Goal: Task Accomplishment & Management: Use online tool/utility

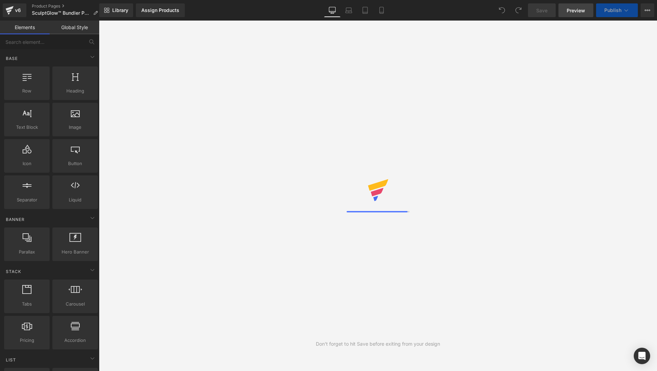
click at [579, 13] on link "Preview" at bounding box center [575, 10] width 35 height 14
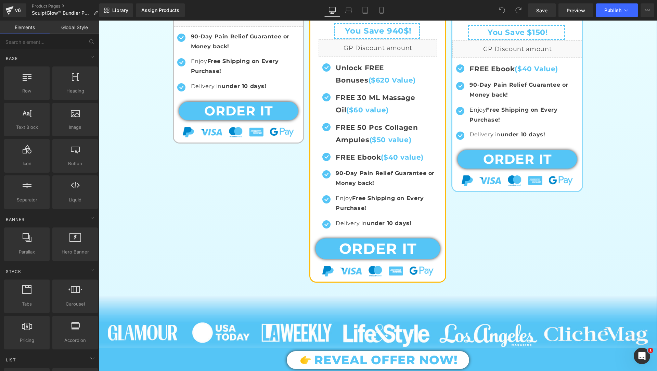
scroll to position [422, 0]
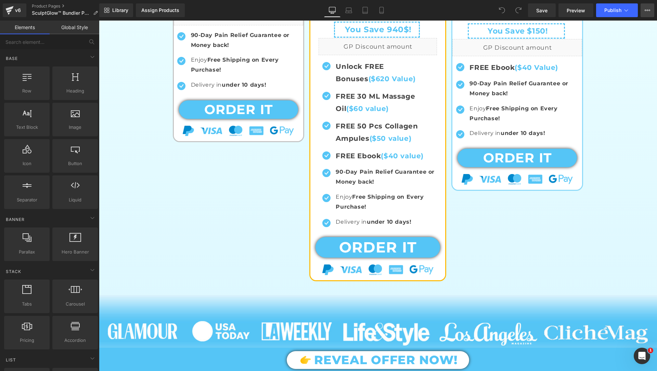
click at [652, 10] on button "View Live Page View with current Template Save Template to Library Schedule Pub…" at bounding box center [648, 10] width 14 height 14
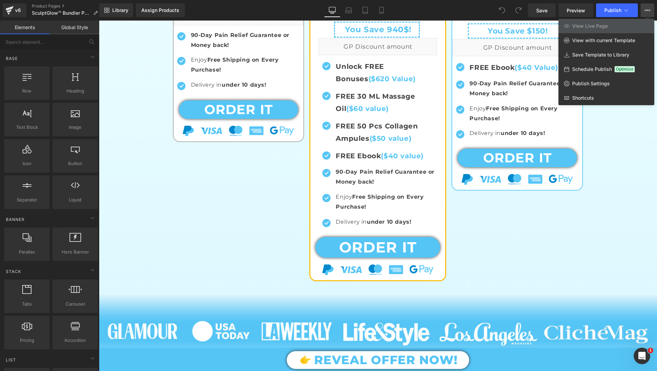
click at [653, 11] on button "View Live Page View with current Template Save Template to Library Schedule Pub…" at bounding box center [648, 10] width 14 height 14
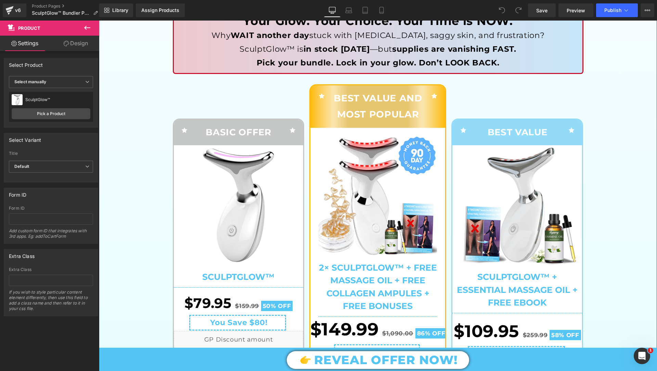
scroll to position [66, 0]
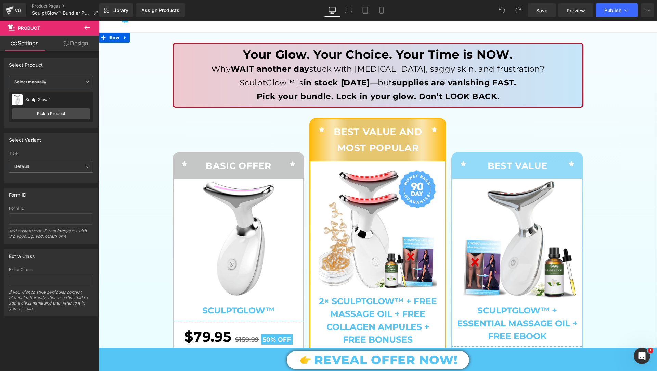
click at [221, 193] on img at bounding box center [239, 239] width 120 height 120
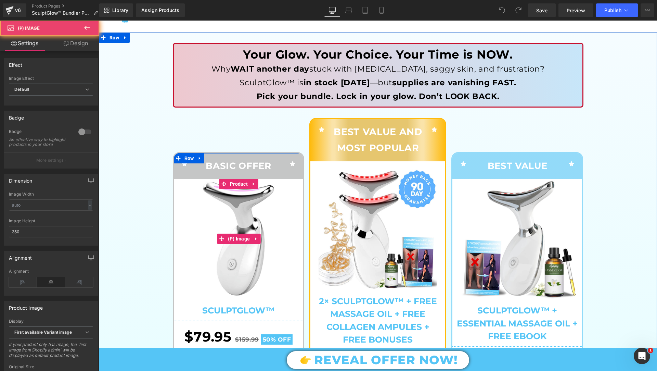
click at [184, 195] on img at bounding box center [239, 239] width 120 height 120
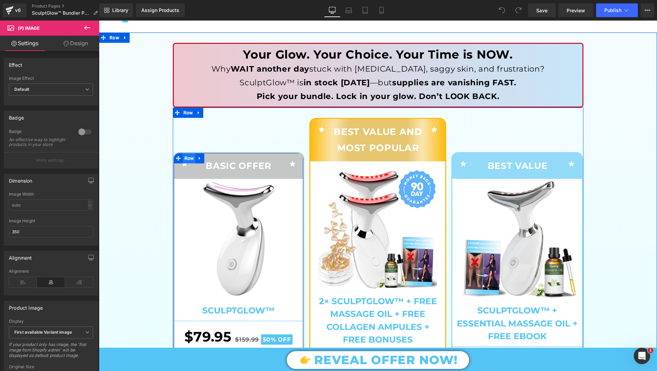
click at [191, 157] on span "Row" at bounding box center [189, 158] width 13 height 10
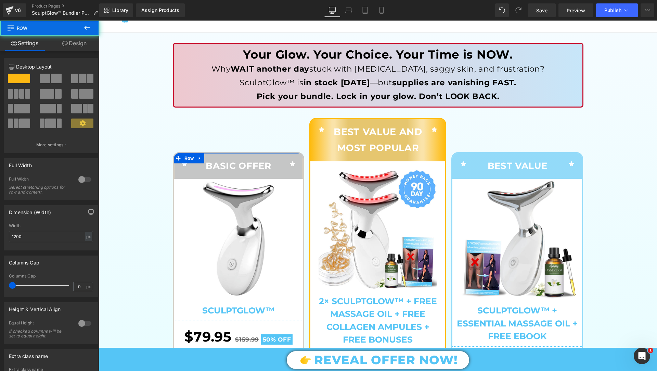
scroll to position [64, 0]
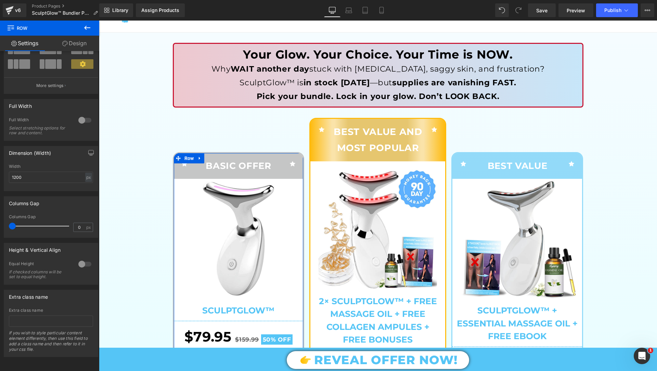
click at [70, 46] on link "Design" at bounding box center [75, 43] width 50 height 15
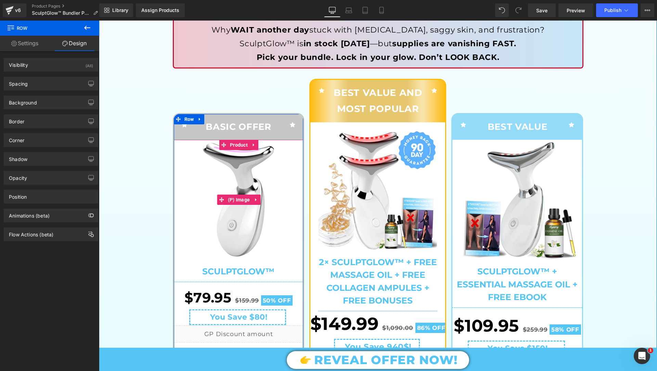
scroll to position [230, 0]
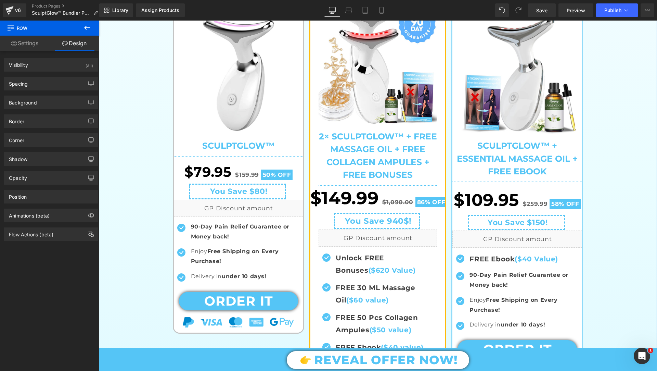
click at [313, 208] on span "$149.99" at bounding box center [344, 198] width 68 height 30
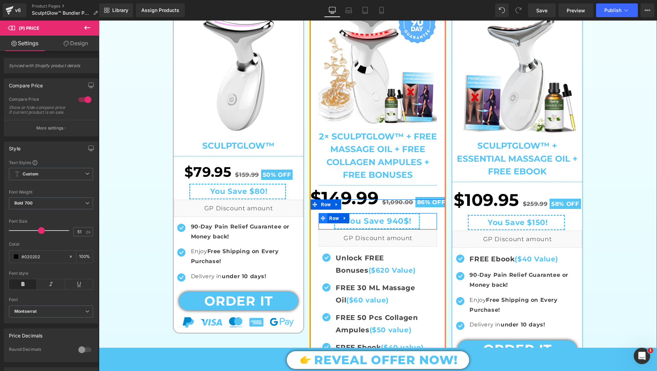
click at [322, 221] on span at bounding box center [323, 218] width 9 height 10
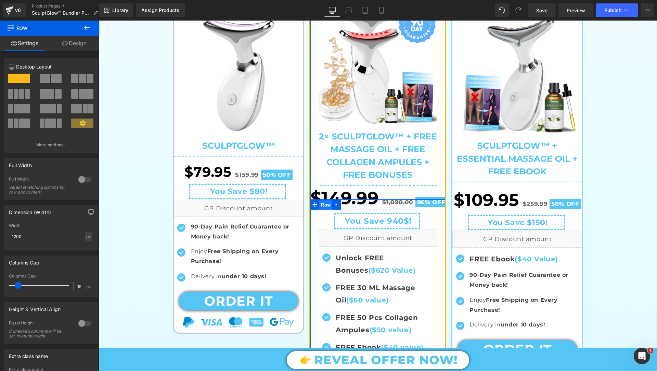
click at [327, 201] on span "Row" at bounding box center [325, 205] width 13 height 10
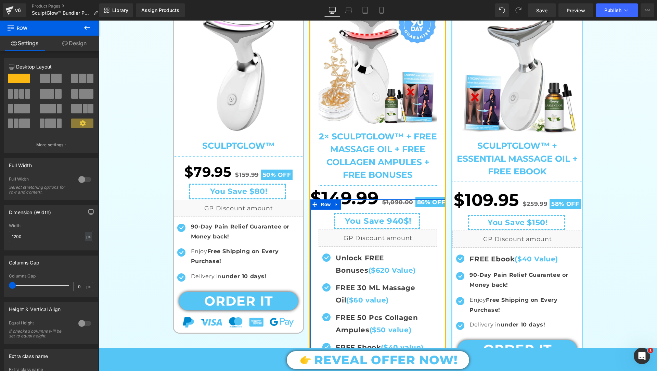
scroll to position [64, 0]
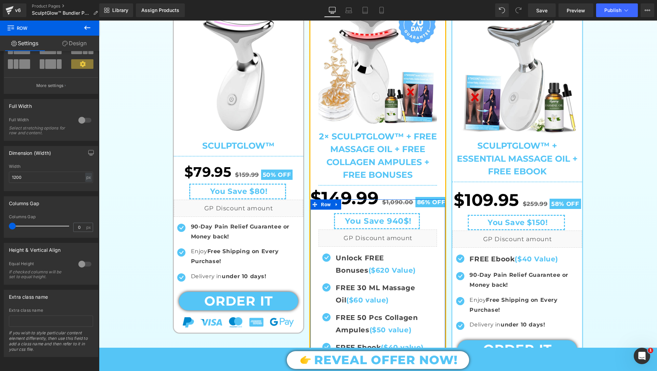
click at [70, 41] on link "Design" at bounding box center [75, 43] width 50 height 15
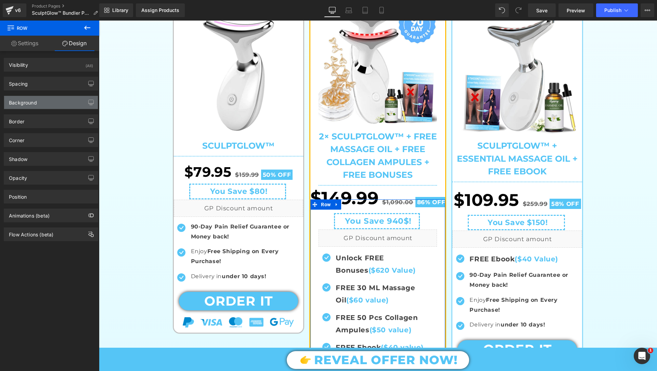
click at [42, 105] on div "Background" at bounding box center [51, 102] width 94 height 13
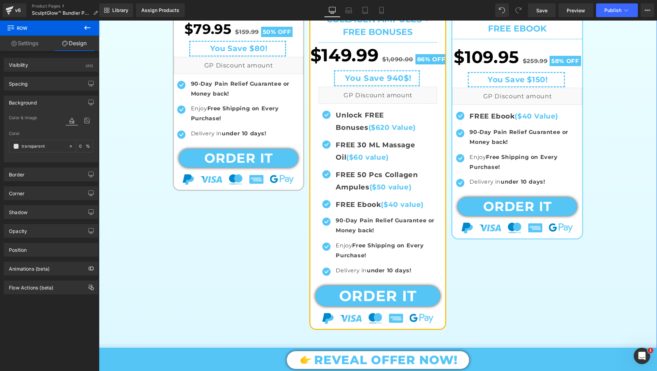
scroll to position [425, 0]
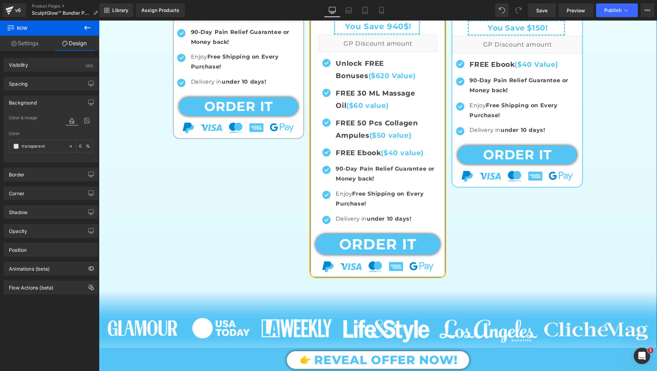
click at [321, 271] on div "Sale Off (P) Image" at bounding box center [377, 39] width 135 height 475
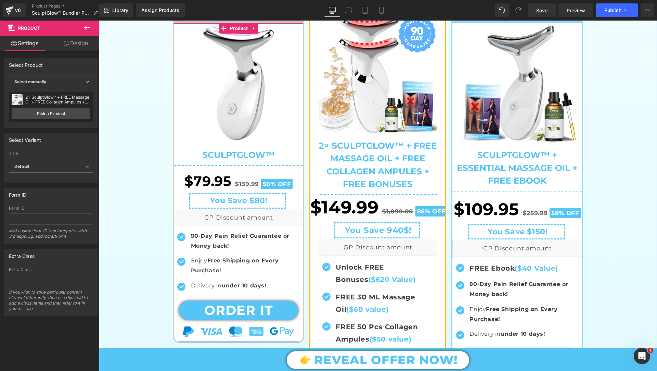
scroll to position [244, 0]
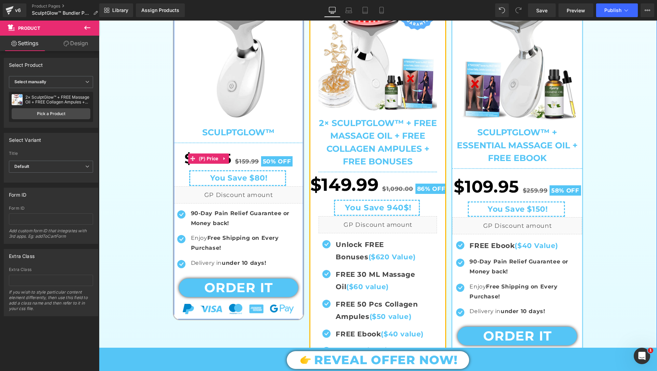
click at [179, 151] on div "$79.95 $159.99 50% OFF" at bounding box center [239, 158] width 130 height 24
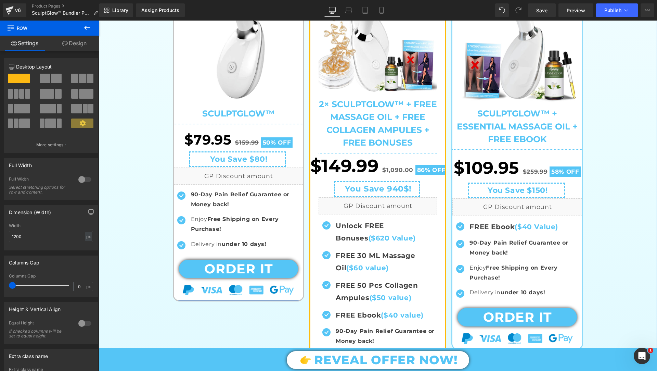
scroll to position [320, 0]
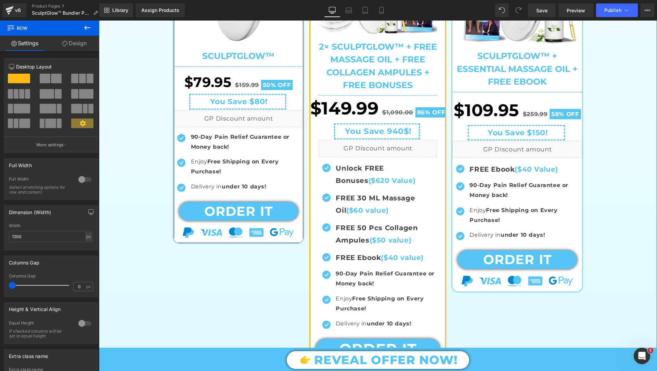
click at [179, 238] on div "Sale Off (P) Image SculptGlow™ (P) Title Separator $79.95 $159.99 50% OFF (P) P…" at bounding box center [239, 83] width 130 height 318
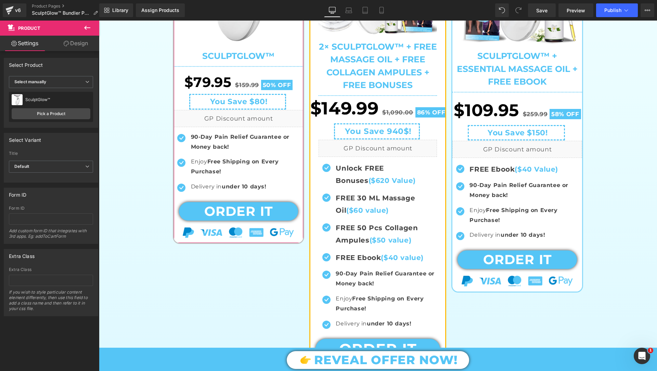
click at [84, 47] on link "Design" at bounding box center [76, 43] width 50 height 15
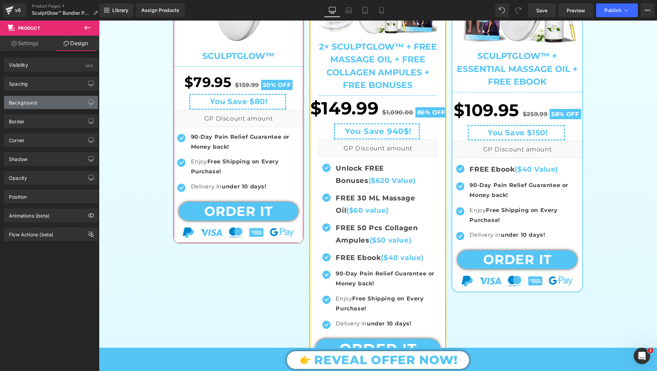
click at [37, 107] on div "Background" at bounding box center [51, 102] width 94 height 13
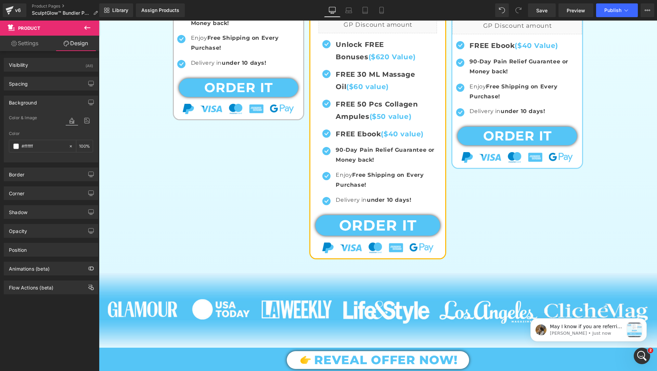
scroll to position [0, 0]
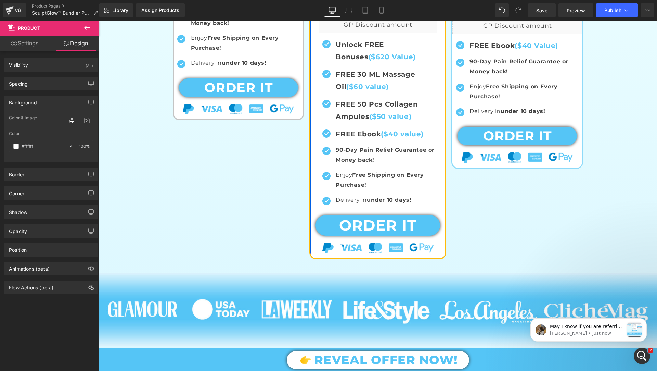
click at [318, 253] on div "Sale Off (P) Image" at bounding box center [377, 20] width 135 height 475
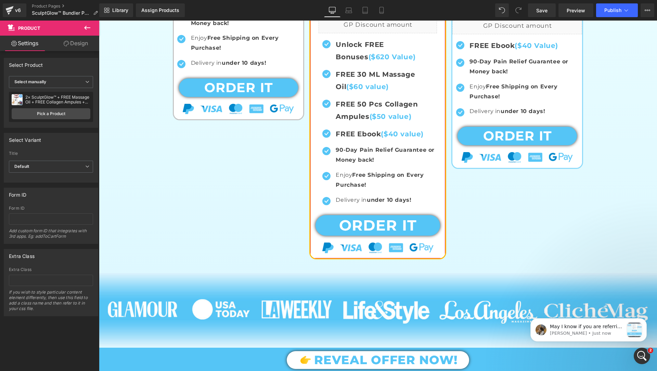
click at [74, 42] on link "Design" at bounding box center [76, 43] width 50 height 15
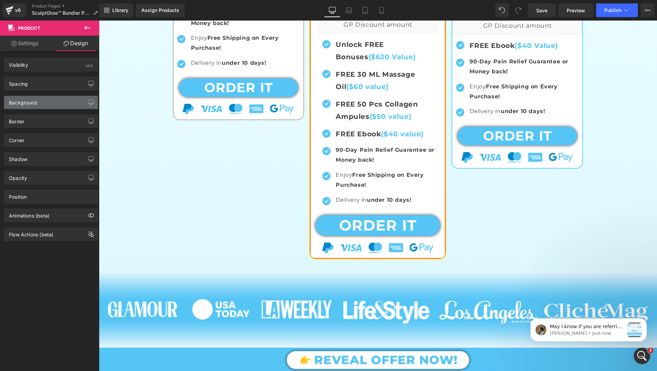
click at [56, 108] on div "Background" at bounding box center [51, 102] width 94 height 13
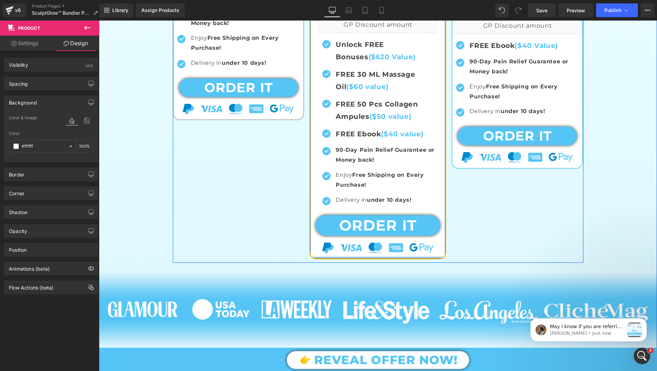
click at [324, 256] on div at bounding box center [377, 257] width 135 height 2
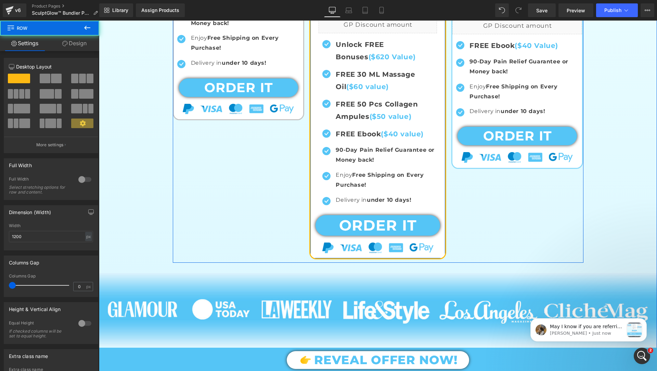
click at [99, 21] on div at bounding box center [99, 21] width 0 height 0
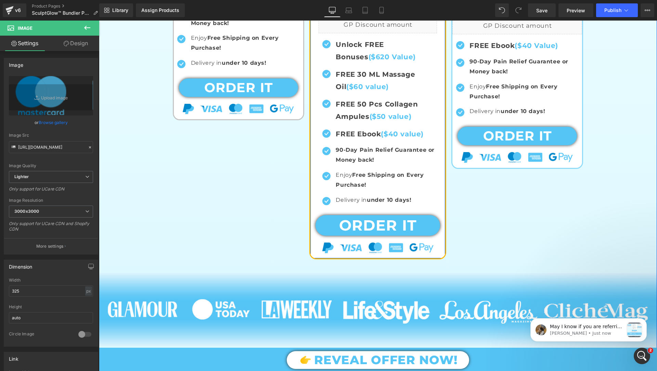
click at [317, 254] on div "Sale Off (P) Image" at bounding box center [377, 20] width 135 height 475
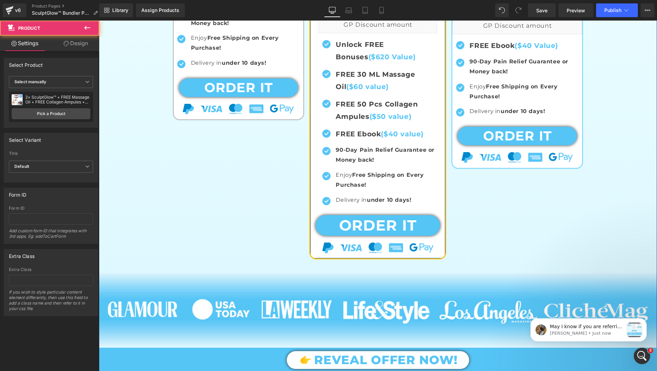
click at [317, 254] on div "Sale Off (P) Image" at bounding box center [377, 20] width 135 height 475
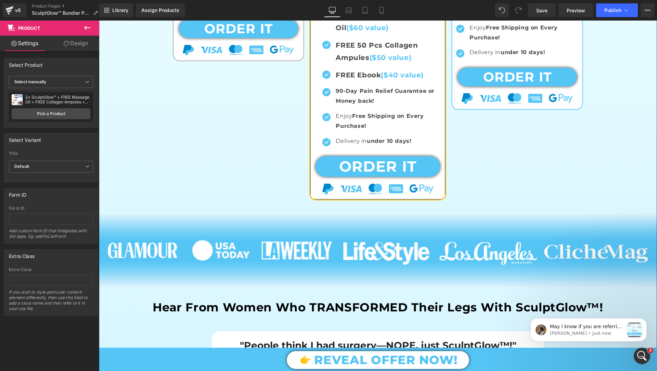
scroll to position [529, 0]
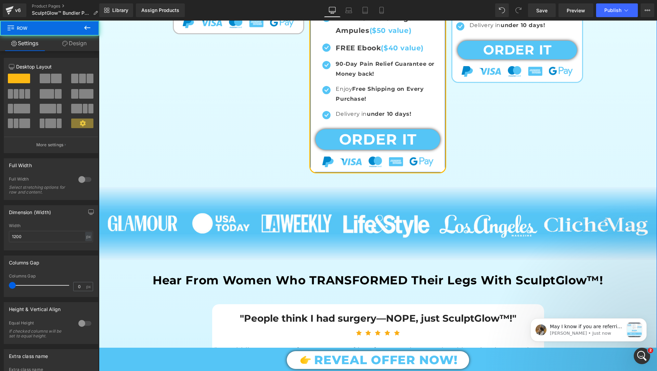
click at [321, 160] on div at bounding box center [377, 161] width 135 height 10
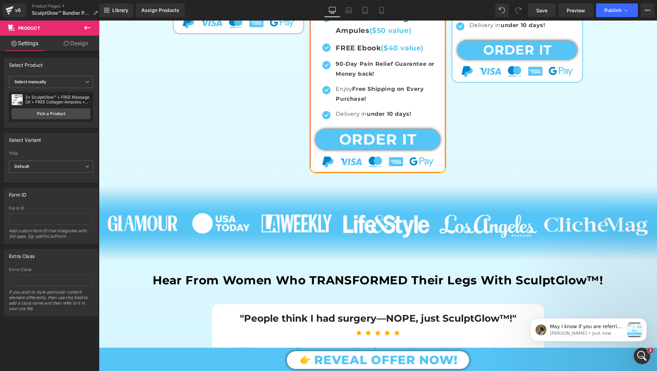
click at [72, 50] on link "Design" at bounding box center [76, 43] width 50 height 15
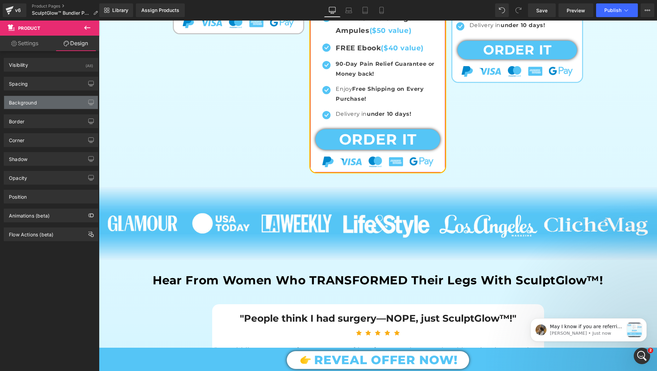
click at [51, 107] on div "Background" at bounding box center [51, 102] width 94 height 13
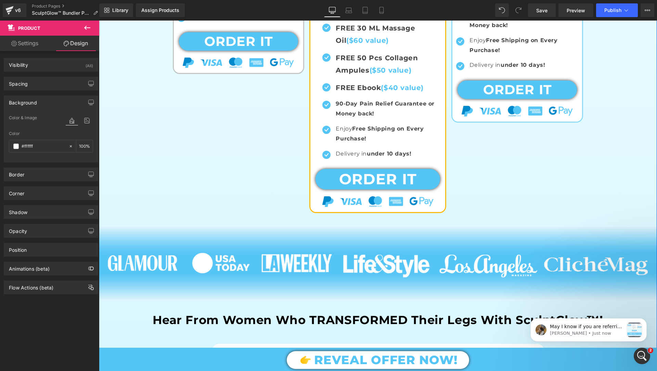
scroll to position [495, 0]
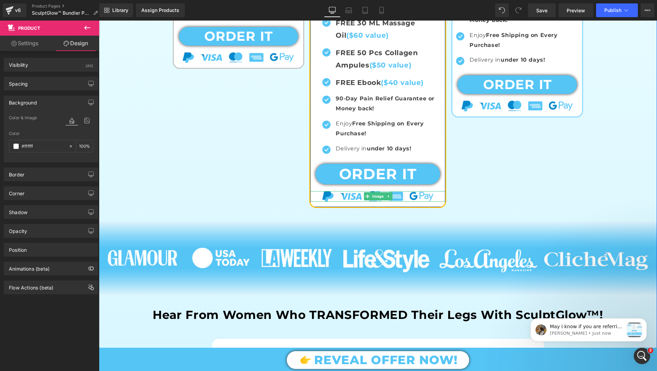
click at [313, 191] on div at bounding box center [377, 196] width 135 height 10
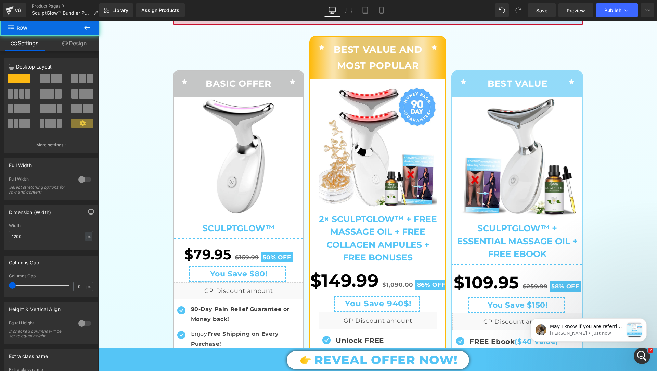
scroll to position [135, 0]
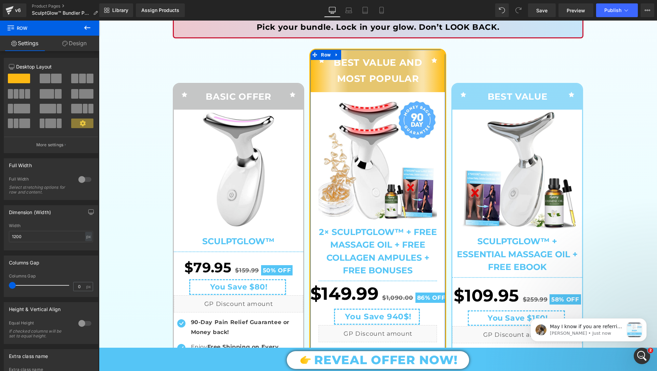
click at [85, 51] on link "Design" at bounding box center [75, 43] width 50 height 15
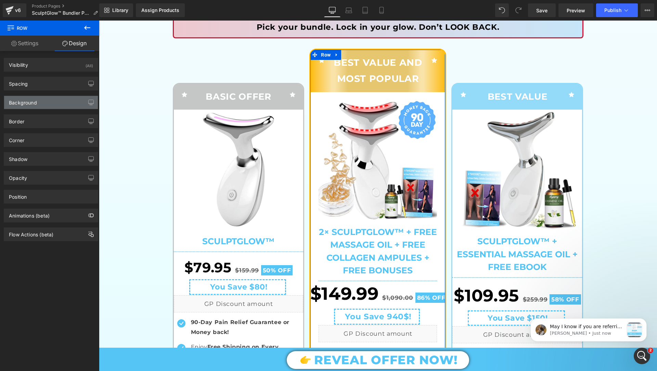
click at [54, 103] on div "Background" at bounding box center [51, 102] width 94 height 13
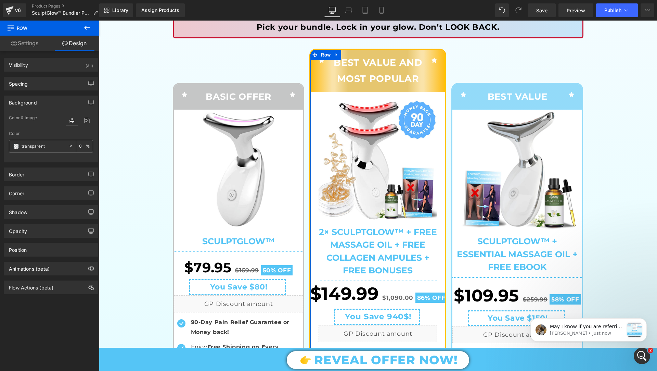
click at [57, 144] on input "text" at bounding box center [44, 146] width 44 height 8
click at [14, 147] on span at bounding box center [15, 145] width 5 height 5
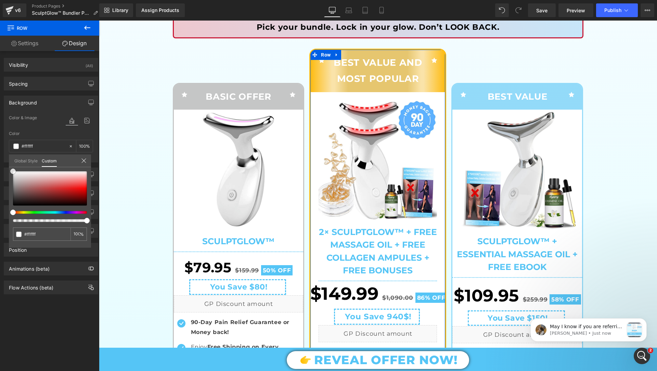
drag, startPoint x: 35, startPoint y: 189, endPoint x: 1, endPoint y: 157, distance: 46.0
click at [1, 158] on div "Background Color & Image color Color % Image Replace Image Upload image or Brow…" at bounding box center [51, 126] width 102 height 72
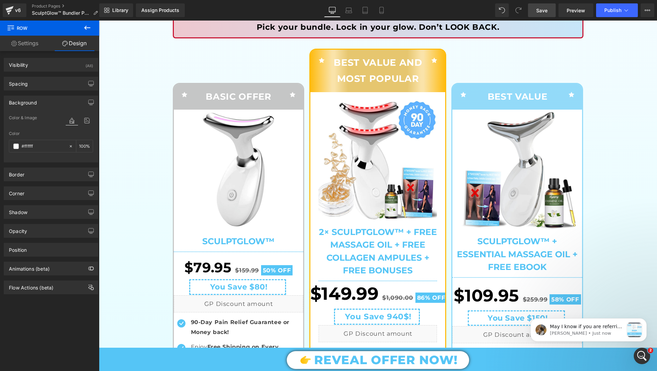
click at [550, 14] on link "Save" at bounding box center [542, 10] width 28 height 14
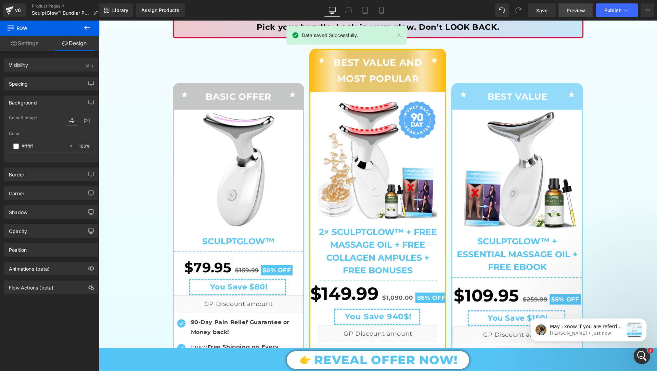
click at [573, 13] on span "Preview" at bounding box center [576, 10] width 18 height 7
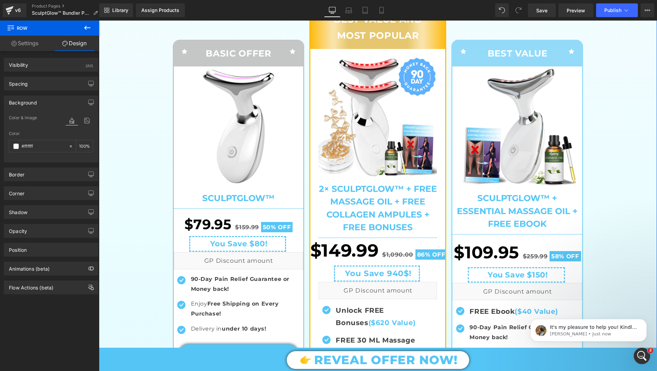
scroll to position [167, 0]
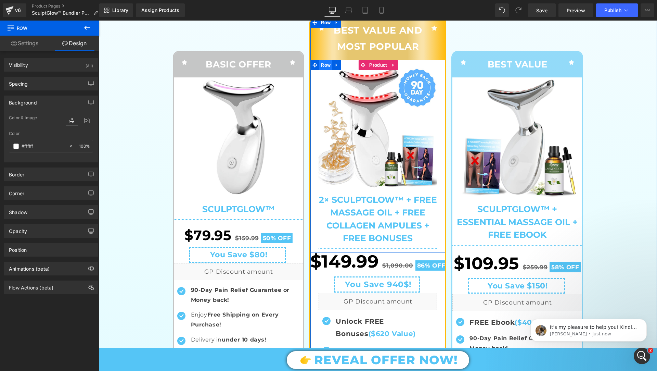
click at [322, 65] on span "Row" at bounding box center [325, 65] width 13 height 10
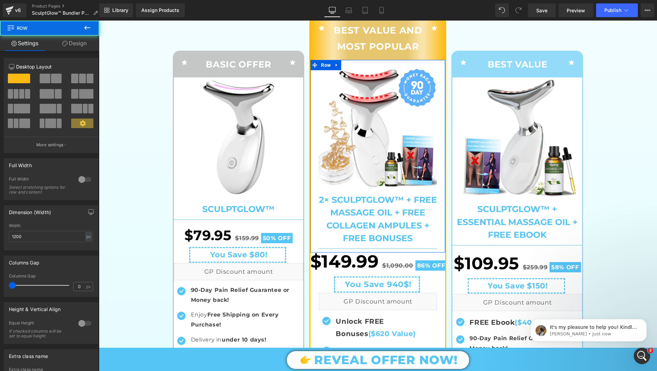
click at [70, 41] on link "Design" at bounding box center [75, 43] width 50 height 15
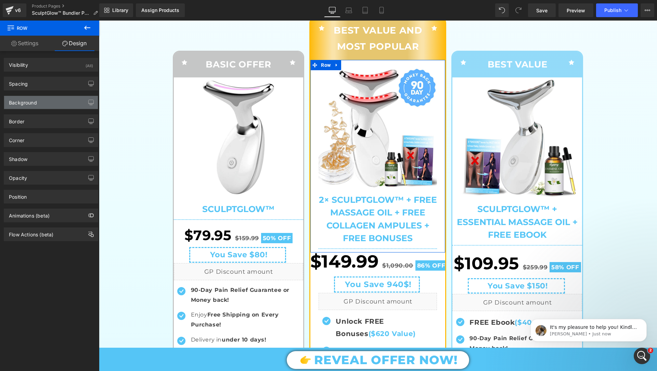
click at [39, 102] on div "Background" at bounding box center [51, 102] width 94 height 13
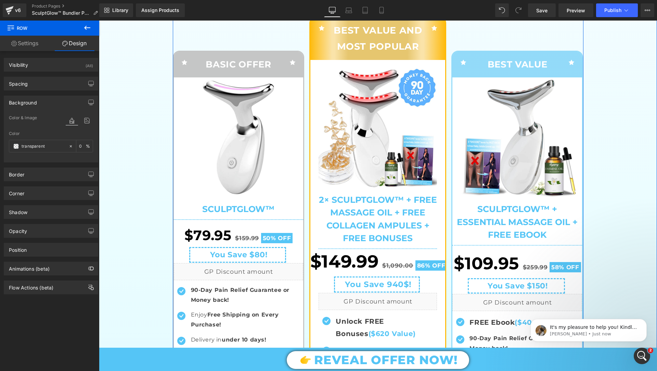
click at [324, 57] on div "Icon BEST VALUE AND MOST POPULAR Text Block Icon Row" at bounding box center [377, 38] width 135 height 42
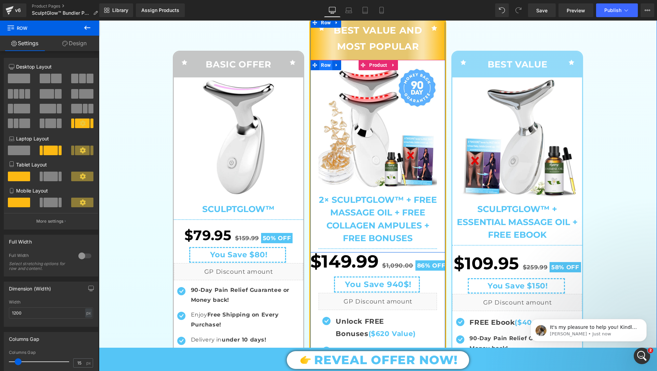
click at [321, 63] on span "Row" at bounding box center [325, 65] width 13 height 10
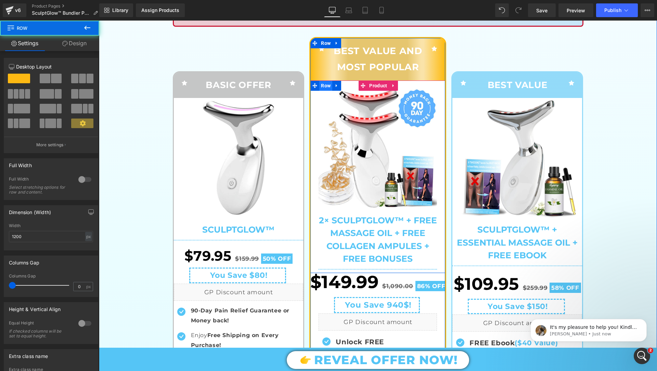
scroll to position [142, 0]
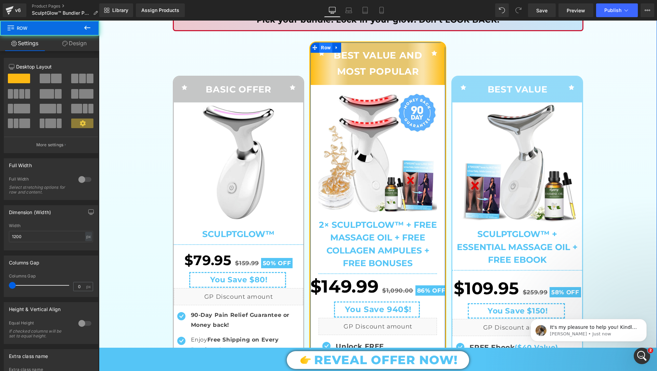
click at [326, 47] on span "Row" at bounding box center [325, 47] width 13 height 10
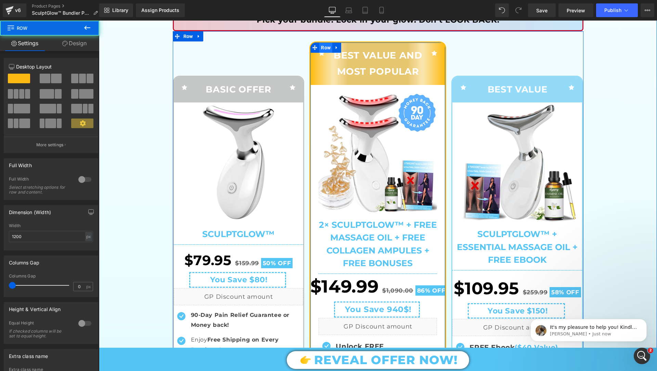
click at [326, 47] on span "Row" at bounding box center [325, 47] width 13 height 10
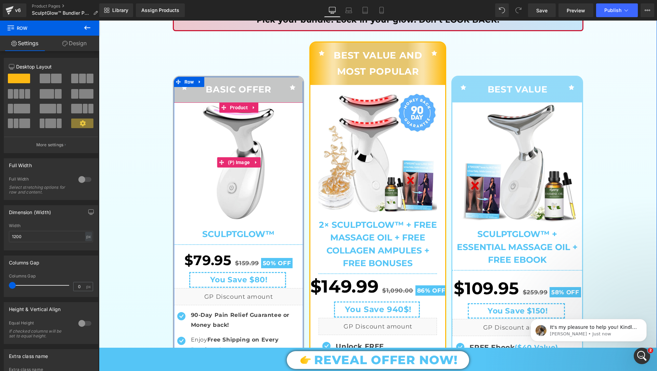
click at [188, 112] on img at bounding box center [239, 162] width 120 height 120
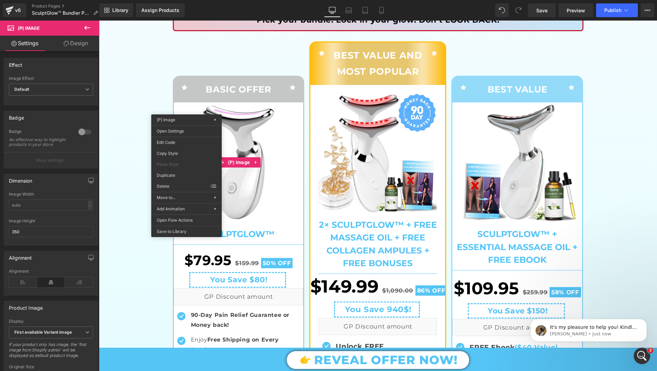
drag, startPoint x: 356, startPoint y: 153, endPoint x: 257, endPoint y: 132, distance: 100.7
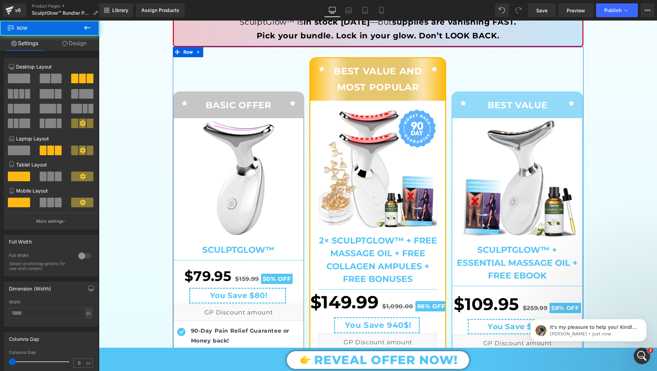
scroll to position [125, 0]
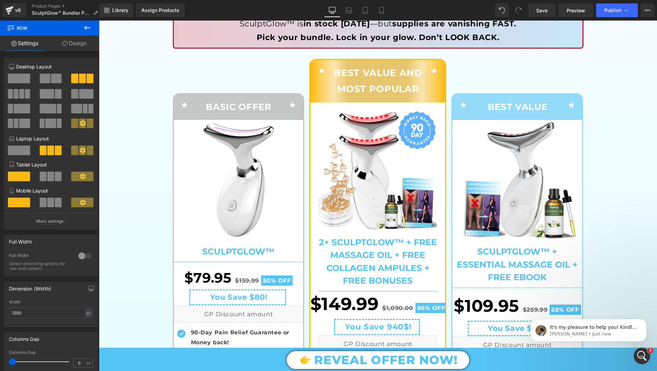
click at [68, 39] on link "Design" at bounding box center [75, 43] width 50 height 15
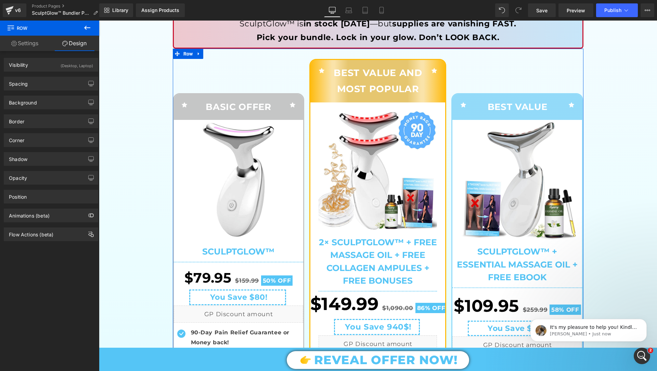
click at [34, 110] on div "Border Border Style Custom Custom Setup Global Style Custom Setup Global Style …" at bounding box center [51, 118] width 102 height 19
click at [37, 95] on div "Background Color & Image color transparent Color transparent 0 % Image Replace …" at bounding box center [51, 102] width 94 height 14
click at [37, 98] on div "Background" at bounding box center [51, 102] width 94 height 13
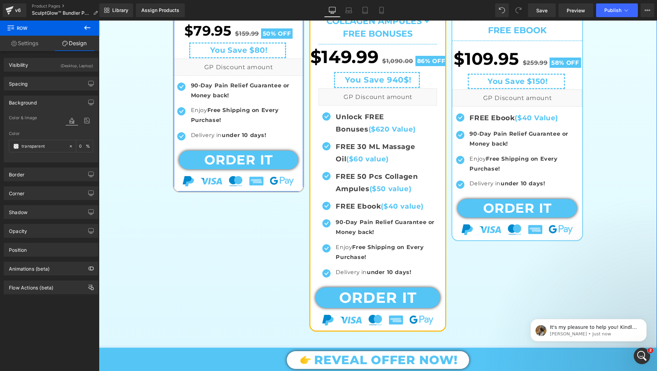
scroll to position [404, 0]
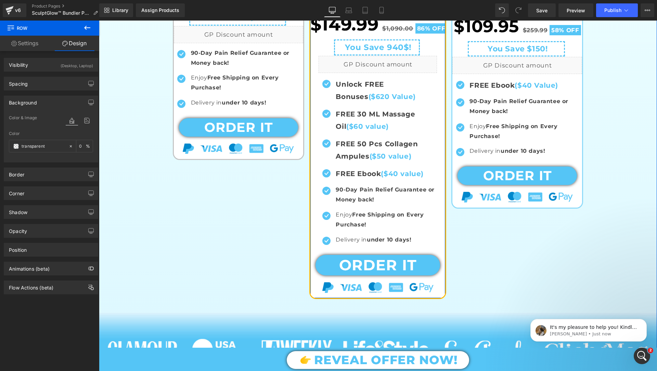
click at [315, 291] on div "Sale Off (P) Image" at bounding box center [377, 60] width 135 height 475
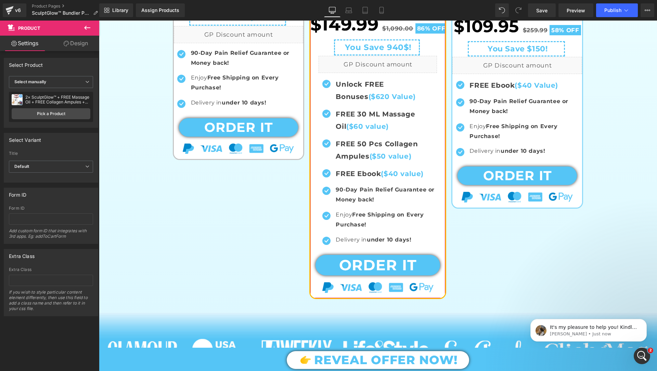
click at [81, 48] on link "Design" at bounding box center [76, 43] width 50 height 15
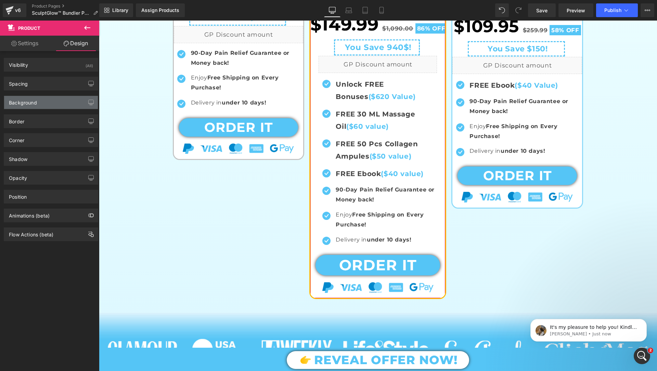
click at [44, 99] on div "Background" at bounding box center [51, 102] width 94 height 13
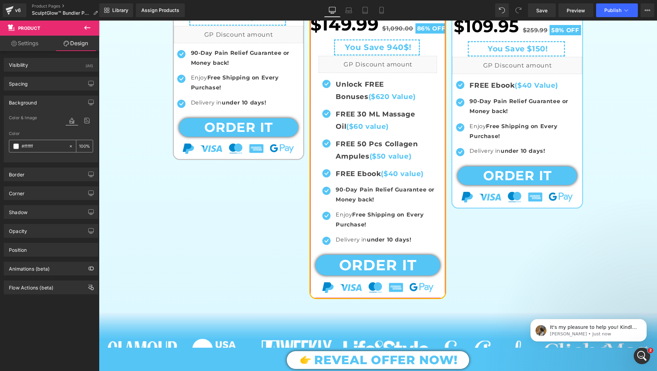
click at [70, 144] on icon at bounding box center [70, 146] width 5 height 5
type input "none"
type input "0"
click at [27, 138] on div "Color none 0 %" at bounding box center [51, 145] width 84 height 29
click at [16, 142] on div "none" at bounding box center [38, 146] width 59 height 12
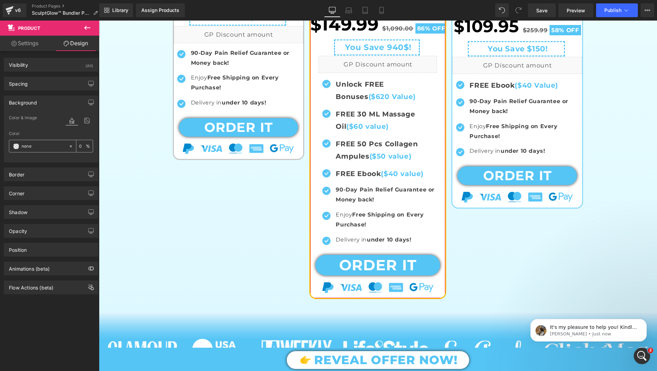
click at [14, 144] on span at bounding box center [15, 145] width 5 height 5
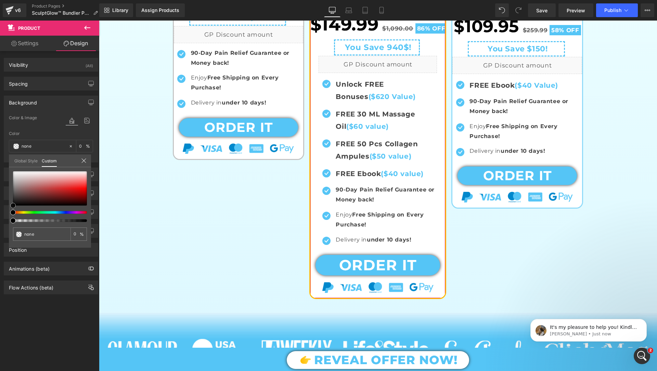
type input "#ce9696"
type input "100"
type input "#ce9696"
type input "100"
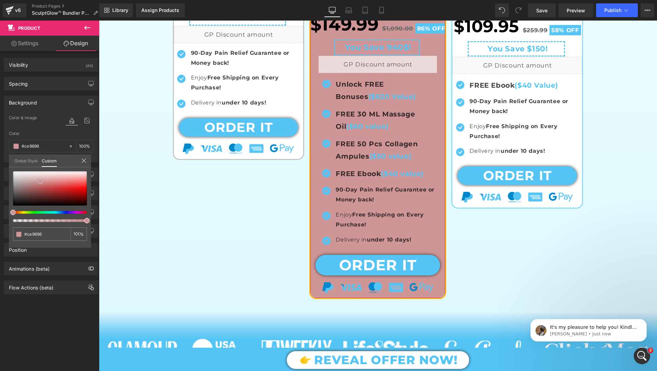
type input "#d1a2a2"
type input "#f7f2f2"
type input "#ffffff"
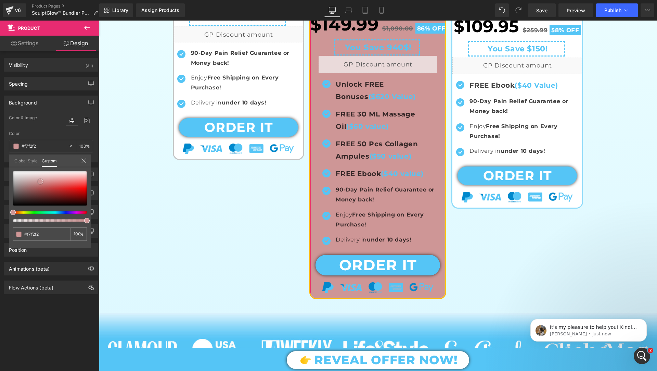
type input "#ffffff"
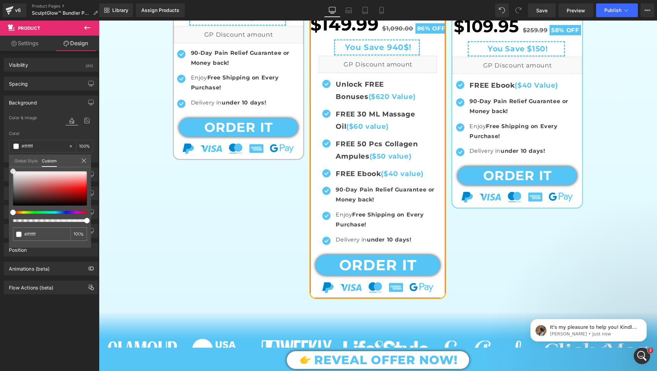
drag, startPoint x: 40, startPoint y: 181, endPoint x: 0, endPoint y: 147, distance: 52.7
click at [0, 147] on div "Background Color & Image color rgba(255, 255, 255, 1) Color #ffffff 100 % Image…" at bounding box center [51, 126] width 102 height 72
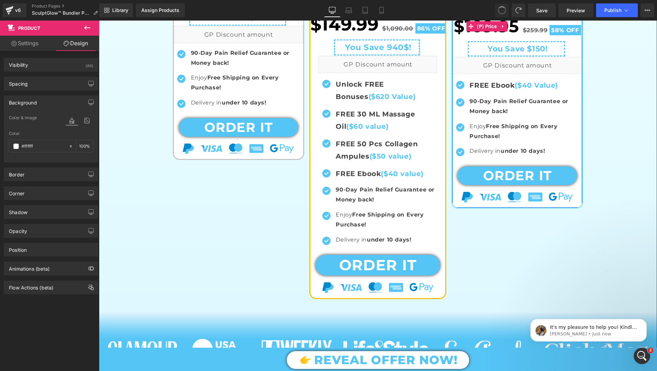
type input "100"
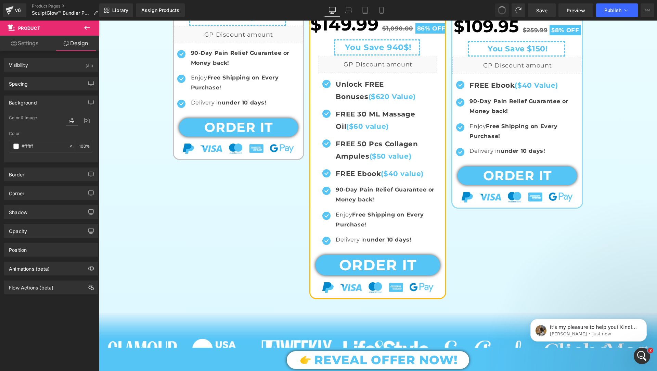
click at [501, 11] on span at bounding box center [502, 10] width 9 height 9
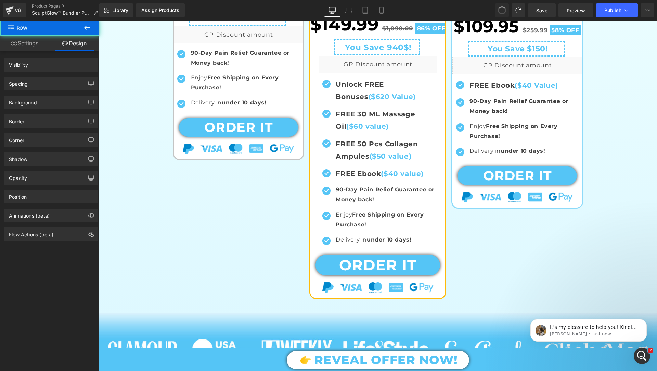
click at [501, 11] on span at bounding box center [502, 10] width 10 height 10
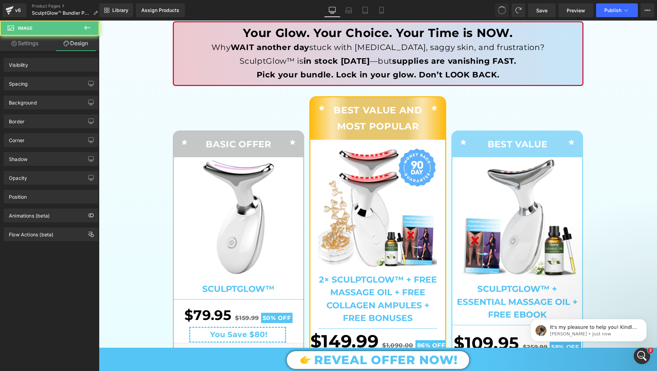
click at [501, 11] on span at bounding box center [502, 10] width 9 height 9
click at [501, 11] on span at bounding box center [502, 10] width 10 height 10
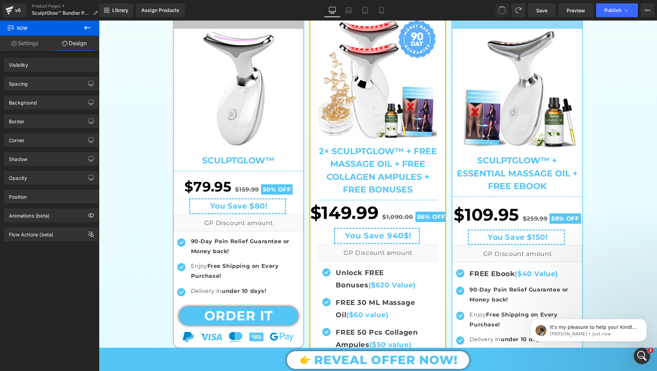
click at [501, 11] on span at bounding box center [502, 10] width 10 height 10
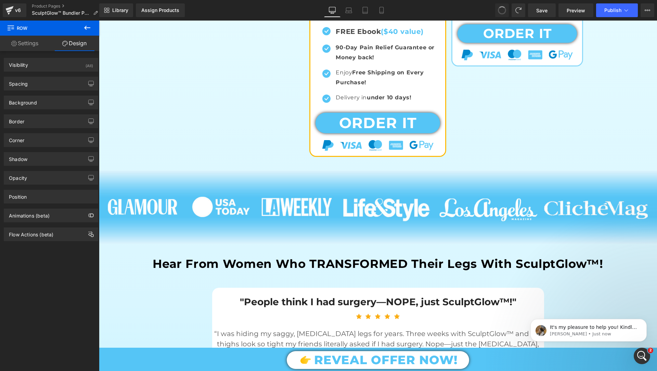
click at [501, 11] on span at bounding box center [502, 10] width 10 height 10
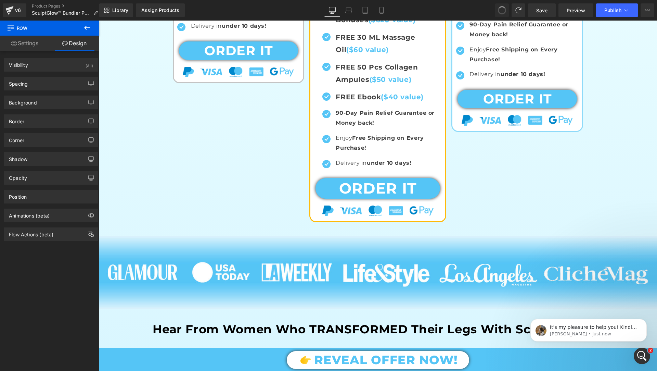
scroll to position [44, 0]
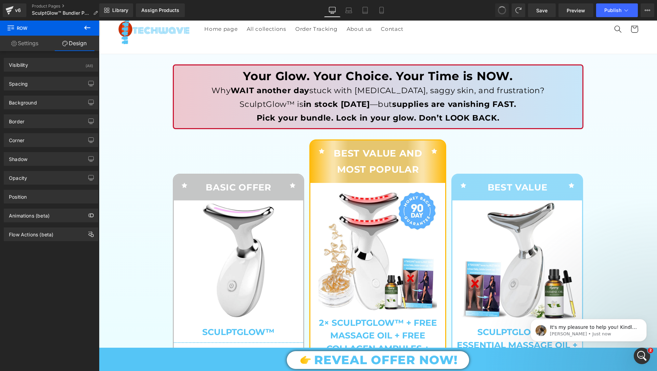
click at [501, 11] on span at bounding box center [502, 10] width 9 height 9
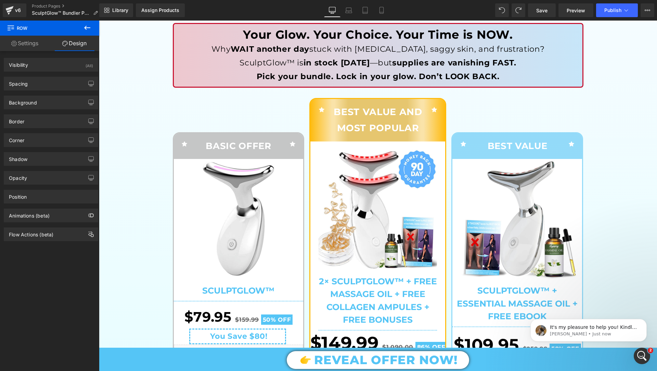
click at [500, 18] on div "Library Assign Products Product Preview No product match your search. Please tr…" at bounding box center [378, 10] width 558 height 21
click at [500, 17] on div "Library Assign Products Product Preview No product match your search. Please tr…" at bounding box center [378, 10] width 558 height 21
click at [500, 11] on span at bounding box center [502, 10] width 10 height 10
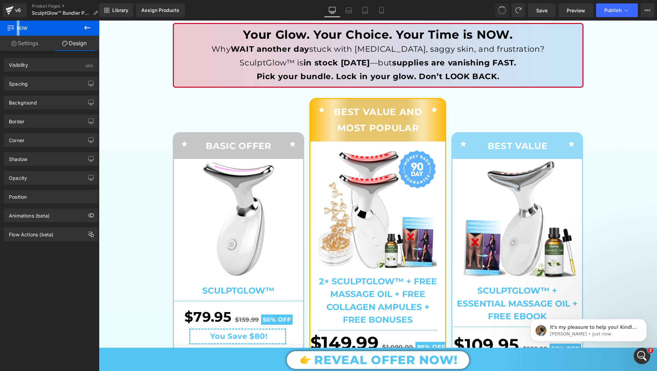
click at [500, 11] on span at bounding box center [502, 10] width 11 height 11
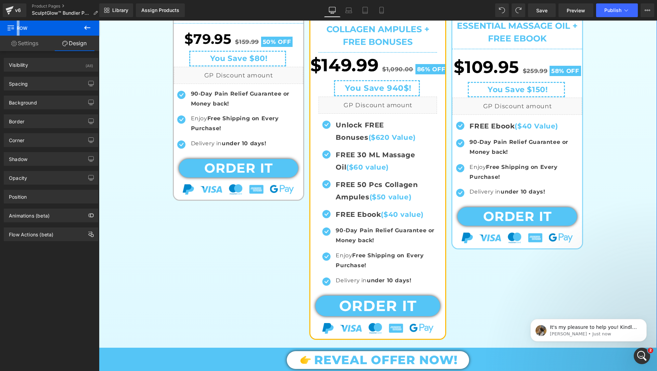
scroll to position [399, 0]
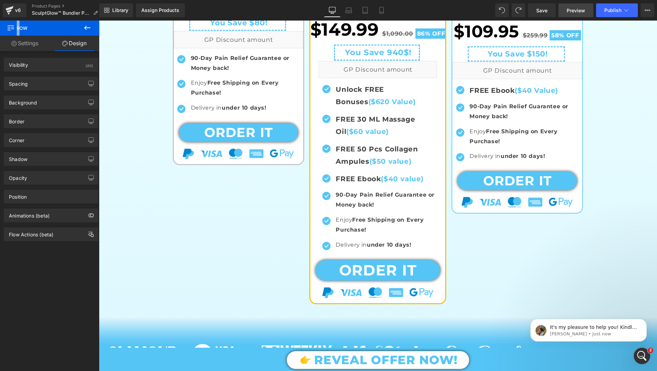
click at [577, 12] on span "Preview" at bounding box center [576, 10] width 18 height 7
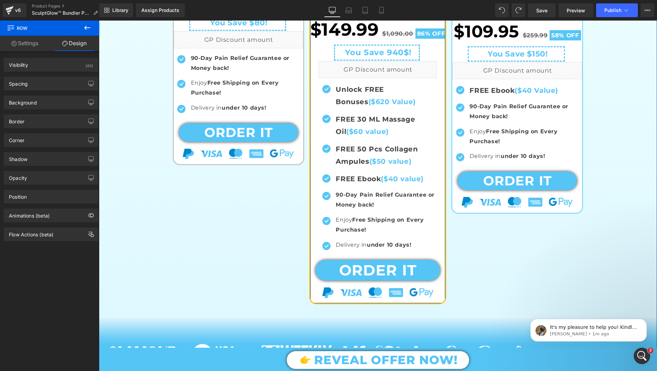
click at [336, 297] on div "Sale Off (P) Image" at bounding box center [377, 65] width 135 height 475
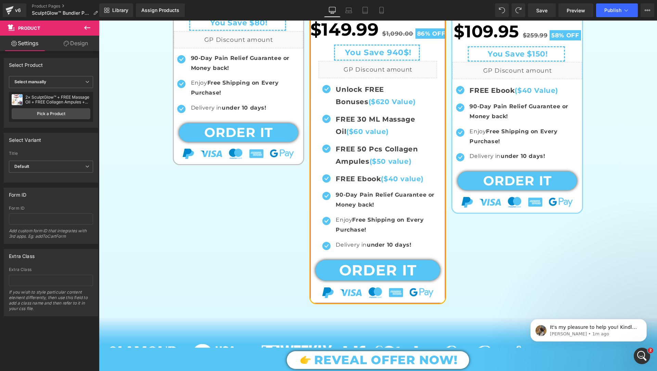
click at [72, 47] on link "Design" at bounding box center [76, 43] width 50 height 15
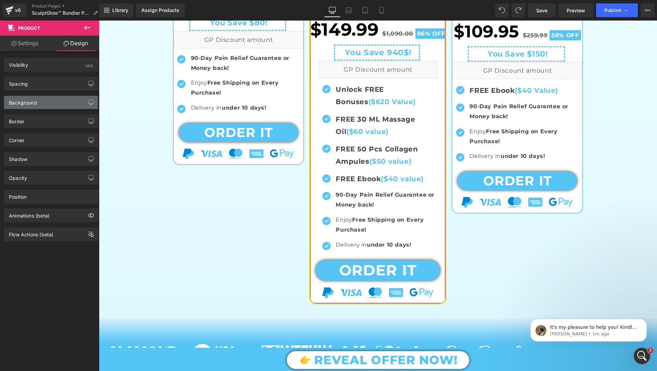
click at [49, 96] on div "Background" at bounding box center [51, 102] width 94 height 13
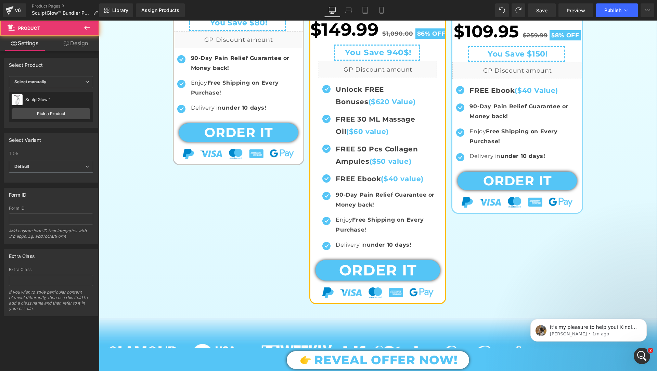
click at [231, 160] on div "Sale Off (P) Image SculptGlow™ (P) Title Separator $79.95 $159.99 50% OFF (P) P…" at bounding box center [239, 5] width 130 height 318
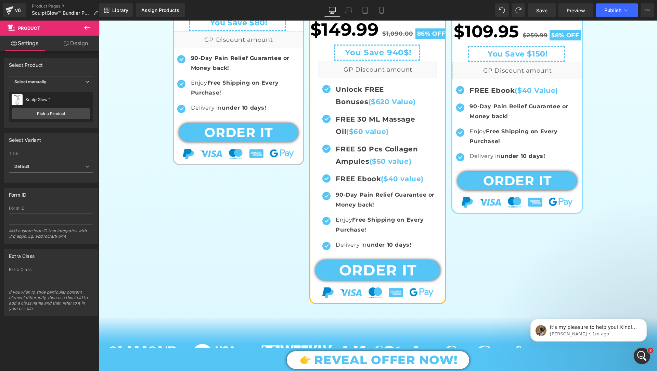
click at [76, 41] on link "Design" at bounding box center [76, 43] width 50 height 15
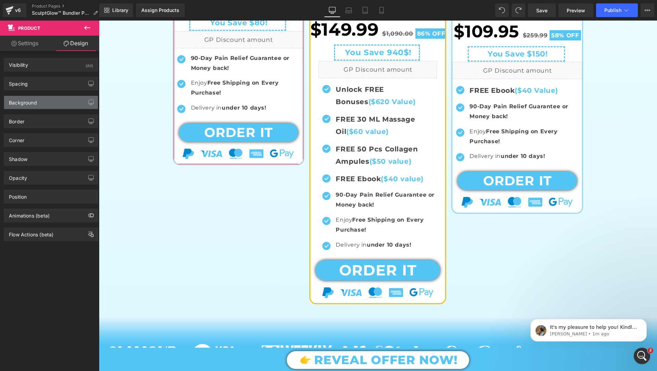
click at [52, 104] on div "Background" at bounding box center [51, 102] width 94 height 13
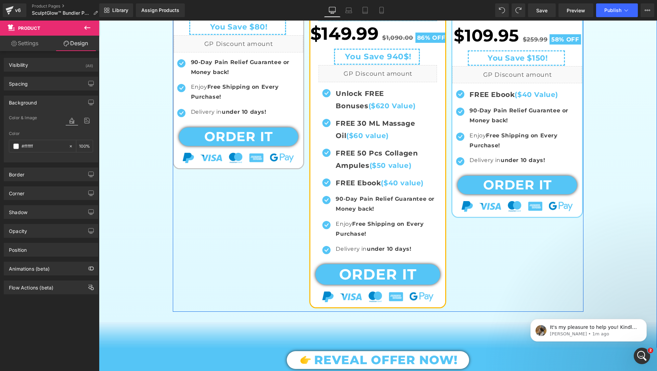
scroll to position [530, 0]
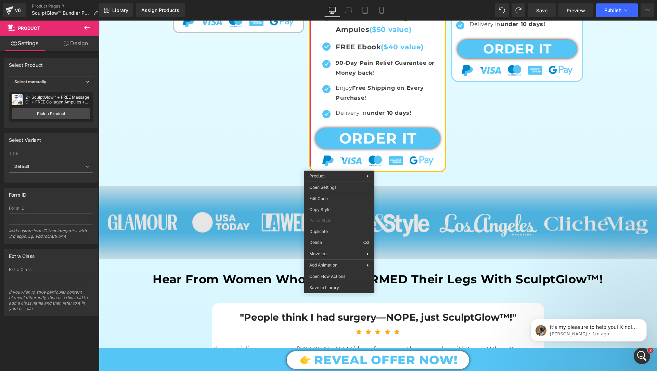
drag, startPoint x: 515, startPoint y: 216, endPoint x: 416, endPoint y: 196, distance: 101.0
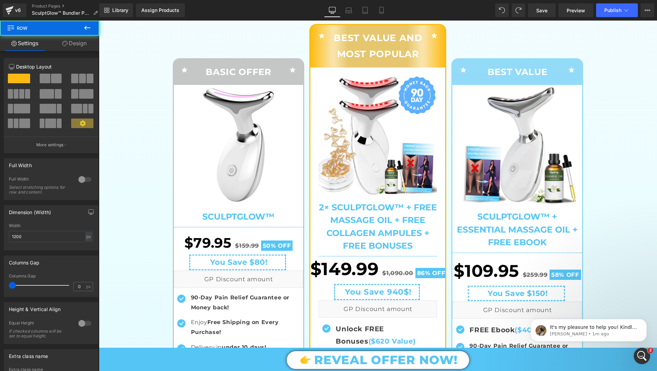
scroll to position [135, 0]
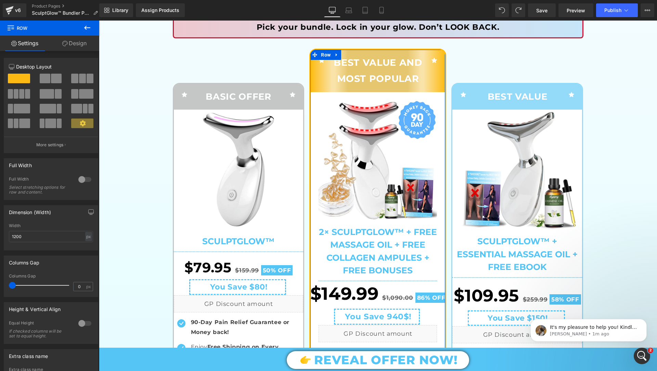
click at [68, 40] on link "Design" at bounding box center [75, 43] width 50 height 15
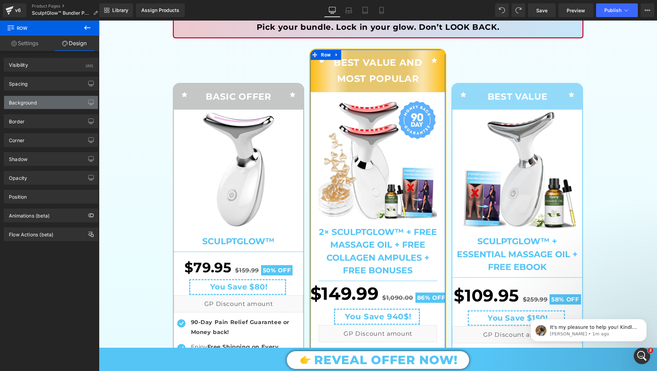
click at [62, 98] on div "Background" at bounding box center [51, 102] width 94 height 13
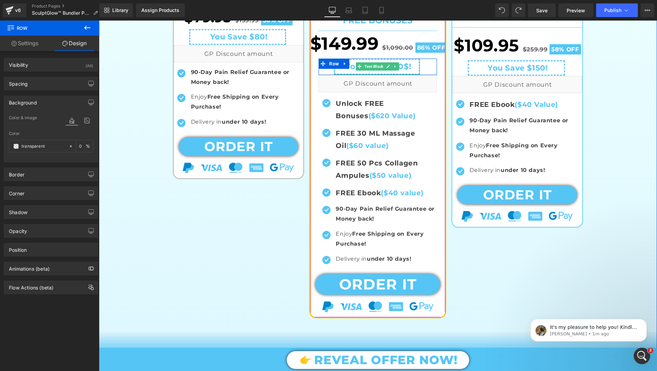
scroll to position [436, 0]
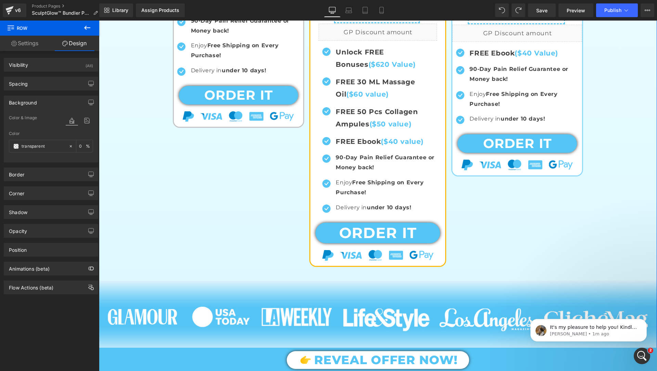
click at [484, 238] on div "Icon BASIC OFFER Text Block Icon Row Sale Off (P) Image SculptGlow™ (P) Title S…" at bounding box center [378, 3] width 411 height 532
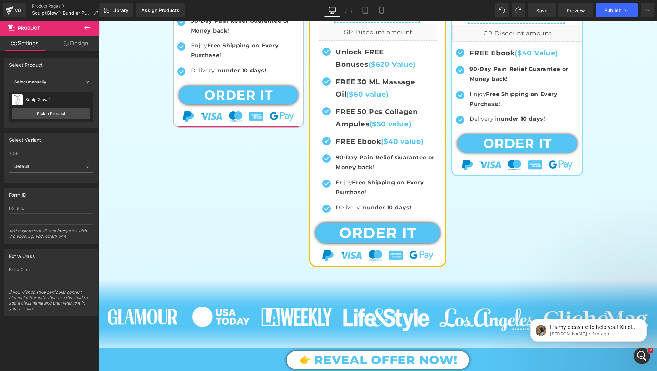
click at [77, 48] on link "Design" at bounding box center [76, 43] width 50 height 15
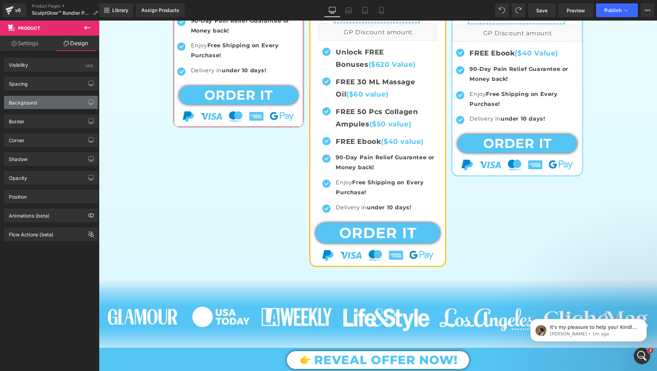
click at [55, 97] on div "Background" at bounding box center [51, 102] width 94 height 13
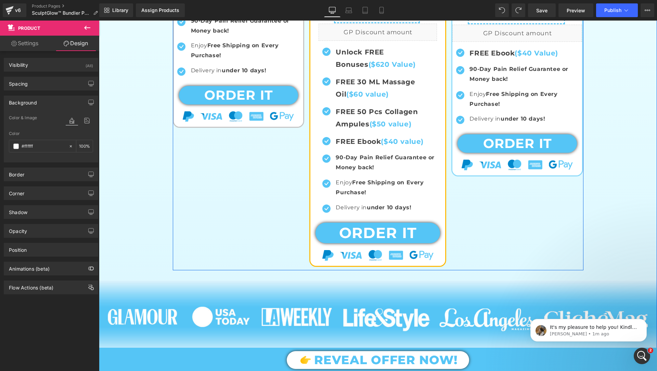
click at [353, 260] on div "Sale Off (P) Image" at bounding box center [377, 28] width 135 height 475
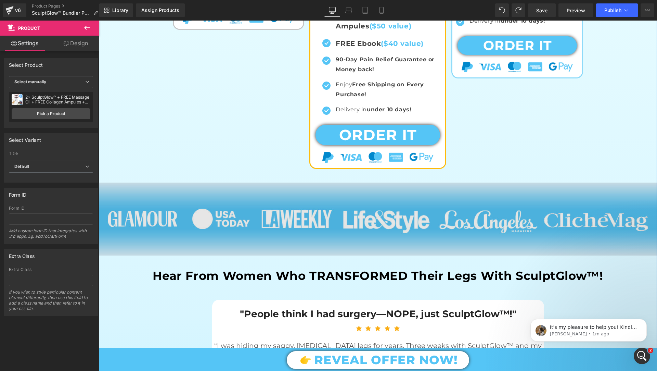
scroll to position [402, 0]
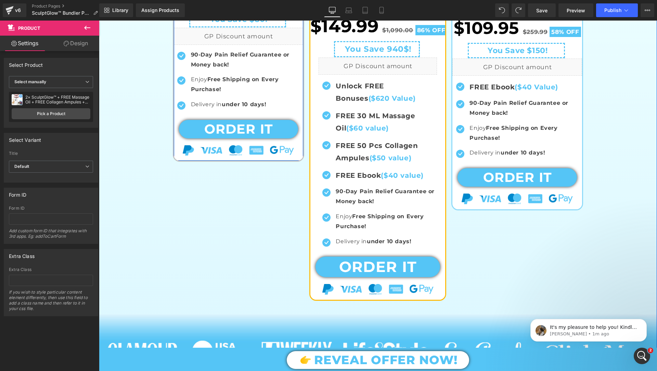
click at [273, 155] on div "Sale Off (P) Image SculptGlow™ (P) Title Separator $79.95 $159.99 50% OFF (P) P…" at bounding box center [239, 1] width 130 height 318
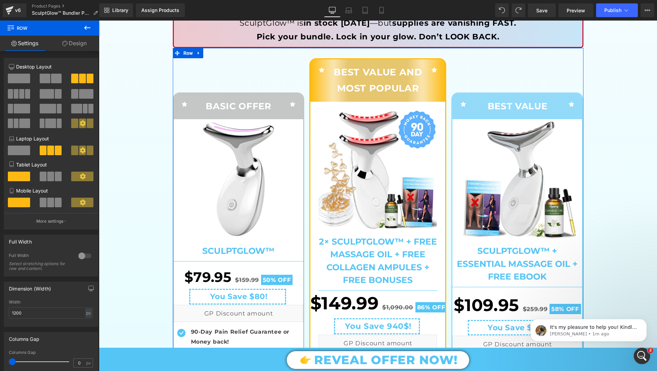
scroll to position [125, 0]
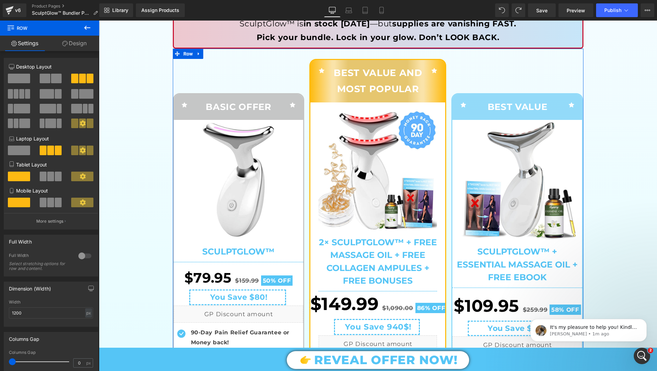
click at [80, 37] on link "Design" at bounding box center [75, 43] width 50 height 15
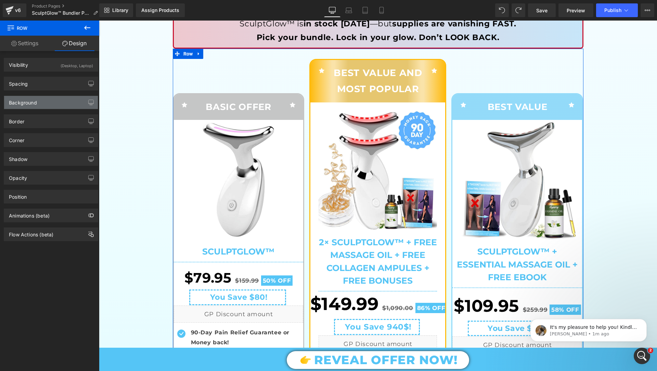
click at [52, 101] on div "Background" at bounding box center [51, 102] width 94 height 13
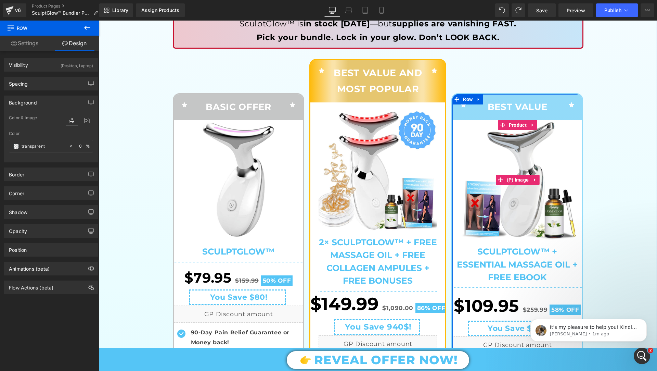
click at [460, 123] on img at bounding box center [518, 180] width 120 height 120
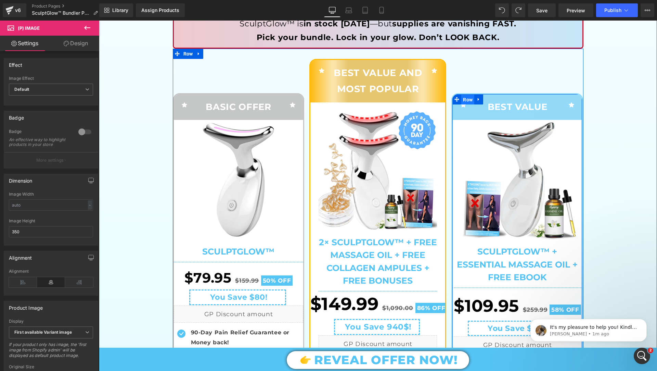
click at [461, 96] on span "Row" at bounding box center [467, 99] width 13 height 10
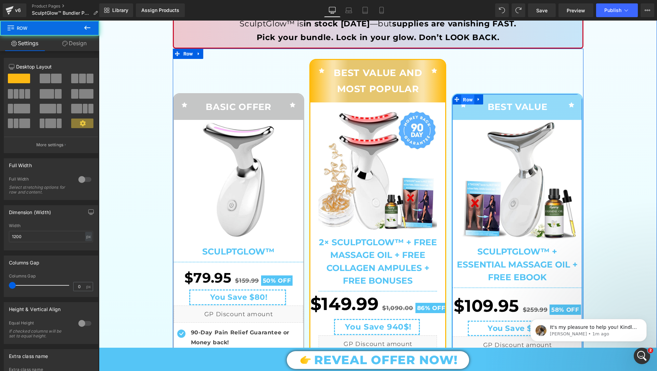
click at [461, 96] on span "Row" at bounding box center [467, 99] width 13 height 10
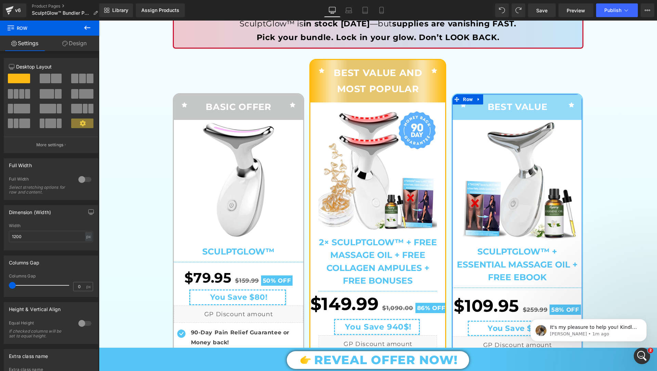
click at [73, 41] on link "Design" at bounding box center [75, 43] width 50 height 15
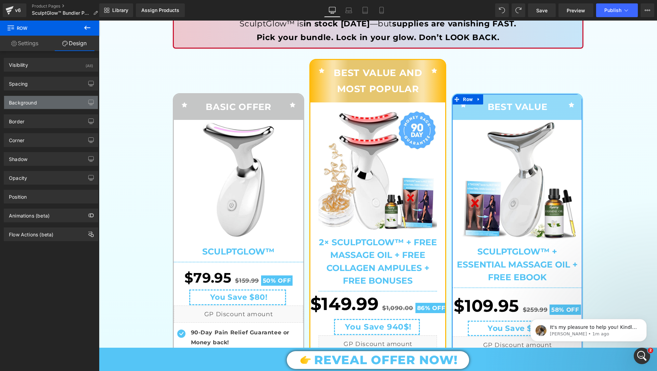
click at [40, 100] on div "Background" at bounding box center [51, 102] width 94 height 13
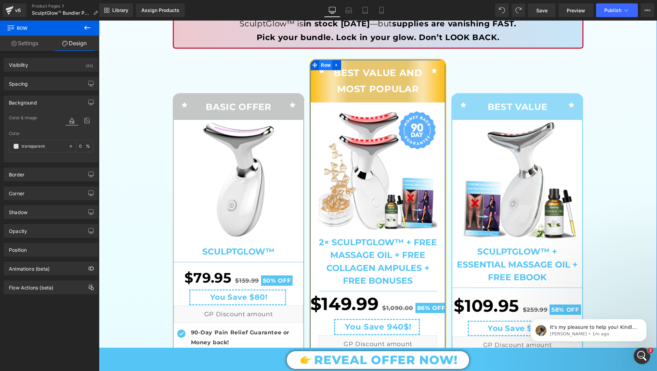
click at [330, 63] on span "Row" at bounding box center [325, 65] width 13 height 10
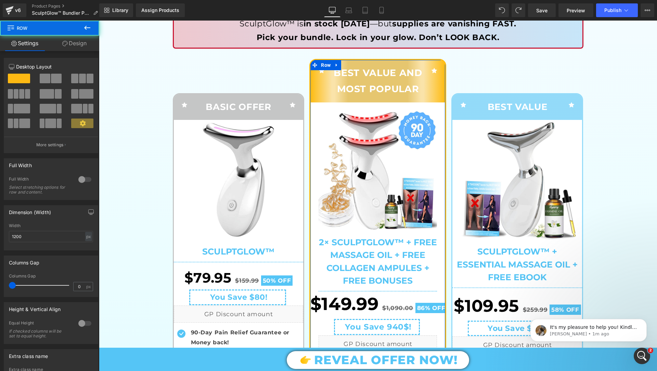
click at [83, 43] on link "Design" at bounding box center [75, 43] width 50 height 15
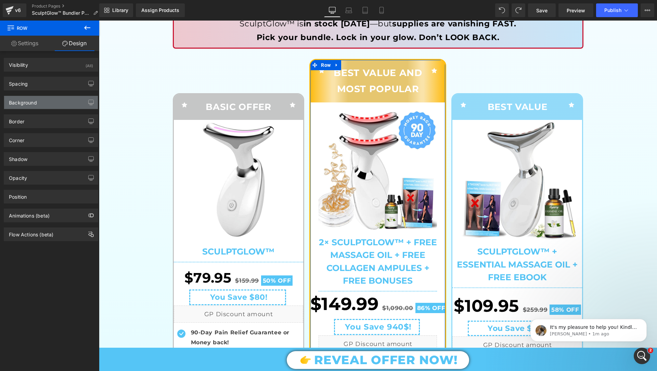
click at [46, 107] on div "Background" at bounding box center [51, 102] width 94 height 13
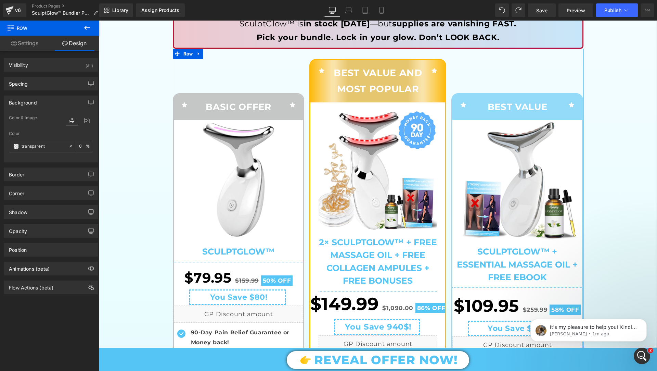
click at [250, 100] on p "BASIC OFFER" at bounding box center [239, 106] width 76 height 15
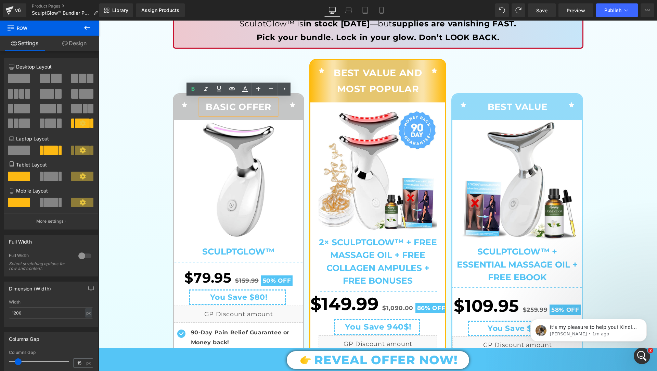
click at [196, 118] on div "Icon BASIC OFFER Text Block Icon Row" at bounding box center [239, 107] width 130 height 26
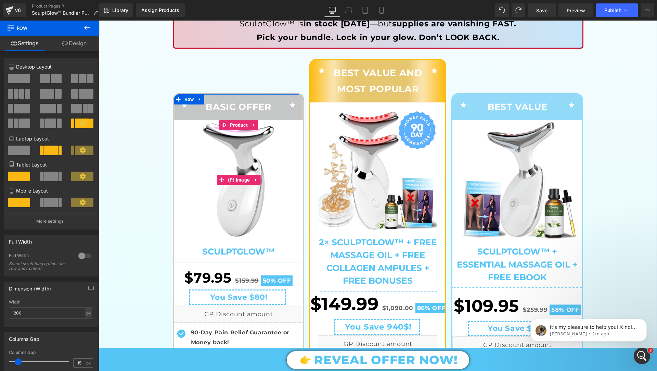
click at [184, 125] on img at bounding box center [239, 180] width 120 height 120
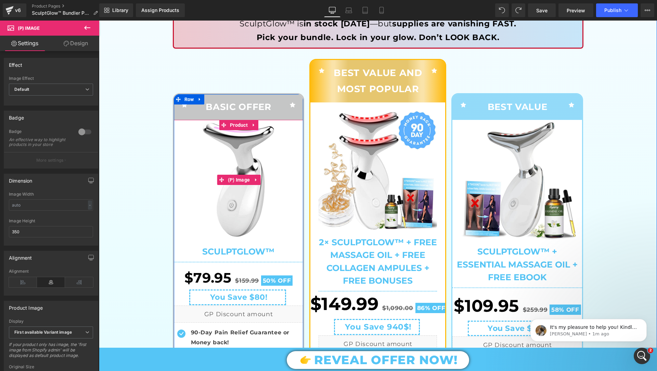
click at [184, 125] on img at bounding box center [239, 180] width 120 height 120
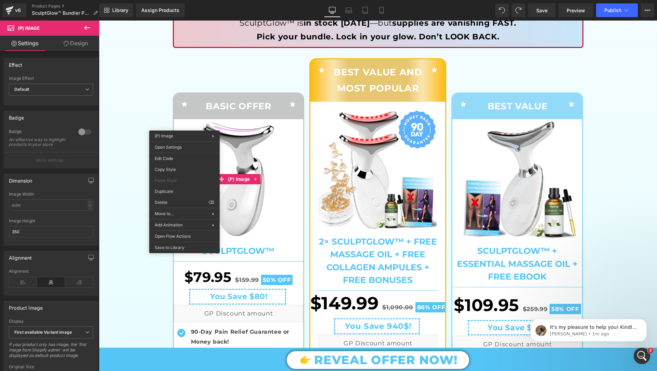
drag, startPoint x: 358, startPoint y: 177, endPoint x: 259, endPoint y: 157, distance: 100.7
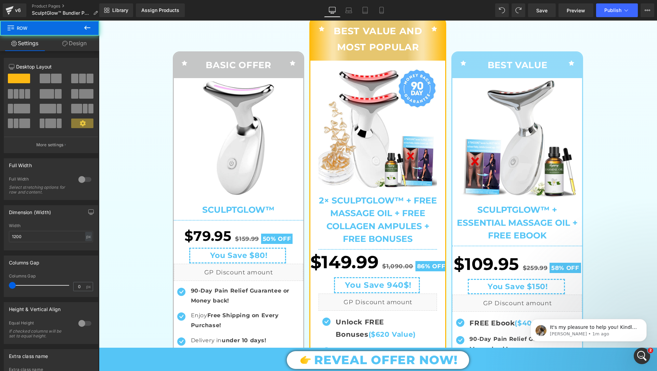
scroll to position [169, 0]
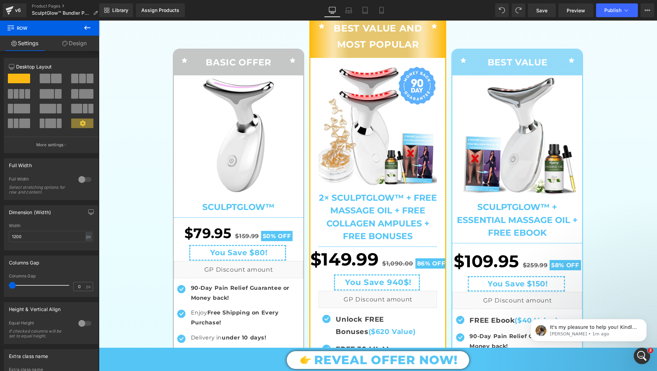
click at [191, 111] on img at bounding box center [239, 135] width 120 height 120
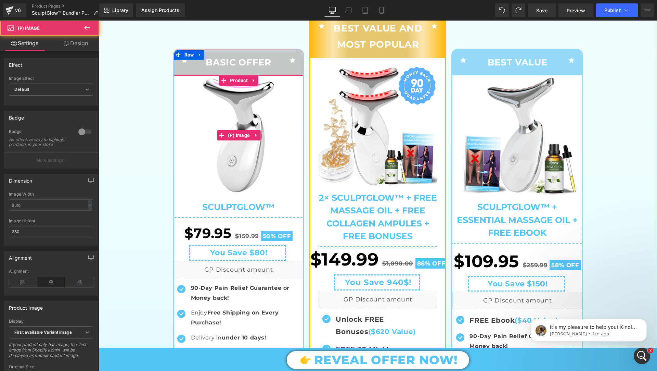
click at [202, 114] on img at bounding box center [239, 135] width 120 height 120
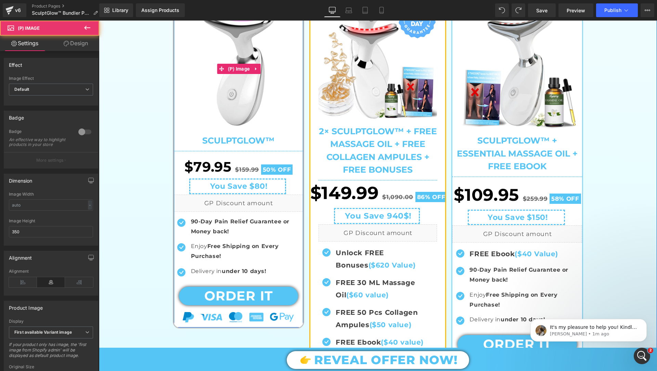
scroll to position [263, 0]
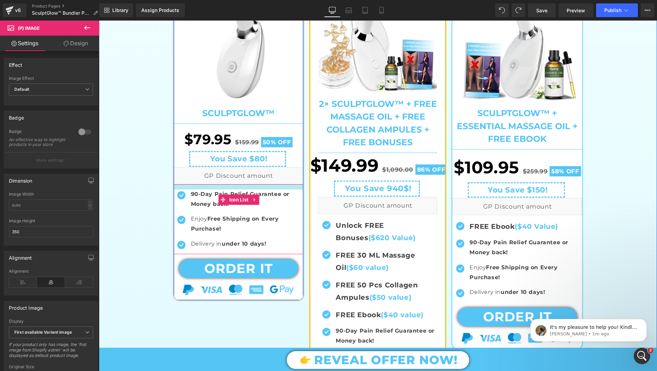
click at [184, 184] on div at bounding box center [239, 186] width 130 height 5
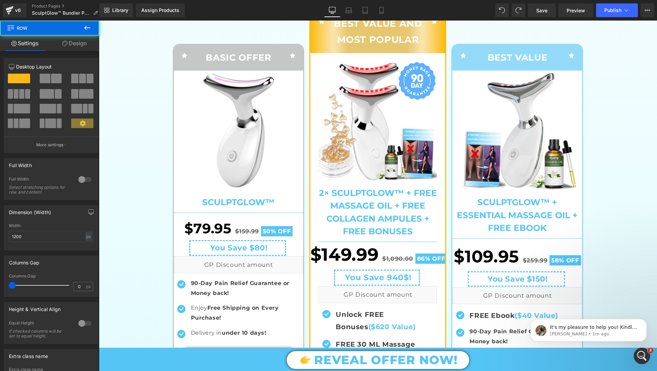
scroll to position [169, 0]
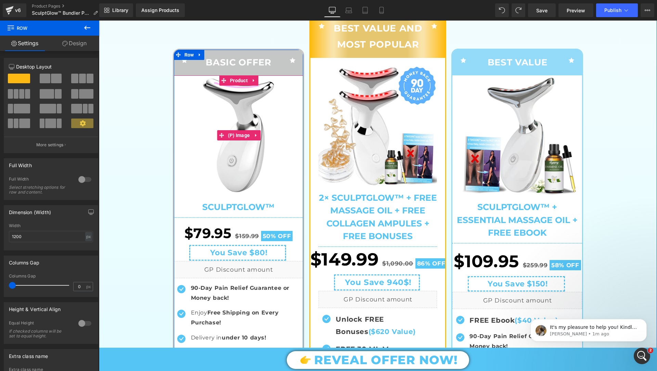
click at [289, 95] on img at bounding box center [239, 135] width 120 height 120
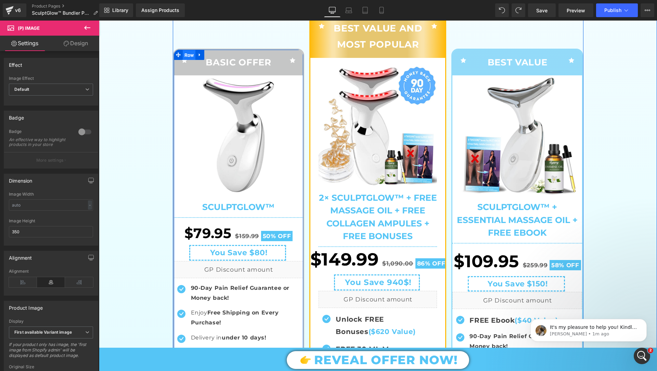
click at [187, 50] on span "Row" at bounding box center [189, 55] width 13 height 10
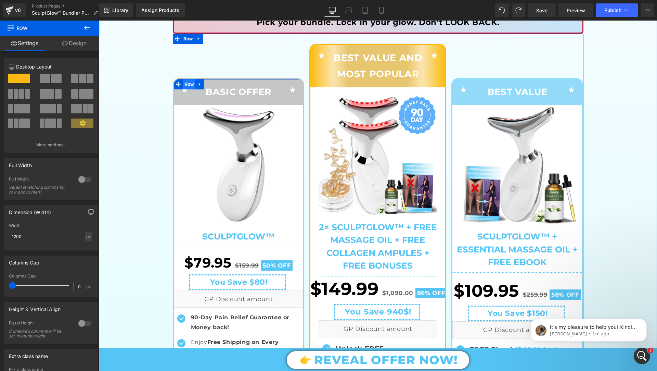
scroll to position [137, 0]
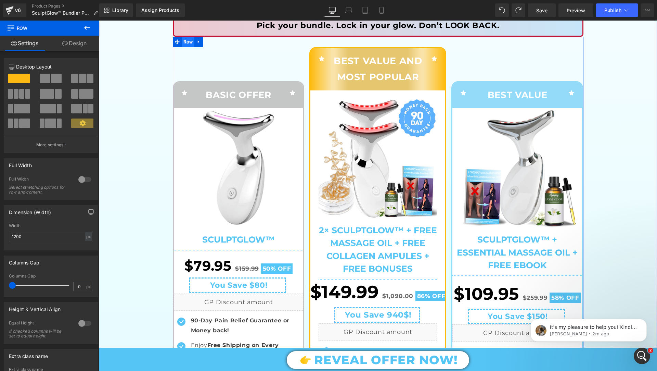
click at [186, 42] on span "Row" at bounding box center [188, 42] width 13 height 10
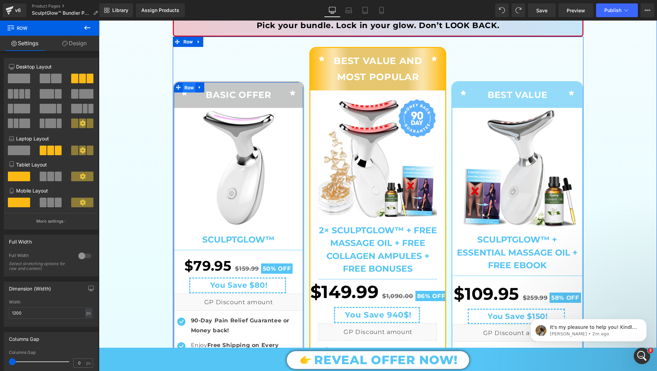
click at [187, 86] on span "Row" at bounding box center [189, 87] width 13 height 10
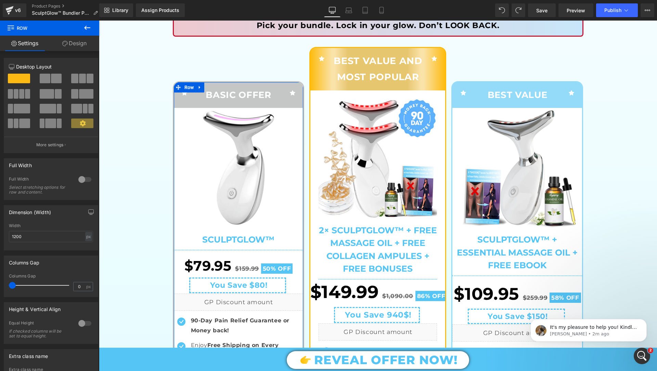
click at [68, 40] on link "Design" at bounding box center [75, 43] width 50 height 15
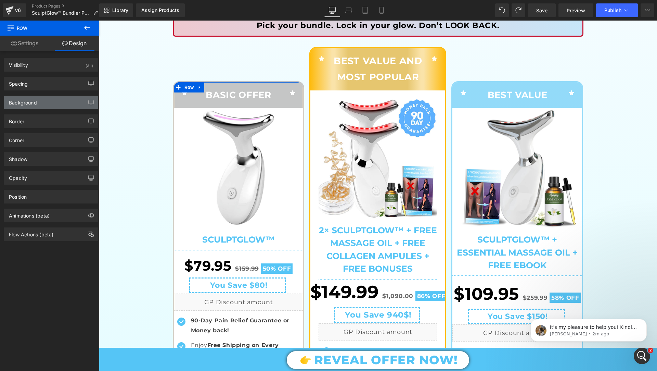
click at [54, 106] on div "Background" at bounding box center [51, 102] width 94 height 13
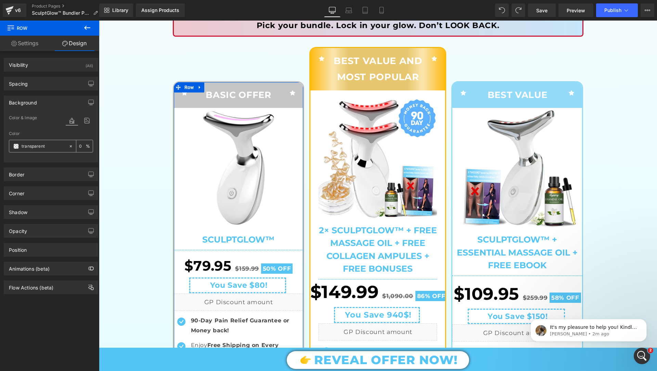
click at [71, 146] on div at bounding box center [72, 146] width 8 height 12
click at [65, 145] on div "none" at bounding box center [38, 146] width 59 height 12
click at [14, 145] on span at bounding box center [15, 145] width 5 height 5
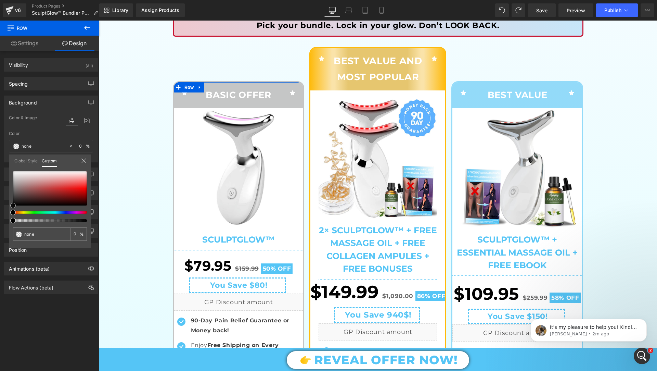
type input "#b86f6f"
type input "100"
type input "#b86f6f"
type input "100"
type input "#b17575"
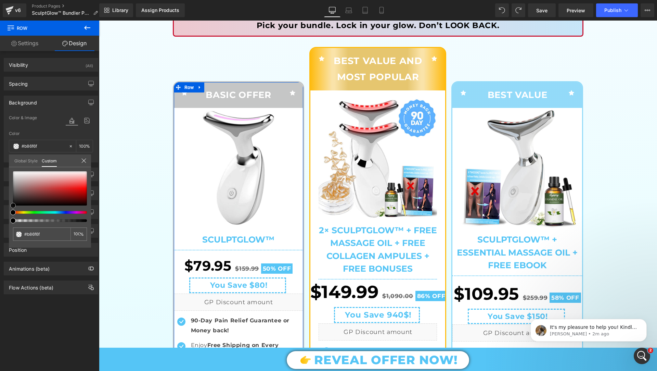
type input "#b17575"
type input "#bbaeae"
type input "#ffffff"
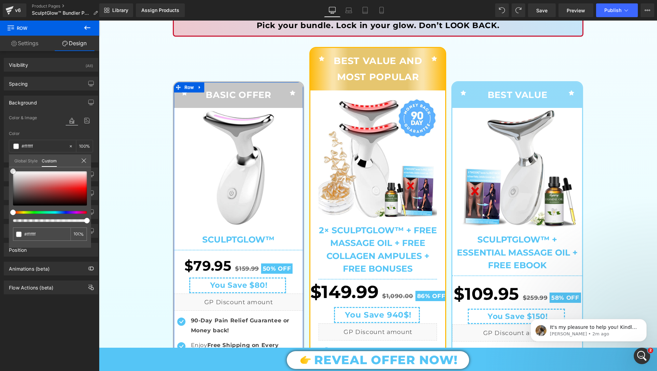
drag, startPoint x: 38, startPoint y: 185, endPoint x: 0, endPoint y: 142, distance: 57.9
click at [0, 142] on div "Background Color & Image color rgba(255, 255, 255, 1) Color #ffffff 100 % Image…" at bounding box center [51, 126] width 102 height 72
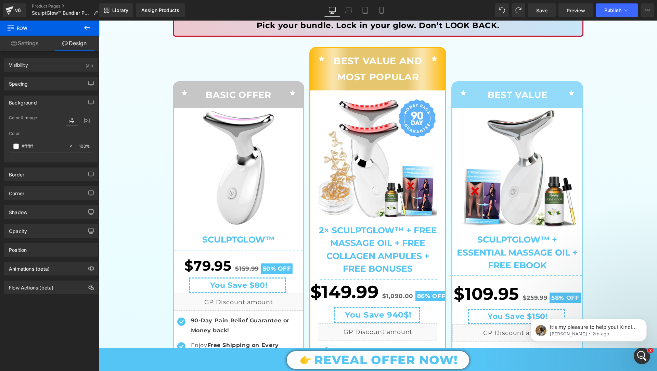
click at [576, 13] on span "Preview" at bounding box center [576, 10] width 18 height 7
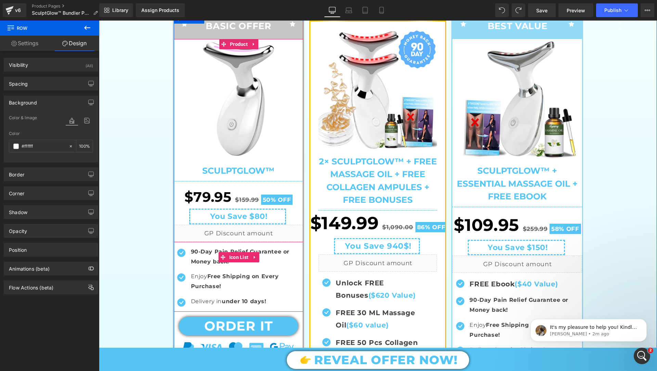
scroll to position [136, 0]
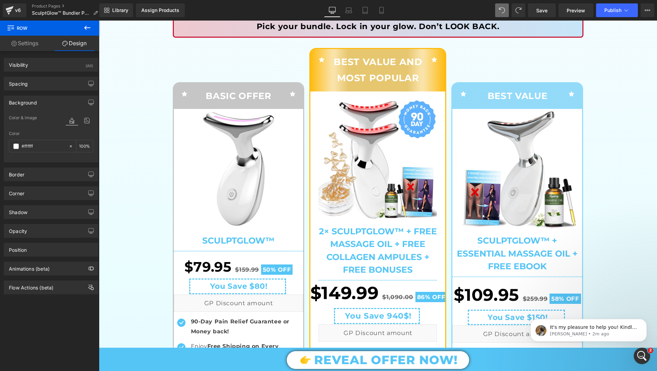
type input "transparent"
type input "0"
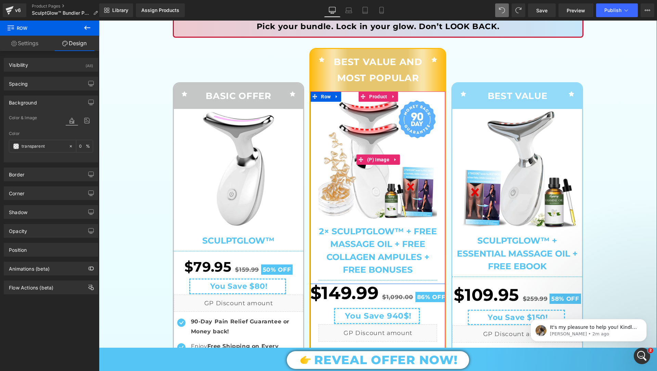
click at [439, 99] on div "Sale Off (P) Image 2× SculptGlow™ + FREE Massage Oil + FREE Collagen Ampules + …" at bounding box center [377, 187] width 135 height 192
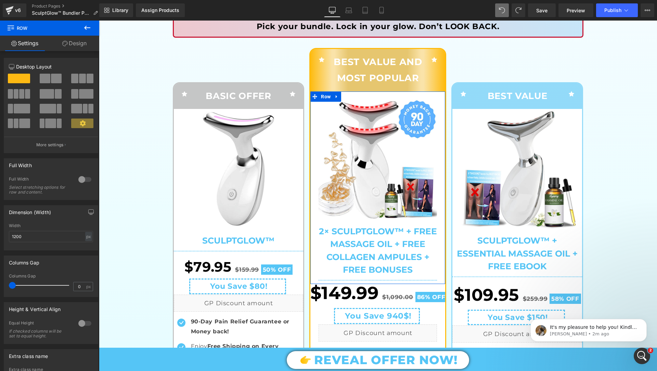
click at [76, 39] on link "Design" at bounding box center [75, 43] width 50 height 15
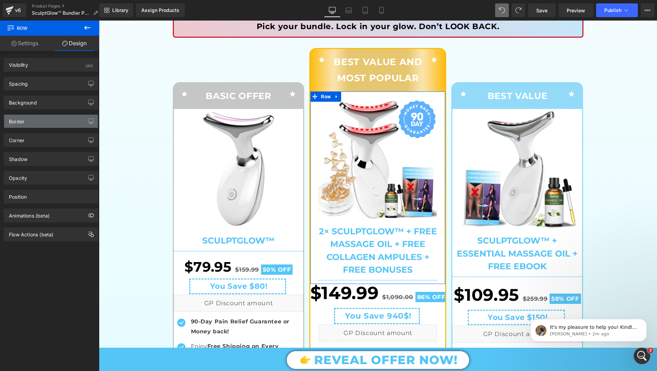
click at [55, 121] on div "Border" at bounding box center [51, 121] width 94 height 13
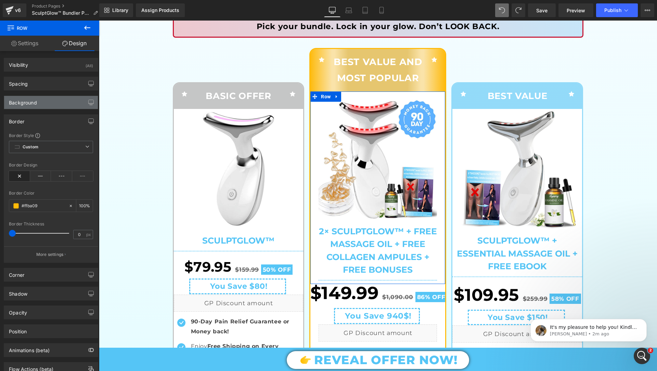
click at [62, 98] on div "Background" at bounding box center [51, 102] width 94 height 13
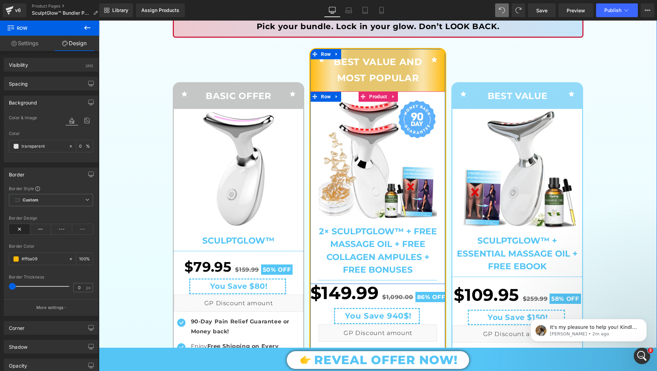
click at [350, 93] on div "Sale Off (P) Image 2× SculptGlow™ + FREE Massage Oil + FREE Collagen Ampules + …" at bounding box center [377, 187] width 135 height 192
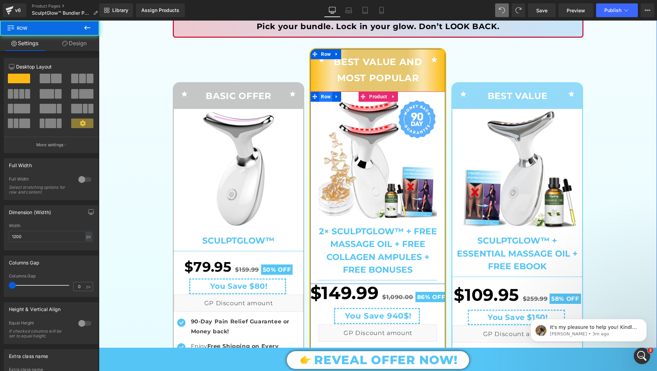
click at [328, 93] on span "Row" at bounding box center [325, 96] width 13 height 10
click at [381, 94] on span "Product" at bounding box center [378, 96] width 21 height 10
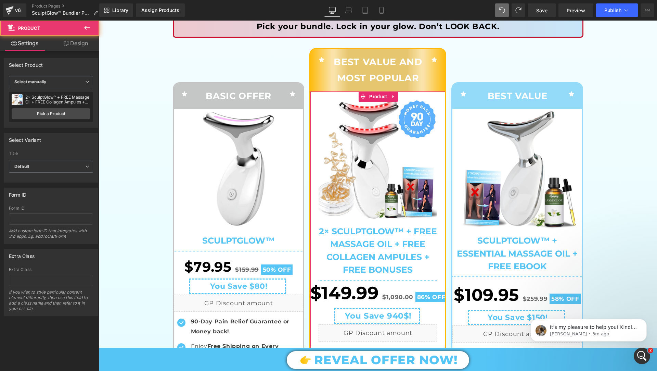
click at [72, 48] on link "Design" at bounding box center [76, 43] width 50 height 15
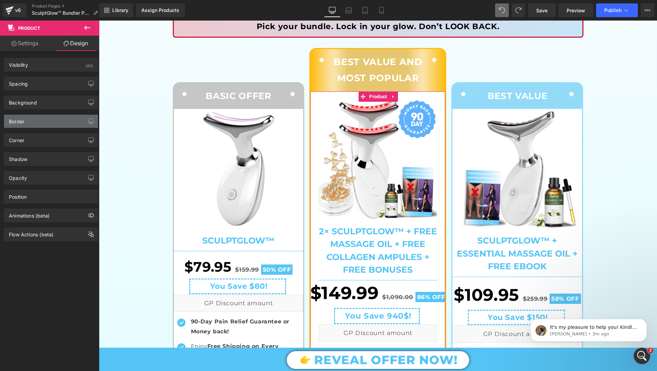
click at [55, 123] on div "Border" at bounding box center [51, 121] width 94 height 13
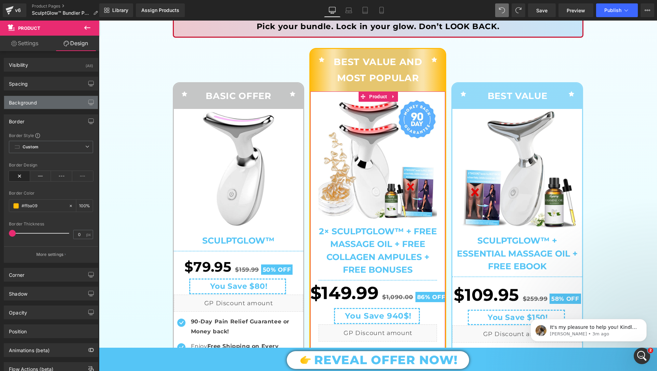
click at [55, 96] on div "Background" at bounding box center [51, 102] width 94 height 13
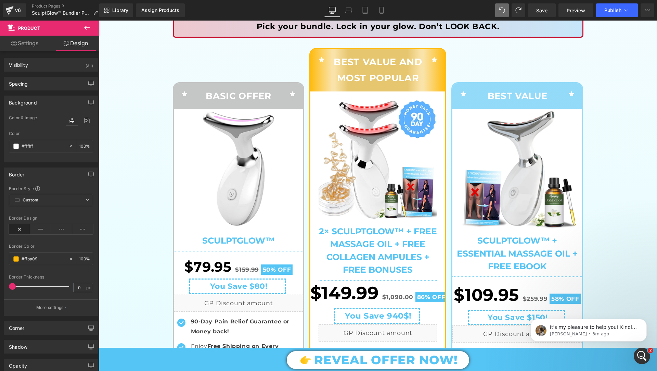
click at [294, 114] on img at bounding box center [239, 169] width 120 height 120
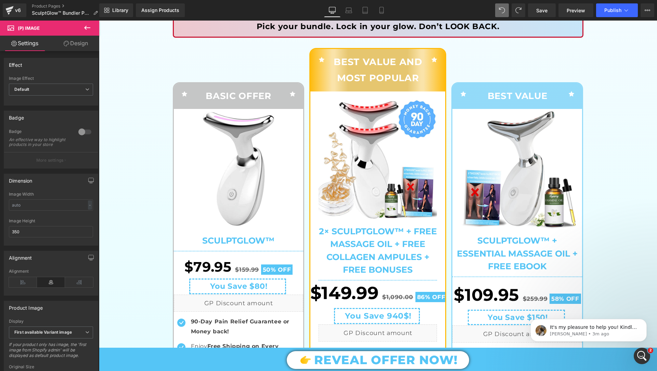
click at [78, 46] on link "Design" at bounding box center [76, 43] width 50 height 15
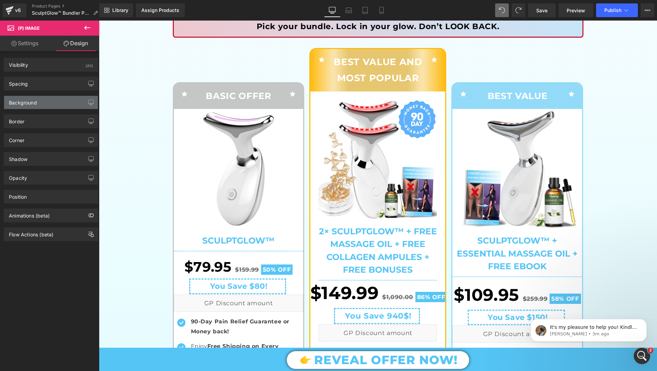
click at [46, 103] on div "Background" at bounding box center [51, 102] width 94 height 13
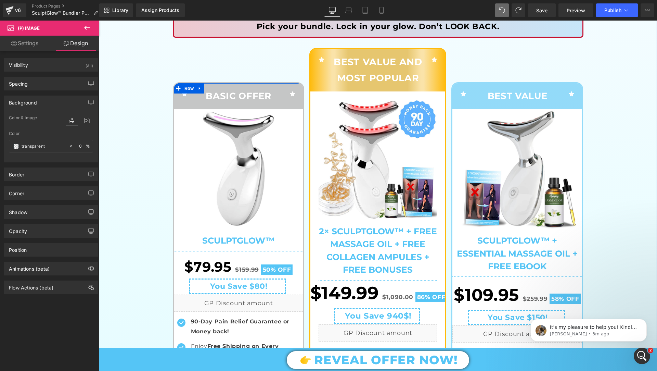
click at [301, 118] on div "Sale Off" at bounding box center [239, 169] width 130 height 120
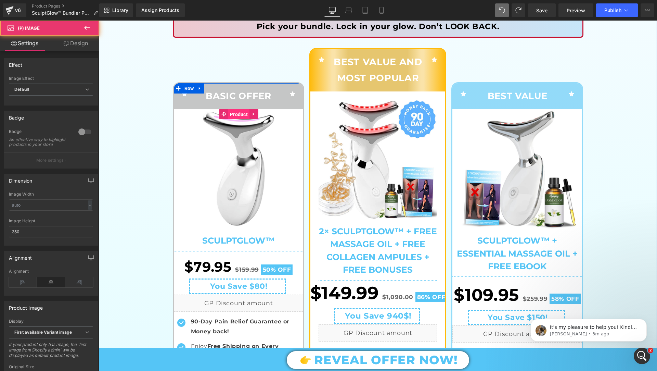
click at [231, 110] on span "Product" at bounding box center [238, 114] width 21 height 10
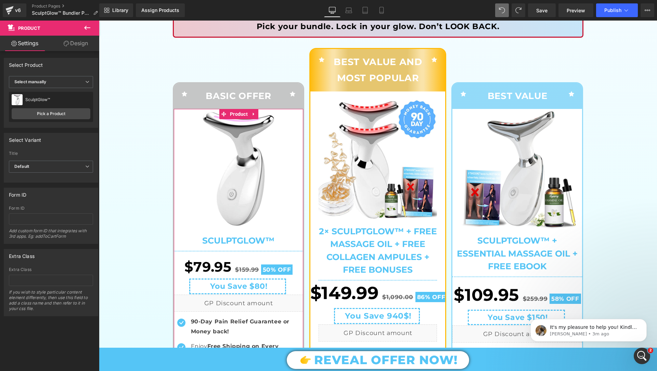
click at [65, 40] on link "Design" at bounding box center [76, 43] width 50 height 15
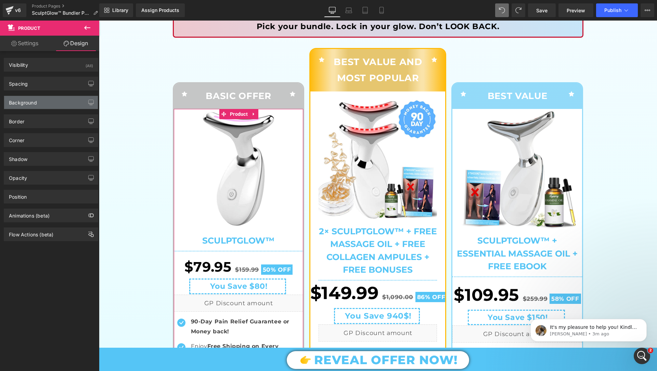
click at [46, 100] on div "Background" at bounding box center [51, 102] width 94 height 13
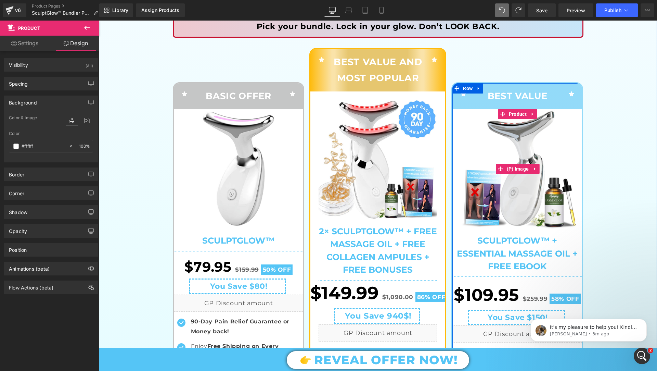
click at [459, 113] on img at bounding box center [518, 169] width 120 height 120
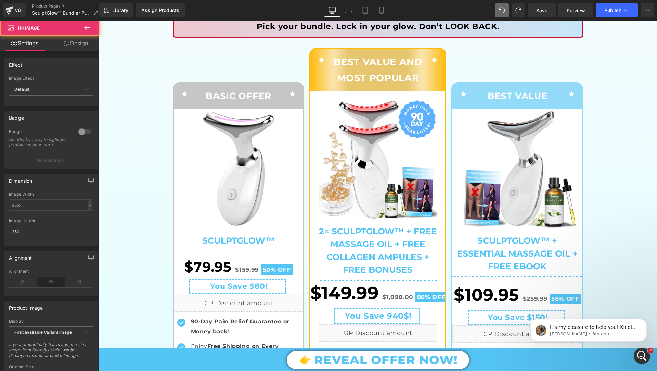
click at [80, 38] on link "Design" at bounding box center [76, 43] width 50 height 15
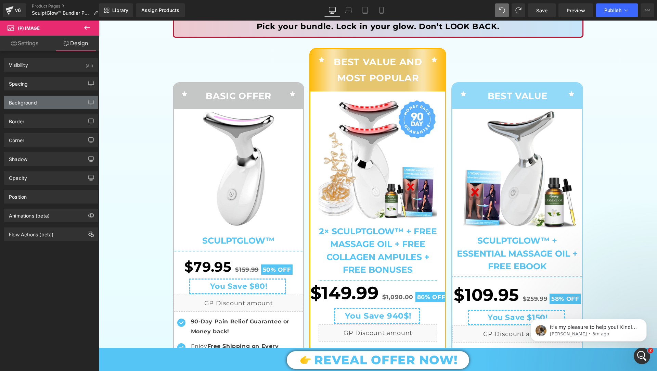
click at [52, 102] on div "Background" at bounding box center [51, 102] width 94 height 13
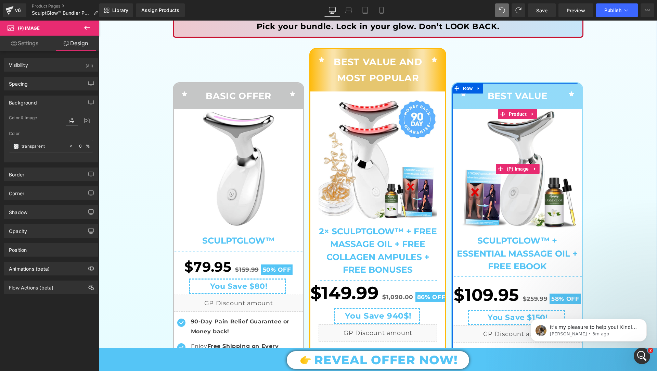
click at [461, 111] on img at bounding box center [518, 169] width 120 height 120
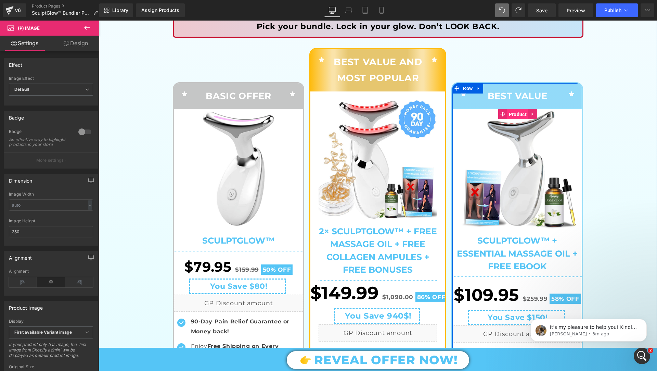
click at [514, 112] on span "Product" at bounding box center [517, 114] width 21 height 10
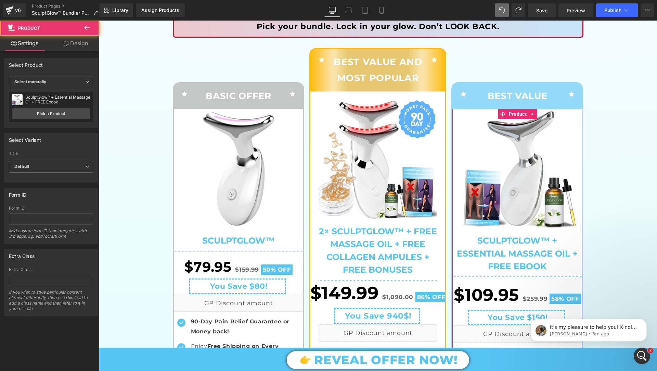
click at [68, 46] on link "Design" at bounding box center [76, 43] width 50 height 15
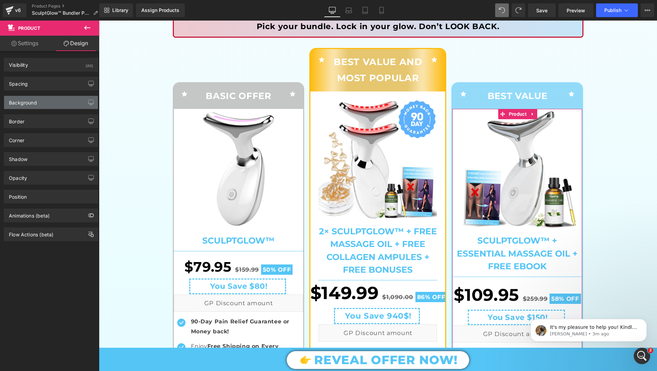
click at [43, 105] on div "Background" at bounding box center [51, 102] width 94 height 13
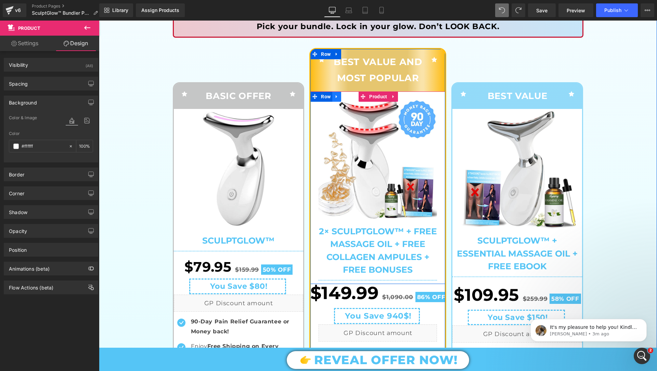
click at [336, 100] on link at bounding box center [336, 96] width 9 height 10
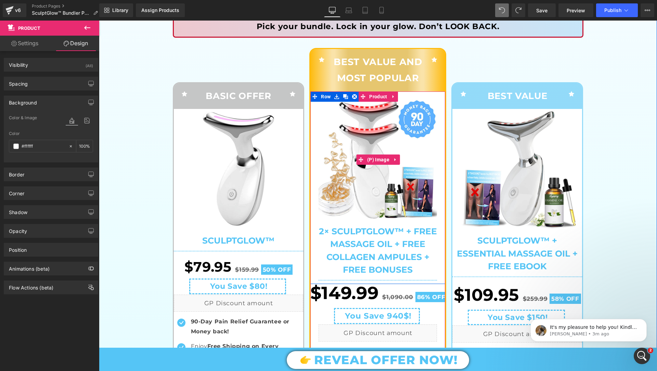
click at [338, 149] on img at bounding box center [378, 160] width 118 height 120
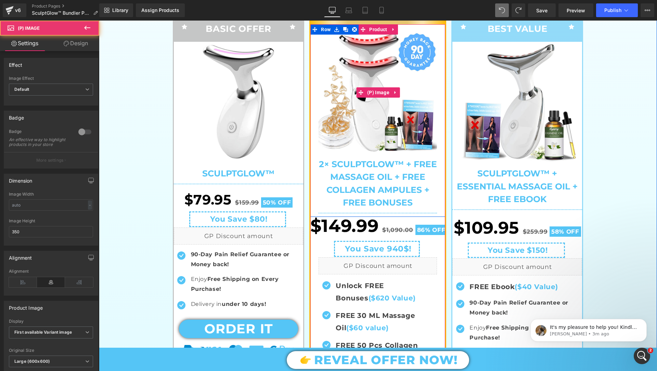
scroll to position [235, 0]
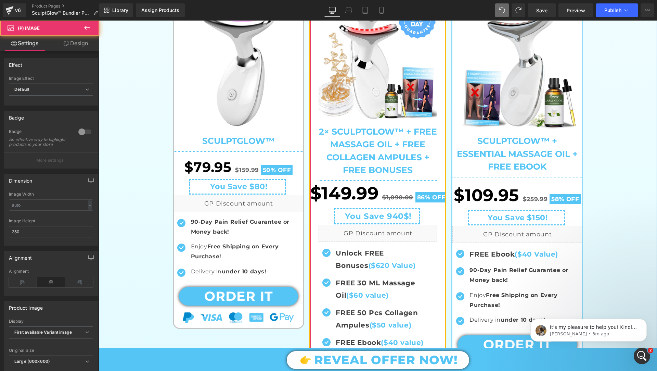
click at [316, 143] on div "Sale Off (P) Image 2× SculptGlow™ + FREE Massage Oil + FREE Collagen Ampules + …" at bounding box center [377, 88] width 135 height 192
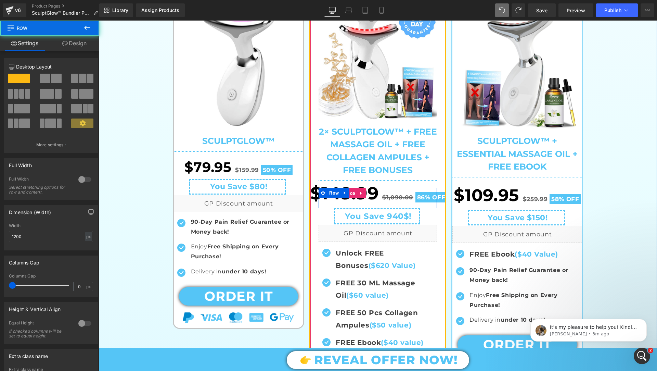
click at [313, 204] on span "$149.99" at bounding box center [344, 193] width 68 height 30
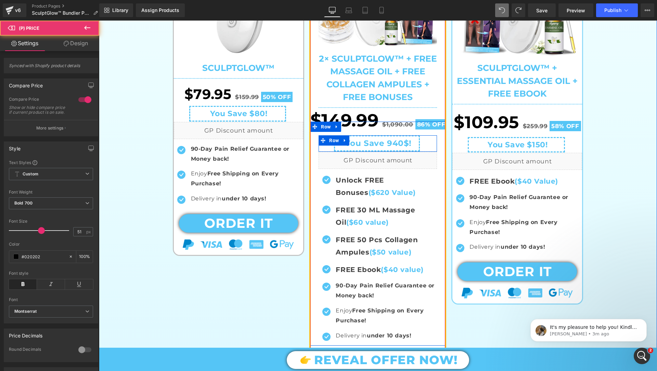
scroll to position [373, 0]
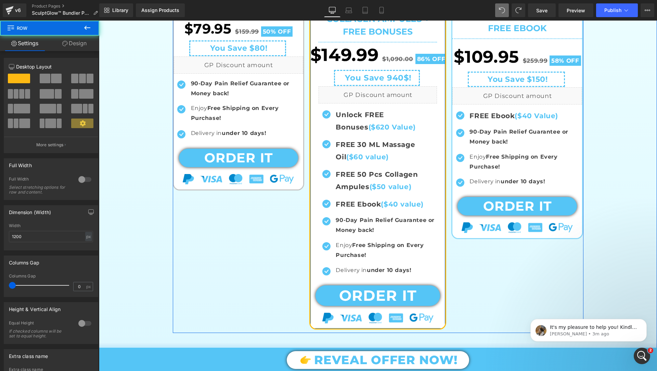
click at [325, 326] on div "Icon BEST VALUE AND MOST POPULAR Text Block Icon Row Sale Off" at bounding box center [377, 69] width 137 height 519
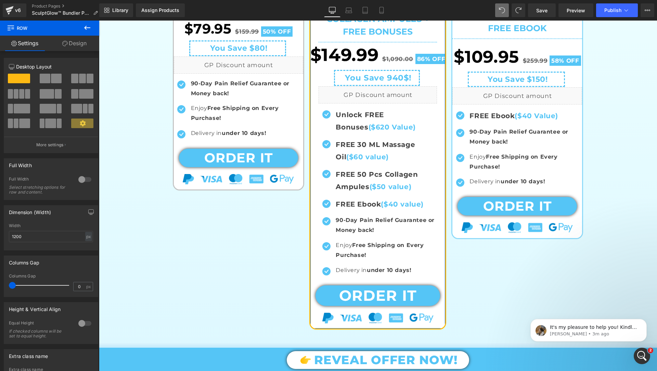
click at [83, 41] on link "Design" at bounding box center [75, 43] width 50 height 15
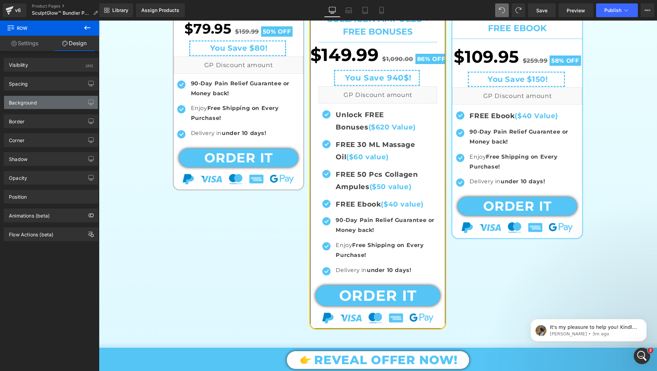
click at [54, 105] on div "Background" at bounding box center [51, 102] width 94 height 13
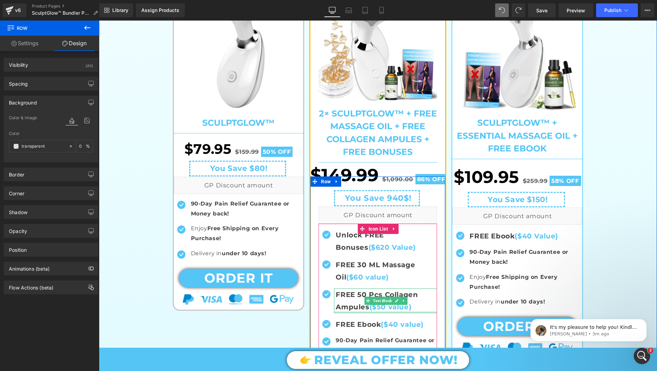
scroll to position [191, 0]
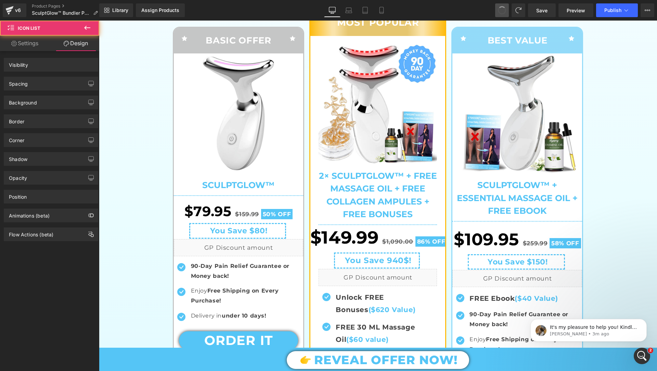
click at [501, 8] on span at bounding box center [502, 10] width 11 height 11
click at [501, 8] on span at bounding box center [502, 10] width 10 height 10
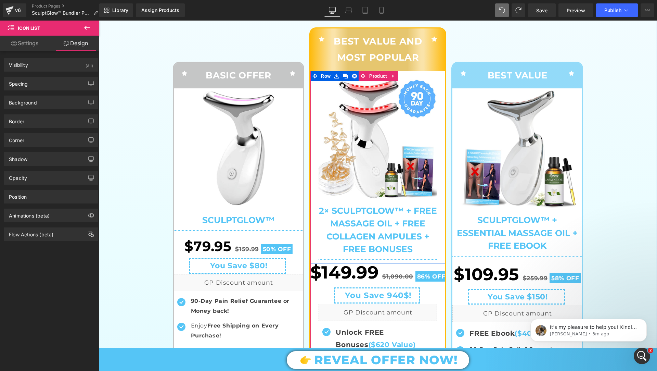
scroll to position [152, 0]
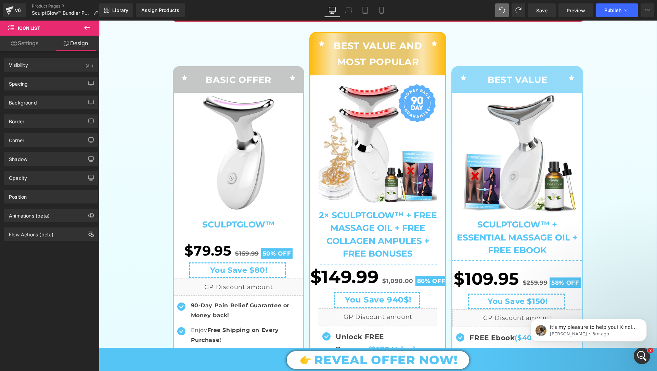
click at [277, 72] on div "BASIC OFFER Text Block" at bounding box center [238, 79] width 87 height 15
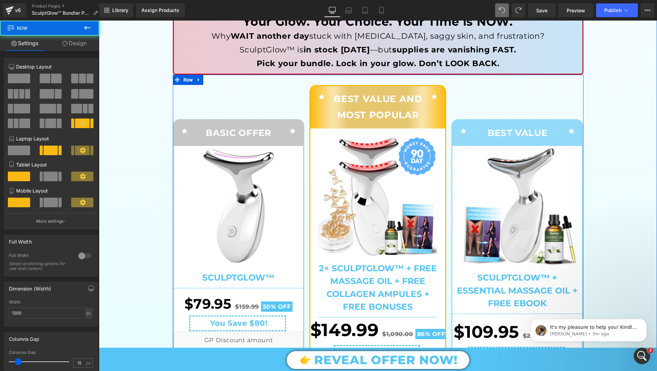
scroll to position [91, 0]
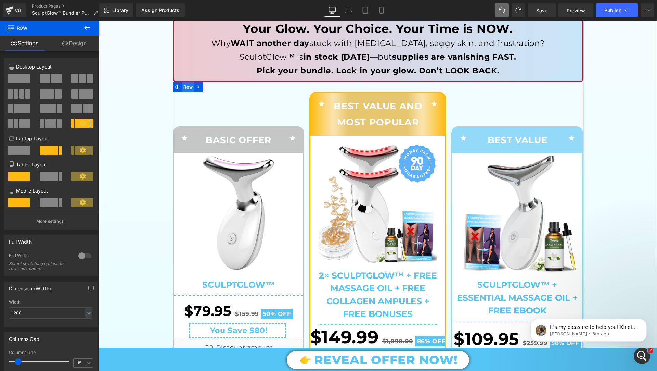
click at [187, 87] on span "Row" at bounding box center [188, 87] width 13 height 10
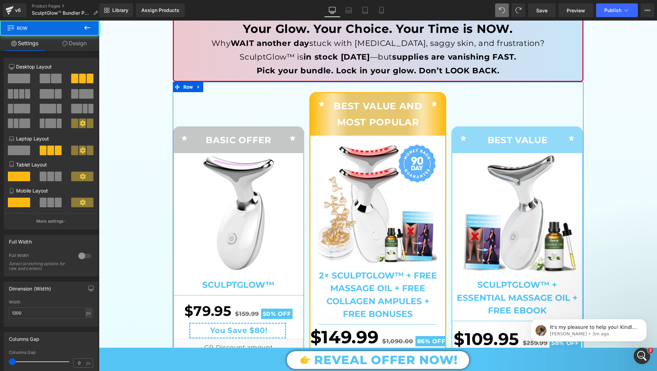
click at [76, 45] on link "Design" at bounding box center [75, 43] width 50 height 15
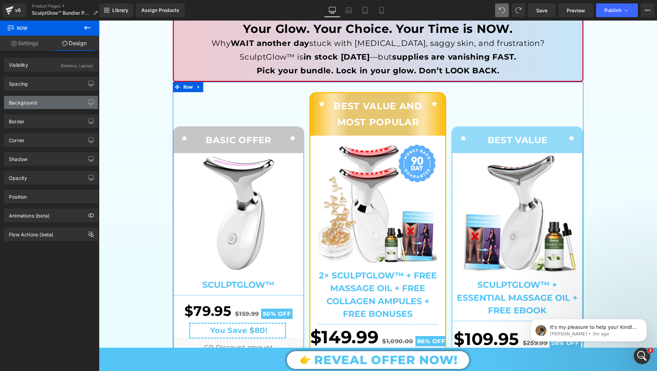
click at [48, 101] on div "Background" at bounding box center [51, 102] width 94 height 13
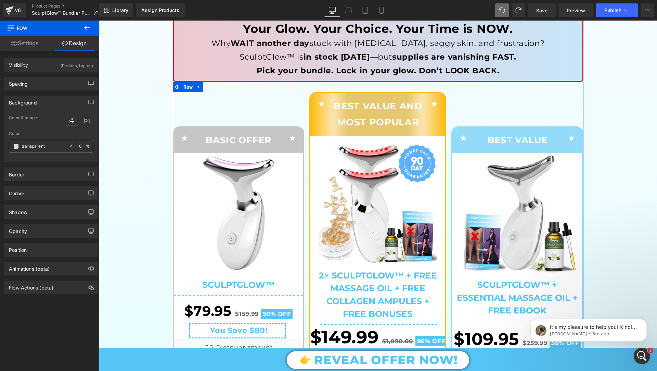
click at [13, 147] on span at bounding box center [15, 145] width 5 height 5
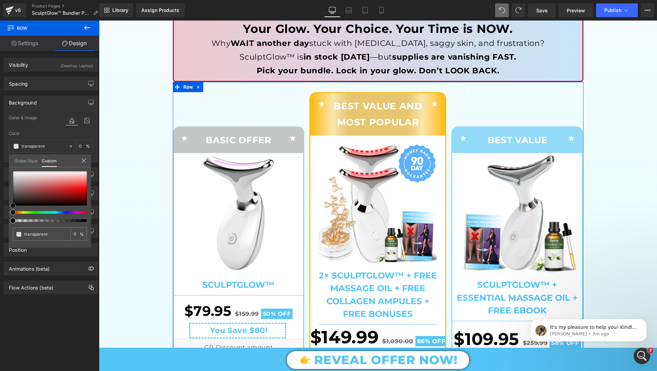
type input "#b77a7a"
type input "100"
type input "#b77a7a"
type input "100"
type input "#b37e7e"
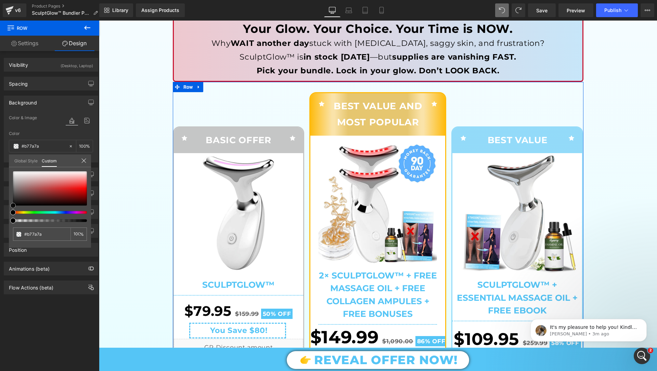
type input "#b37e7e"
type input "#c4aaaa"
type input "#edecec"
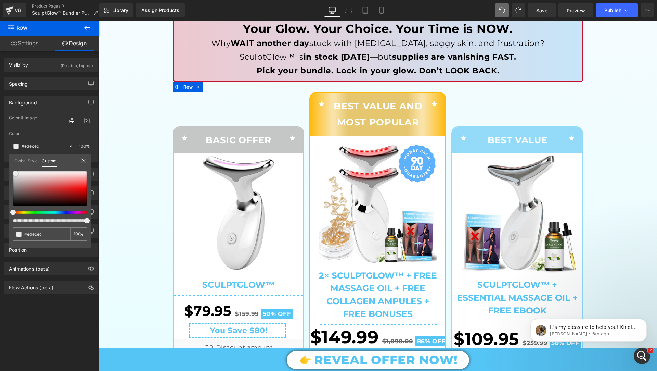
type input "#ffffff"
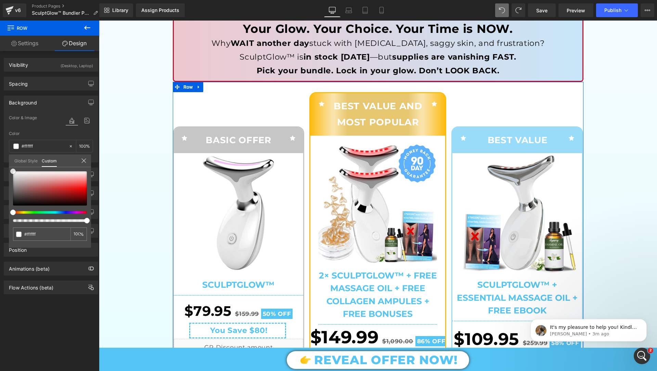
drag, startPoint x: 33, startPoint y: 185, endPoint x: 0, endPoint y: 158, distance: 42.1
click at [0, 158] on div "Background Color & Image color rgba(255, 255, 255, 1) Color #ffffff 100 % Image…" at bounding box center [51, 126] width 102 height 72
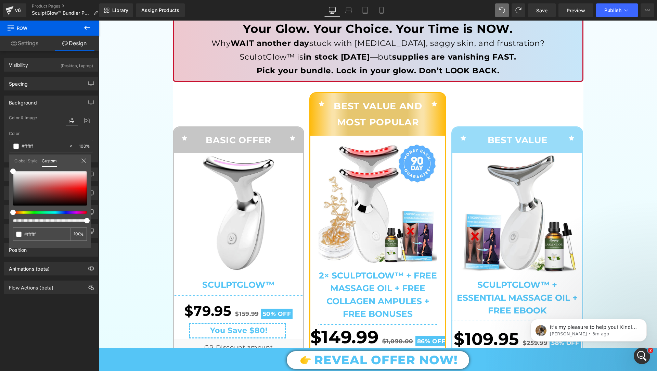
click at [499, 14] on button at bounding box center [502, 10] width 14 height 14
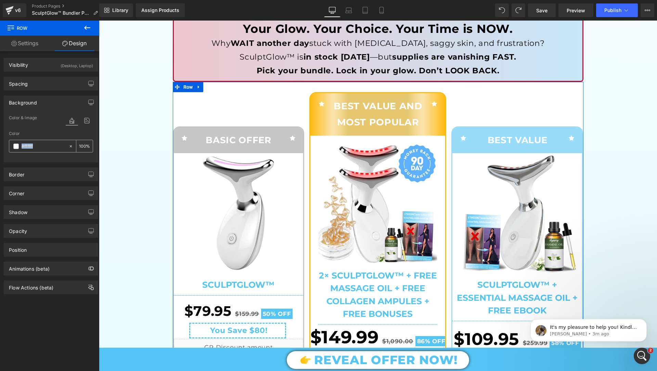
click at [69, 147] on icon at bounding box center [70, 146] width 5 height 5
type input "none"
type input "0"
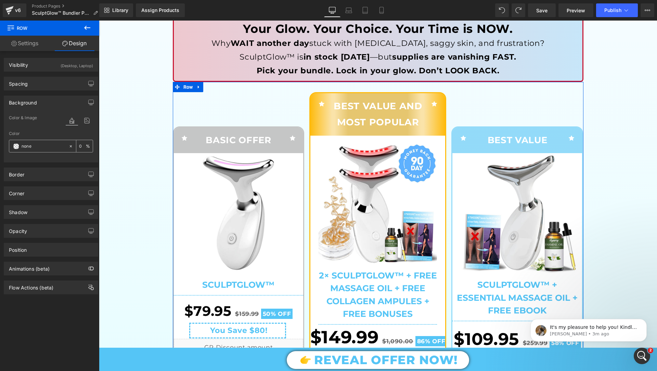
click at [13, 149] on div "none" at bounding box center [38, 146] width 59 height 12
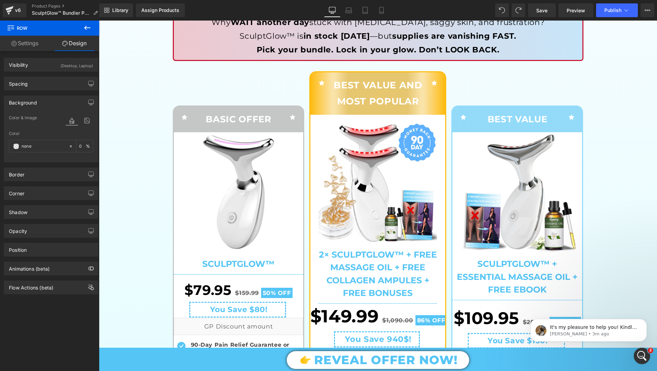
scroll to position [129, 0]
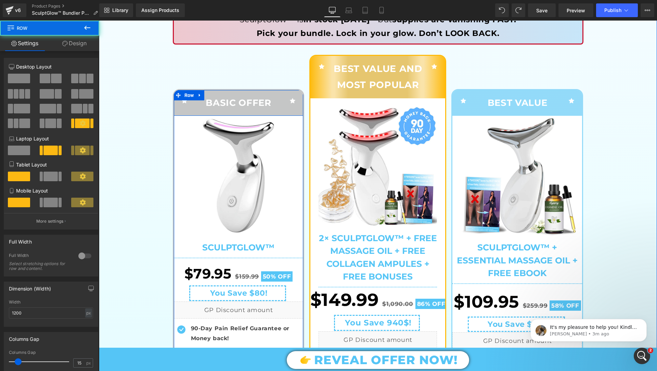
click at [286, 93] on div "Icon BASIC OFFER Text Block Icon Row" at bounding box center [239, 103] width 130 height 26
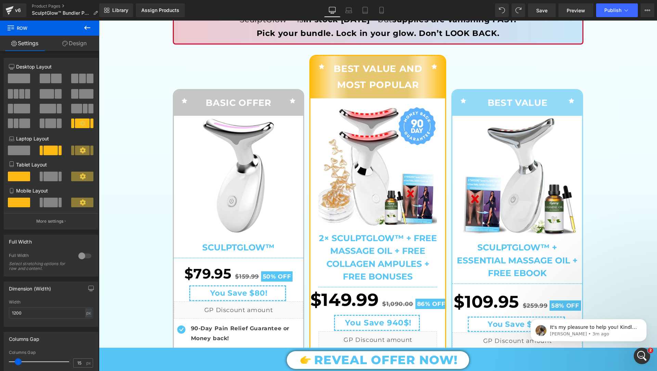
click at [81, 37] on link "Design" at bounding box center [75, 43] width 50 height 15
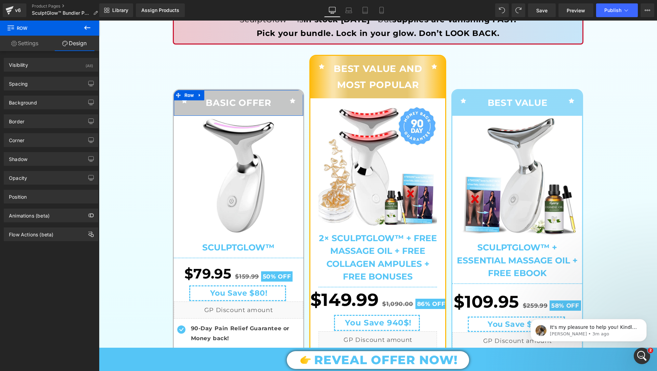
type input "#c4c4c4"
type input "96"
click at [59, 106] on div "Background" at bounding box center [51, 102] width 94 height 13
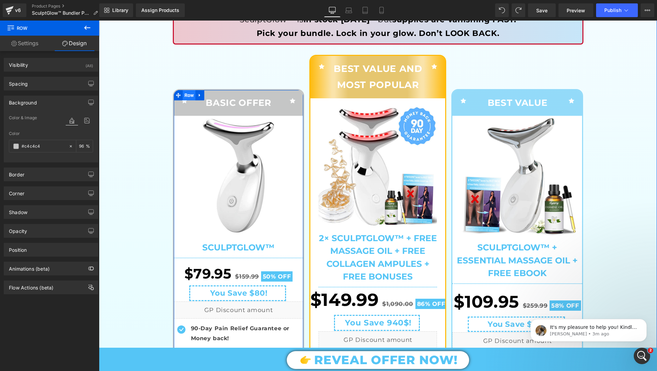
click at [189, 95] on span "Row" at bounding box center [189, 95] width 13 height 10
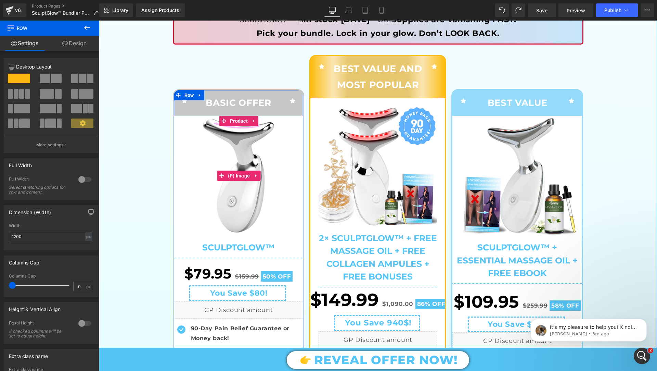
click at [192, 117] on img at bounding box center [239, 176] width 120 height 120
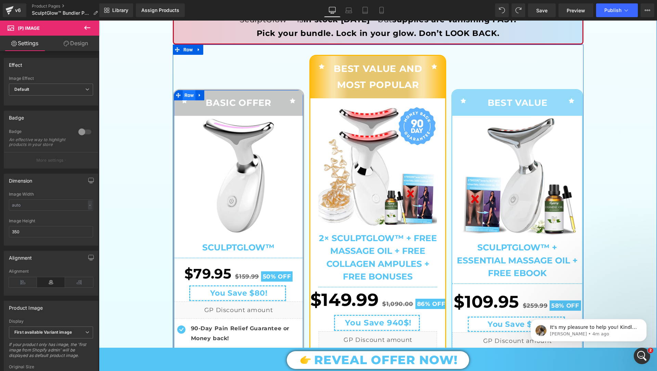
click at [192, 92] on span "Row" at bounding box center [189, 95] width 13 height 10
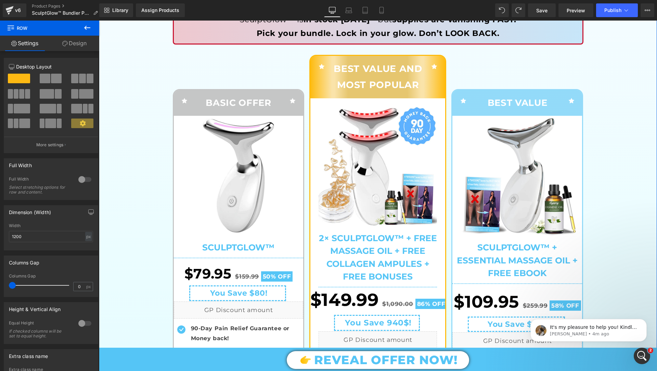
click at [211, 139] on img at bounding box center [239, 176] width 120 height 120
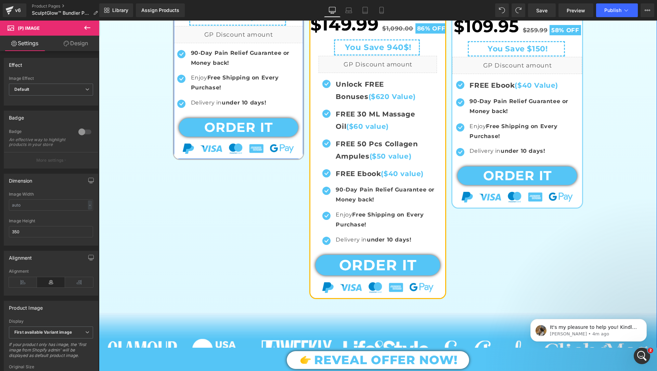
scroll to position [409, 0]
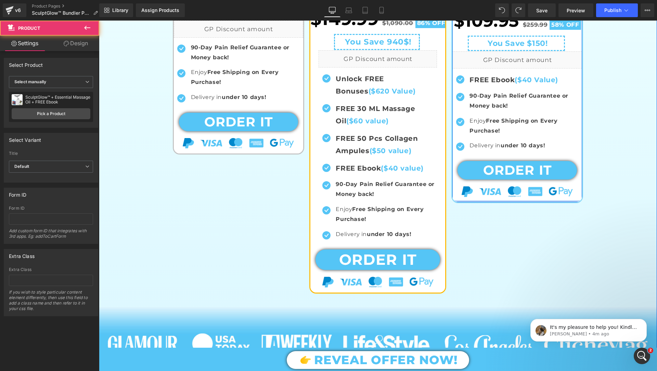
click at [489, 199] on div "Icon BEST VALUE Text Block Icon Row Sale Off (P) Image SculptGlow™ + Essential …" at bounding box center [517, 5] width 132 height 394
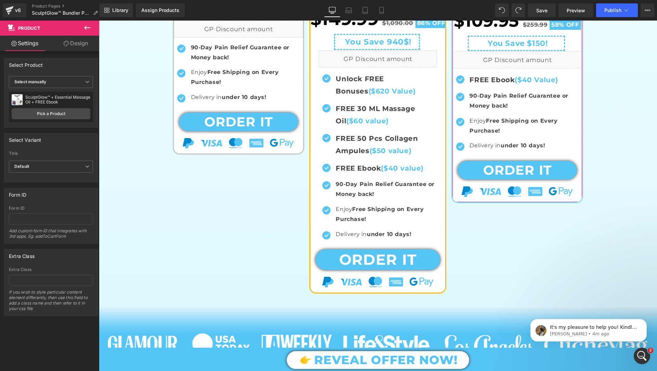
click at [60, 39] on link "Design" at bounding box center [76, 43] width 50 height 15
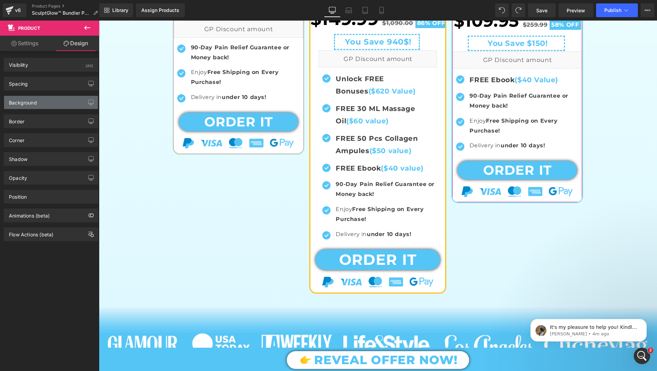
click at [53, 107] on div "Background" at bounding box center [51, 102] width 94 height 13
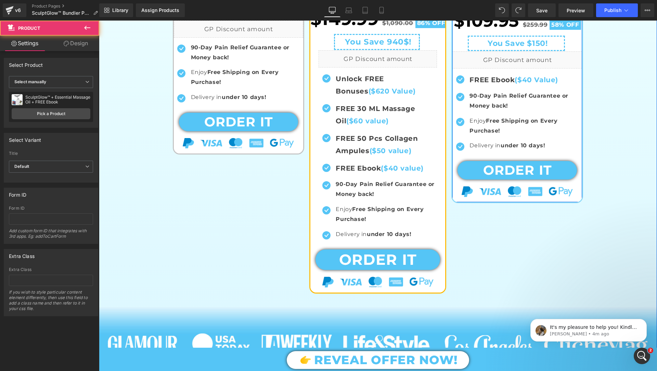
click at [467, 196] on div "Sale Off (P) Image SculptGlow™ + Essential Massage Oil + FREE Ebook (P) Title S…" at bounding box center [517, 18] width 130 height 367
click at [467, 189] on img at bounding box center [517, 191] width 111 height 10
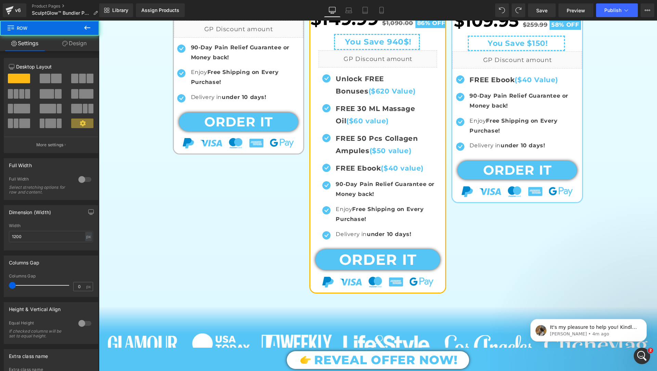
drag, startPoint x: 640, startPoint y: 243, endPoint x: 541, endPoint y: 223, distance: 101.0
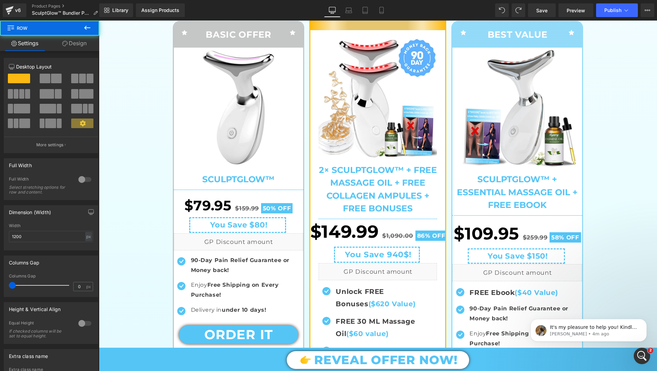
scroll to position [169, 0]
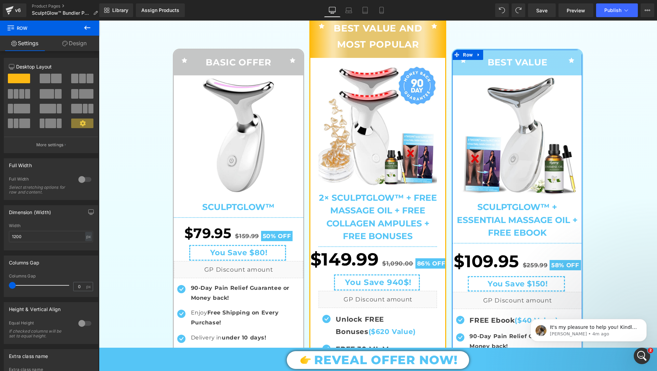
click at [74, 37] on link "Design" at bounding box center [75, 43] width 50 height 15
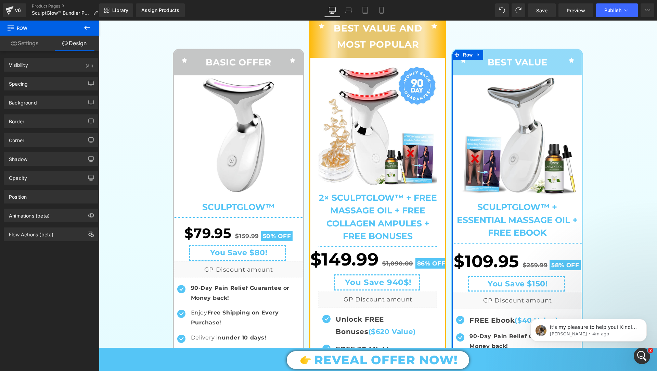
type input "transparent"
type input "0"
click at [57, 100] on div "Background" at bounding box center [51, 102] width 94 height 13
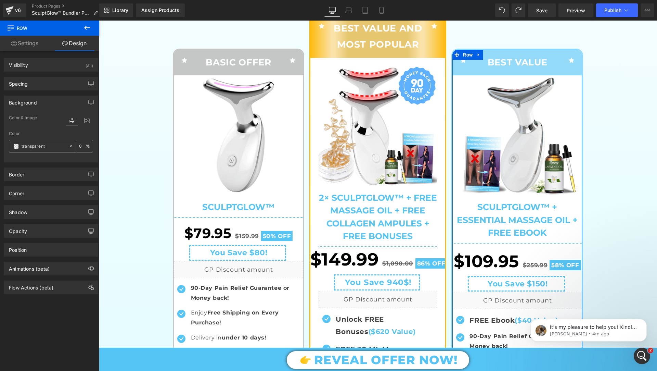
click at [14, 146] on span at bounding box center [15, 145] width 5 height 5
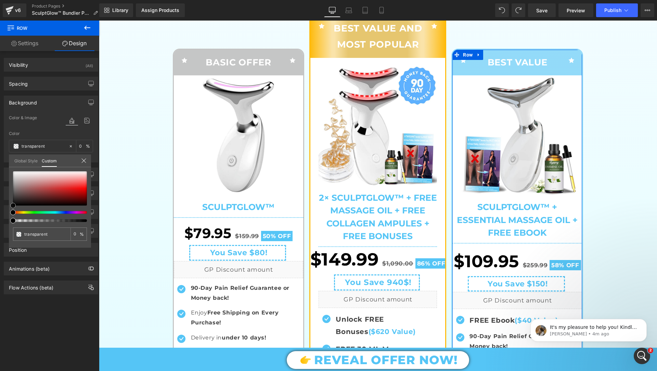
type input "#b05353"
type input "100"
type input "#b05353"
type input "100"
type input "#aa5454"
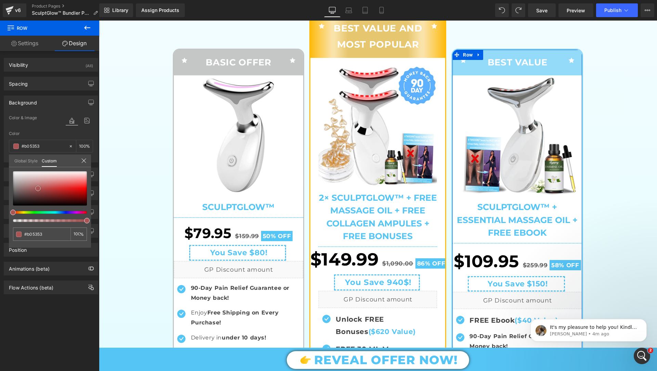
type input "#aa5454"
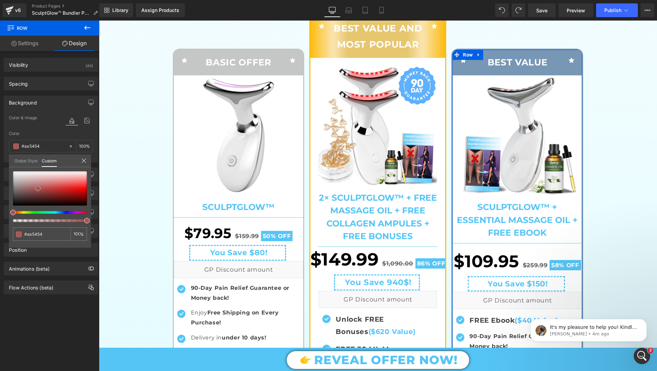
type input "#c9b9b9"
type input "#ffffff"
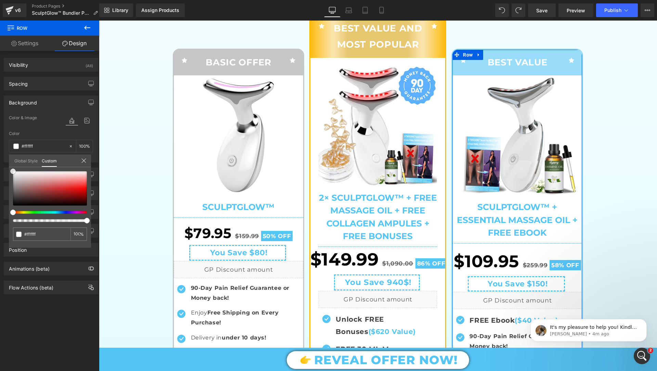
type input "#ff9393"
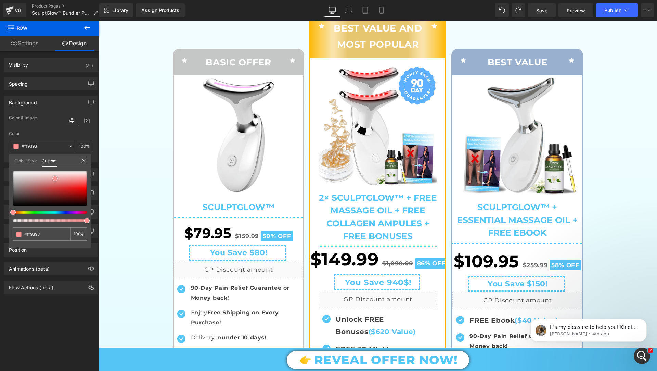
type input "#f3aeae"
type input "#ffffff"
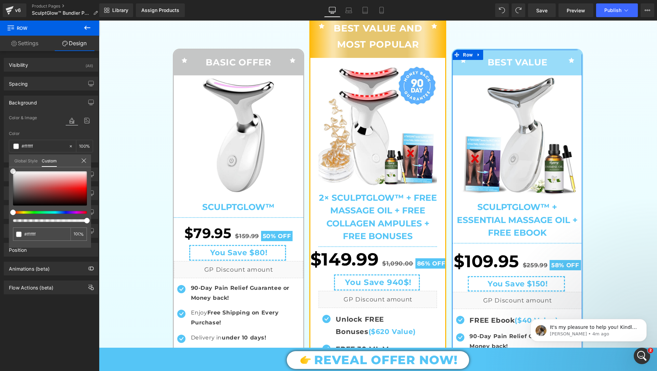
drag, startPoint x: 38, startPoint y: 188, endPoint x: 0, endPoint y: 83, distance: 111.4
click at [0, 90] on div "Background Color & Image color rgba(255, 255, 255, 1) Color #ffffff 100 % Image…" at bounding box center [51, 126] width 102 height 72
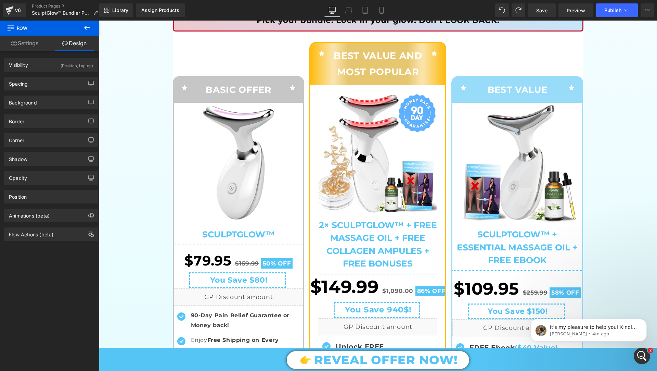
scroll to position [115, 0]
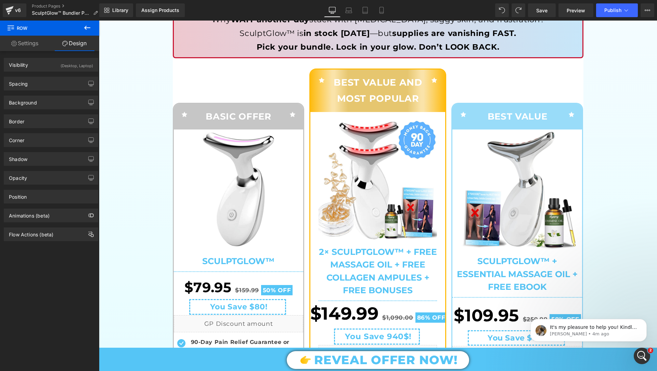
click at [520, 77] on div "Icon BEST VALUE Text Block Icon Row Sale Off (P) Image SculptGlow™ + Essential …" at bounding box center [514, 282] width 137 height 428
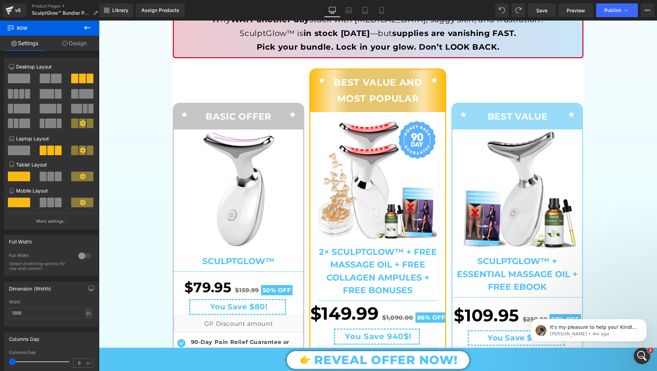
click at [75, 31] on span "Row" at bounding box center [41, 28] width 68 height 15
click at [76, 40] on link "Design" at bounding box center [75, 43] width 50 height 15
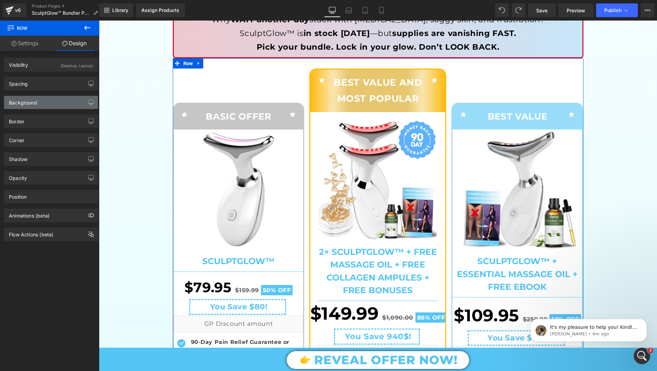
click at [63, 99] on div "Background" at bounding box center [51, 102] width 94 height 13
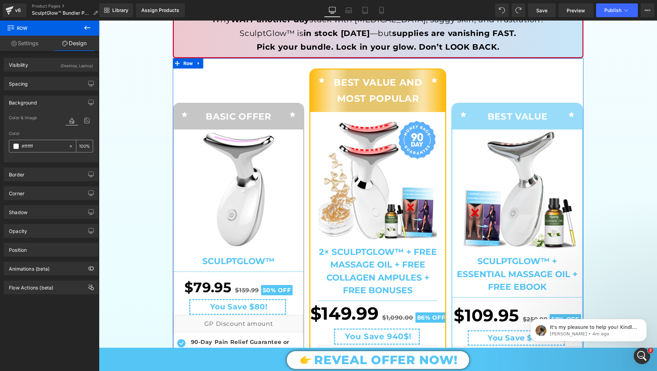
click at [70, 143] on div at bounding box center [72, 146] width 8 height 12
type input "none"
type input "0"
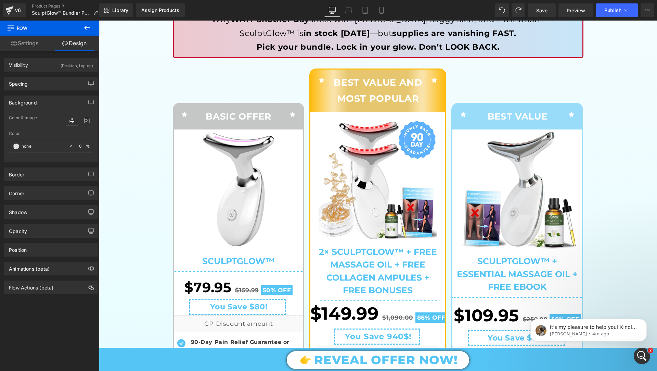
click at [202, 83] on div "Icon BASIC OFFER Text Block Icon Row Sale Off (P) Image SculptGlow™ (P) Title S…" at bounding box center [241, 258] width 137 height 380
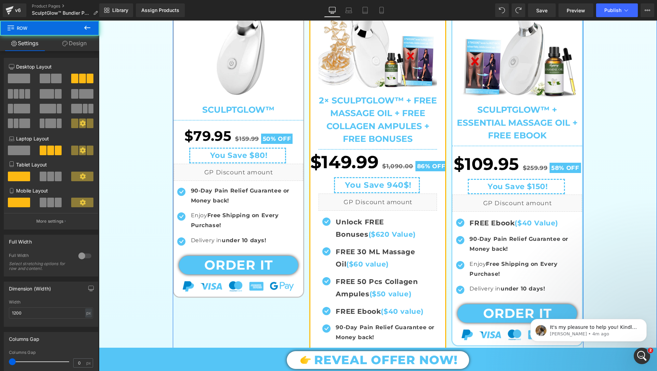
scroll to position [371, 0]
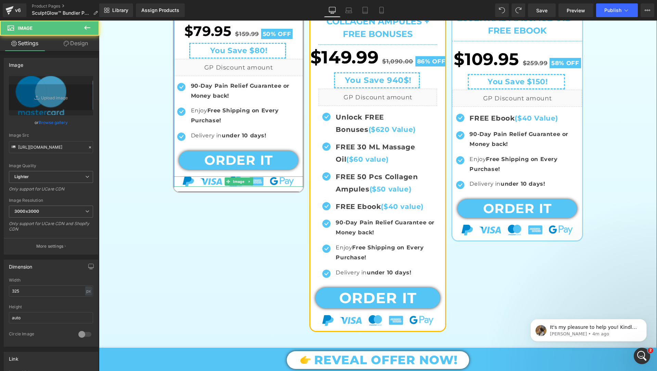
click at [300, 183] on div "Image" at bounding box center [239, 181] width 130 height 10
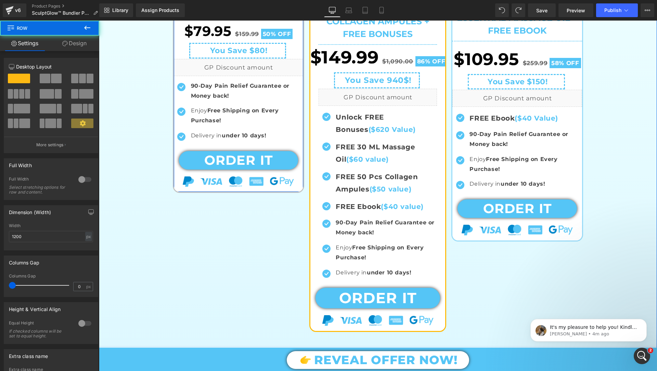
click at [302, 188] on div "Icon BASIC OFFER Text Block Icon Row Sale Off (P) Image SculptGlow™ (P) Title S…" at bounding box center [239, 20] width 132 height 346
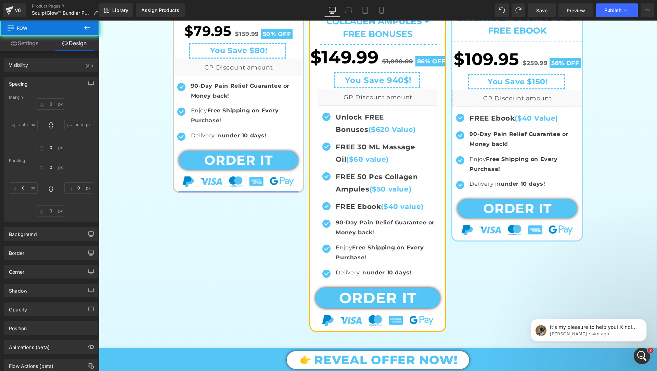
type input "100"
type input "0"
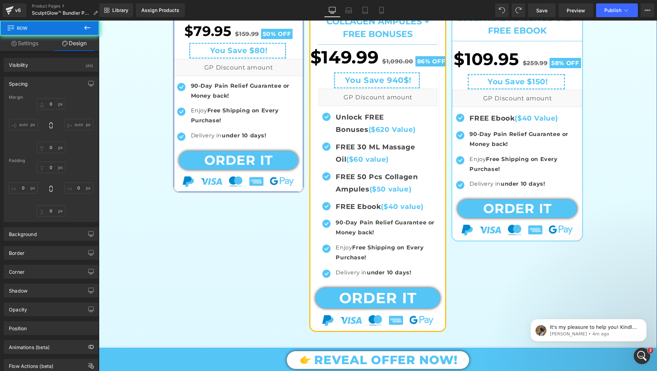
type input "0"
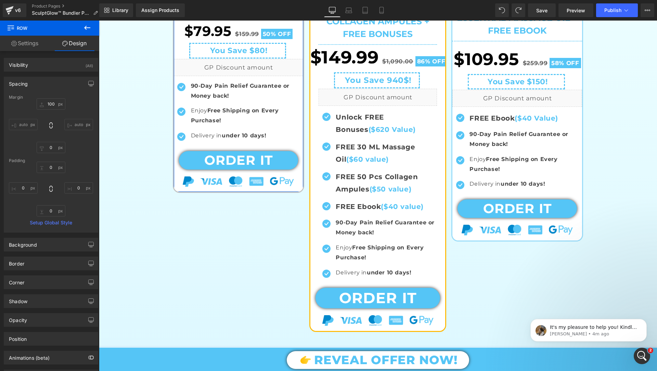
click at [25, 45] on link "Settings" at bounding box center [25, 43] width 50 height 15
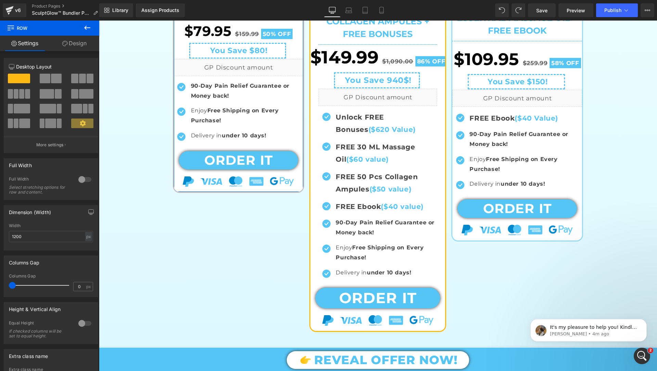
click at [25, 45] on link "Settings" at bounding box center [25, 43] width 50 height 15
click at [62, 45] on icon at bounding box center [64, 43] width 5 height 5
type input "100"
type input "0"
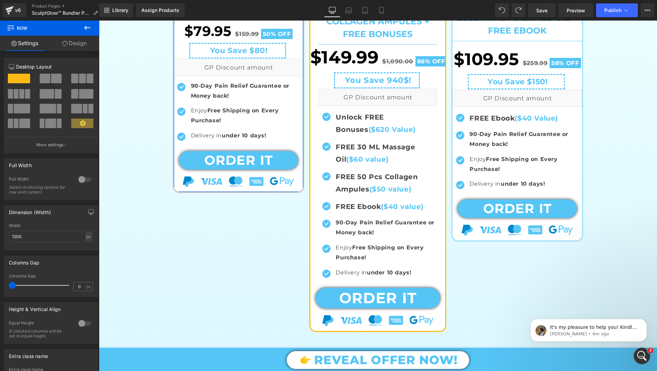
type input "0"
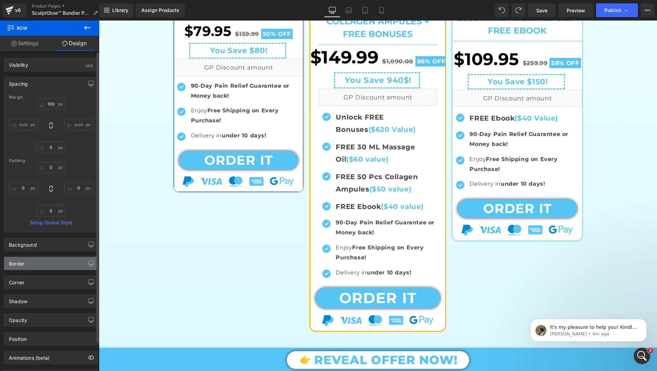
click at [54, 257] on div "Border" at bounding box center [51, 263] width 94 height 13
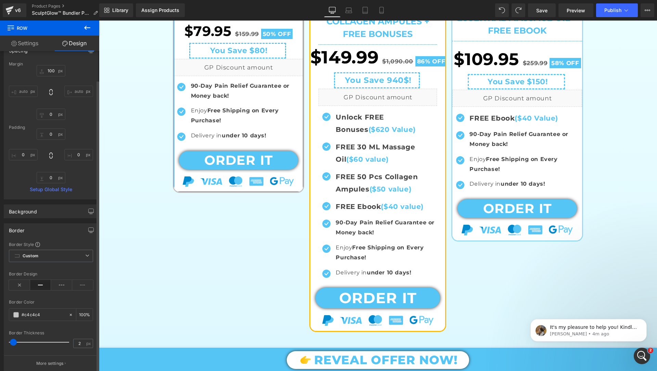
scroll to position [44, 0]
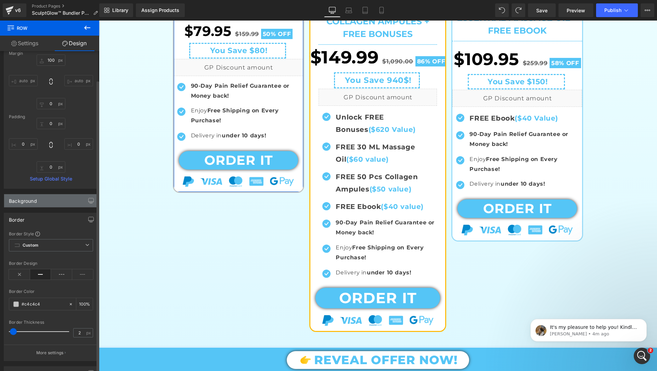
click at [60, 197] on div "Background" at bounding box center [51, 200] width 94 height 13
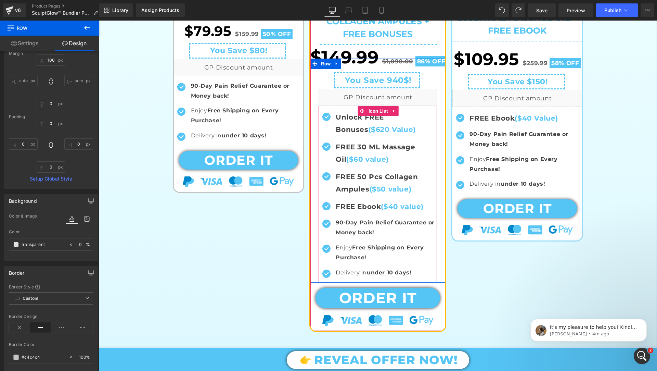
scroll to position [397, 0]
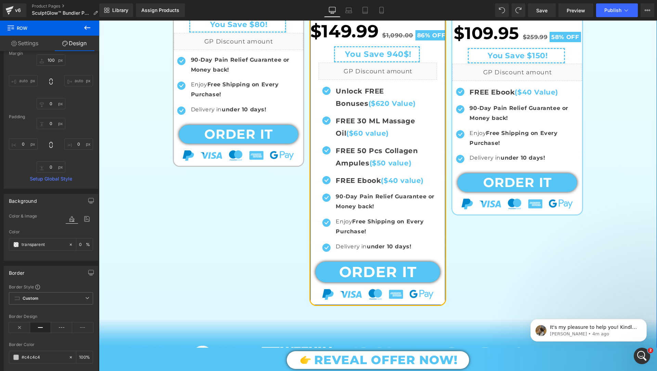
click at [313, 298] on div "Sale Off (P) Image" at bounding box center [377, 67] width 135 height 475
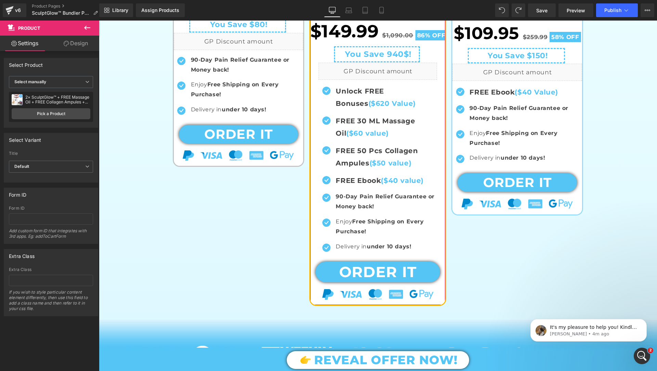
click at [86, 46] on link "Design" at bounding box center [76, 43] width 50 height 15
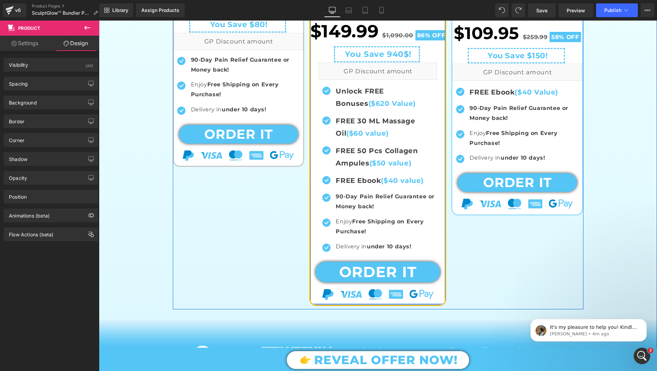
click at [402, 303] on div at bounding box center [377, 304] width 135 height 2
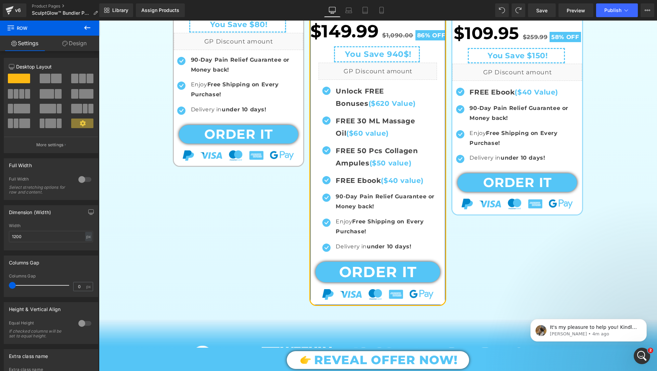
click at [82, 44] on link "Design" at bounding box center [75, 43] width 50 height 15
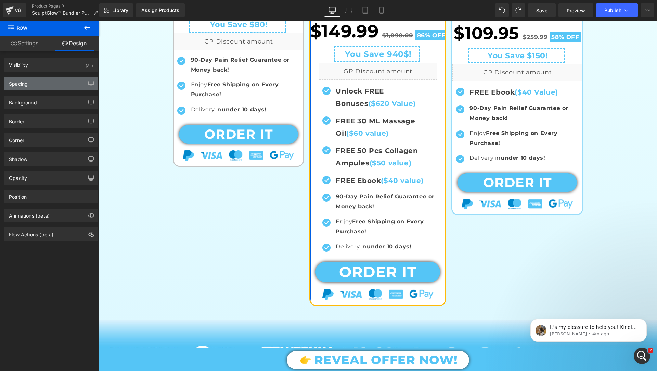
type input "transparent"
type input "0"
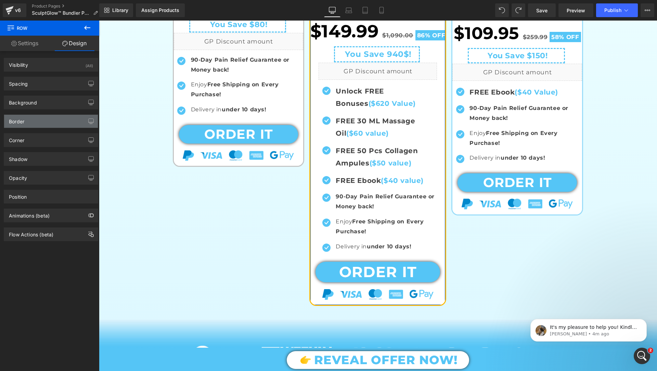
click at [43, 124] on div "Border" at bounding box center [51, 121] width 94 height 13
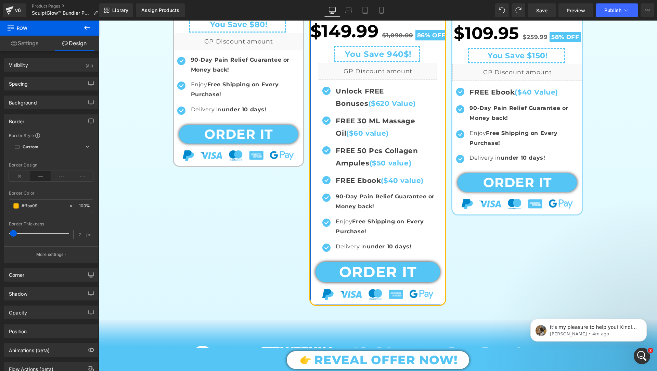
click at [43, 124] on div "Border" at bounding box center [51, 121] width 94 height 13
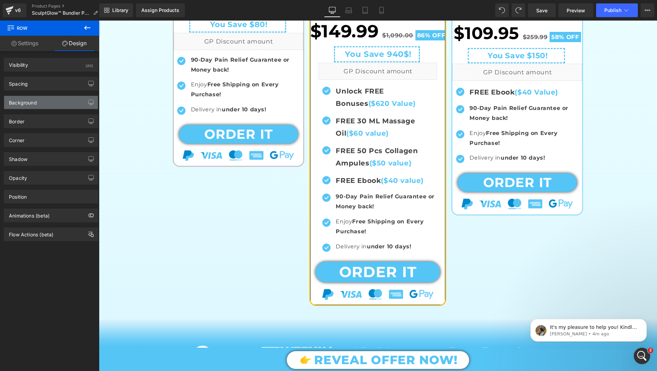
click at [53, 105] on div "Background" at bounding box center [51, 102] width 94 height 13
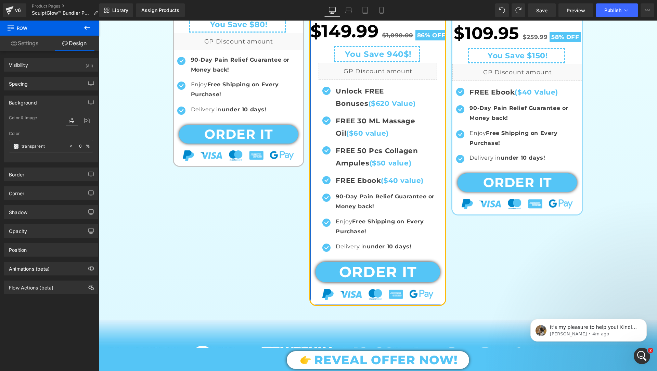
click at [52, 104] on div "Background" at bounding box center [51, 102] width 94 height 13
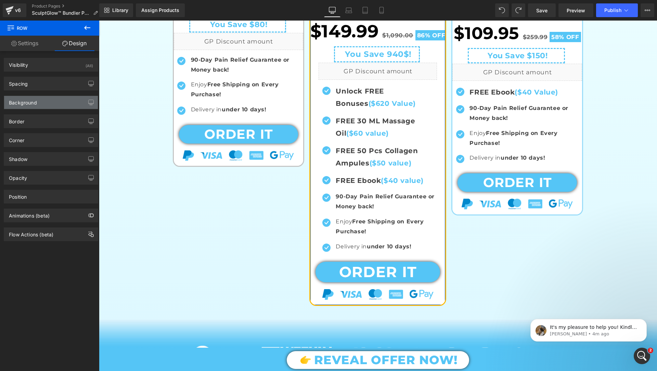
click at [52, 104] on div "Background" at bounding box center [51, 102] width 94 height 13
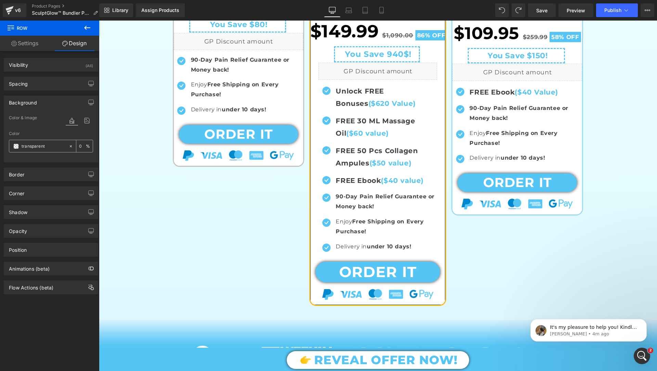
click at [14, 146] on span at bounding box center [15, 145] width 5 height 5
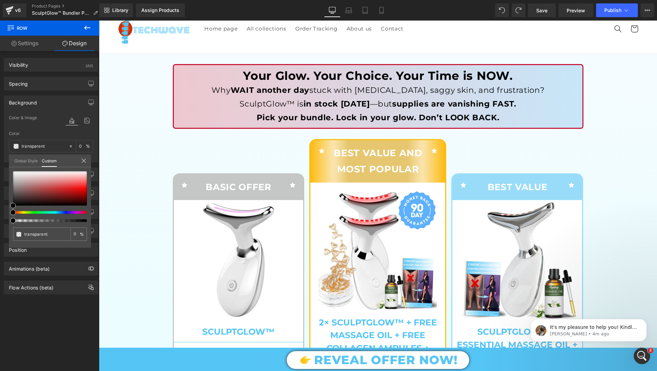
scroll to position [98, 0]
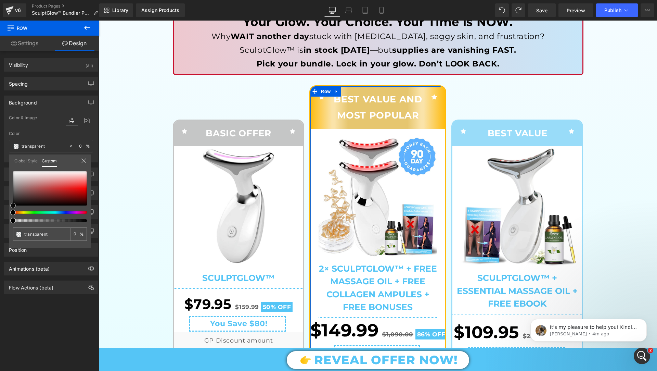
type input "#cfaeae"
type input "100"
type input "#cfaeae"
type input "100"
type input "#cfb9b9"
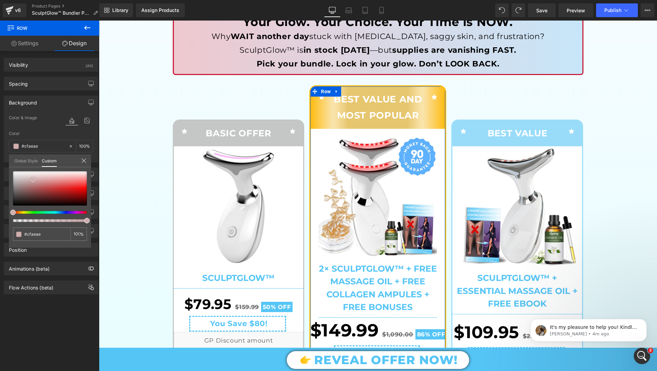
type input "#cfb9b9"
type input "#ffffff"
drag, startPoint x: 33, startPoint y: 180, endPoint x: 0, endPoint y: 139, distance: 52.1
click at [0, 139] on div "Background Color & Image color rgba(255, 255, 255, 1) Color #ffffff 100 % Image…" at bounding box center [51, 126] width 102 height 72
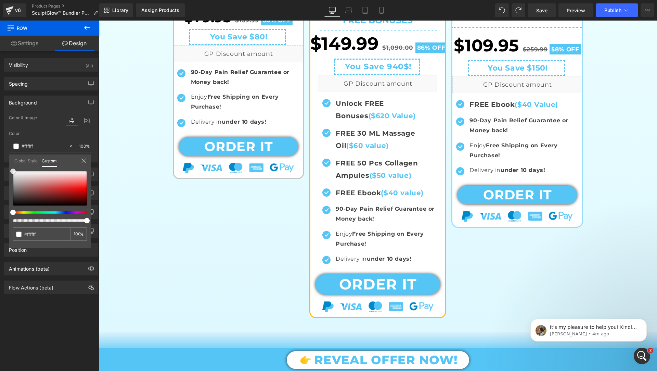
scroll to position [391, 0]
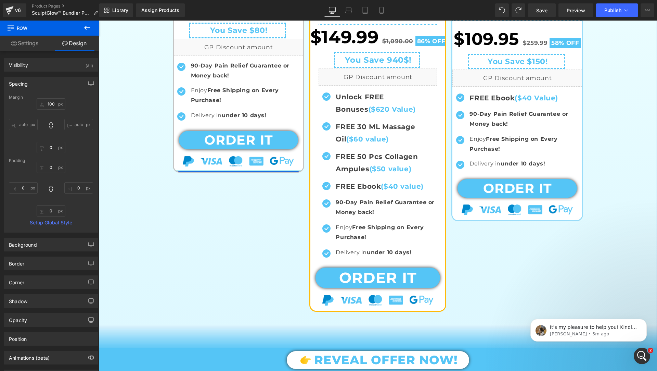
click at [266, 169] on div "Sale Off (P) Image SculptGlow™ (P) Title Separator $79.95 $159.99 50% OFF (P) P…" at bounding box center [239, 12] width 130 height 318
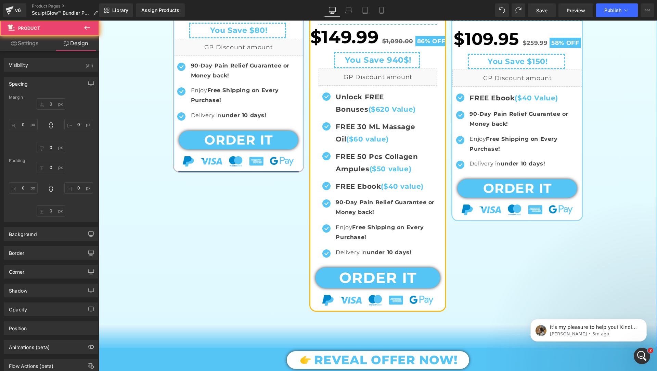
type input "0"
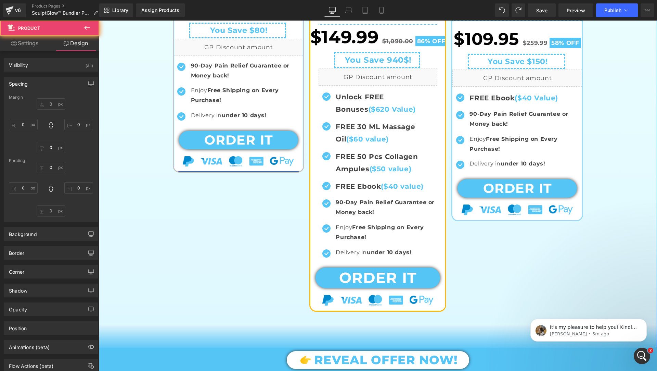
type input "0"
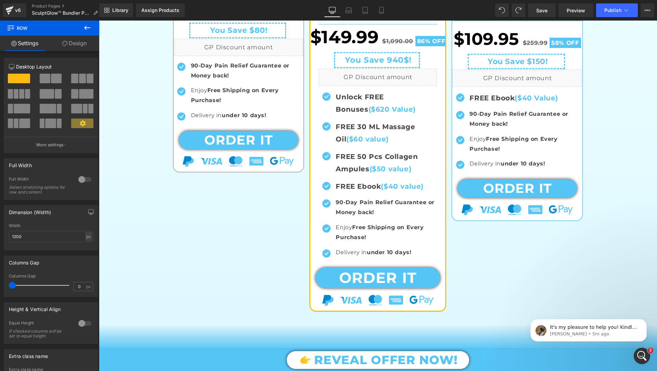
click at [72, 35] on span "Row" at bounding box center [41, 28] width 68 height 15
click at [74, 40] on link "Design" at bounding box center [75, 43] width 50 height 15
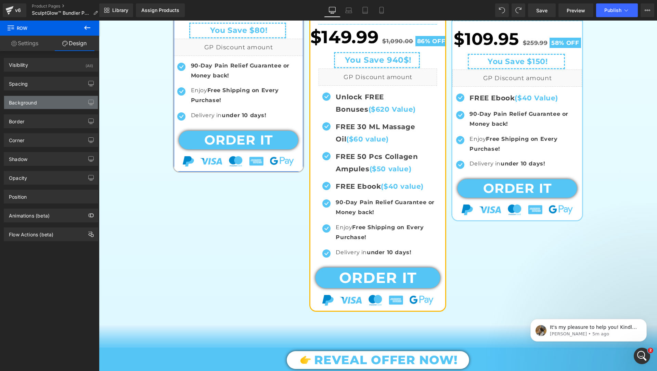
click at [47, 101] on div "Background" at bounding box center [51, 102] width 94 height 13
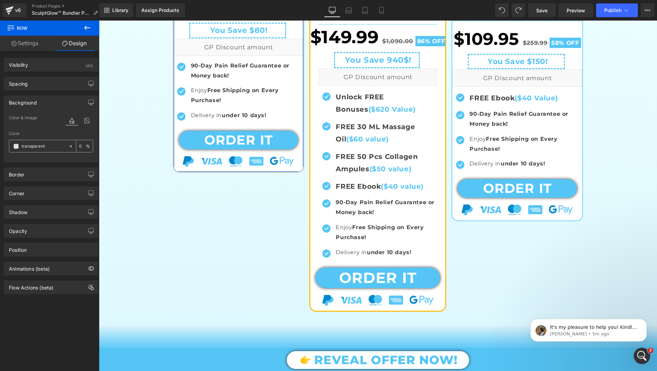
click at [15, 147] on span at bounding box center [15, 145] width 5 height 5
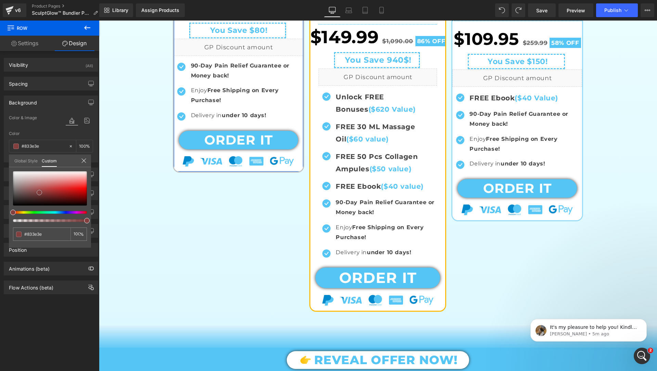
type input "#833e3e"
type input "100"
type input "#833e3e"
type input "100"
type input "#955050"
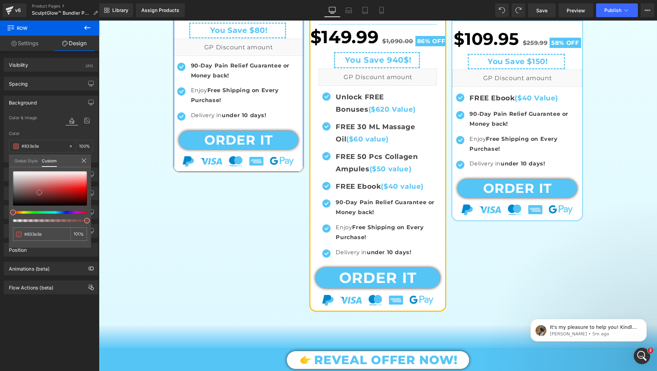
type input "#955050"
type input "#d2d0d0"
type input "#ffffff"
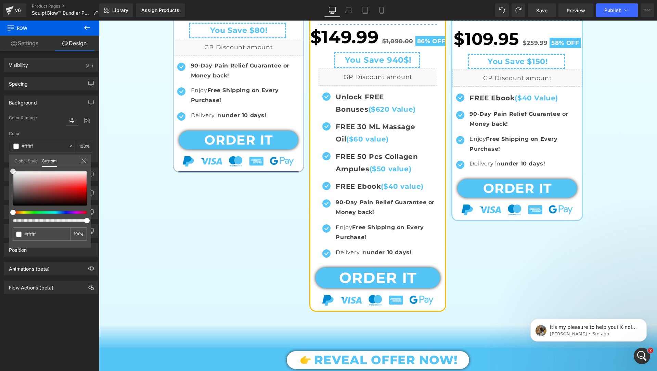
drag, startPoint x: 39, startPoint y: 192, endPoint x: 0, endPoint y: 124, distance: 79.2
click at [0, 124] on div "Background Color & Image color rgba(255, 255, 255, 1) Color #ffffff 100 % Image…" at bounding box center [51, 126] width 102 height 72
click at [568, 10] on span "Preview" at bounding box center [576, 10] width 18 height 7
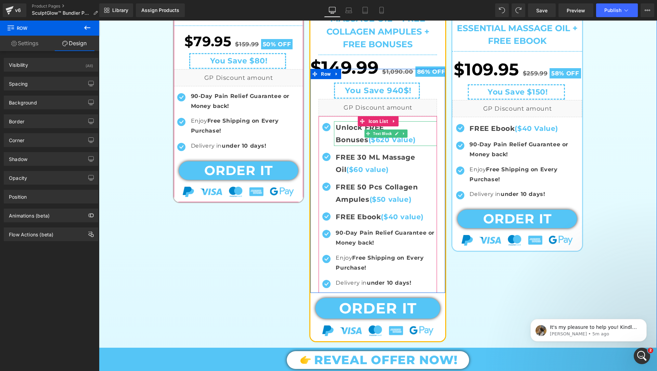
scroll to position [394, 0]
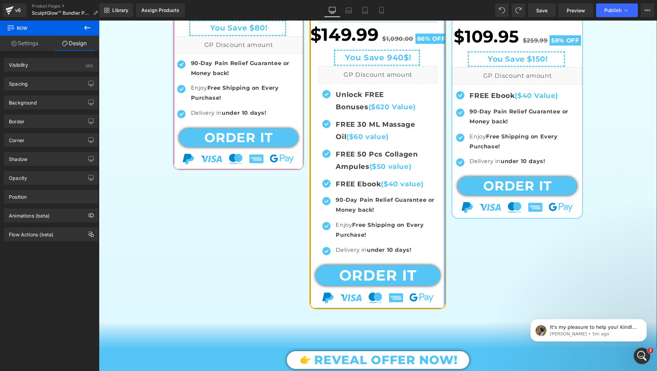
click at [444, 171] on div at bounding box center [445, 49] width 2 height 517
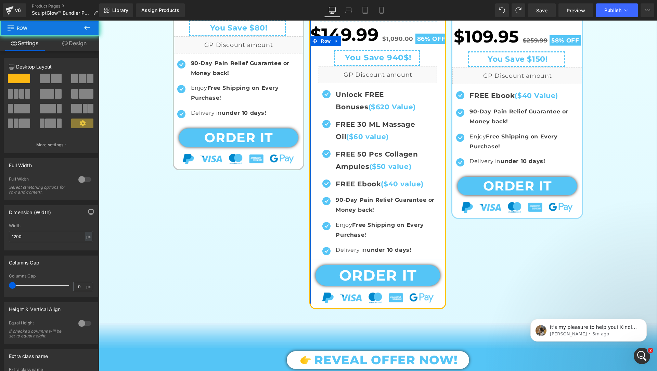
click at [440, 171] on div "Best value Heading $149.99 $1,090.00 86% OFF (P) Price Row You Save 940$! Text …" at bounding box center [377, 148] width 135 height 224
click at [317, 138] on div "Best value Heading $149.99 $1,090.00 86% OFF (P) Price Row You Save 940$! Text …" at bounding box center [377, 148] width 135 height 224
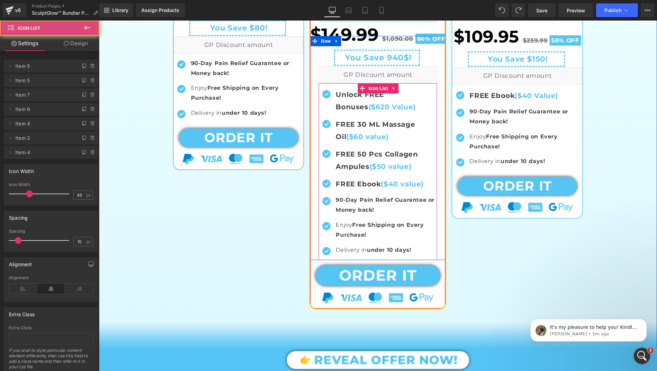
click at [333, 139] on div "FREE 30 ML Massage Oil ($60 value) Text Block" at bounding box center [378, 130] width 118 height 25
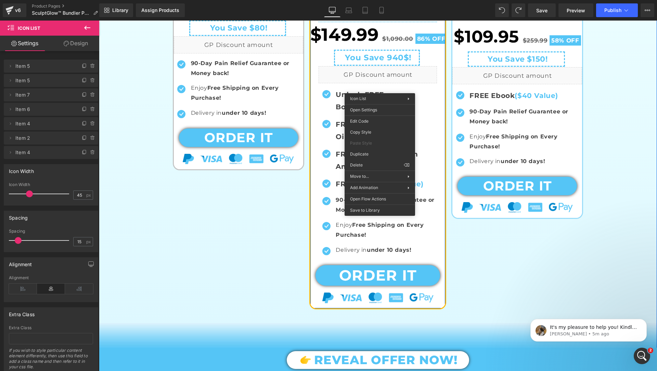
click at [313, 265] on div "Sale Off (P) Image" at bounding box center [377, 70] width 135 height 475
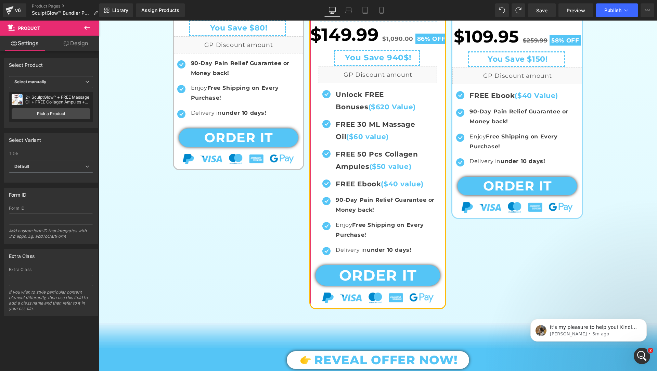
click at [86, 51] on div "Attention : If you want to show the product linked with the product page you ar…" at bounding box center [51, 183] width 102 height 265
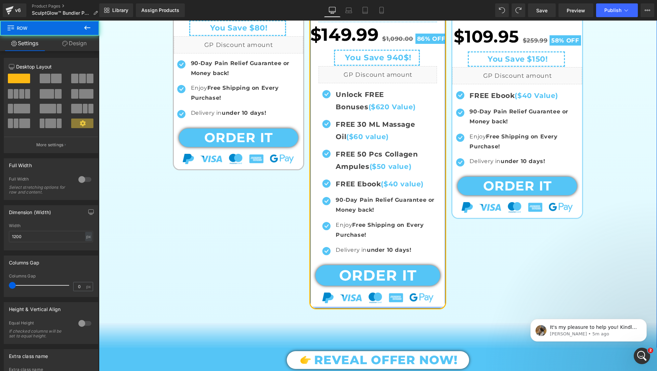
click at [353, 306] on div at bounding box center [377, 307] width 135 height 2
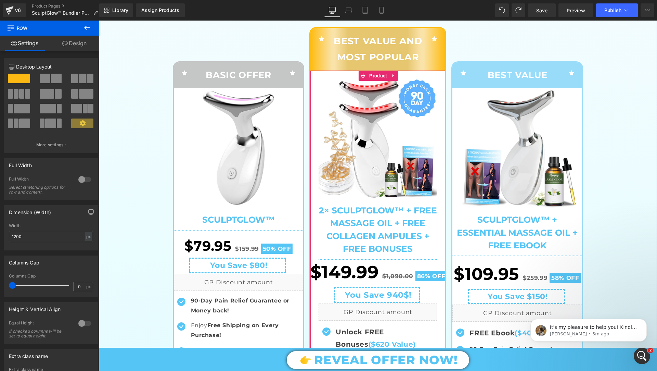
scroll to position [143, 0]
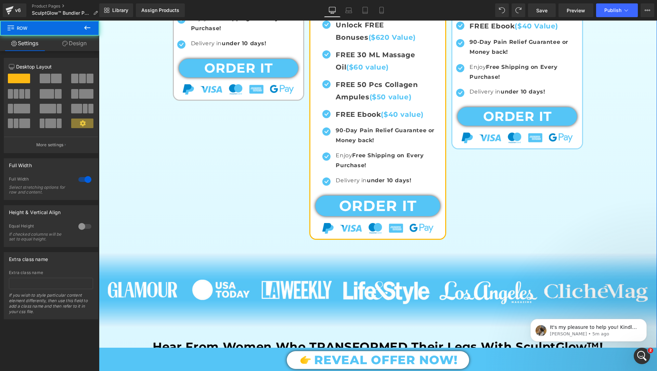
scroll to position [504, 0]
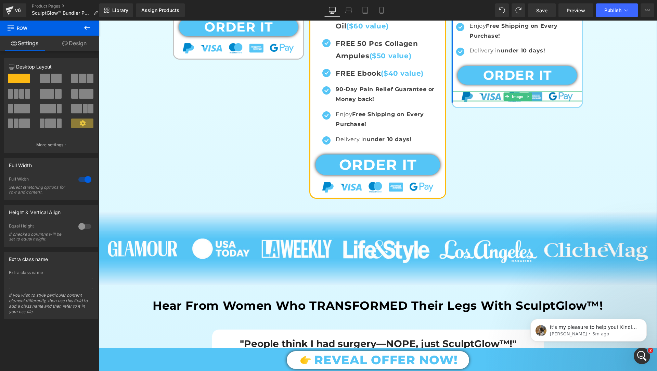
click at [564, 100] on div at bounding box center [517, 101] width 130 height 2
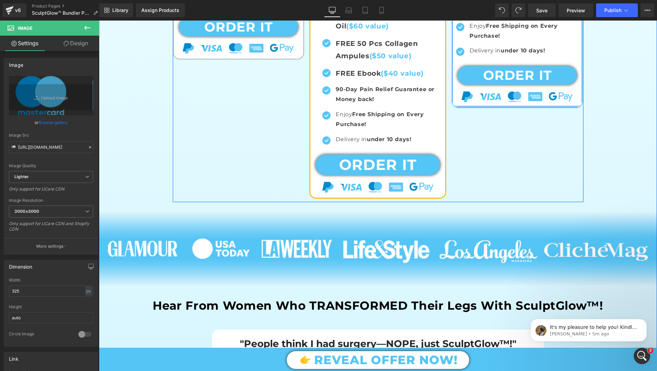
click at [459, 105] on div at bounding box center [517, 106] width 130 height 2
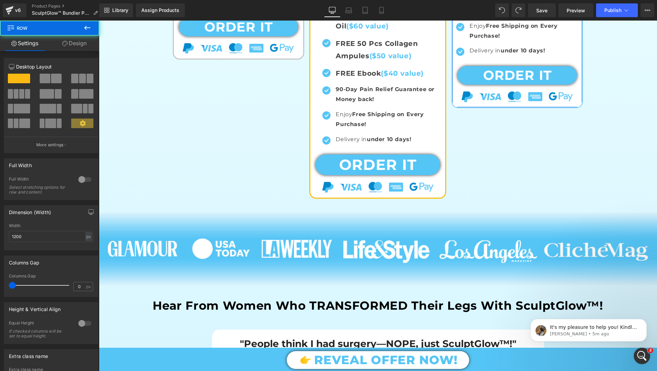
click at [80, 46] on link "Design" at bounding box center [75, 43] width 50 height 15
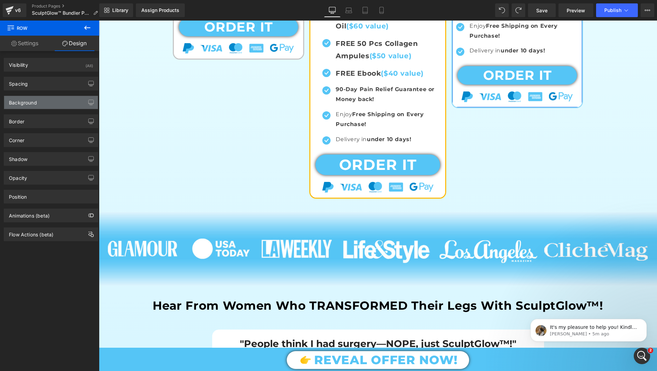
click at [56, 100] on div "Background" at bounding box center [51, 102] width 94 height 13
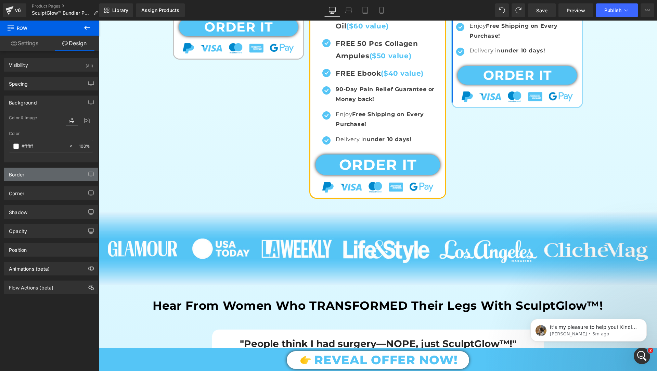
click at [56, 177] on div "Border" at bounding box center [51, 174] width 94 height 13
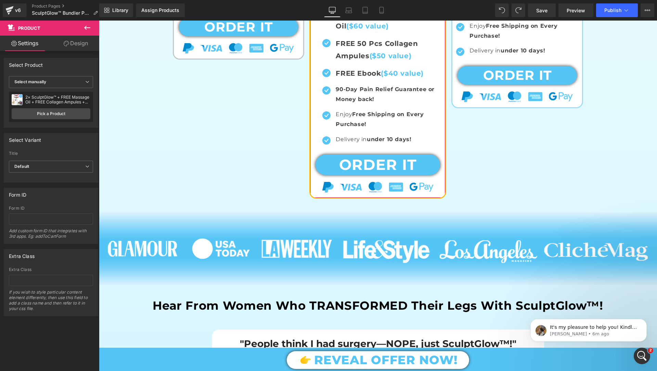
click at [79, 49] on link "Design" at bounding box center [76, 43] width 50 height 15
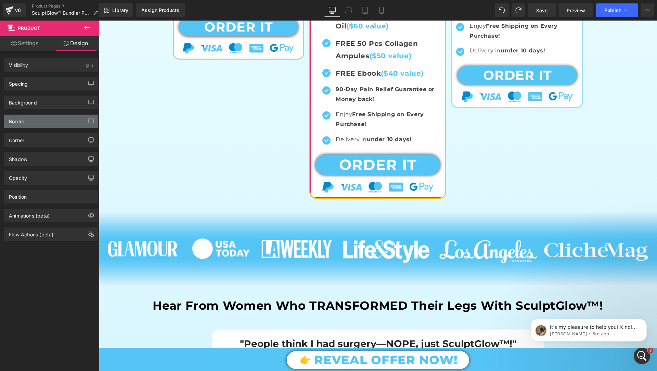
click at [58, 118] on div "Border" at bounding box center [51, 121] width 94 height 13
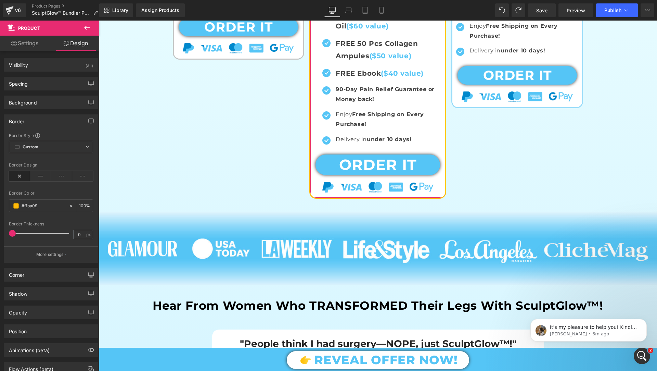
click at [51, 109] on div "Border Border Style Custom Custom Setup Global Style Custom Setup Global Style …" at bounding box center [51, 185] width 102 height 153
click at [51, 108] on div "Background" at bounding box center [51, 102] width 94 height 13
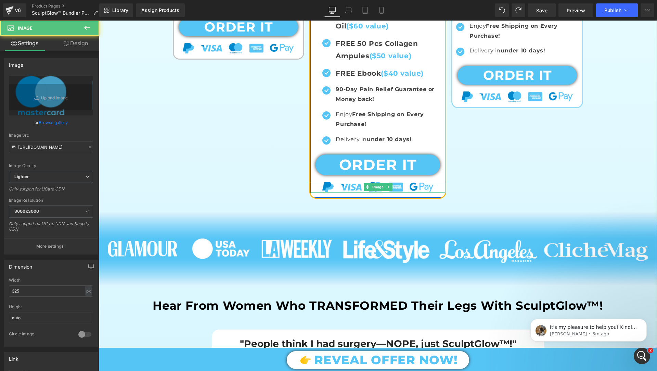
click at [358, 182] on div "Image" at bounding box center [377, 187] width 135 height 10
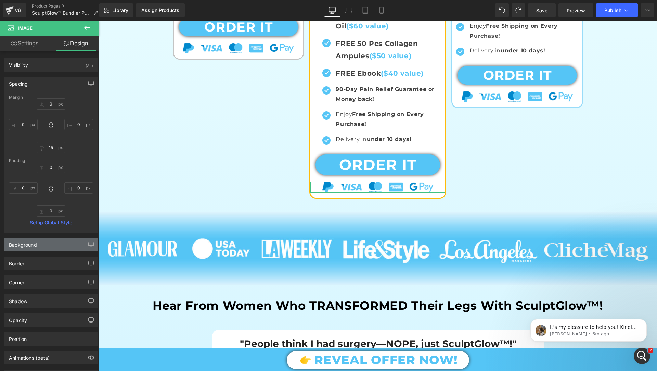
click at [60, 242] on div "Background" at bounding box center [51, 244] width 94 height 13
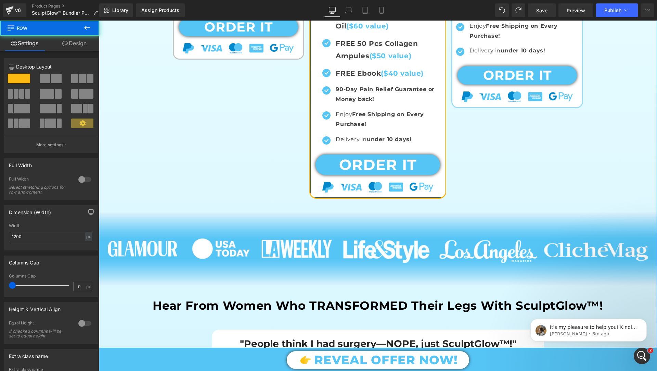
click at [371, 196] on div at bounding box center [377, 197] width 135 height 2
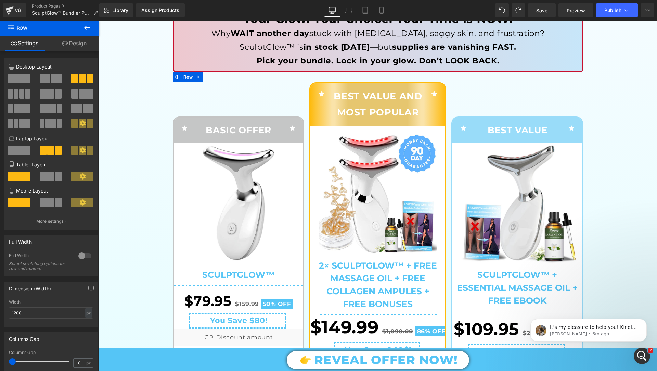
scroll to position [0, 0]
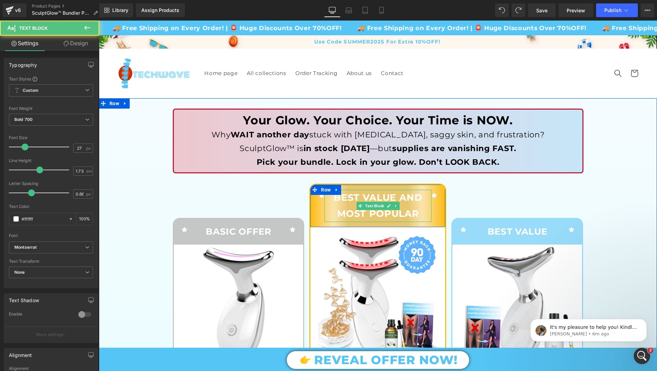
click at [395, 191] on p "BEST VALUE AND MOST POPULAR" at bounding box center [377, 206] width 107 height 32
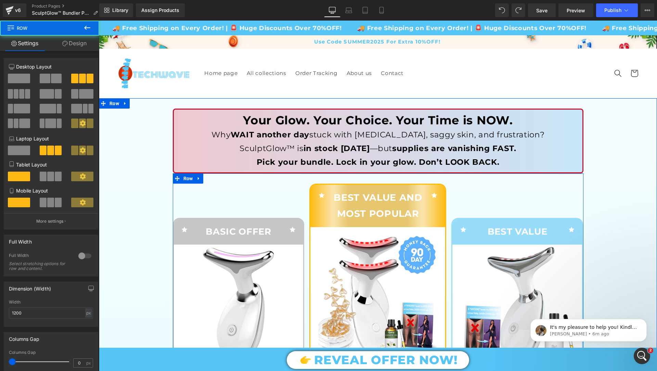
click at [233, 186] on div "Icon BASIC OFFER Text Block Icon Row Sale Off (P) Image SculptGlow™ (P) Title S…" at bounding box center [241, 373] width 137 height 380
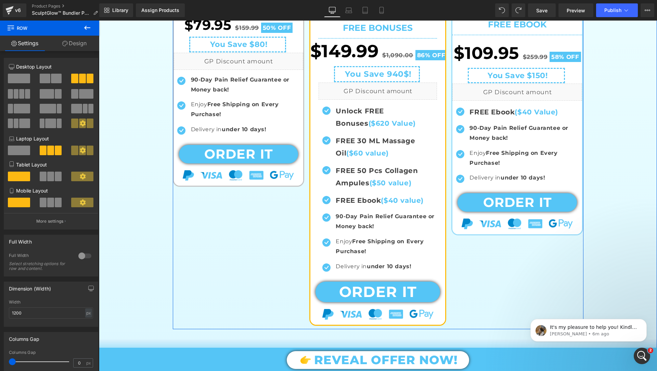
scroll to position [466, 0]
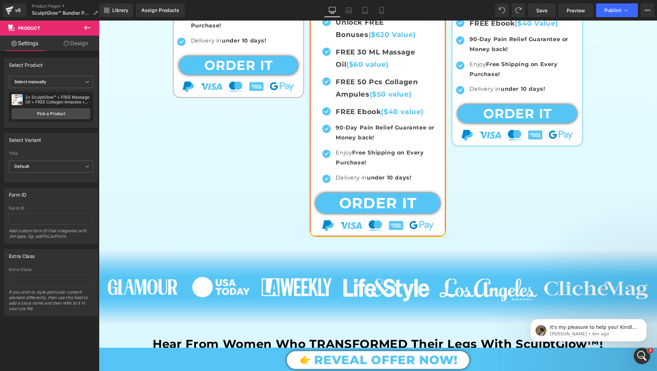
click at [77, 42] on link "Design" at bounding box center [76, 43] width 50 height 15
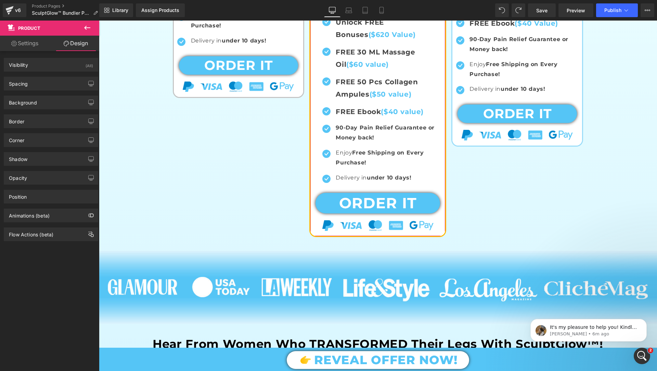
type input "#ffffff"
type input "100"
click at [56, 103] on div "Background" at bounding box center [51, 102] width 94 height 13
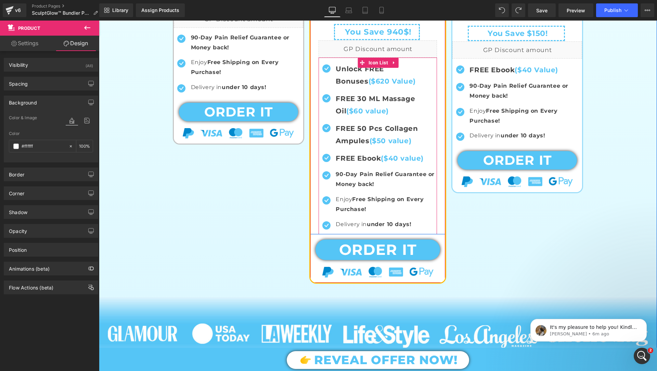
scroll to position [401, 0]
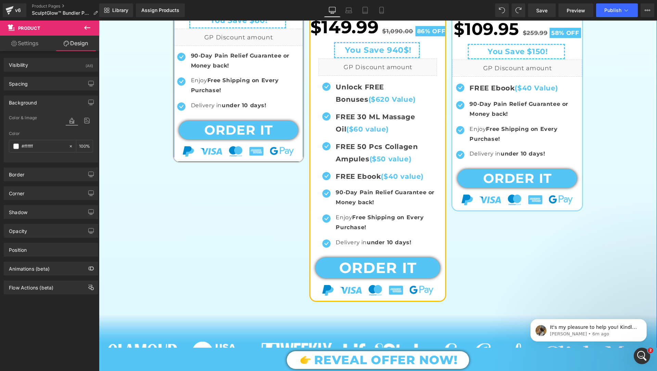
click at [298, 156] on div "Sale Off (P) Image SculptGlow™ (P) Title Separator $79.95 $159.99 50% OFF (P) P…" at bounding box center [239, 2] width 130 height 318
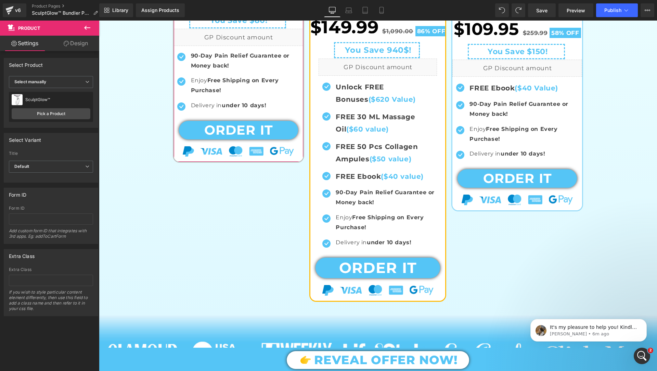
click at [76, 45] on link "Design" at bounding box center [76, 43] width 50 height 15
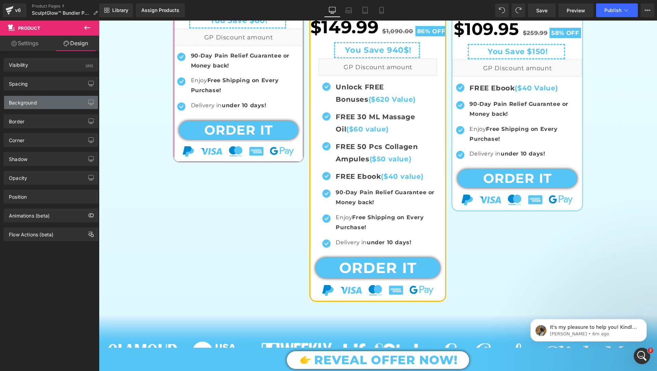
click at [54, 96] on div "Background" at bounding box center [51, 102] width 94 height 13
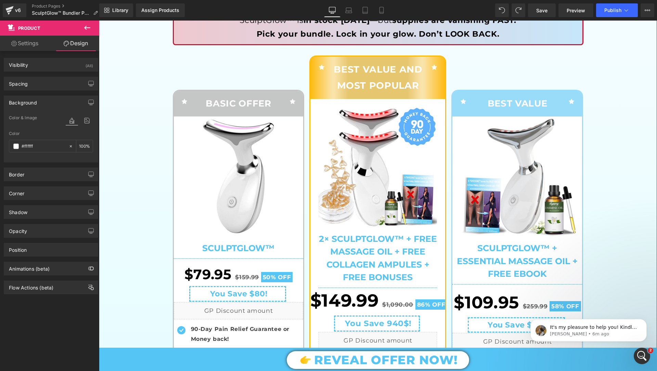
scroll to position [115, 0]
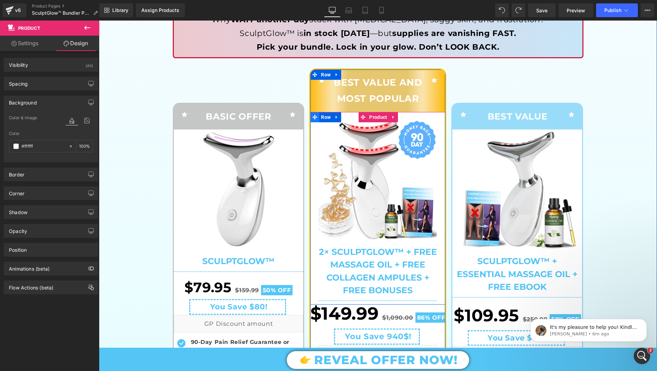
click at [314, 116] on icon at bounding box center [314, 117] width 5 height 5
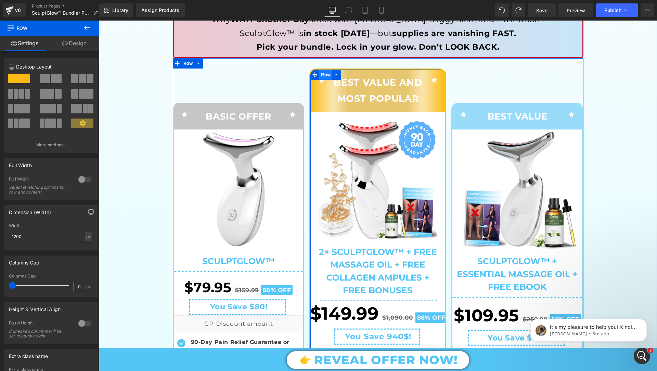
click at [325, 72] on span "Row" at bounding box center [325, 74] width 13 height 10
click at [325, 72] on span "Row" at bounding box center [325, 75] width 13 height 10
click at [325, 72] on span "Row" at bounding box center [325, 74] width 13 height 10
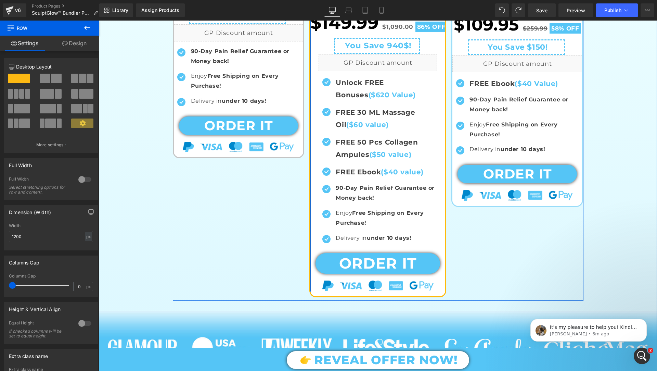
scroll to position [414, 0]
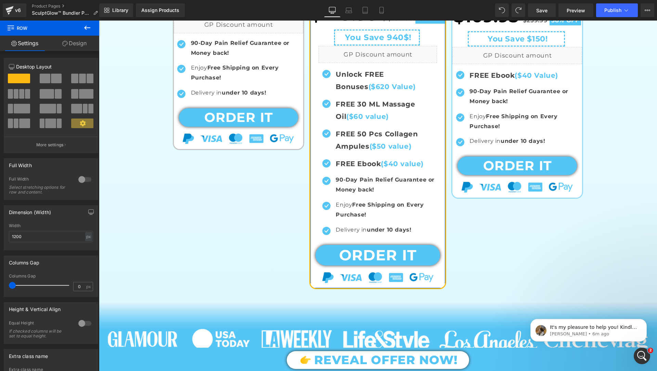
click at [76, 38] on link "Design" at bounding box center [75, 43] width 50 height 15
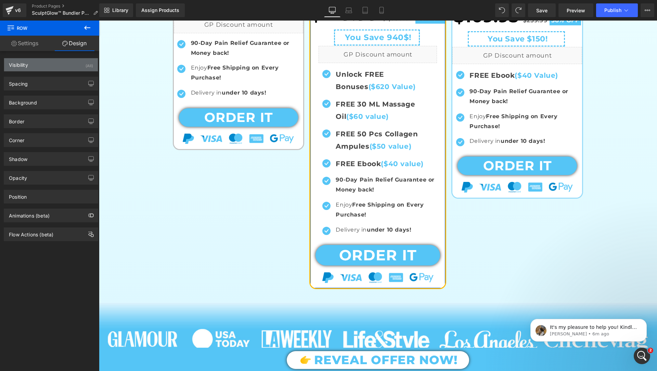
type input "#ffba09"
type input "100"
type input "2"
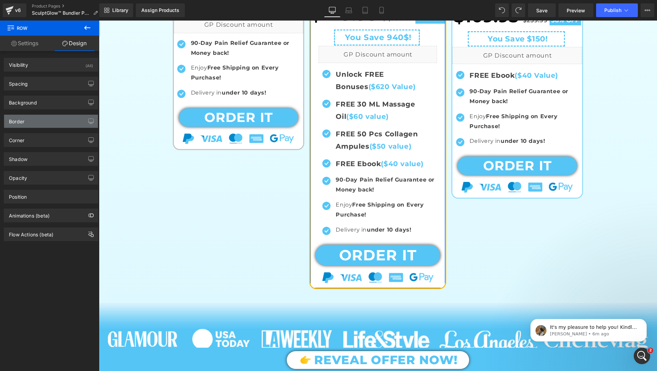
click at [56, 123] on div "Border" at bounding box center [51, 121] width 94 height 13
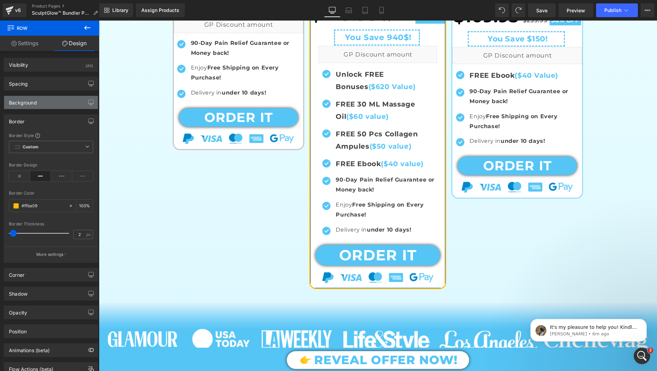
click at [59, 102] on div "Background" at bounding box center [51, 102] width 94 height 13
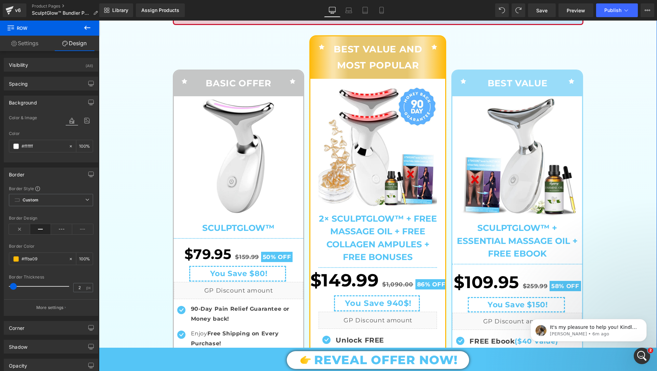
scroll to position [145, 0]
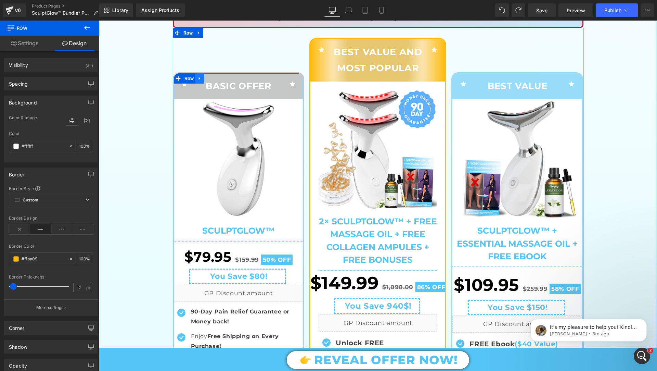
click at [198, 73] on link at bounding box center [199, 78] width 9 height 10
click at [189, 78] on span "Row" at bounding box center [189, 78] width 13 height 10
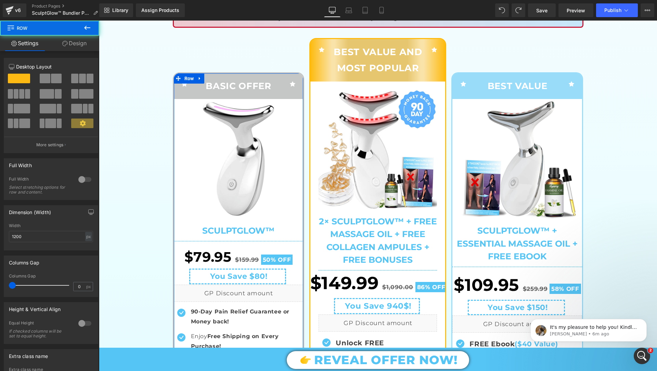
click at [74, 40] on link "Design" at bounding box center [75, 43] width 50 height 15
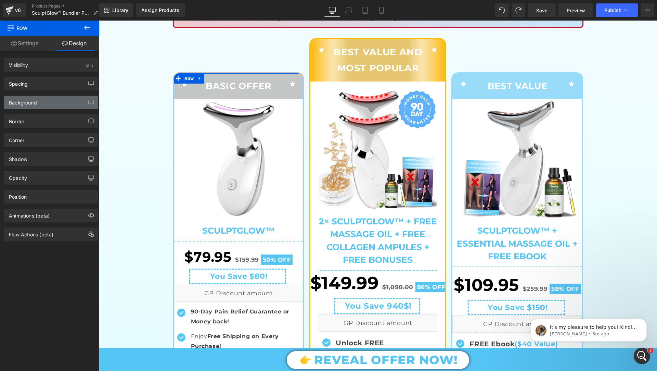
click at [44, 105] on div "Background" at bounding box center [51, 102] width 94 height 13
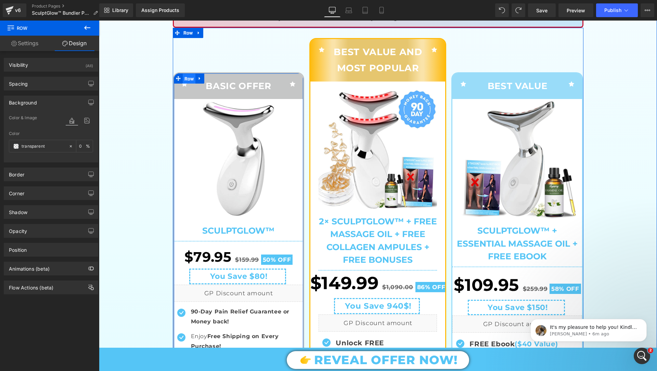
click at [189, 75] on span "Row" at bounding box center [189, 79] width 13 height 10
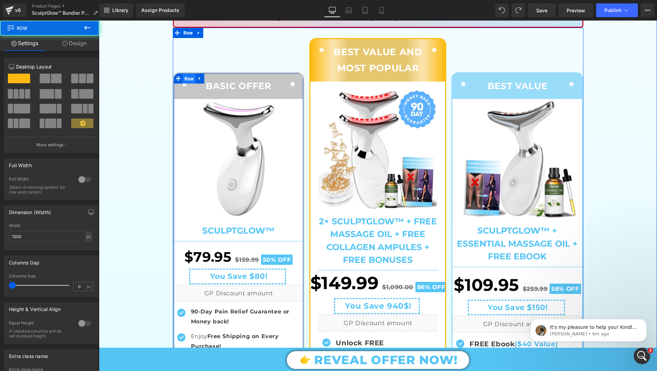
click at [190, 75] on span "Row" at bounding box center [189, 79] width 13 height 10
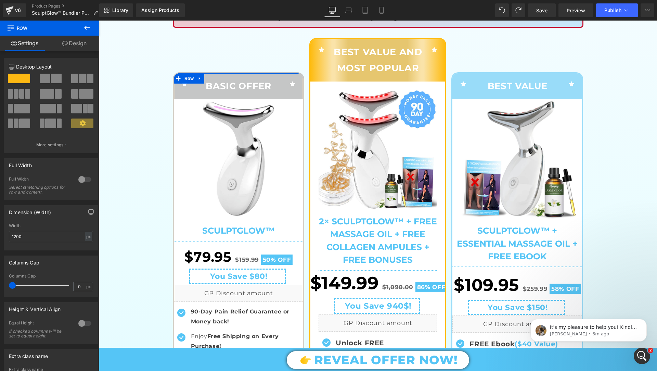
click at [75, 43] on link "Design" at bounding box center [75, 43] width 50 height 15
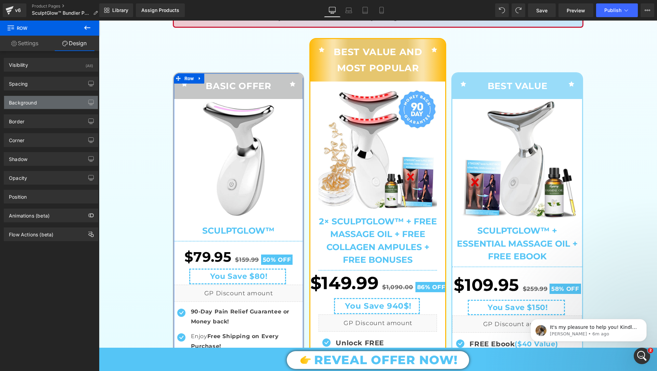
click at [57, 104] on div "Background" at bounding box center [51, 102] width 94 height 13
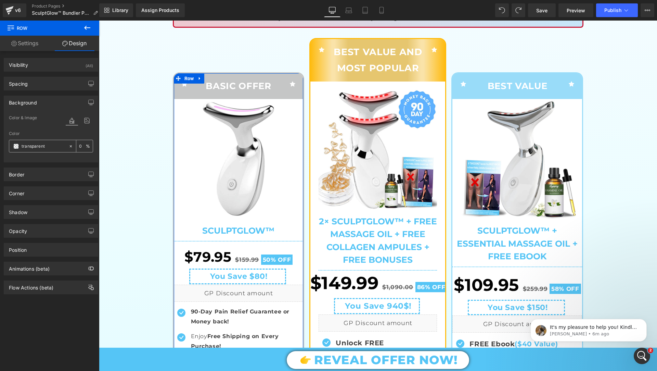
click at [14, 146] on span at bounding box center [15, 145] width 5 height 5
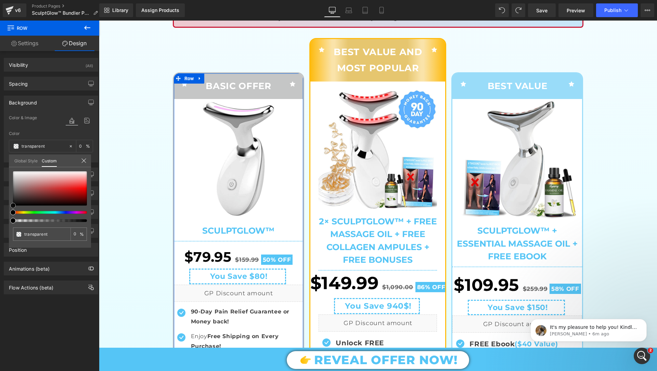
type input "#be7878"
type input "100"
type input "#be7878"
type input "100"
type input "#bc8484"
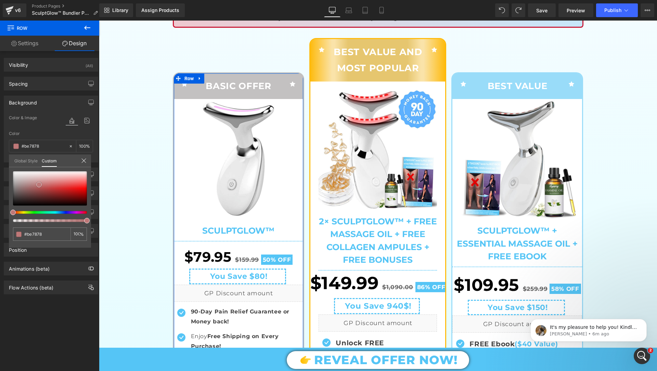
type input "#bc8484"
type input "#e2d9d9"
type input "#ffffff"
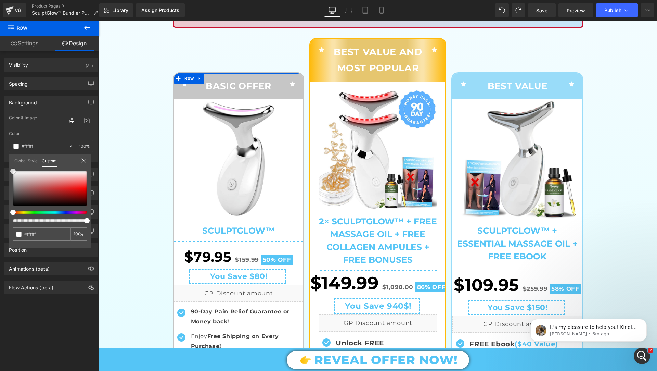
drag, startPoint x: 39, startPoint y: 184, endPoint x: 2, endPoint y: 158, distance: 44.8
click at [2, 158] on div "Background Color & Image color rgba(255, 255, 255, 1) Color #ffffff 100 % Image…" at bounding box center [51, 126] width 102 height 72
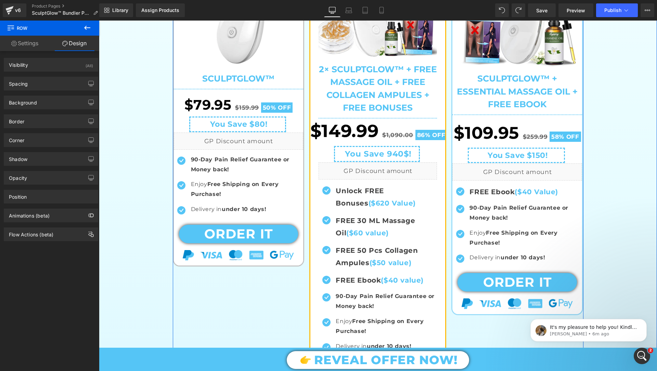
scroll to position [300, 0]
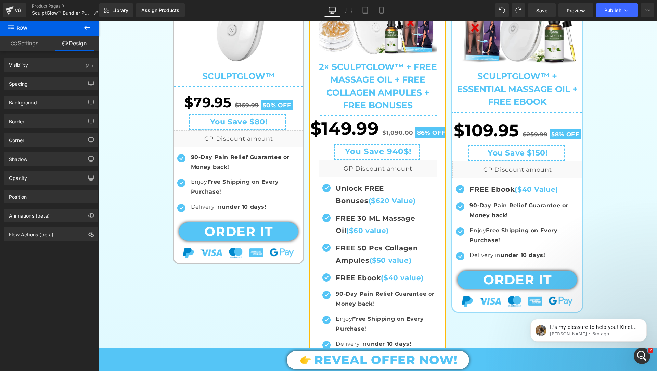
click at [297, 245] on div "Sale Off (P) Image SculptGlow™ (P) Title Separator $79.95 $159.99 50% OFF (P) P…" at bounding box center [239, 104] width 130 height 318
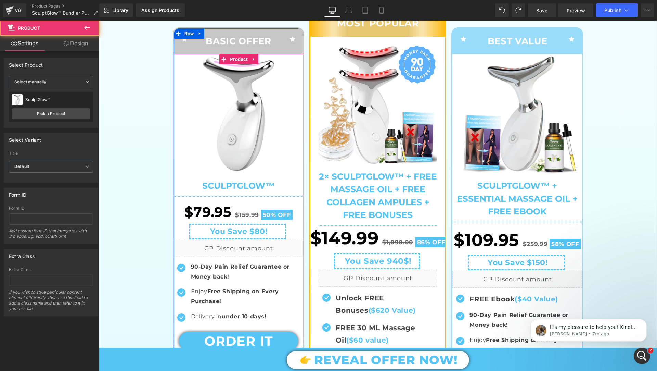
scroll to position [118, 0]
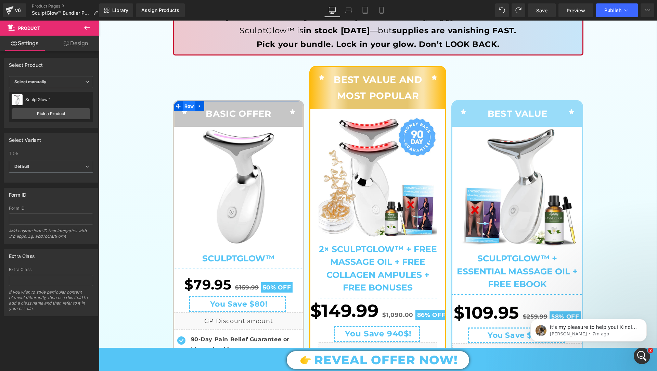
click at [185, 107] on span "Row" at bounding box center [189, 106] width 13 height 10
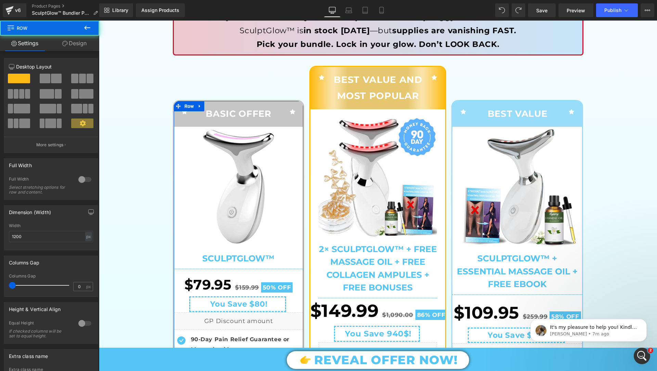
click at [83, 40] on link "Design" at bounding box center [75, 43] width 50 height 15
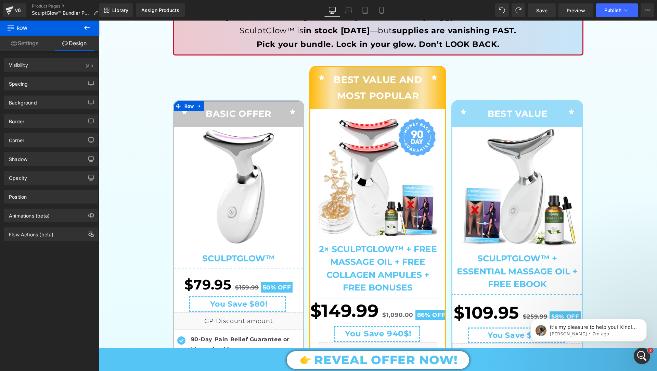
click at [59, 95] on div "Background Color & Image color rgba(255, 255, 255, 1) Color #ffffff 100 % Image…" at bounding box center [51, 99] width 102 height 19
click at [59, 101] on div "Background" at bounding box center [51, 102] width 94 height 13
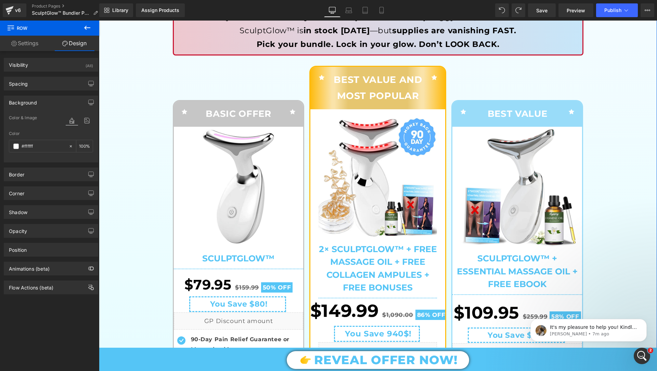
click at [475, 99] on div "Icon BEST VALUE Text Block Icon Row Sale Off (P) Image SculptGlow™ + Essential …" at bounding box center [514, 280] width 137 height 428
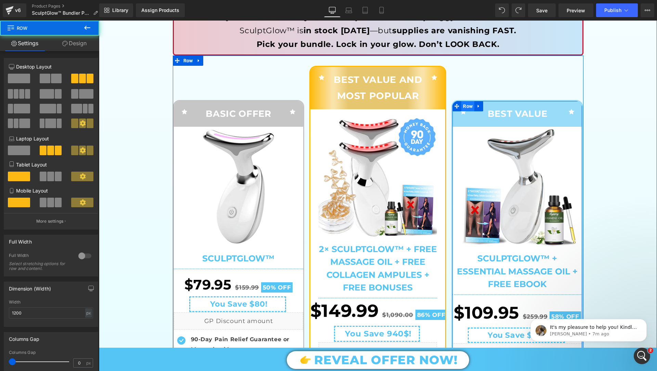
click at [467, 105] on span "Row" at bounding box center [467, 106] width 13 height 10
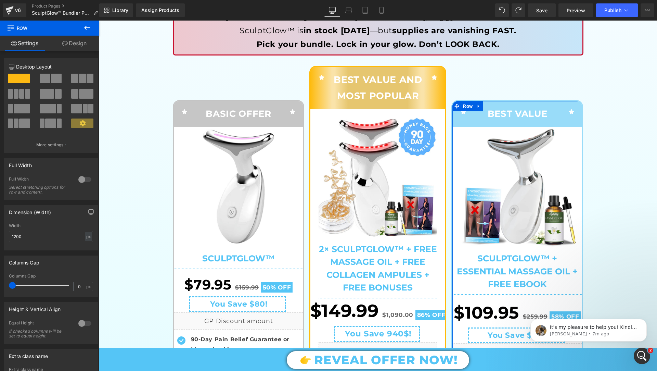
click at [82, 45] on link "Design" at bounding box center [75, 43] width 50 height 15
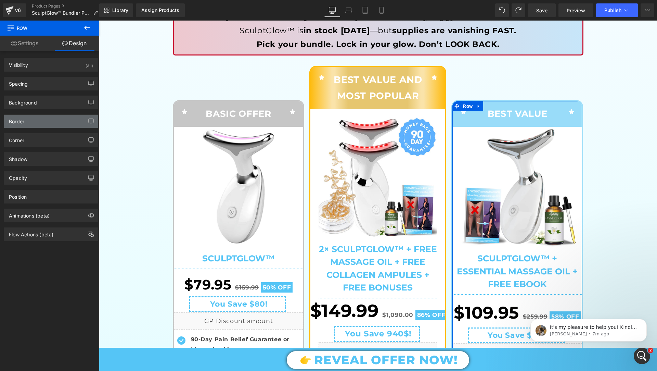
click at [39, 121] on div "Border" at bounding box center [51, 121] width 94 height 13
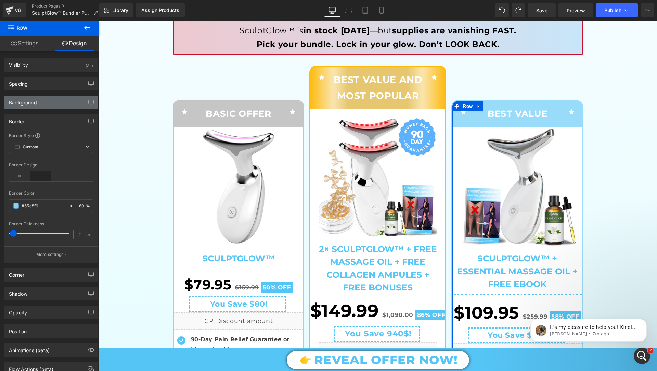
click at [55, 102] on div "Background" at bounding box center [51, 102] width 94 height 13
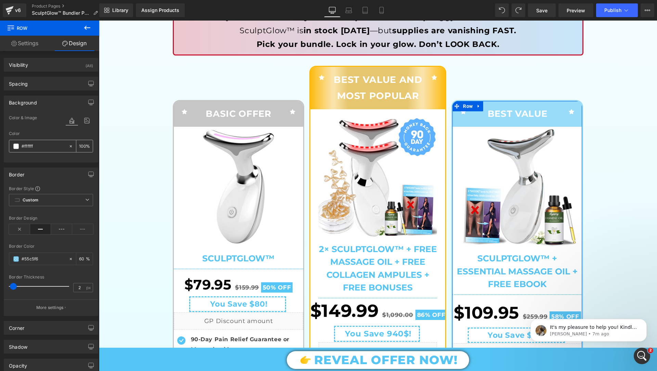
click at [12, 151] on div "#ffffff" at bounding box center [38, 146] width 59 height 12
click at [15, 148] on span at bounding box center [15, 145] width 5 height 5
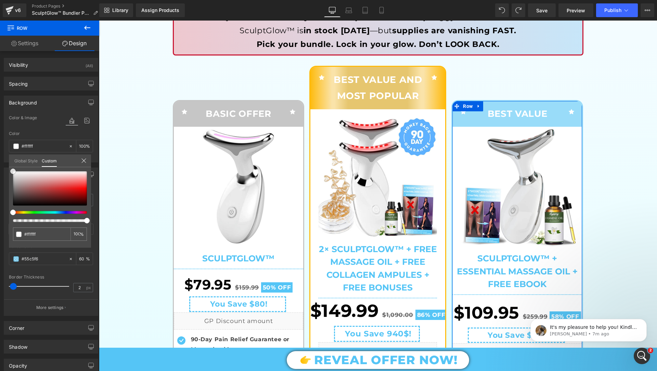
type input "#d8baba"
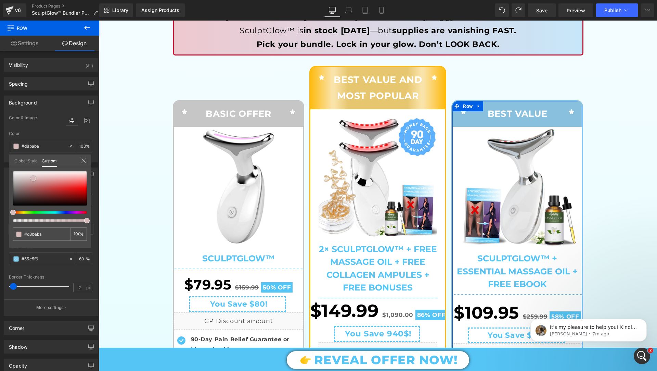
type input "#ddcaca"
type input "#fcfcfc"
type input "#ffffff"
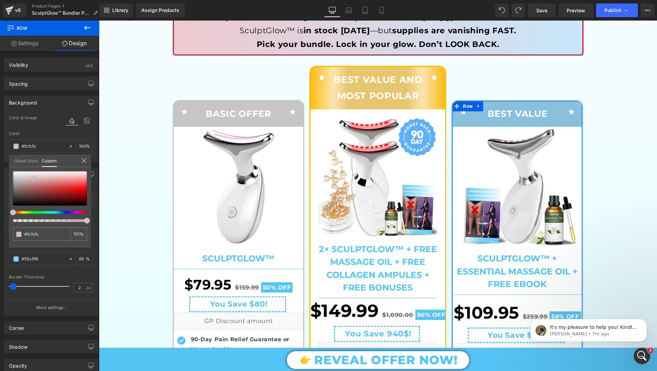
type input "#ffffff"
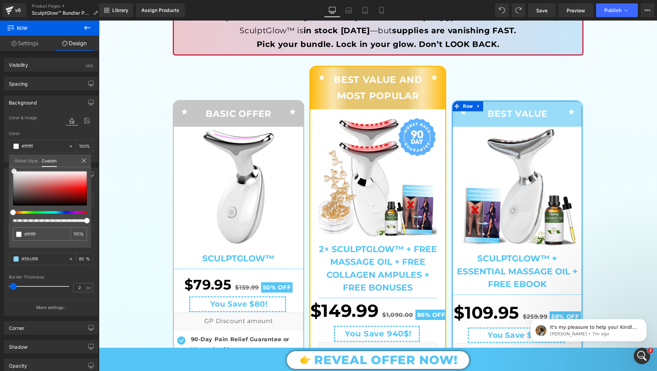
type input "#db9d9d"
type input "#cd4545"
type input "#ad2323"
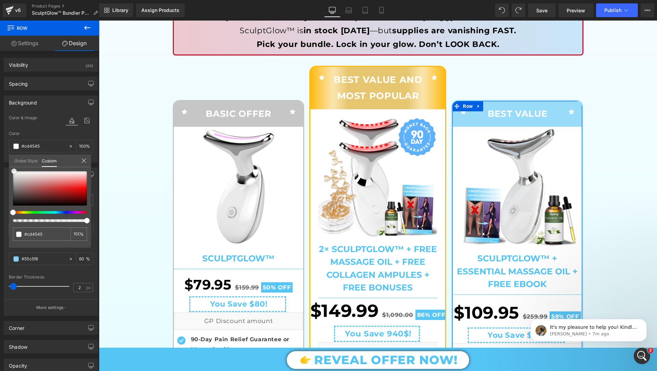
type input "#ad2323"
type input "#7c1111"
type input "#670d0d"
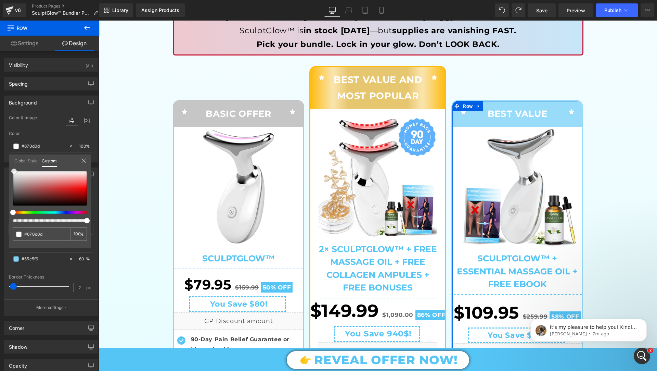
type input "#5f0b0b"
type input "#5b0a0a"
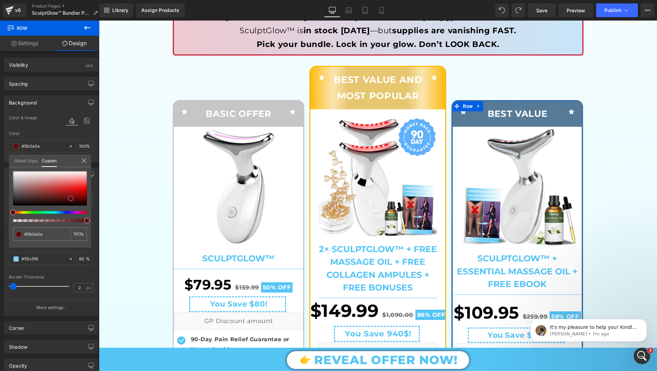
type input "#570909"
type input "#530808"
type input "#4e0707"
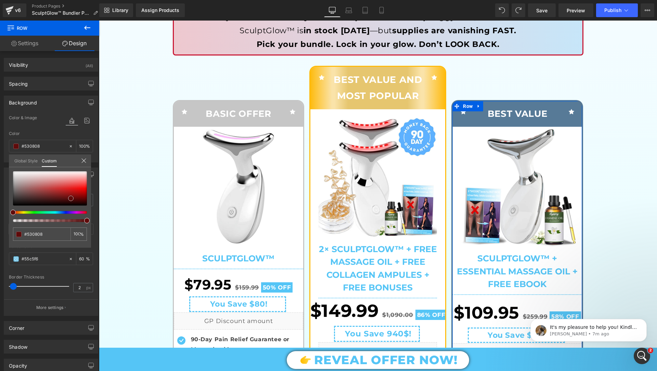
type input "#4e0707"
type input "#4e0808"
type input "#8a1d1d"
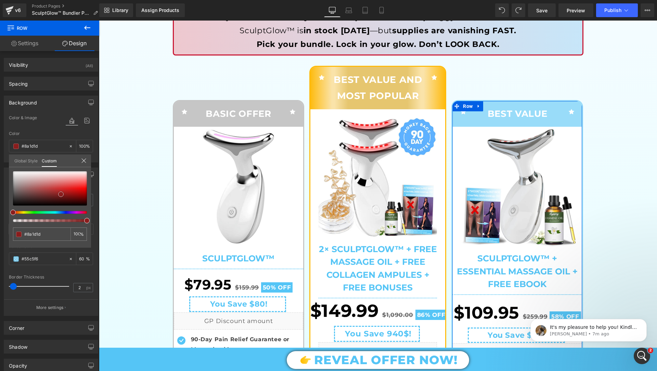
type input "#ffffff"
drag, startPoint x: 33, startPoint y: 178, endPoint x: 0, endPoint y: 89, distance: 95.0
click at [0, 90] on div "Background Color & Image color rgba(255, 255, 255, 1) Color #ffffff 100 % Image…" at bounding box center [51, 126] width 102 height 72
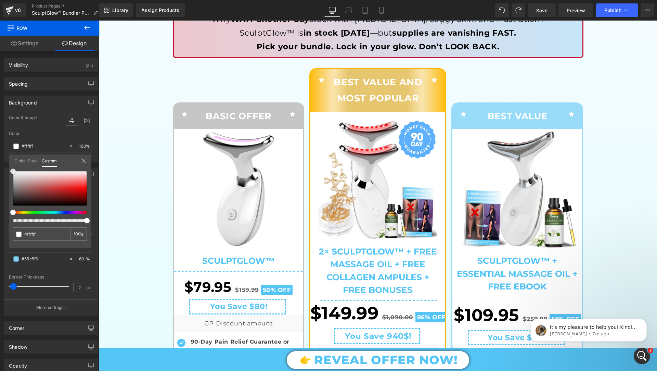
scroll to position [88, 0]
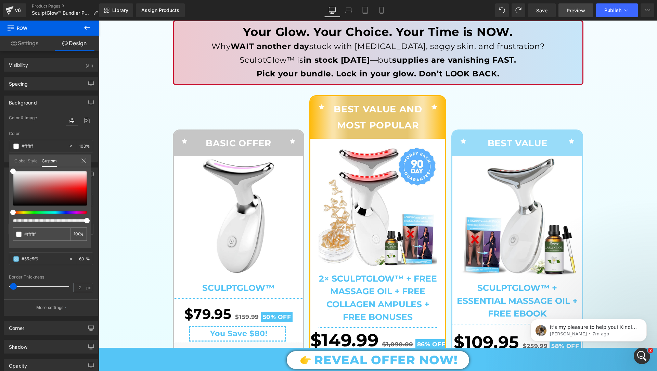
click at [567, 10] on link "Preview" at bounding box center [575, 10] width 35 height 14
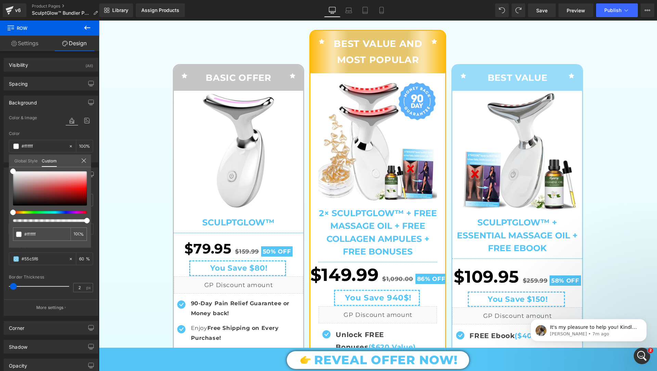
scroll to position [173, 0]
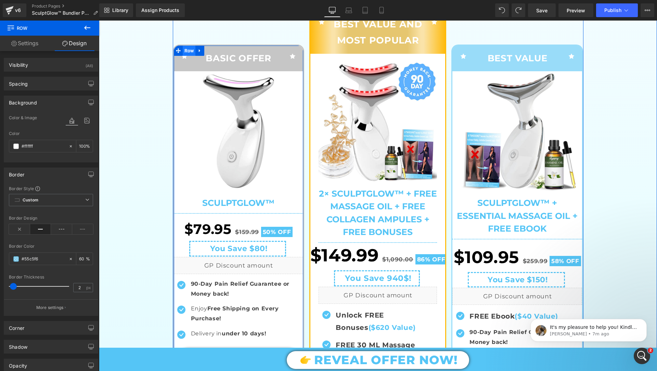
click at [187, 47] on span "Row" at bounding box center [189, 51] width 13 height 10
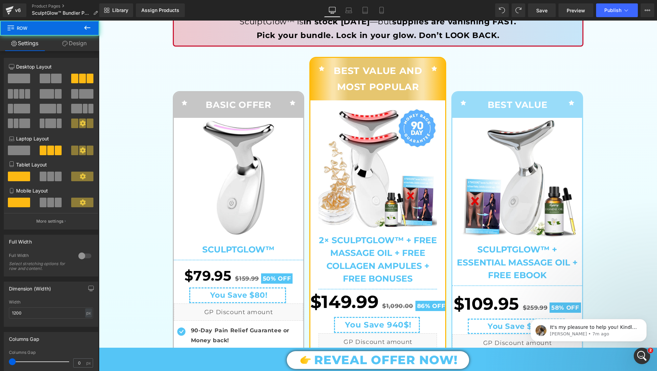
scroll to position [125, 0]
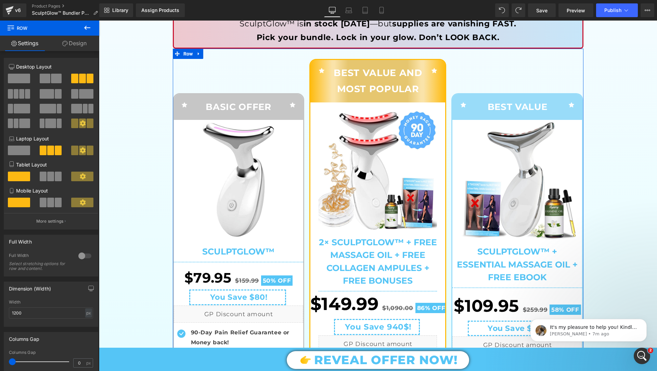
click at [78, 40] on link "Design" at bounding box center [75, 43] width 50 height 15
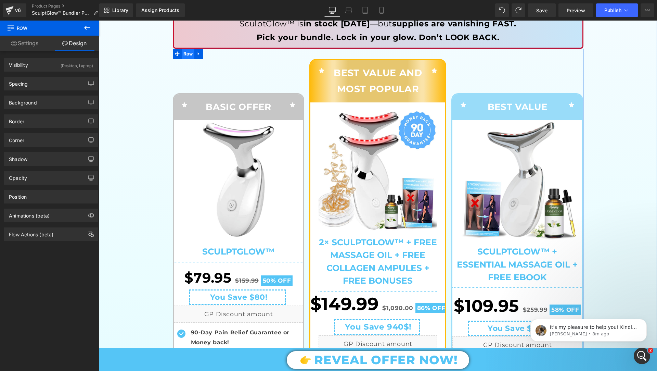
click at [189, 52] on span "Row" at bounding box center [188, 54] width 13 height 10
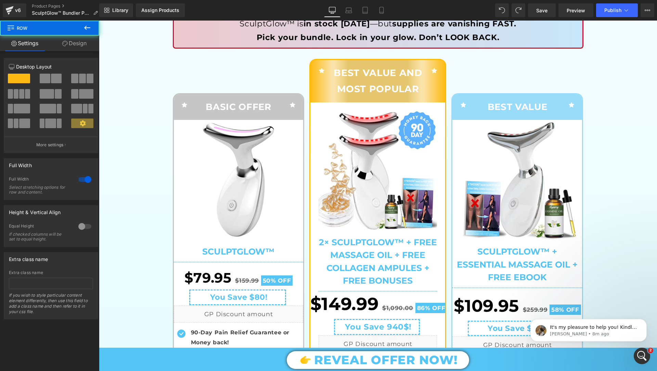
drag, startPoint x: 344, startPoint y: 83, endPoint x: 245, endPoint y: 63, distance: 101.0
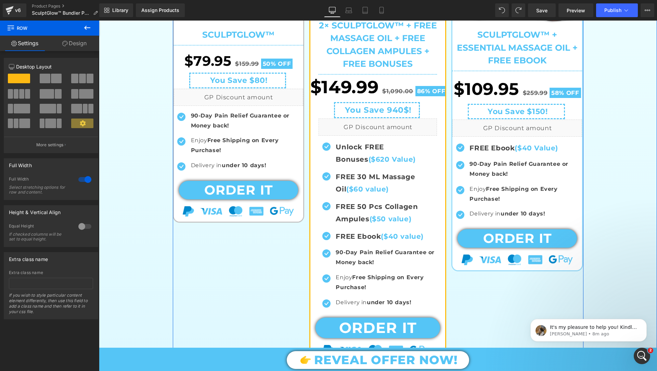
scroll to position [392, 0]
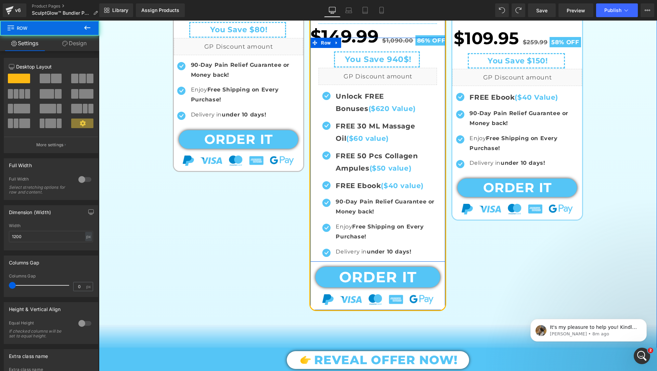
click at [316, 188] on div "Best value Heading $149.99 $1,090.00 86% OFF (P) Price Row You Save 940$! Text …" at bounding box center [377, 150] width 135 height 224
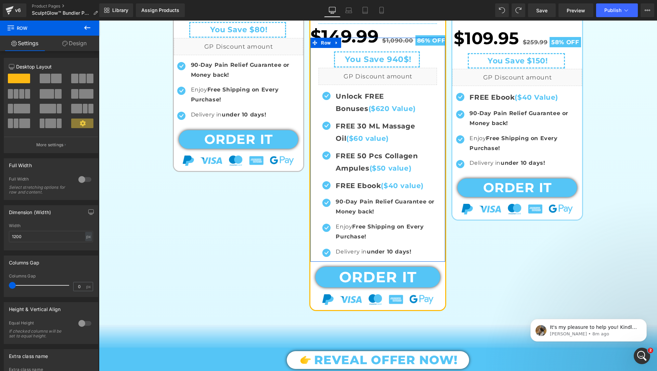
click at [71, 41] on link "Design" at bounding box center [75, 43] width 50 height 15
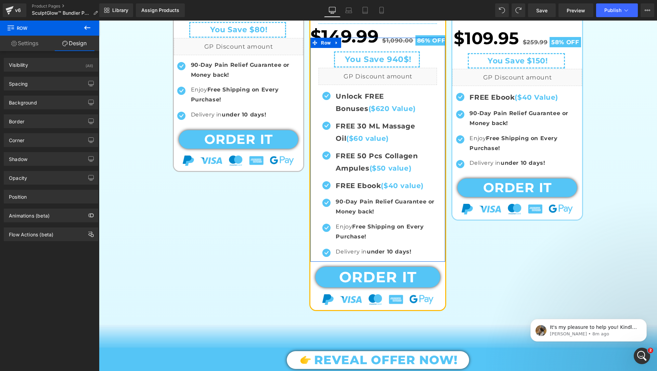
click at [56, 94] on div "Background Color & Image color transparent Color transparent 0 % Image Replace …" at bounding box center [51, 99] width 102 height 19
click at [56, 96] on div "Background" at bounding box center [51, 102] width 94 height 13
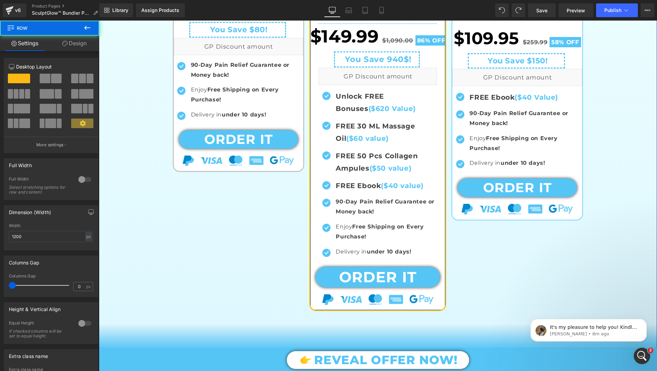
click at [318, 306] on div "Icon BEST VALUE AND MOST POPULAR Text Block Icon Row Sale Off" at bounding box center [377, 51] width 137 height 519
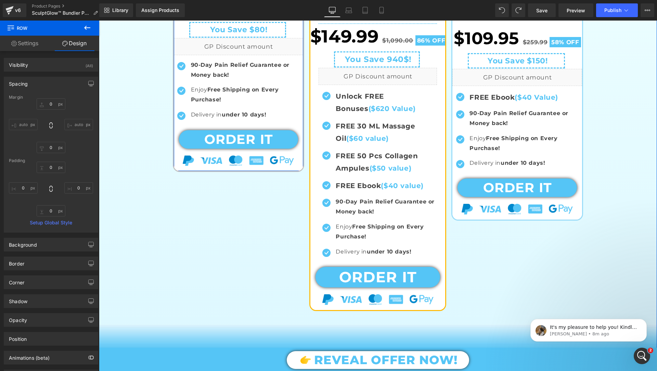
click at [280, 166] on div "Sale Off (P) Image SculptGlow™ (P) Title Separator $79.95 $159.99 50% OFF (P) P…" at bounding box center [239, 12] width 130 height 318
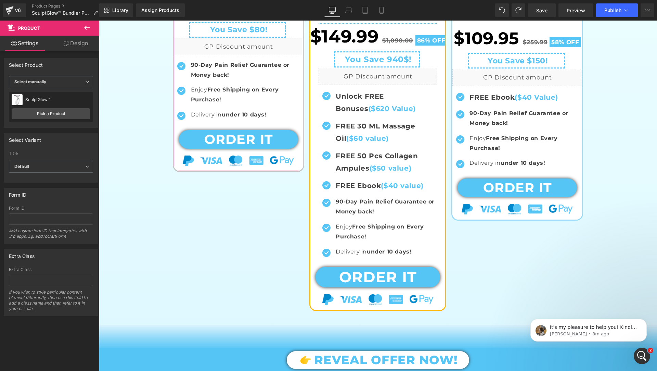
click at [77, 39] on link "Design" at bounding box center [76, 43] width 50 height 15
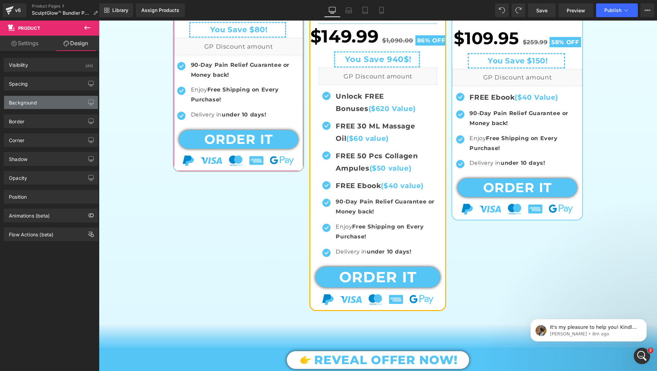
click at [59, 107] on div "Background" at bounding box center [51, 102] width 94 height 13
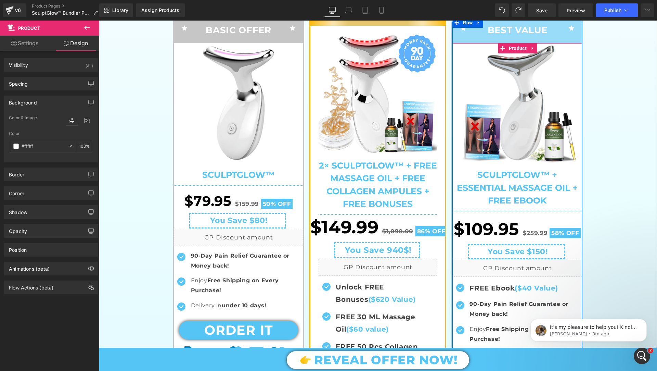
scroll to position [213, 0]
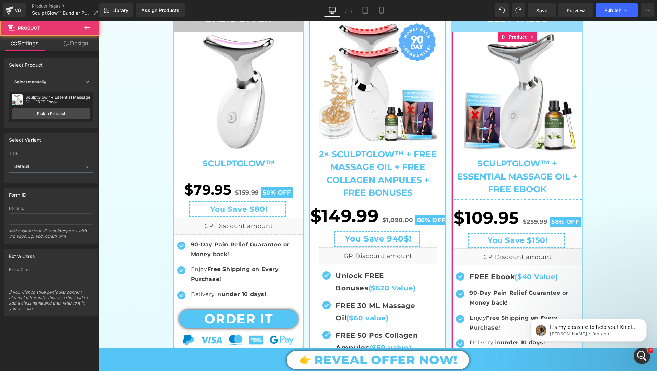
drag, startPoint x: 684, startPoint y: 288, endPoint x: 586, endPoint y: 268, distance: 101.0
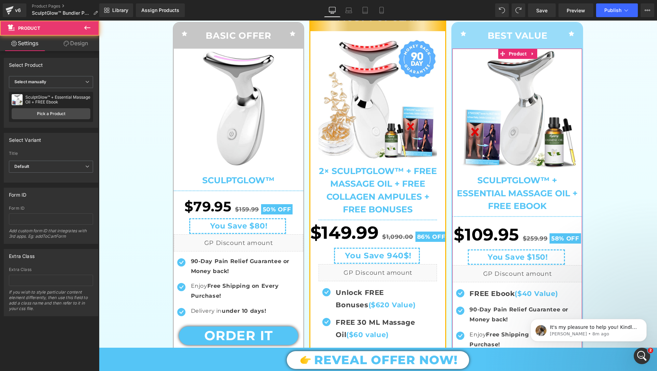
scroll to position [195, 0]
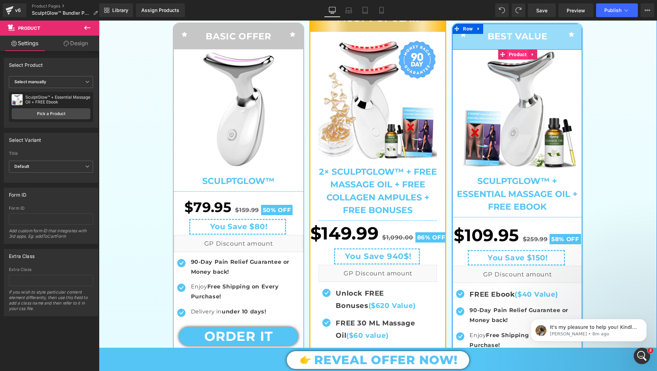
click at [516, 54] on span "Product" at bounding box center [517, 54] width 21 height 10
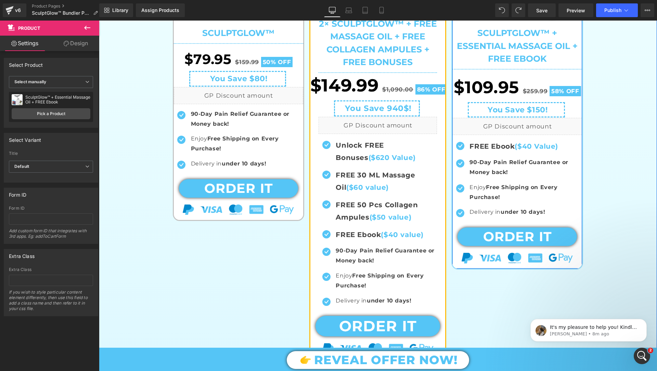
scroll to position [344, 0]
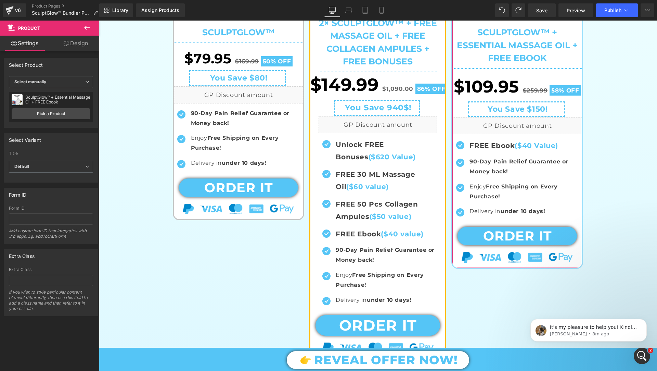
click at [87, 42] on link "Design" at bounding box center [76, 43] width 50 height 15
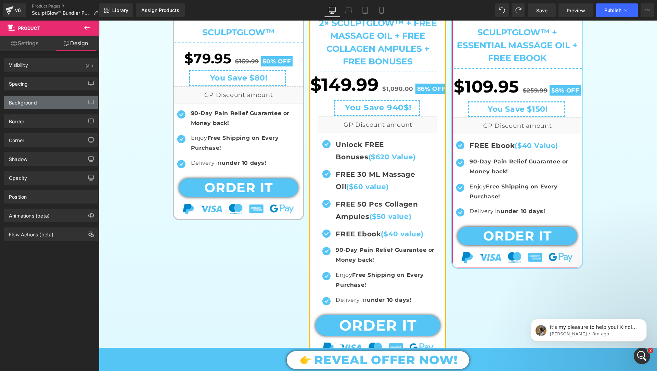
click at [48, 105] on div "Background" at bounding box center [51, 102] width 94 height 13
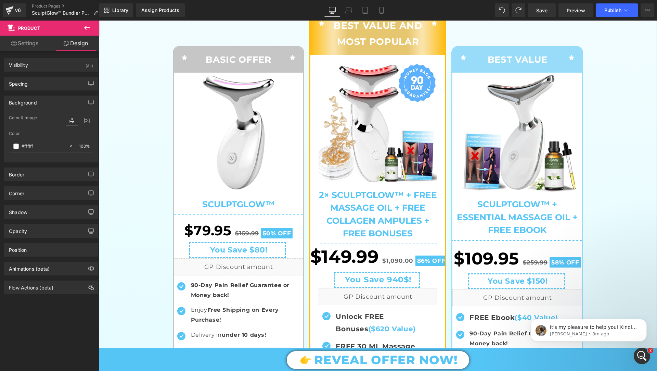
scroll to position [137, 0]
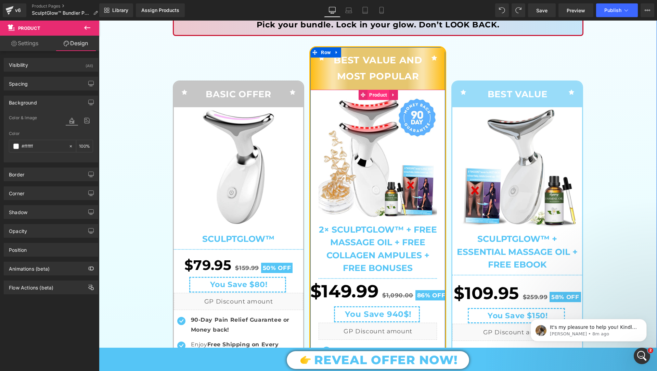
click at [376, 94] on span "Product" at bounding box center [378, 95] width 21 height 10
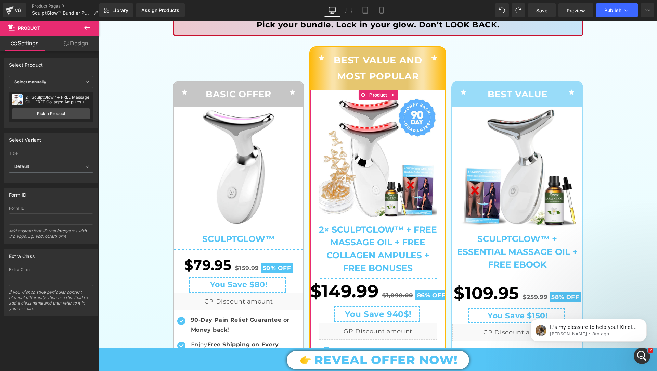
click at [83, 44] on link "Design" at bounding box center [76, 43] width 50 height 15
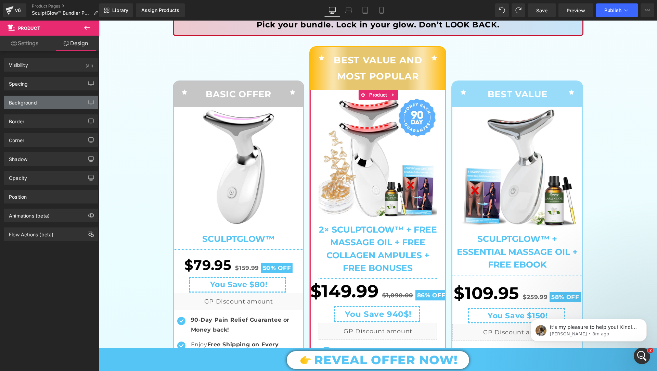
click at [55, 102] on div "Background" at bounding box center [51, 102] width 94 height 13
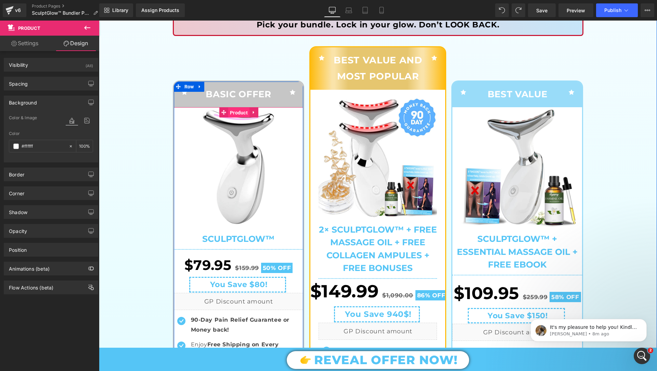
click at [241, 109] on span "Product" at bounding box center [238, 112] width 21 height 10
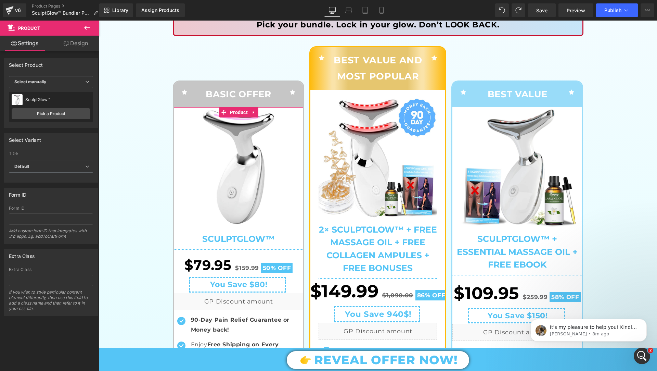
click at [75, 42] on link "Design" at bounding box center [76, 43] width 50 height 15
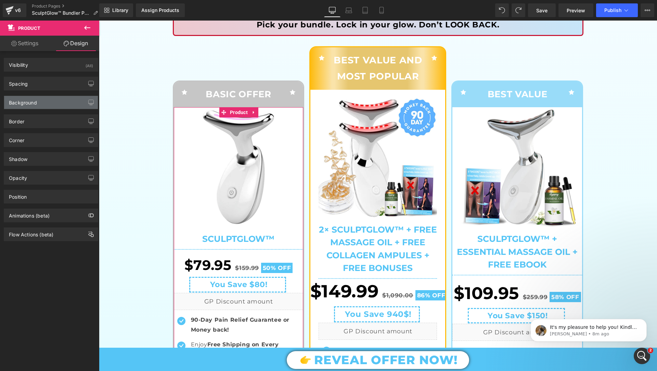
click at [56, 103] on div "Background" at bounding box center [51, 102] width 94 height 13
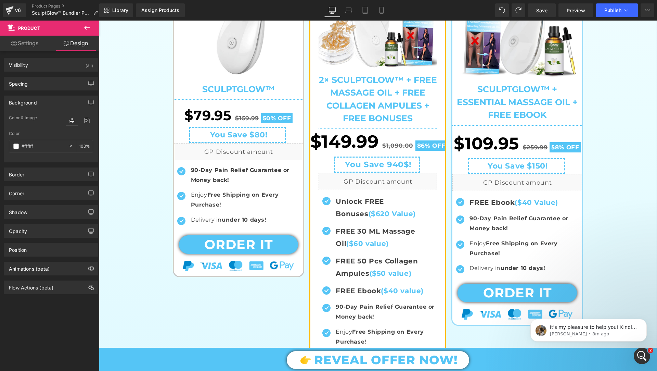
scroll to position [294, 0]
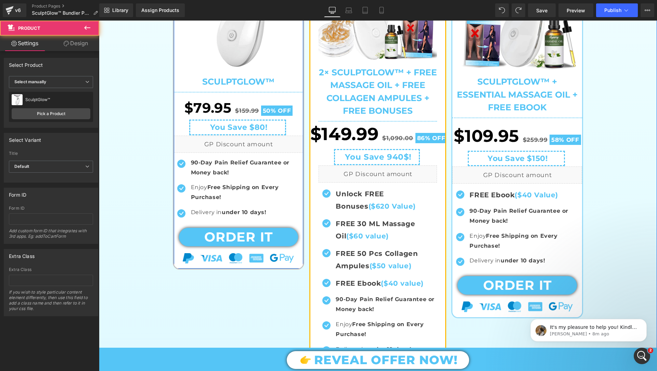
click at [301, 231] on div "Sale Off (P) Image SculptGlow™ (P) Title Separator $79.95 $159.99 50% OFF (P) P…" at bounding box center [239, 109] width 130 height 318
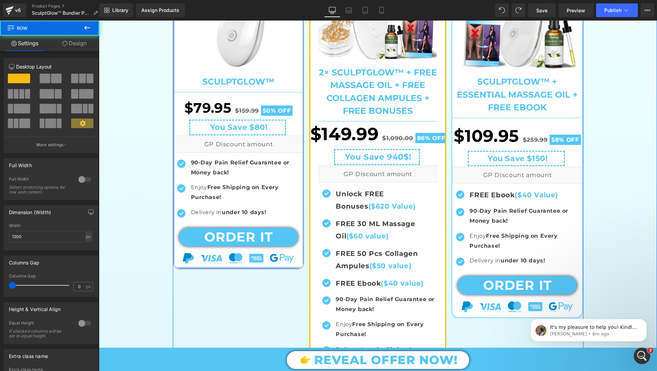
click at [299, 267] on div at bounding box center [239, 268] width 130 height 2
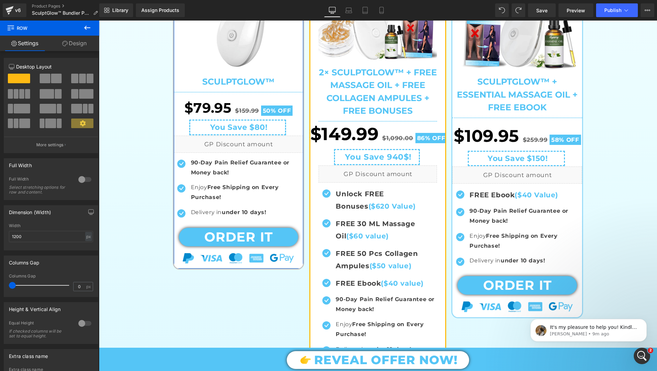
click at [81, 44] on link "Design" at bounding box center [75, 43] width 50 height 15
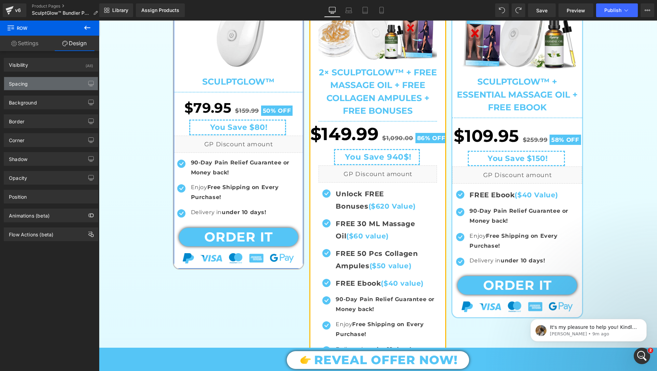
click at [43, 89] on div "Spacing" at bounding box center [51, 83] width 94 height 13
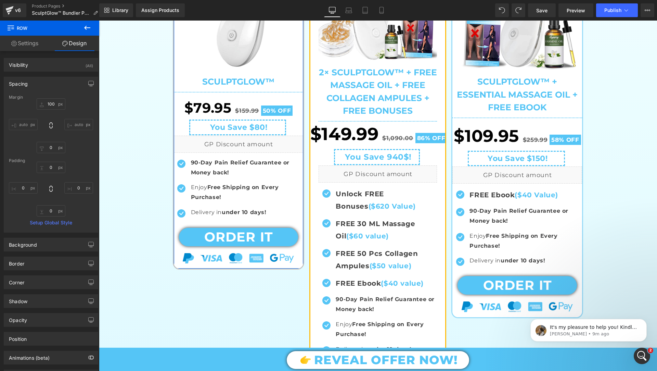
click at [43, 89] on div "Spacing" at bounding box center [51, 83] width 94 height 13
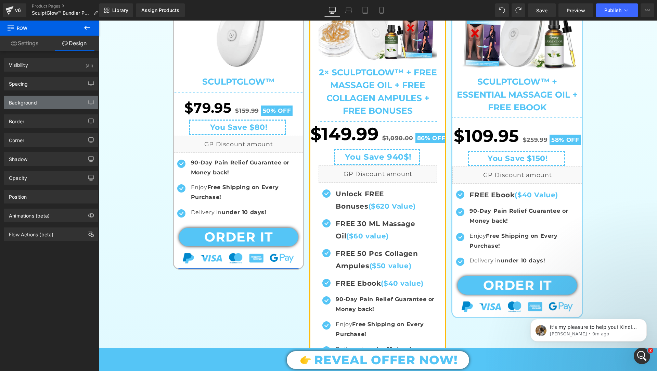
click at [47, 101] on div "Background" at bounding box center [51, 102] width 94 height 13
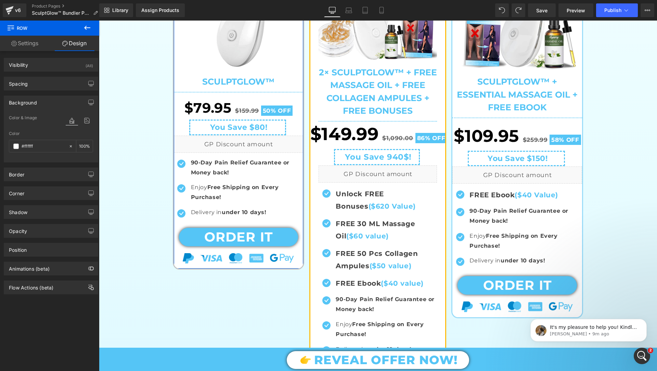
click at [48, 102] on div "Background" at bounding box center [51, 102] width 94 height 13
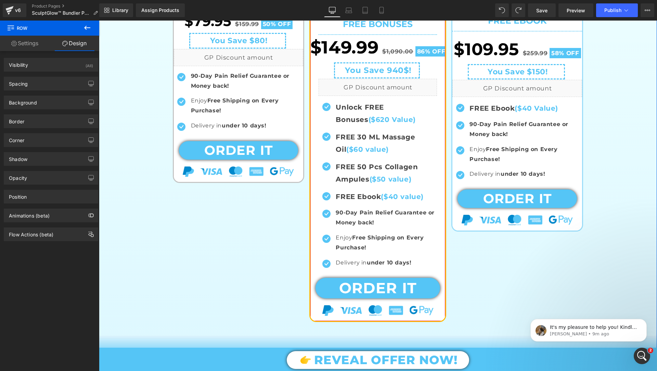
scroll to position [491, 0]
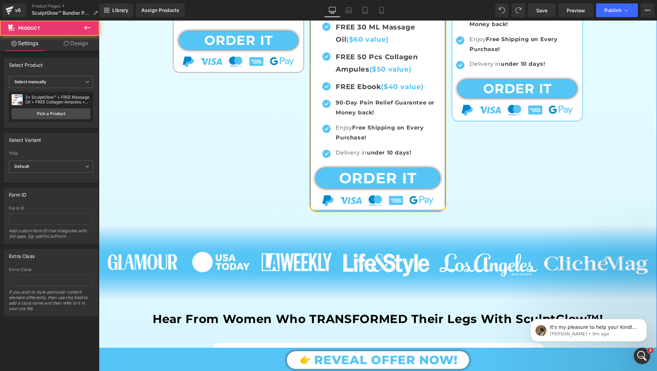
click at [345, 209] on div at bounding box center [377, 210] width 135 height 2
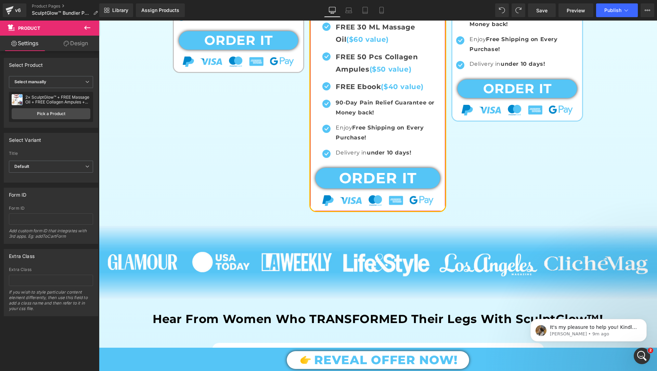
click at [79, 54] on div "Select Product Display by assigned product Select manually Select manually Disp…" at bounding box center [51, 90] width 102 height 75
click at [75, 48] on link "Design" at bounding box center [76, 43] width 50 height 15
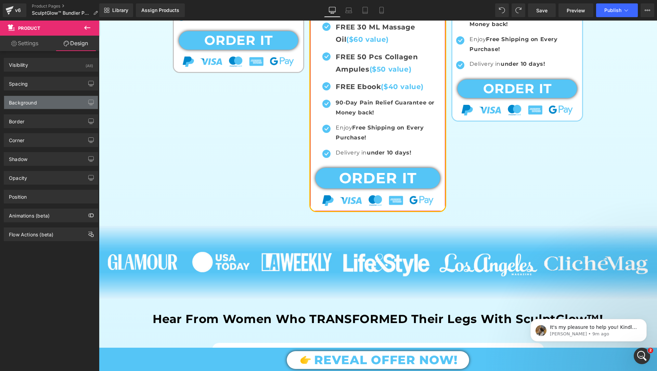
click at [55, 105] on div "Background" at bounding box center [51, 102] width 94 height 13
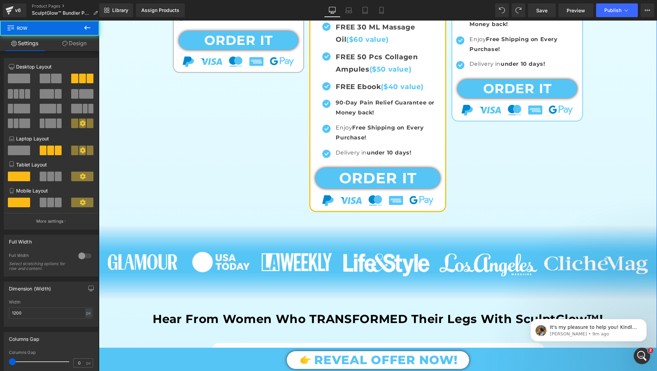
click at [99, 21] on div at bounding box center [99, 21] width 0 height 0
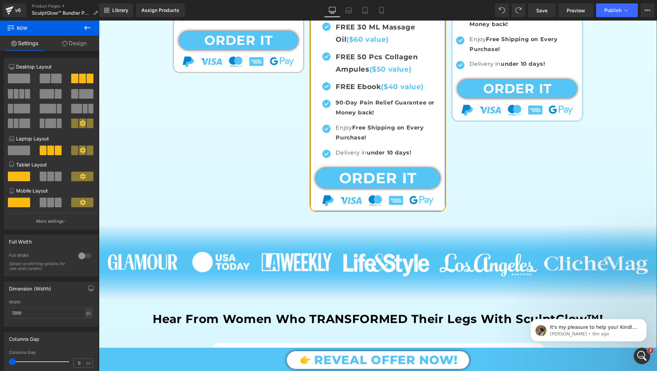
click at [352, 209] on div at bounding box center [377, 210] width 135 height 2
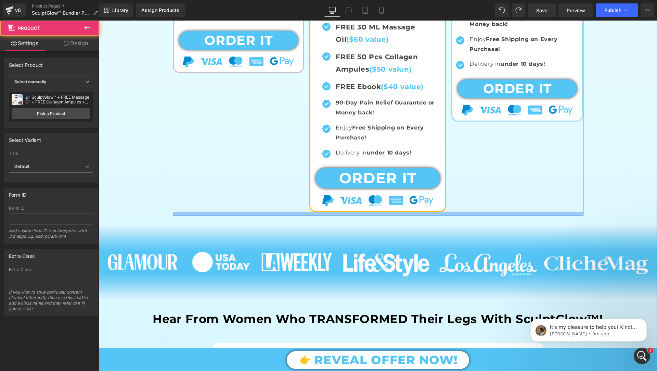
click at [352, 212] on div at bounding box center [378, 213] width 411 height 3
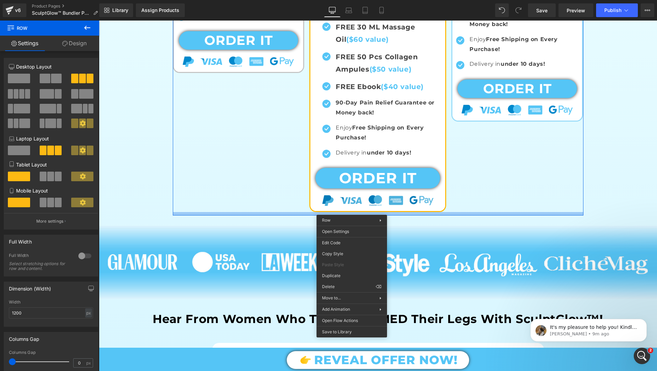
click at [406, 195] on img at bounding box center [377, 200] width 111 height 10
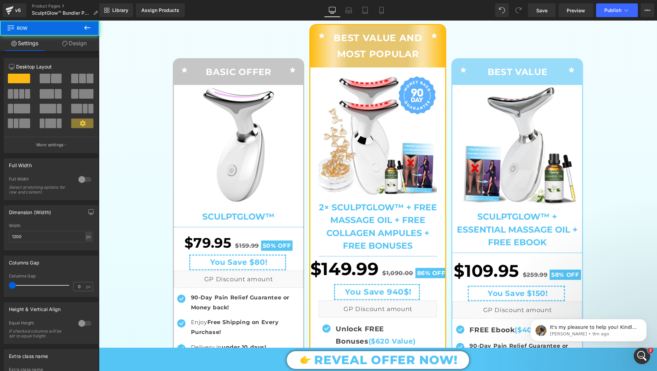
scroll to position [135, 0]
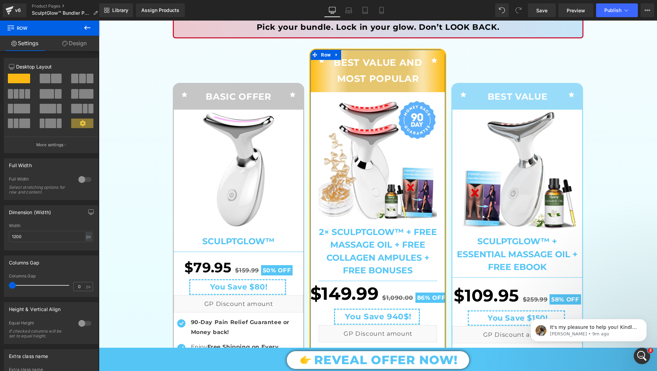
click at [83, 45] on link "Design" at bounding box center [75, 43] width 50 height 15
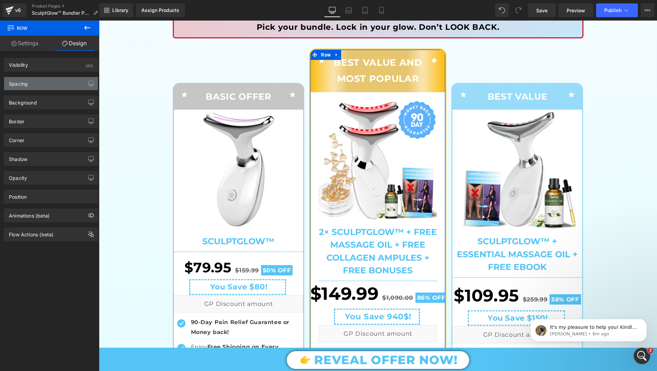
click at [52, 84] on div "Spacing" at bounding box center [51, 83] width 94 height 13
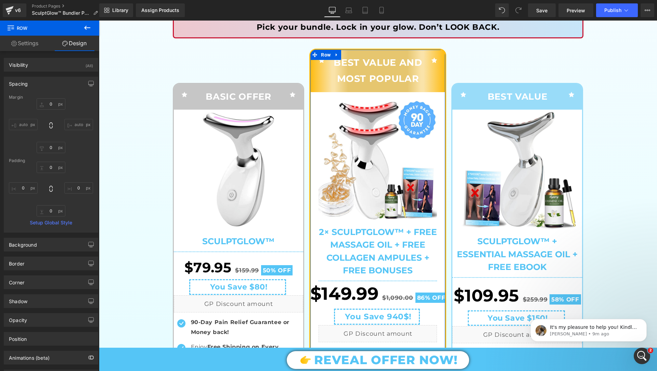
click at [55, 77] on div "Spacing" at bounding box center [51, 83] width 94 height 13
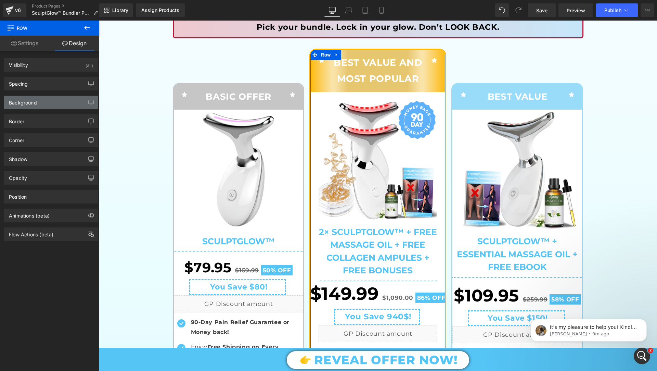
click at [56, 106] on div "Background" at bounding box center [51, 102] width 94 height 13
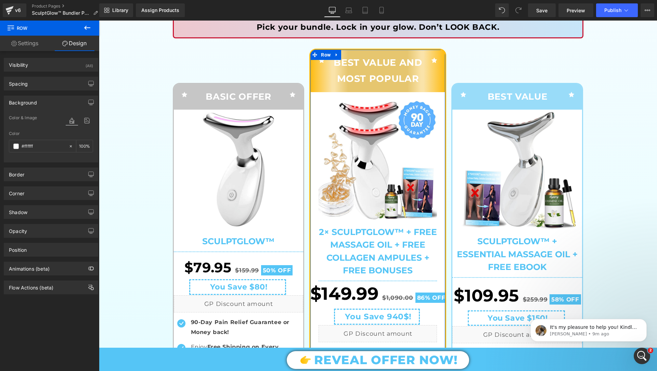
click at [39, 103] on div "Background" at bounding box center [51, 102] width 94 height 13
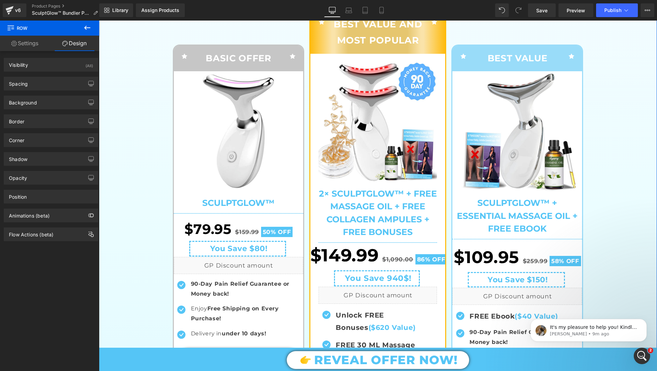
scroll to position [169, 0]
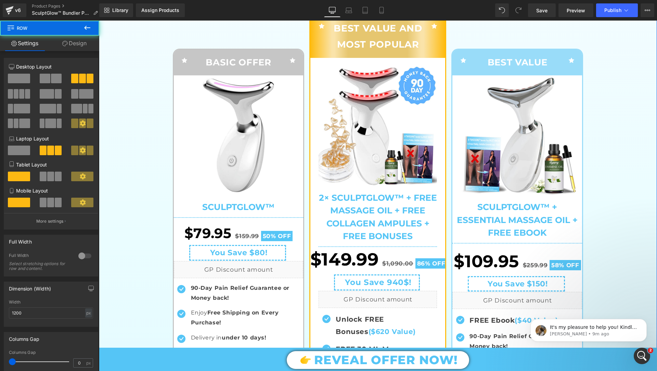
click at [231, 43] on div "Icon BASIC OFFER Text Block Icon Row Sale Off (P) Image SculptGlow™ (P) Title S…" at bounding box center [241, 204] width 137 height 380
click at [87, 47] on link "Design" at bounding box center [75, 43] width 50 height 15
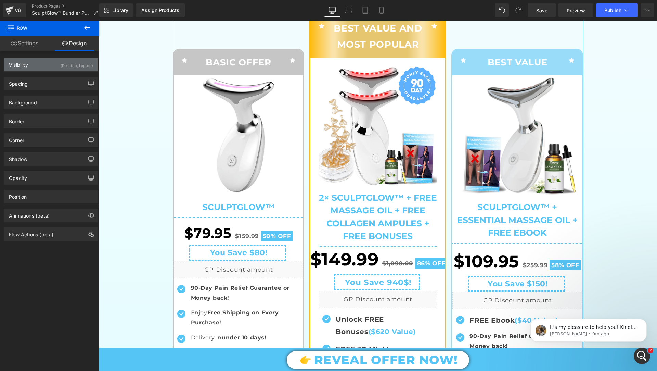
click at [46, 66] on div "Visibility (Desktop, Laptop)" at bounding box center [51, 64] width 94 height 13
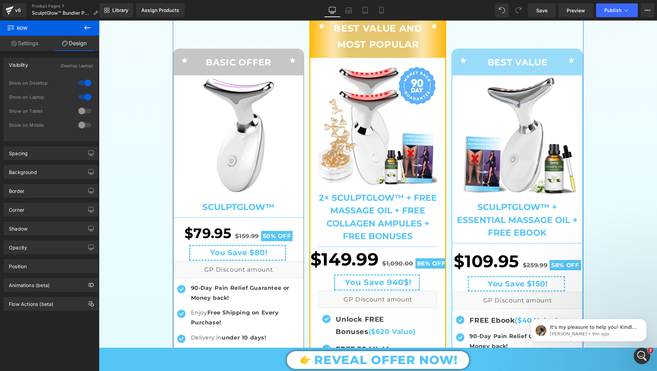
click at [46, 66] on div "Visibility (Desktop, Laptop)" at bounding box center [51, 64] width 94 height 13
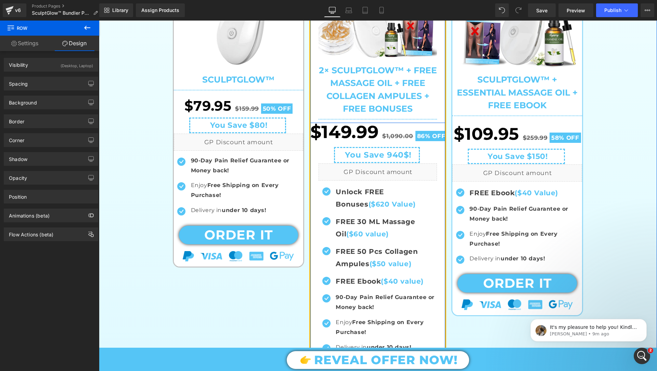
scroll to position [353, 0]
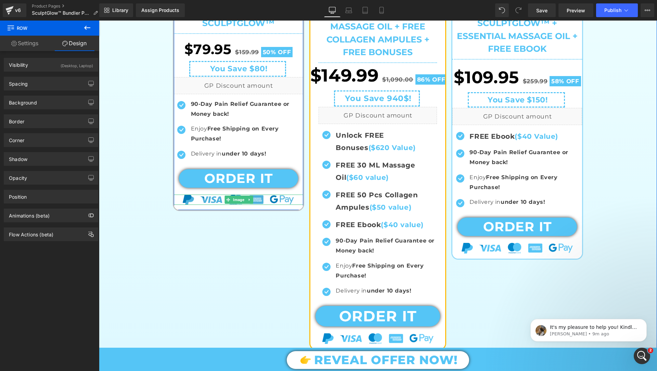
click at [291, 201] on img at bounding box center [238, 199] width 111 height 10
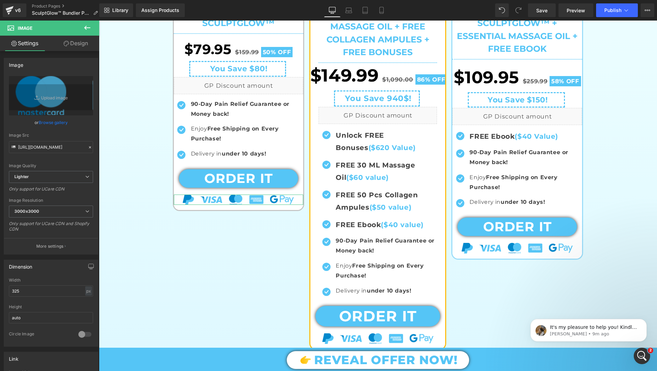
click at [75, 42] on link "Design" at bounding box center [76, 43] width 50 height 15
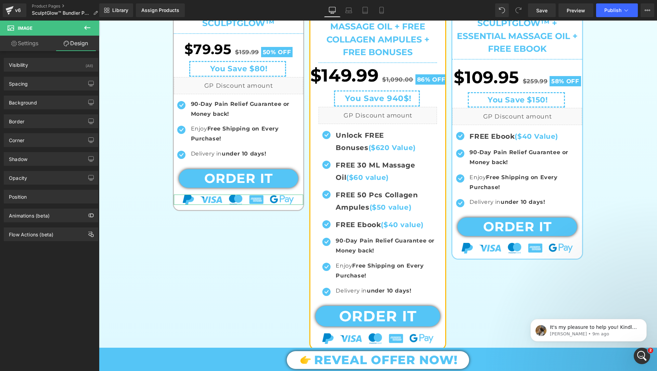
type input "transparent"
type input "0"
click at [56, 102] on div "Background" at bounding box center [51, 102] width 94 height 13
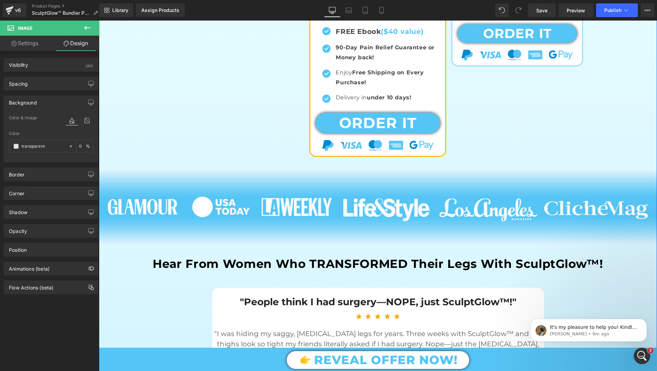
scroll to position [529, 0]
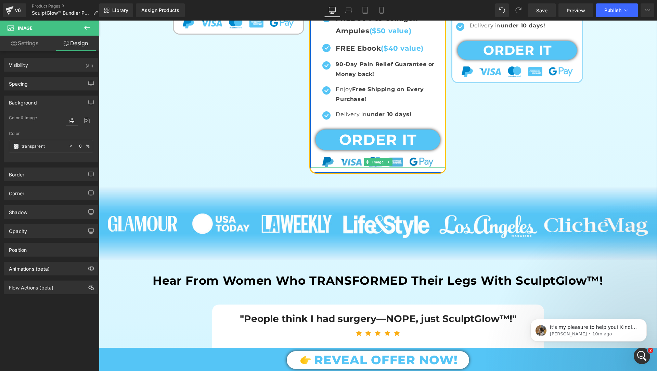
click at [428, 160] on img at bounding box center [377, 162] width 111 height 10
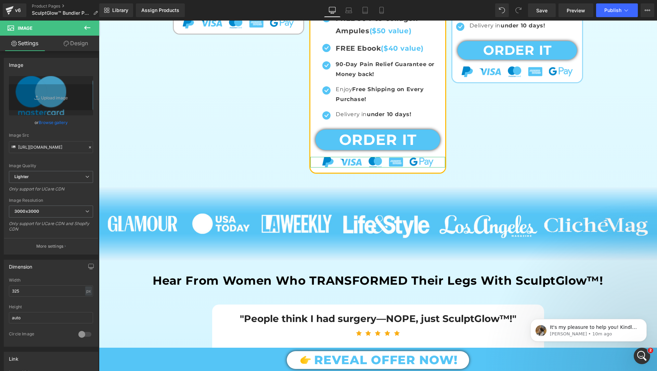
click at [79, 39] on link "Design" at bounding box center [76, 43] width 50 height 15
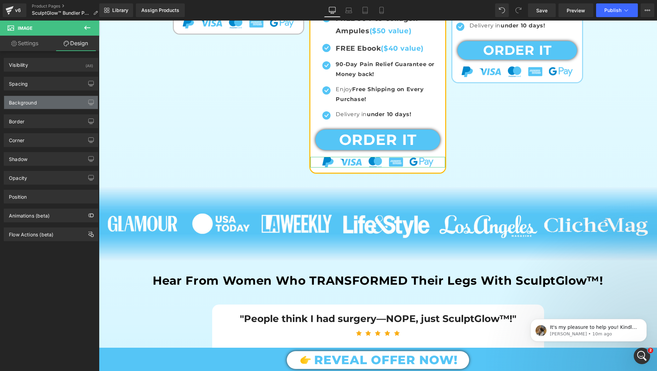
click at [54, 106] on div "Background" at bounding box center [51, 102] width 94 height 13
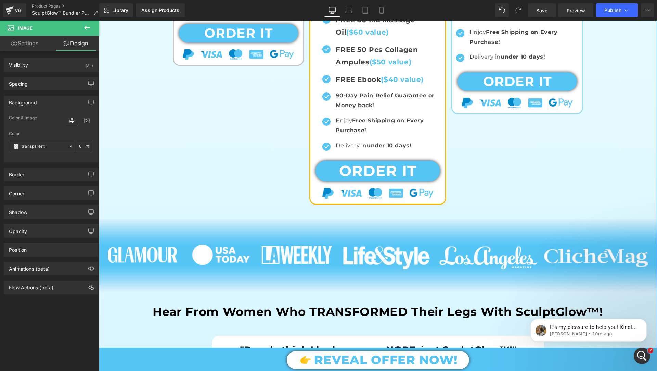
scroll to position [476, 0]
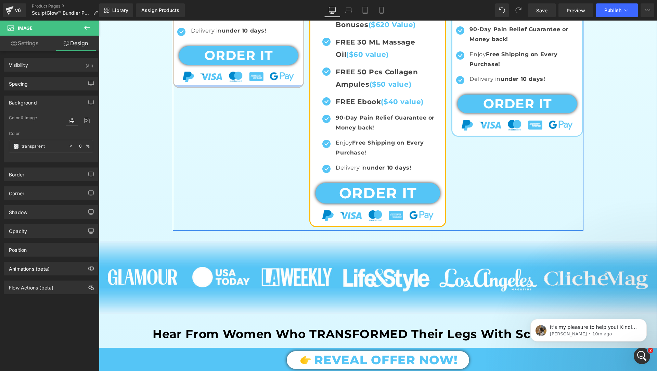
click at [266, 85] on div at bounding box center [239, 86] width 130 height 2
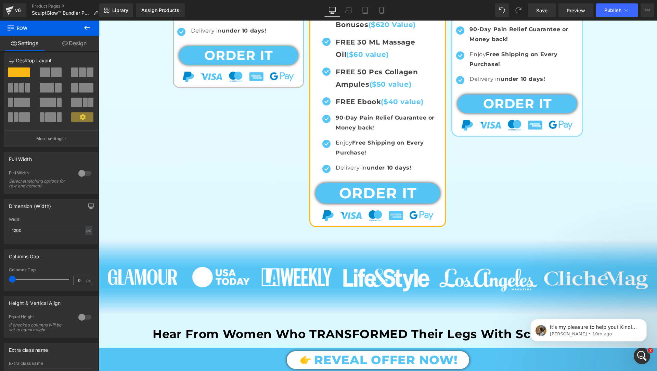
scroll to position [0, 0]
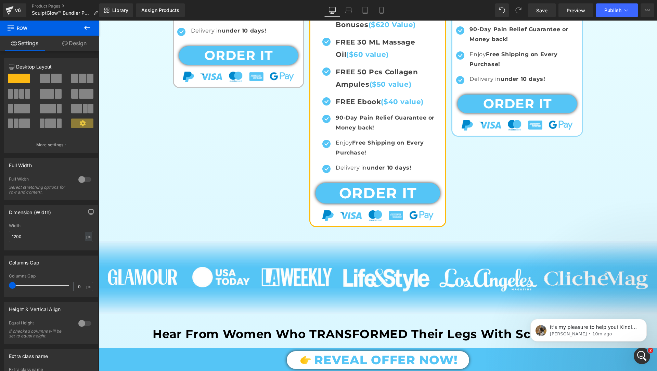
click at [76, 40] on link "Design" at bounding box center [75, 43] width 50 height 15
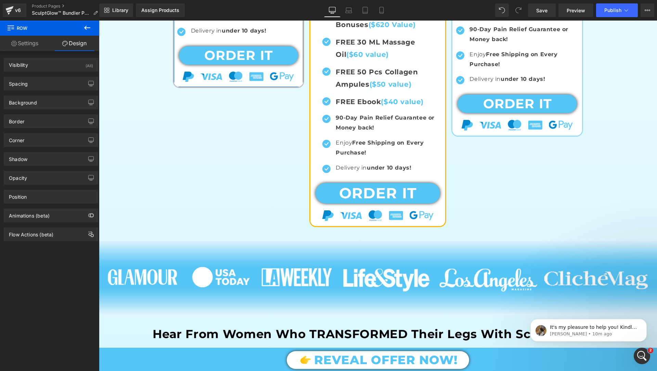
type input "100"
type input "0"
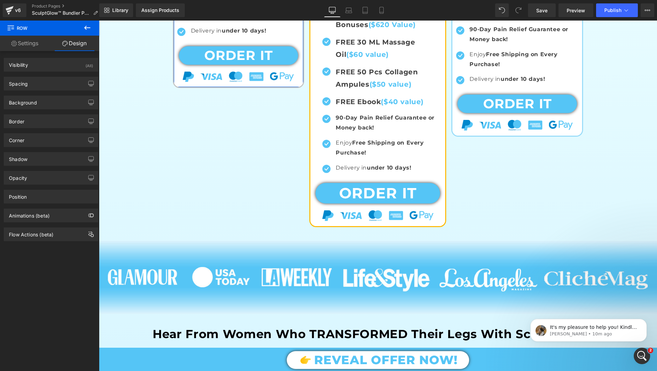
type input "0"
click at [52, 85] on div "Spacing" at bounding box center [51, 83] width 94 height 13
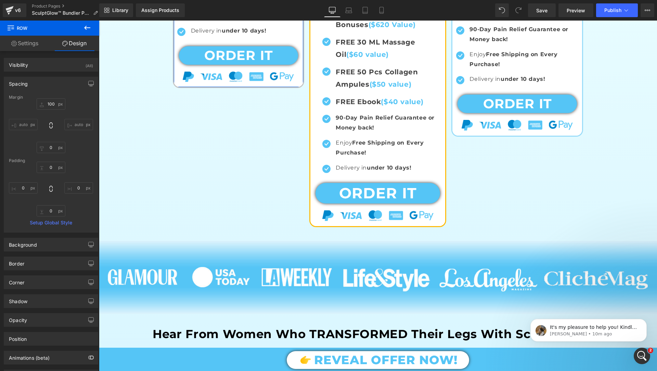
click at [60, 74] on div "Spacing Margin 100px 100 auto auto 0px 0 auto auto Padding 0px 0 0px 0 0px 0 0p…" at bounding box center [51, 152] width 102 height 161
click at [60, 83] on div "Spacing" at bounding box center [51, 83] width 94 height 13
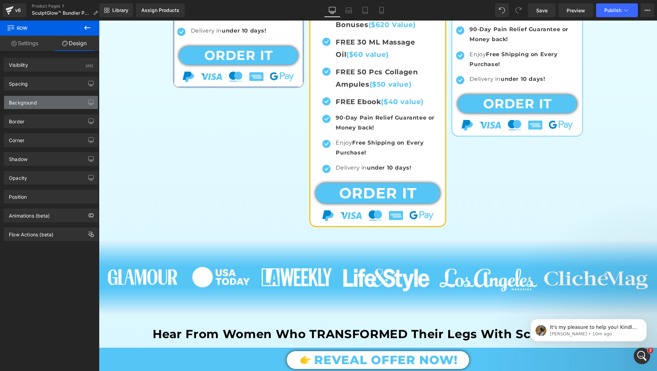
click at [66, 101] on div "Background" at bounding box center [51, 102] width 94 height 13
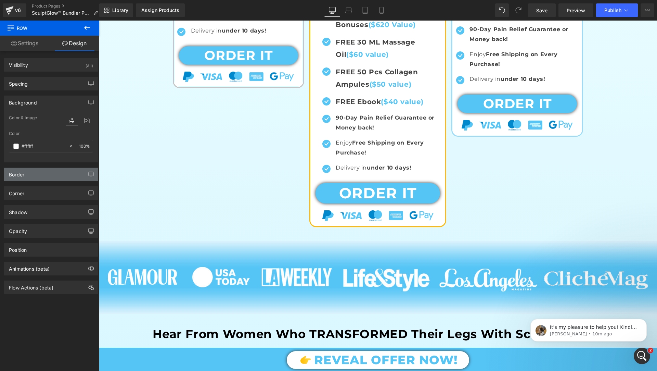
click at [55, 172] on div "Border" at bounding box center [51, 174] width 94 height 13
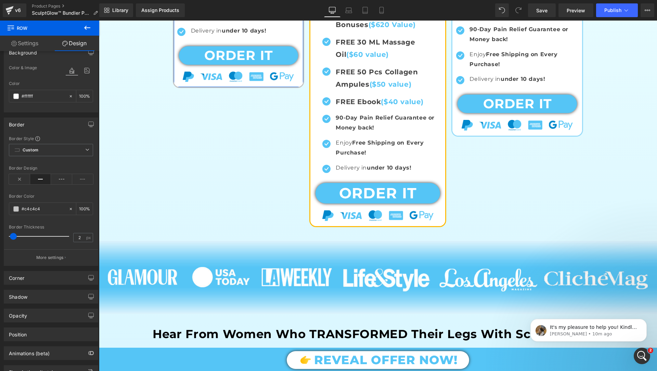
scroll to position [76, 0]
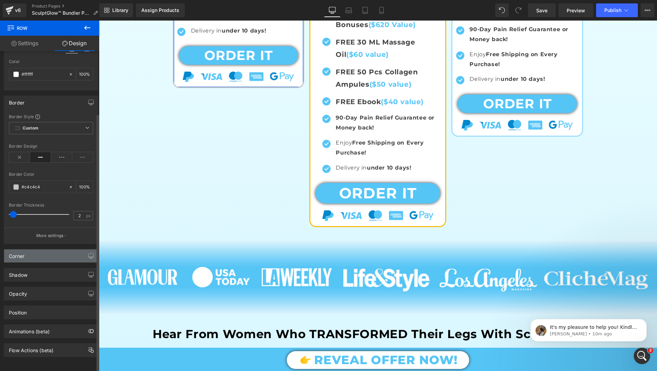
click at [43, 255] on div "Corner" at bounding box center [51, 255] width 94 height 13
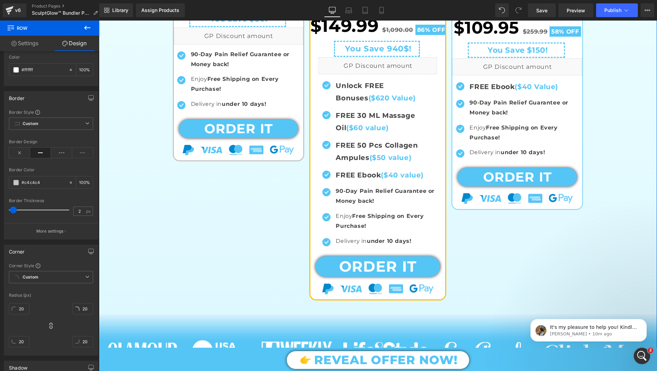
scroll to position [450, 0]
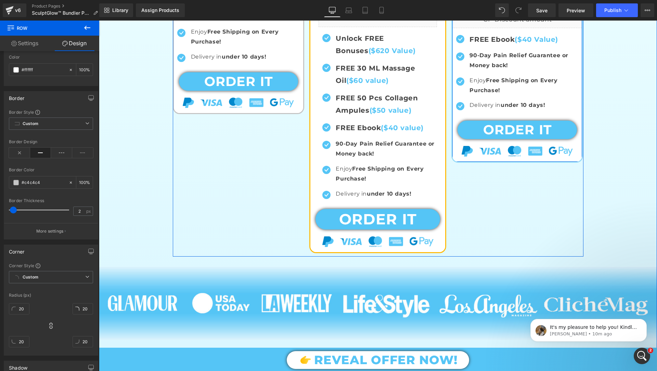
click at [457, 160] on div at bounding box center [517, 161] width 130 height 2
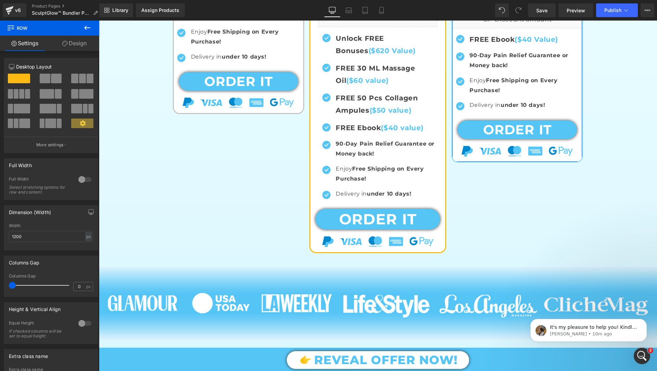
click at [80, 46] on link "Design" at bounding box center [75, 43] width 50 height 15
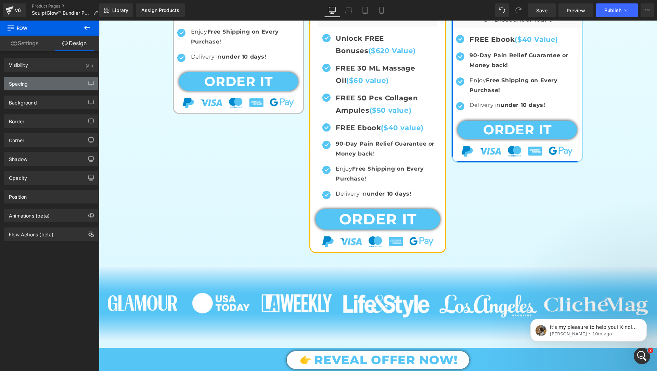
click at [43, 80] on div "Spacing" at bounding box center [51, 83] width 94 height 13
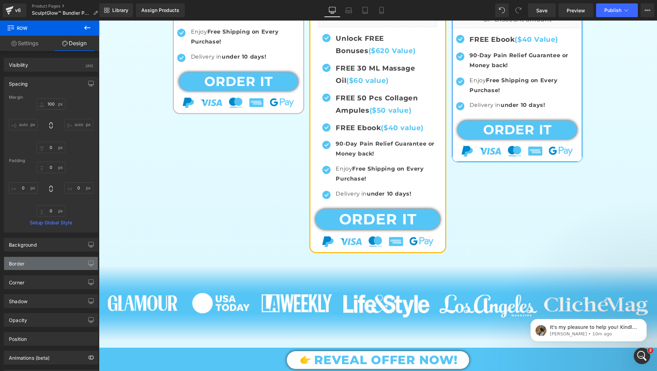
click at [49, 258] on div "Border" at bounding box center [51, 263] width 94 height 13
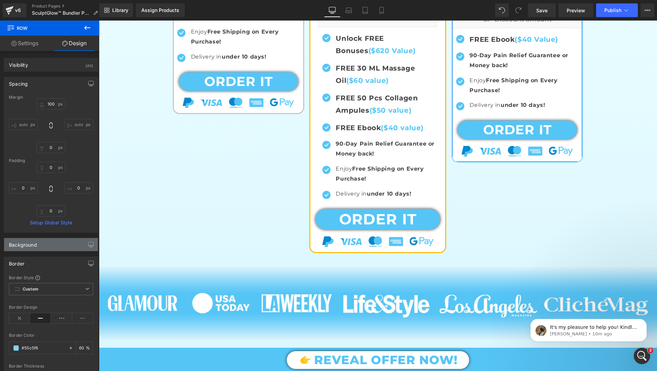
click at [52, 248] on div "Background" at bounding box center [51, 244] width 94 height 13
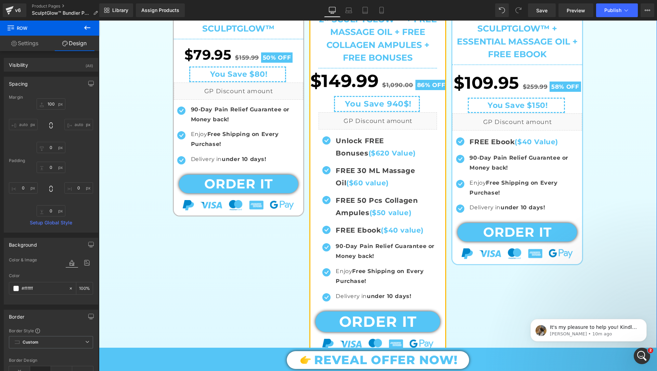
scroll to position [350, 0]
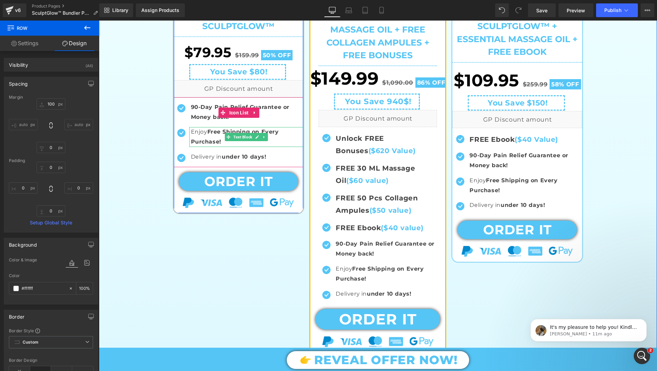
click at [301, 140] on p "Enjoy Free Shipping on Every Purchase!" at bounding box center [247, 137] width 113 height 20
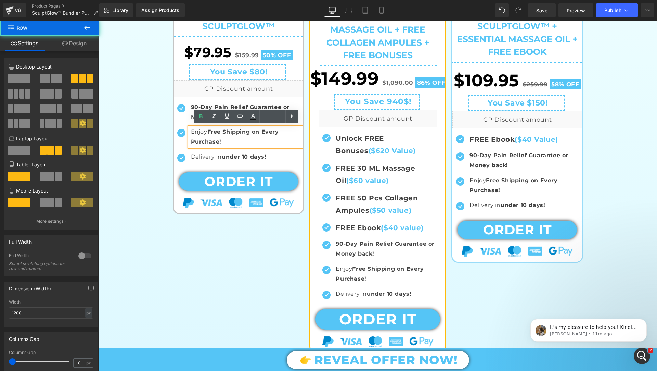
click at [262, 233] on div "Icon BASIC OFFER Text Block Icon Row Sale Off (P) Image SculptGlow™ (P) Title S…" at bounding box center [378, 89] width 411 height 532
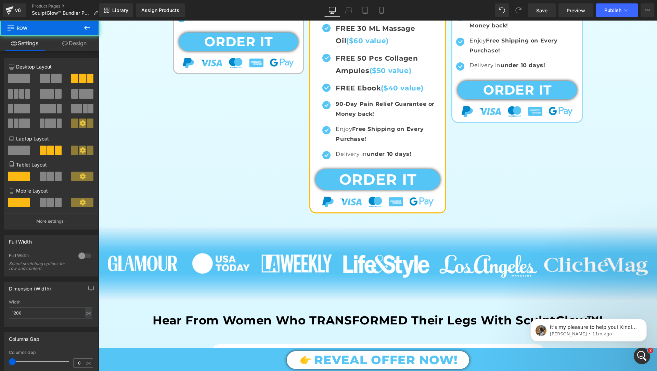
scroll to position [576, 0]
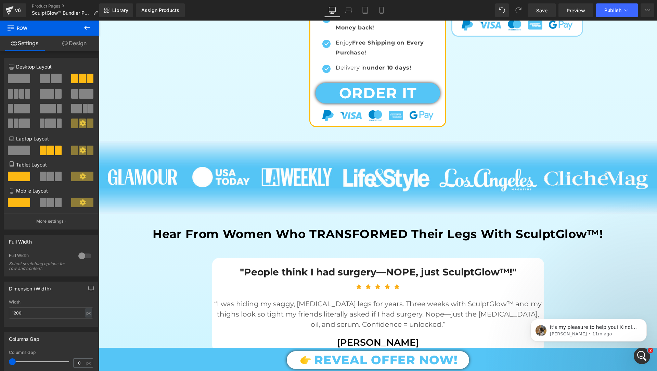
click at [83, 29] on icon at bounding box center [87, 28] width 8 height 8
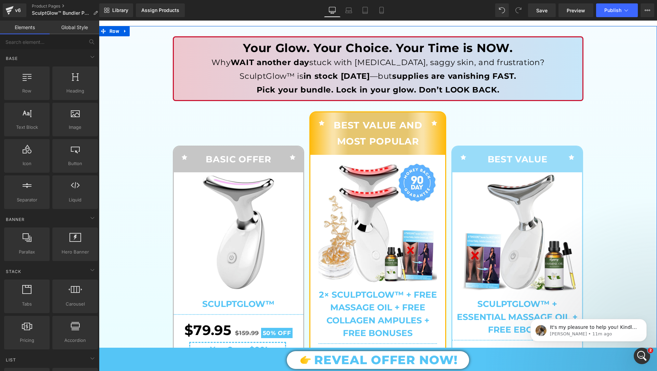
scroll to position [54, 0]
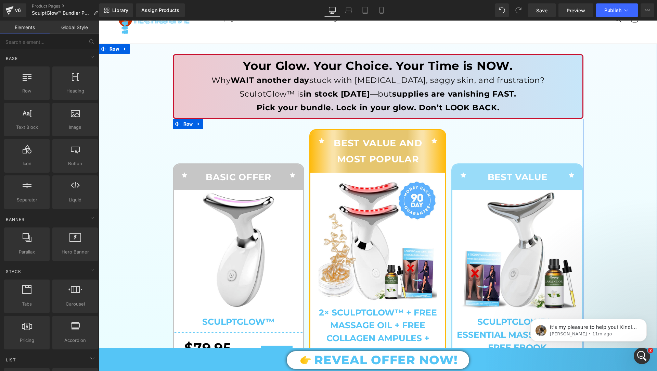
click at [259, 148] on div "Icon BASIC OFFER Text Block Icon Row Sale Off (P) Image SculptGlow™ (P) Title S…" at bounding box center [241, 319] width 137 height 380
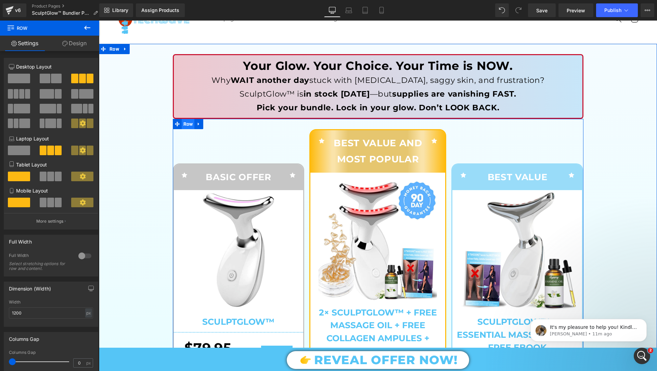
click at [187, 125] on span "Row" at bounding box center [188, 124] width 13 height 10
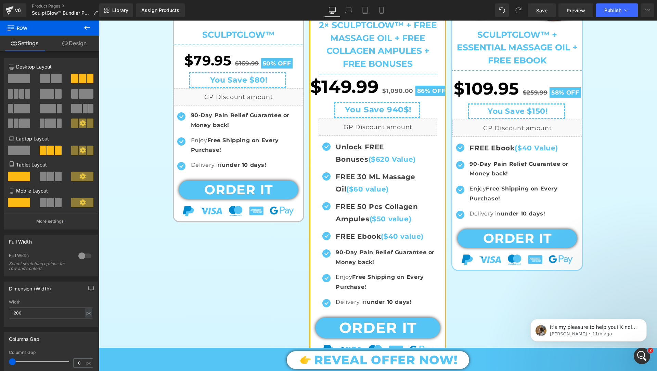
scroll to position [876, 0]
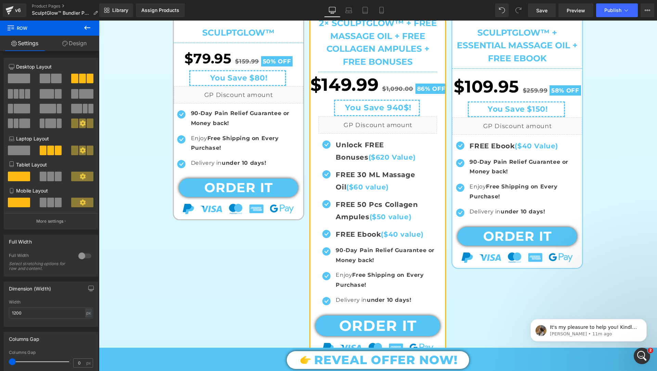
click at [286, 139] on p "Enjoy Free Shipping on Every Purchase!" at bounding box center [247, 143] width 113 height 20
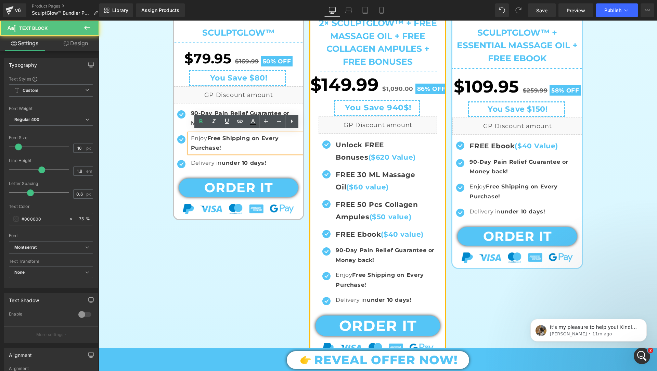
click at [302, 213] on div "Sale Off (P) Image SculptGlow™ (P) Title Separator $79.95 $159.99 50% OFF (P) P…" at bounding box center [239, 60] width 130 height 318
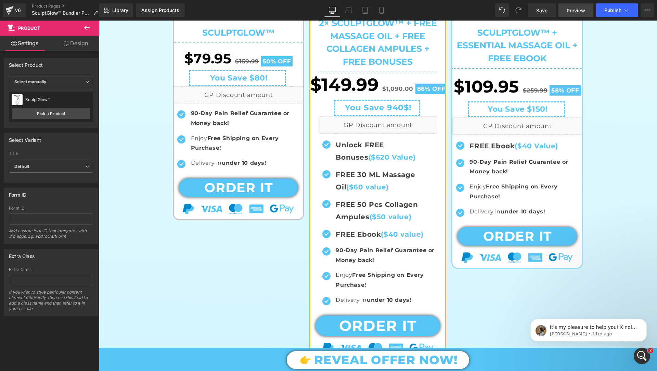
click at [570, 5] on link "Preview" at bounding box center [575, 10] width 35 height 14
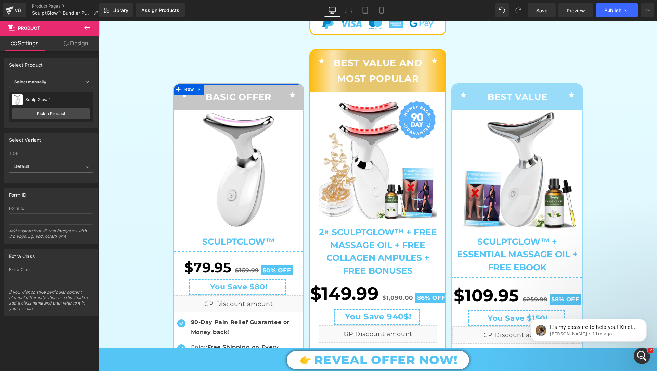
scroll to position [660, 0]
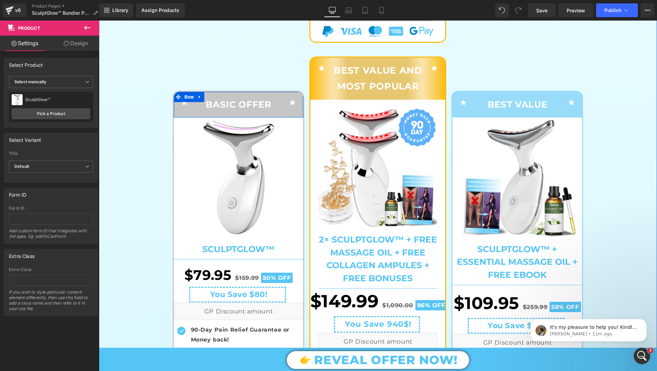
click at [188, 97] on span "Row" at bounding box center [189, 97] width 10 height 8
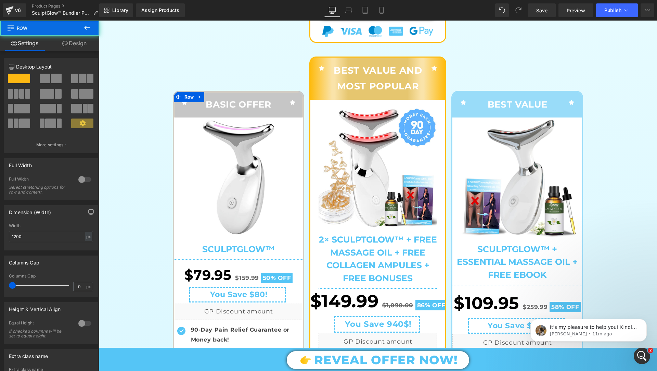
click at [76, 44] on link "Design" at bounding box center [75, 43] width 50 height 15
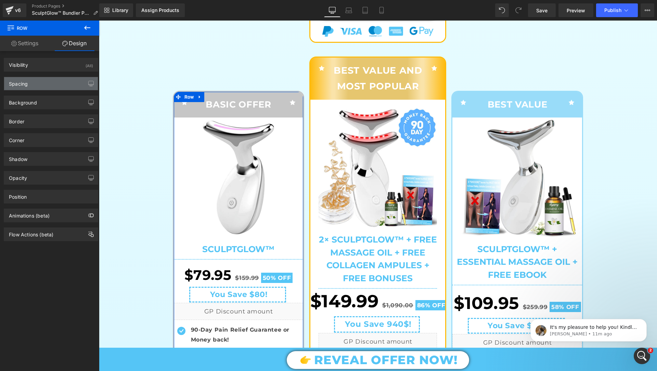
click at [56, 78] on div "Spacing" at bounding box center [51, 83] width 94 height 13
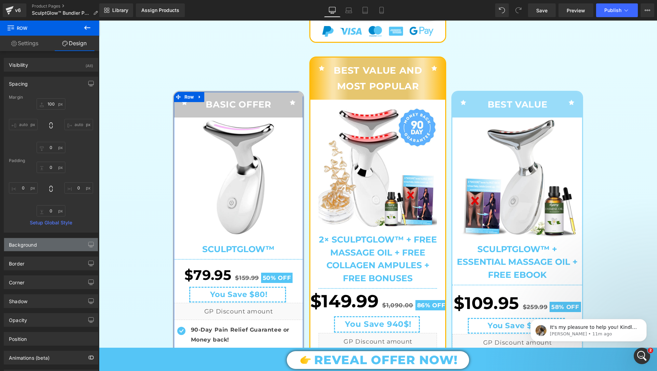
click at [54, 242] on div "Background" at bounding box center [51, 244] width 94 height 13
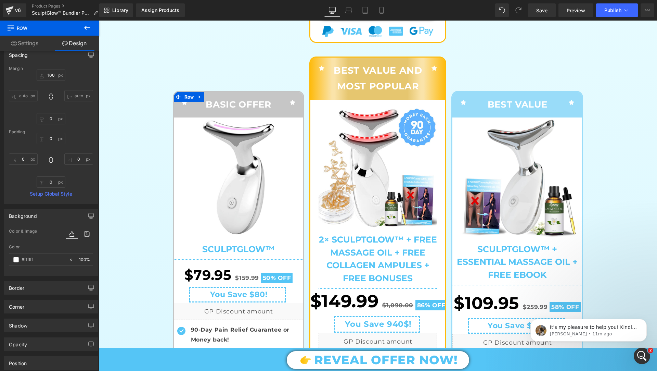
scroll to position [51, 0]
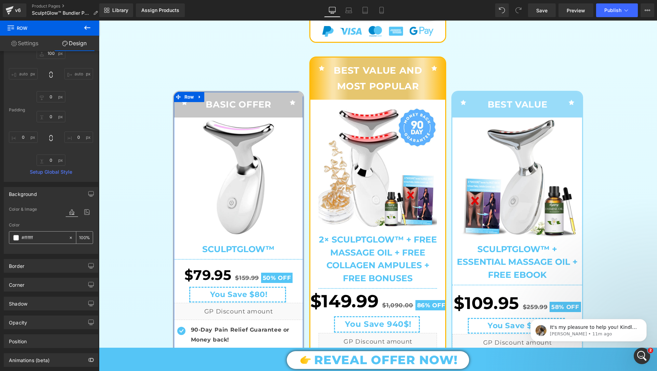
click at [20, 235] on div "#ffffff" at bounding box center [38, 237] width 59 height 12
click at [17, 235] on span at bounding box center [15, 237] width 5 height 5
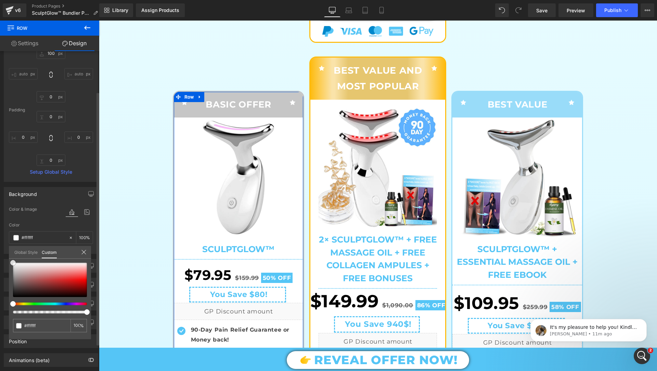
type input "#c26060"
type input "#c35e5e"
type input "#c45454"
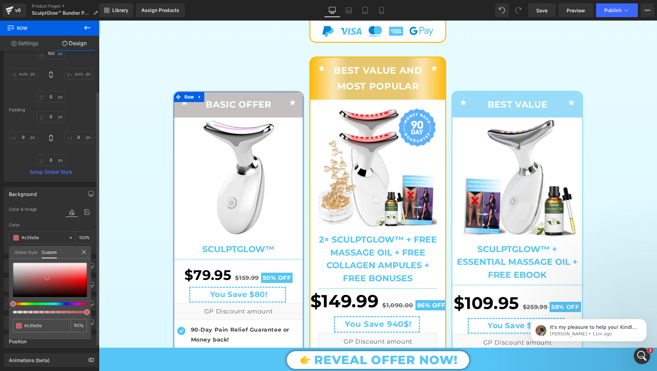
type input "#c45454"
type input "#ad2828"
type input "#821111"
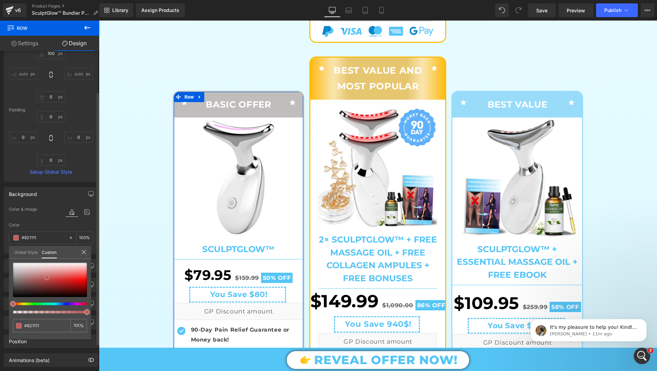
type input "#5d0808"
type input "#500606"
drag, startPoint x: 46, startPoint y: 277, endPoint x: 76, endPoint y: 291, distance: 32.5
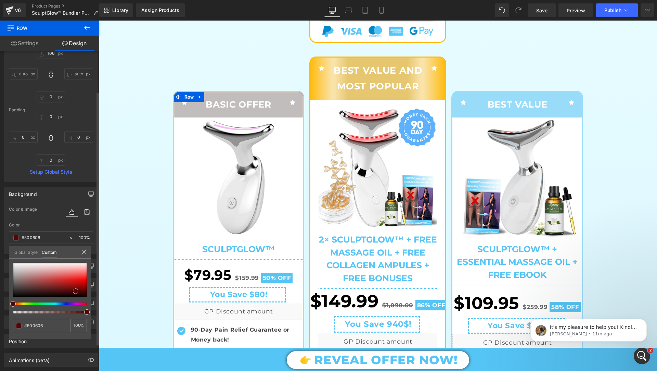
click at [76, 291] on div at bounding box center [50, 279] width 74 height 34
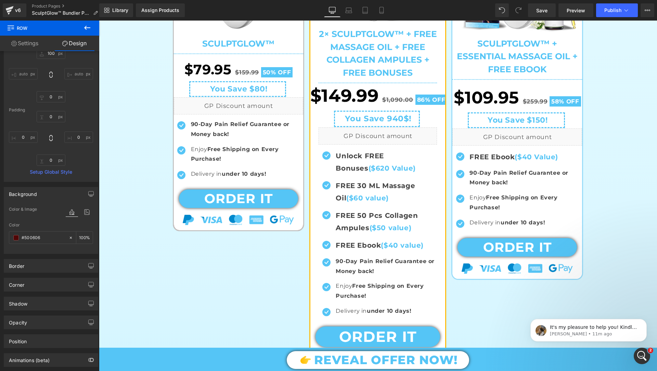
scroll to position [867, 0]
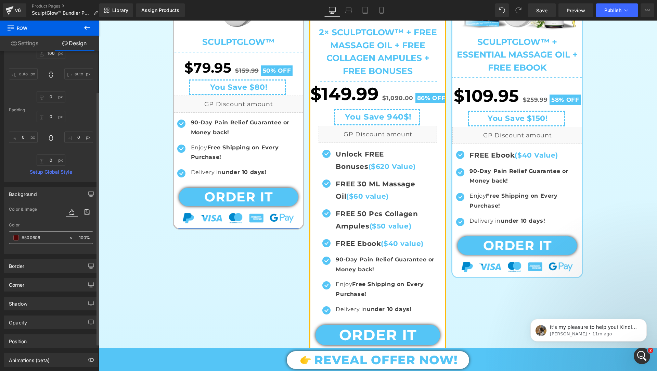
click at [70, 235] on icon at bounding box center [70, 237] width 5 height 5
type input "none"
type input "0"
click at [52, 235] on input "none" at bounding box center [44, 238] width 44 height 8
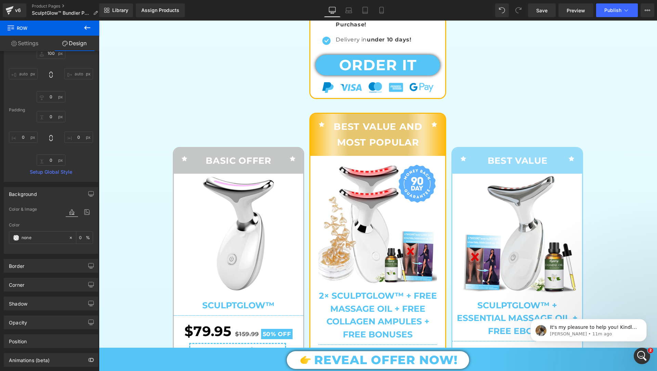
scroll to position [596, 0]
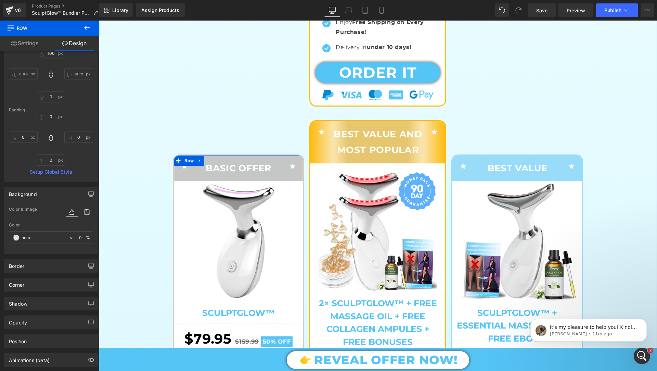
click at [207, 199] on img at bounding box center [239, 241] width 120 height 120
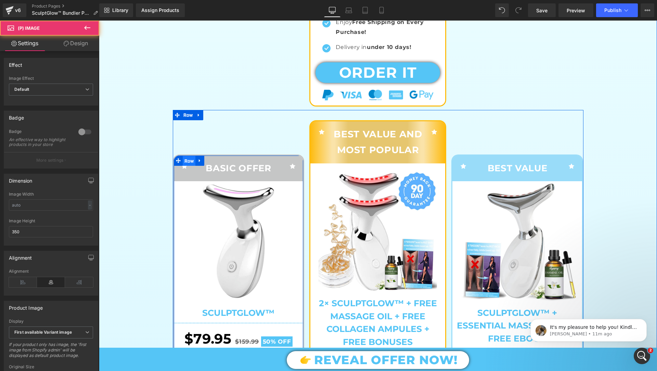
click at [193, 158] on span "Row" at bounding box center [189, 161] width 13 height 10
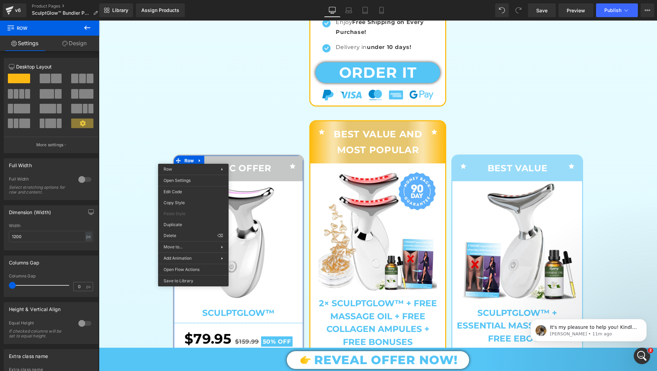
click at [290, 230] on img at bounding box center [239, 241] width 120 height 120
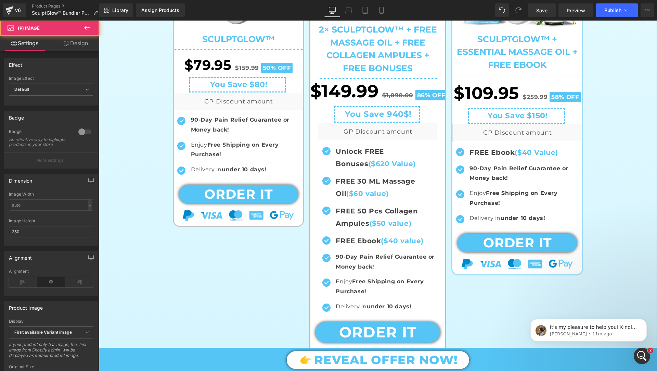
scroll to position [907, 0]
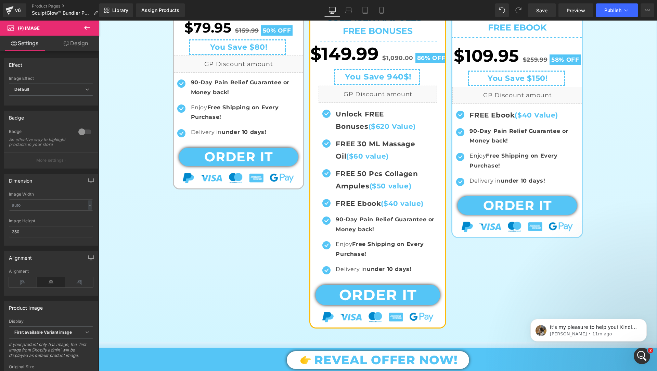
click at [237, 184] on div "Icon BASIC OFFER Text Block Icon Row Sale Off (P) Image SculptGlow™ (P) Title S…" at bounding box center [239, 17] width 132 height 346
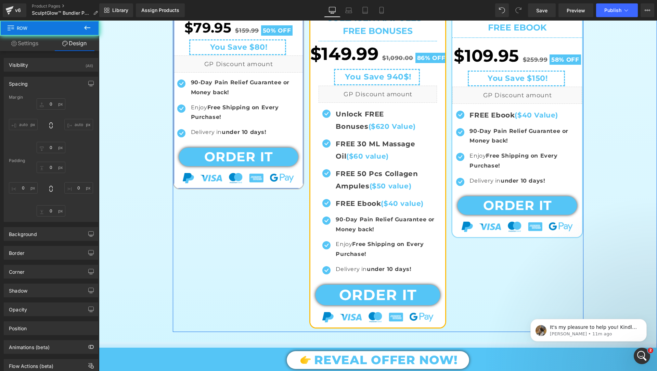
type input "100"
type input "0"
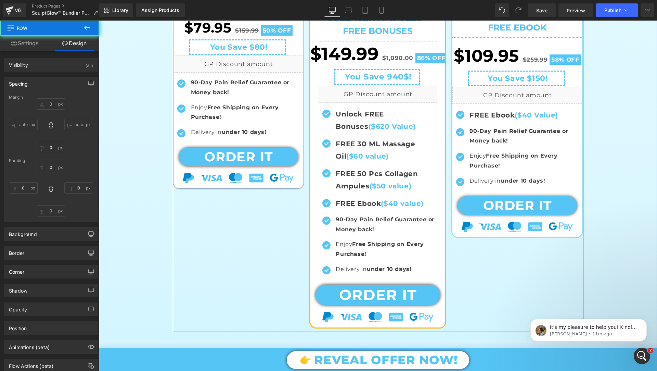
type input "0"
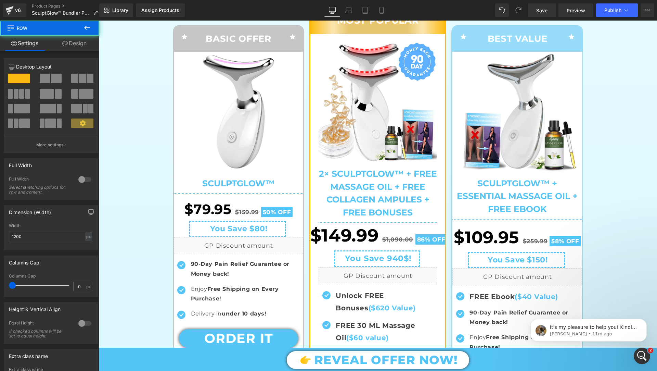
scroll to position [701, 0]
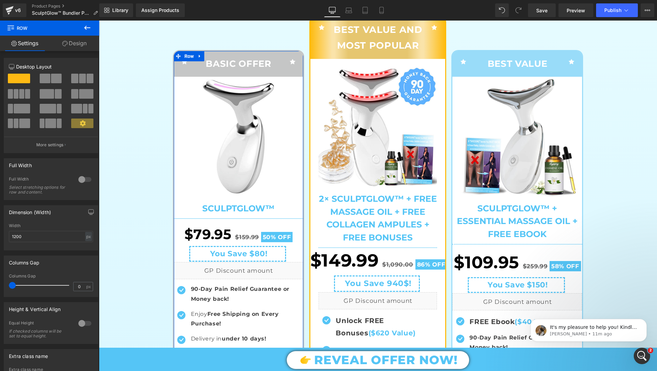
click at [78, 44] on link "Design" at bounding box center [75, 43] width 50 height 15
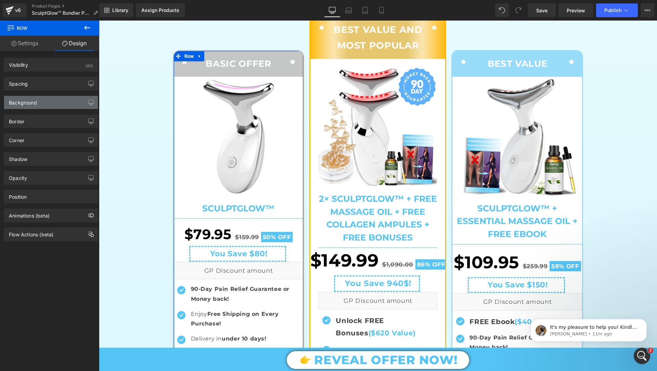
click at [41, 98] on div "Background" at bounding box center [51, 102] width 94 height 13
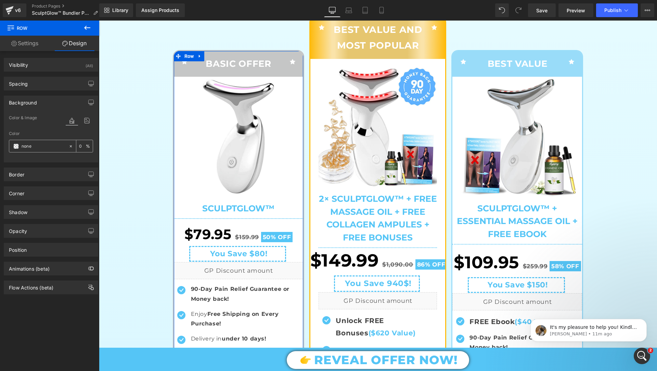
click at [18, 145] on span at bounding box center [15, 145] width 5 height 5
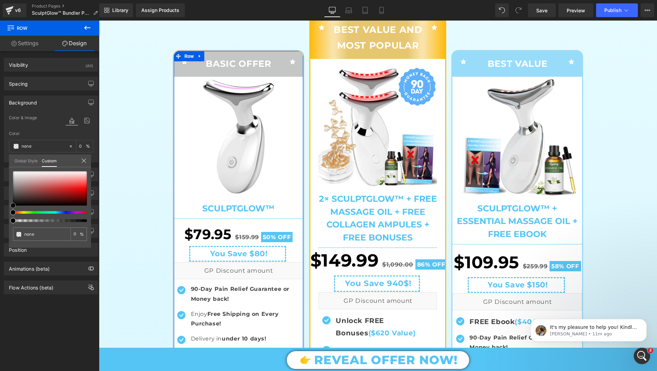
type input "#df9a9a"
type input "100"
type input "#df9a9a"
type input "100"
type input "#dd9696"
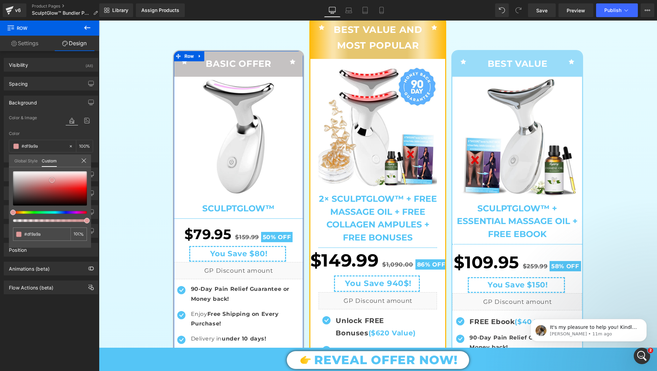
type input "#dd9696"
type input "#db8989"
type input "#d67f7f"
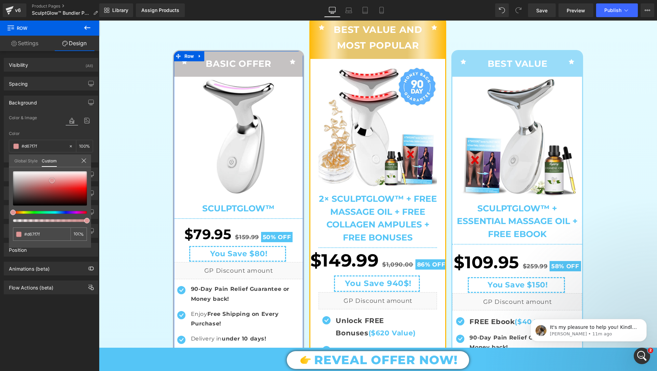
type input "#d27474"
type input "#ce6868"
type input "#c64c4c"
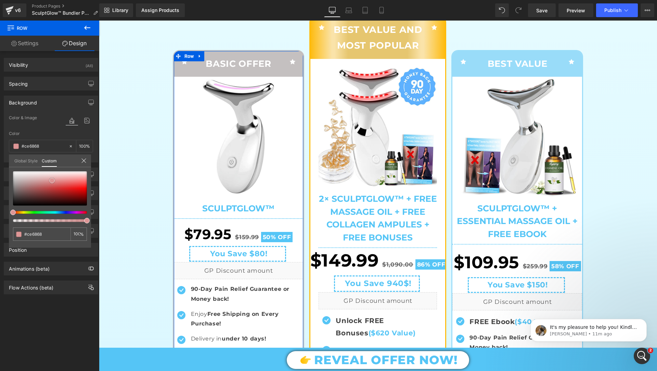
type input "#c64c4c"
type input "#bd3b3b"
type input "#b33737"
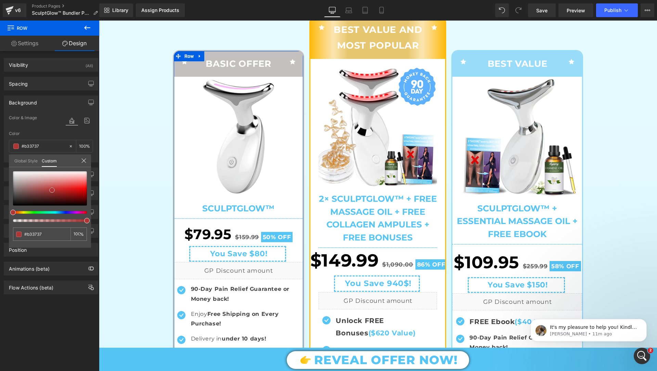
drag, startPoint x: 52, startPoint y: 180, endPoint x: 52, endPoint y: 190, distance: 9.9
click at [52, 190] on div at bounding box center [50, 188] width 74 height 34
type input "#af3535"
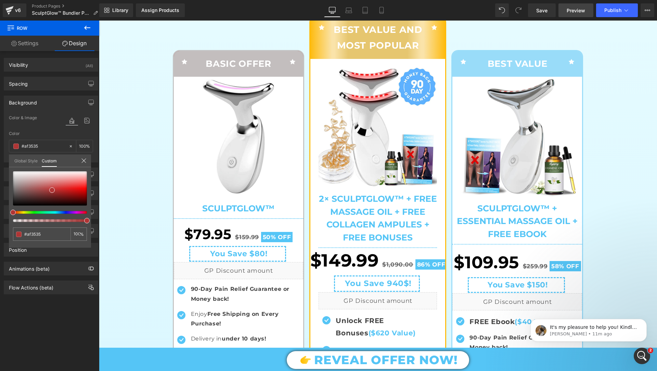
click at [573, 12] on span "Preview" at bounding box center [576, 10] width 18 height 7
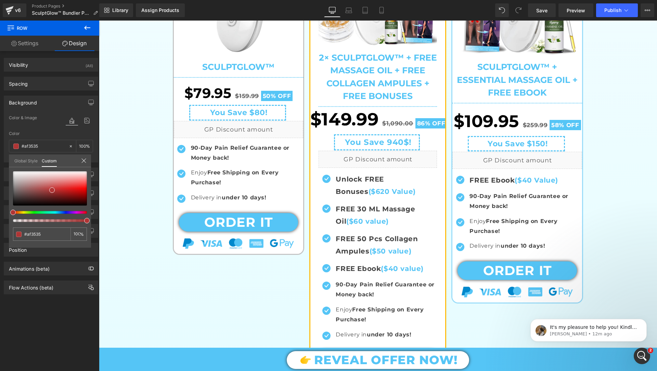
scroll to position [307, 0]
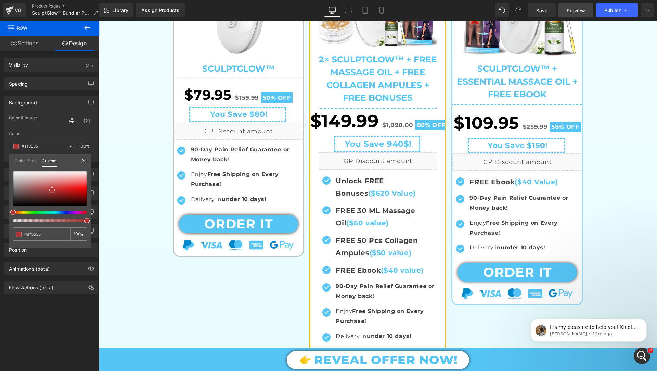
click at [578, 9] on span "Preview" at bounding box center [576, 10] width 18 height 7
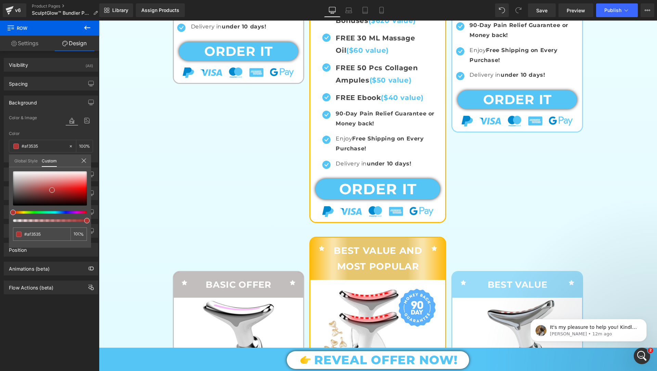
scroll to position [490, 0]
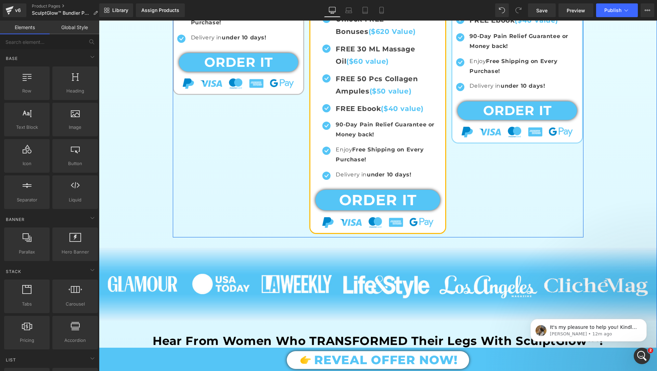
scroll to position [439, 0]
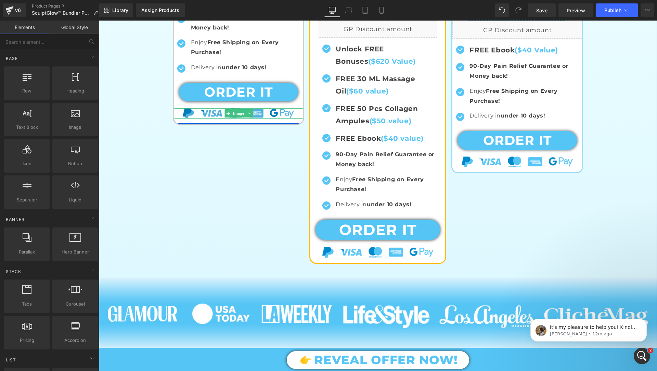
click at [291, 109] on img at bounding box center [238, 113] width 111 height 10
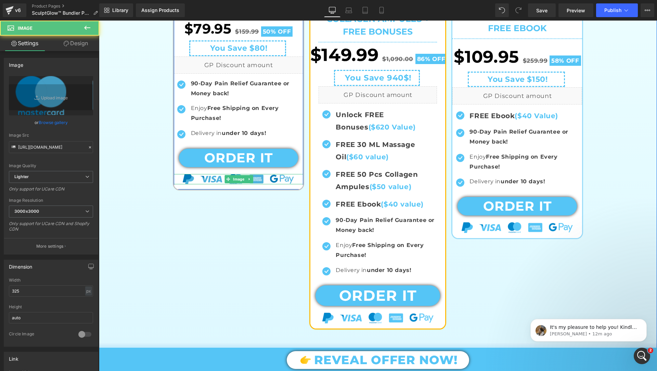
scroll to position [325, 0]
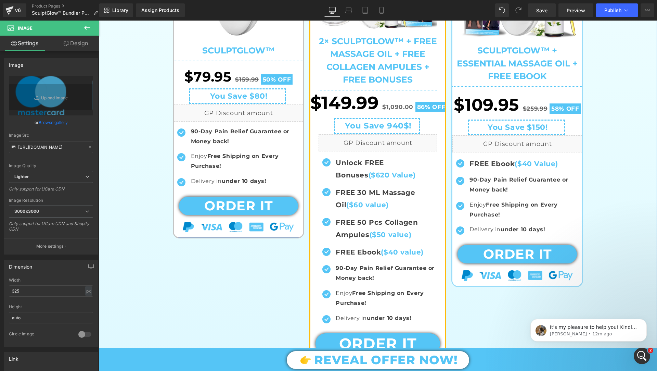
click at [253, 140] on p "90-Day Pain Relief Guarantee or Money back!" at bounding box center [247, 137] width 113 height 20
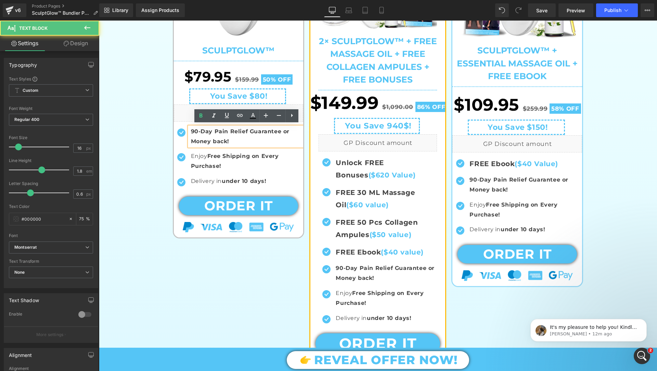
click at [226, 183] on div "Delivery in under 10 days! Text Block" at bounding box center [246, 181] width 114 height 10
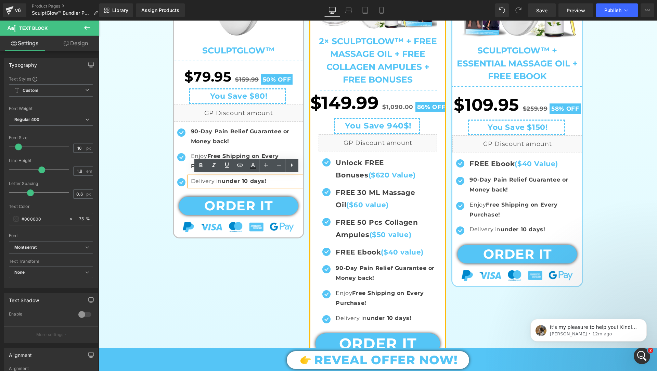
click at [176, 214] on div "Sale Off (P) Image SculptGlow™ (P) Title Separator $79.95 $159.99 50% OFF (P) P…" at bounding box center [239, 78] width 130 height 318
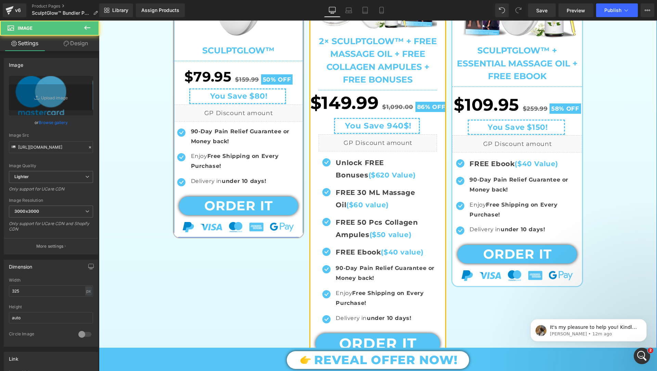
click at [179, 222] on div "Image" at bounding box center [239, 227] width 130 height 10
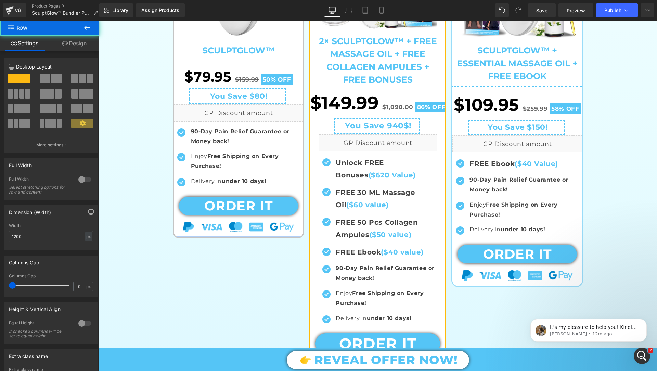
click at [182, 235] on div at bounding box center [239, 236] width 130 height 2
click at [179, 231] on div "Sale Off (P) Image SculptGlow™ (P) Title Separator $79.95 $159.99 50% OFF (P) P…" at bounding box center [239, 78] width 130 height 318
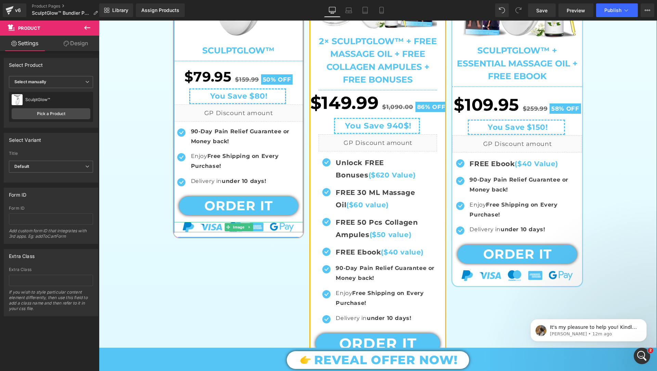
click at [299, 228] on div at bounding box center [239, 227] width 130 height 10
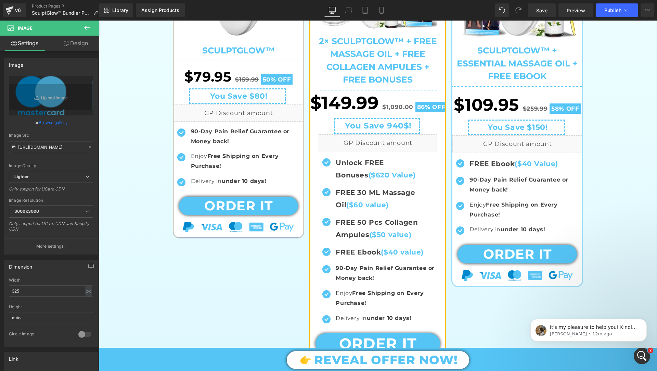
click at [298, 233] on div "Sale Off (P) Image SculptGlow™ (P) Title Separator $79.95 $159.99 50% OFF (P) P…" at bounding box center [239, 78] width 130 height 318
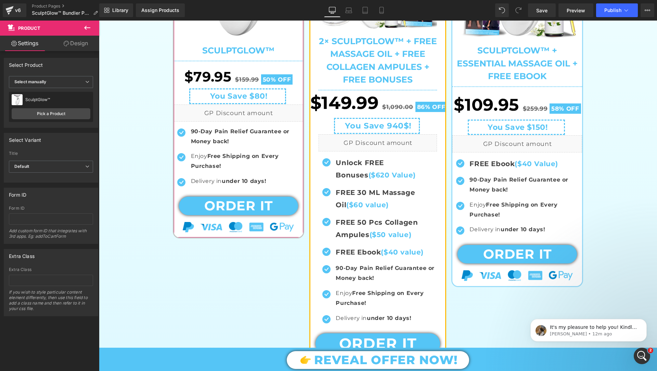
click at [84, 38] on link "Design" at bounding box center [76, 43] width 50 height 15
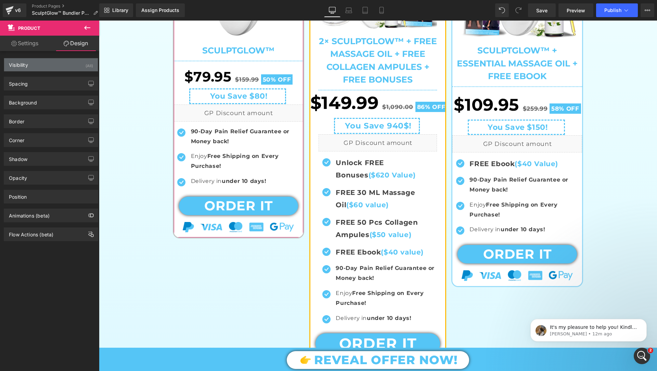
type input "#ffffff"
type input "100"
click at [47, 100] on div "Background" at bounding box center [51, 102] width 94 height 13
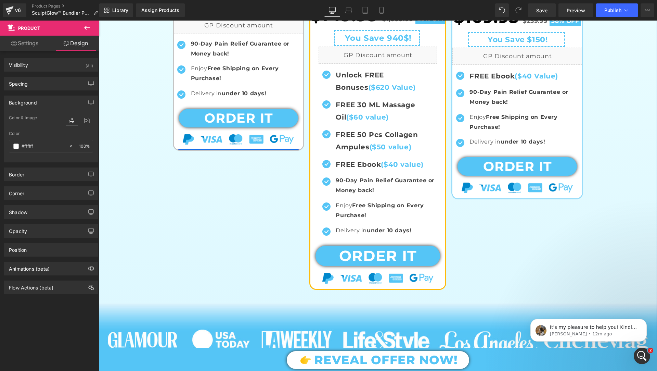
scroll to position [471, 0]
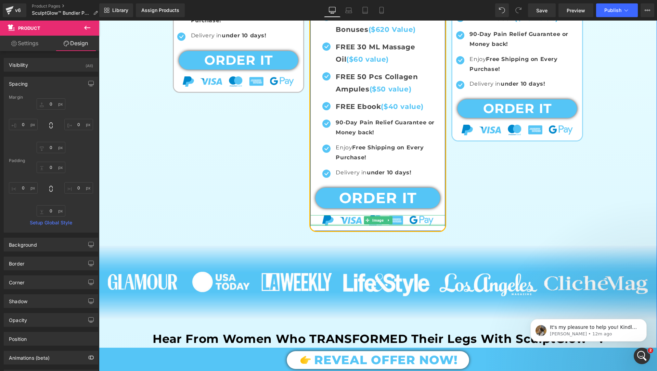
click at [314, 223] on div "Image" at bounding box center [377, 220] width 135 height 10
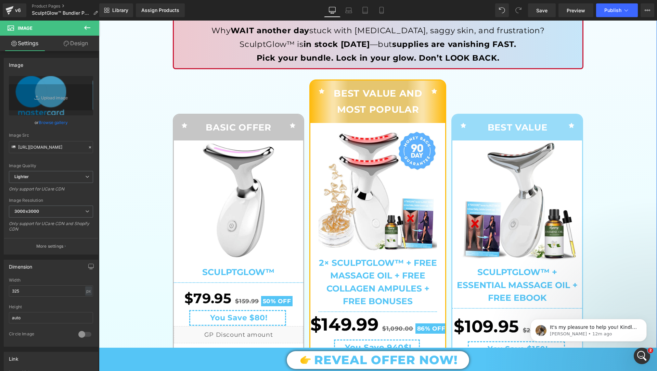
scroll to position [71, 0]
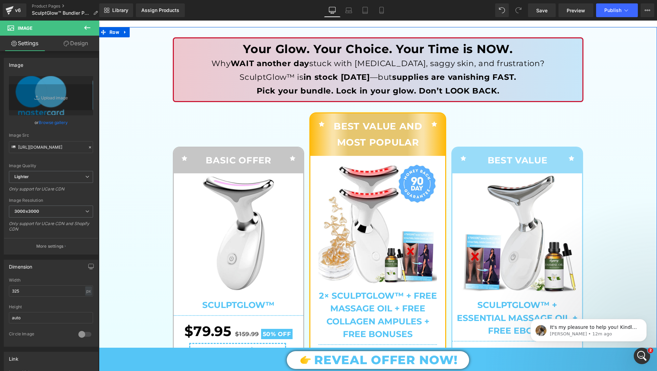
click at [327, 167] on img at bounding box center [378, 224] width 118 height 120
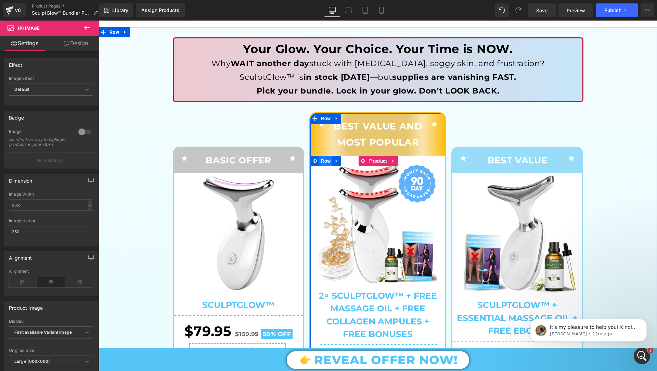
click at [325, 157] on span "Row" at bounding box center [325, 161] width 13 height 10
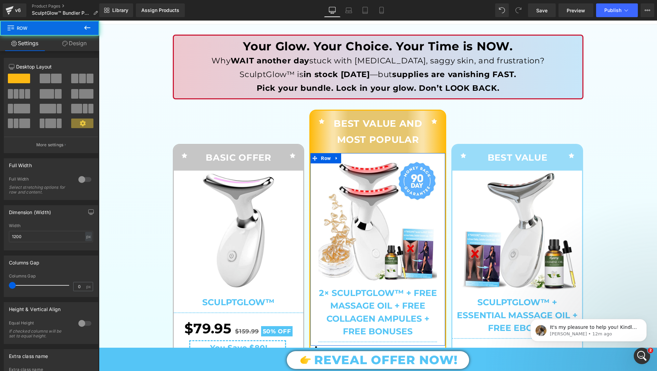
drag, startPoint x: 496, startPoint y: 232, endPoint x: 397, endPoint y: 211, distance: 101.0
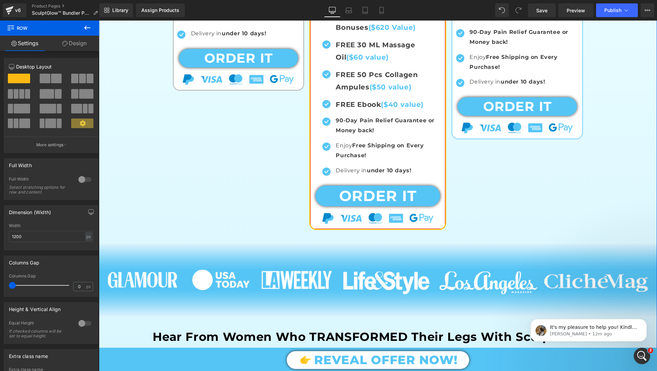
scroll to position [488, 0]
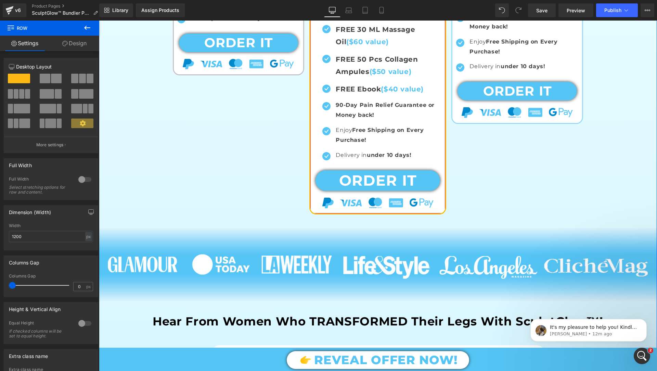
click at [319, 197] on div at bounding box center [377, 202] width 135 height 10
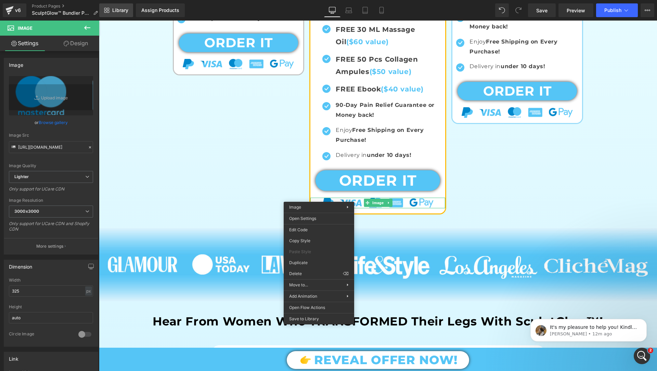
click at [114, 9] on span "Library" at bounding box center [120, 10] width 16 height 6
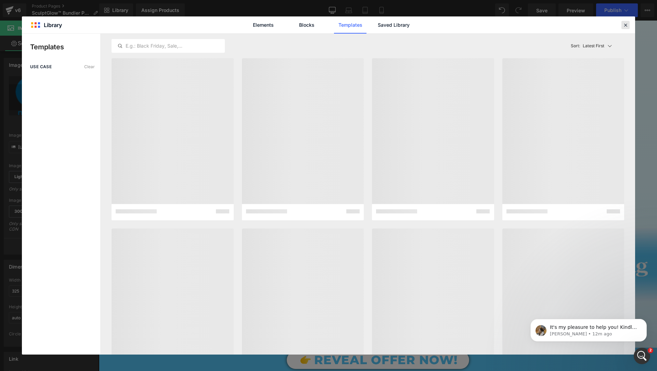
click at [629, 23] on div at bounding box center [625, 25] width 8 height 8
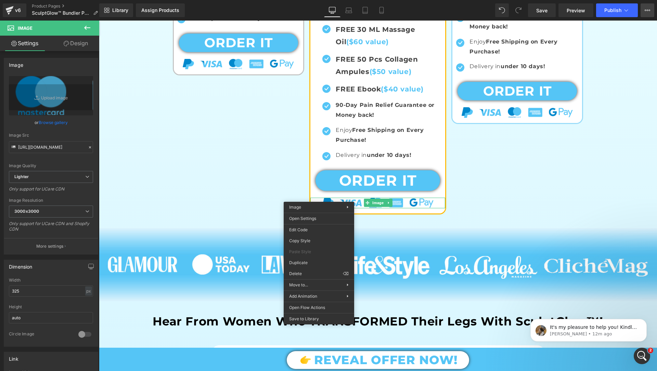
click at [647, 13] on button "View Live Page View with current Template Save Template to Library Schedule Pub…" at bounding box center [648, 10] width 14 height 14
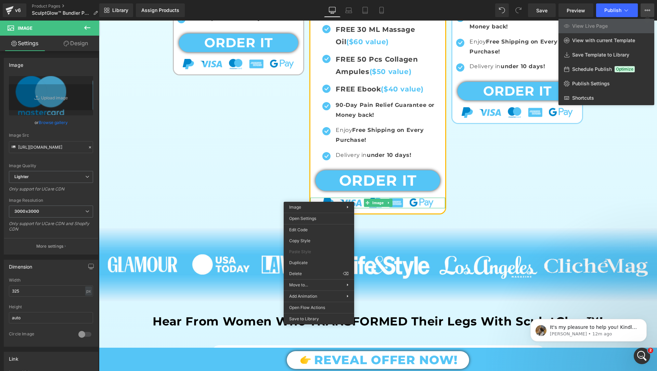
click at [646, 9] on icon at bounding box center [647, 10] width 5 height 5
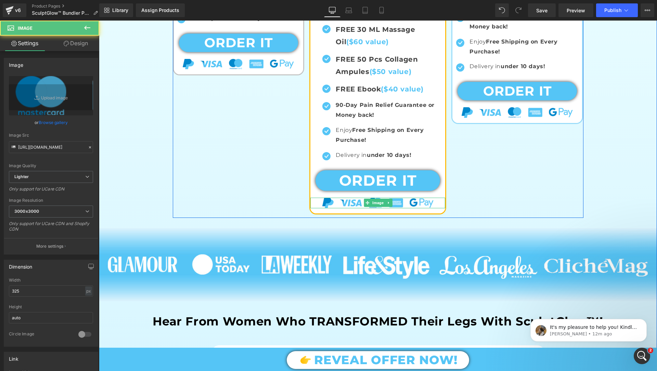
click at [575, 114] on div at bounding box center [517, 112] width 130 height 10
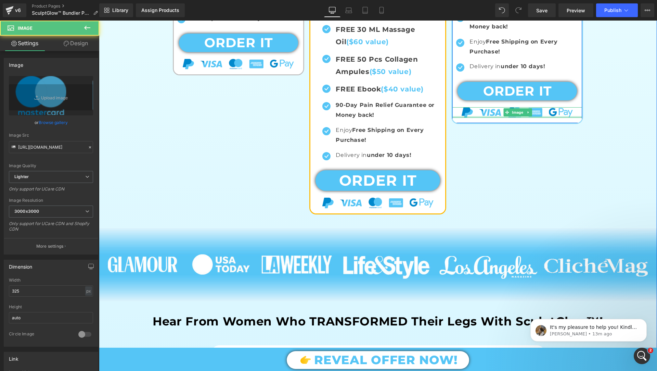
click at [580, 116] on div at bounding box center [517, 117] width 130 height 2
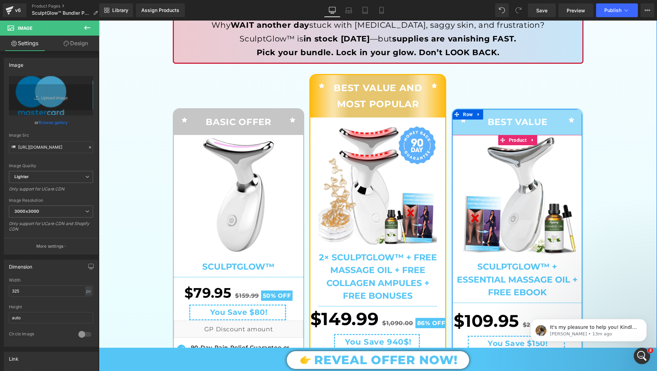
scroll to position [93, 0]
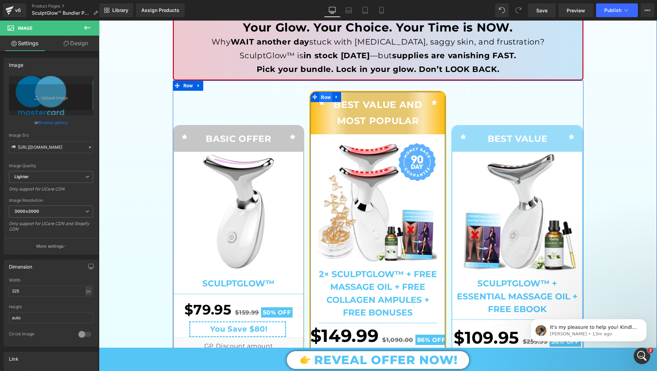
click at [321, 95] on span "Row" at bounding box center [325, 97] width 13 height 10
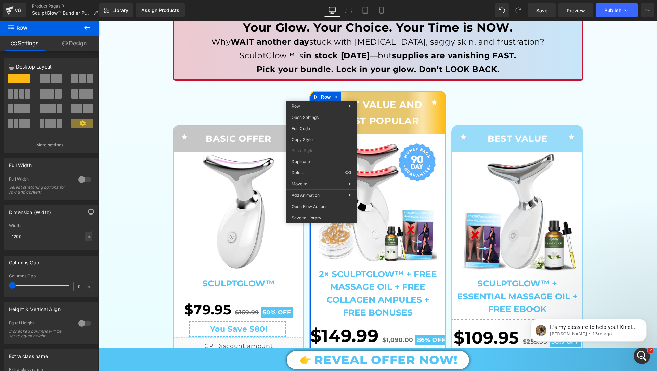
click at [85, 47] on link "Design" at bounding box center [75, 43] width 50 height 15
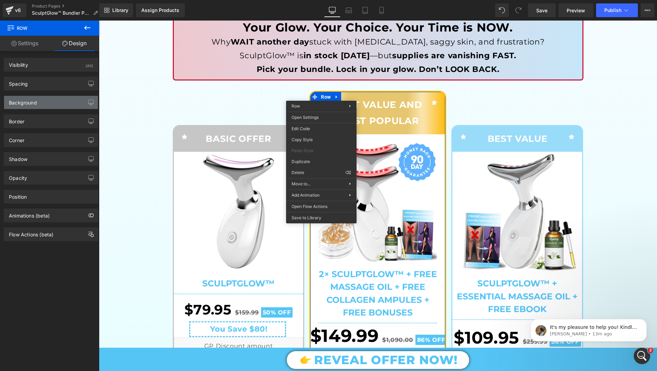
click at [51, 99] on div "Background" at bounding box center [51, 102] width 94 height 13
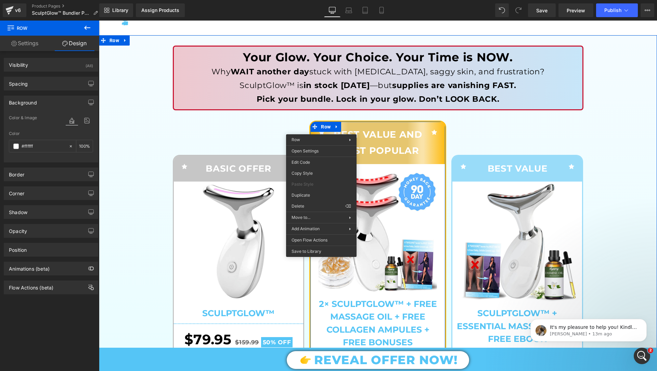
scroll to position [55, 0]
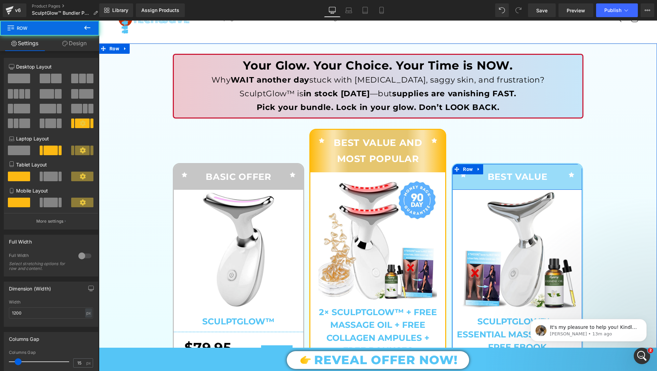
click at [484, 167] on div "Icon BEST VALUE Text Block Icon Row" at bounding box center [517, 177] width 130 height 26
click at [470, 168] on span "Row" at bounding box center [467, 169] width 13 height 10
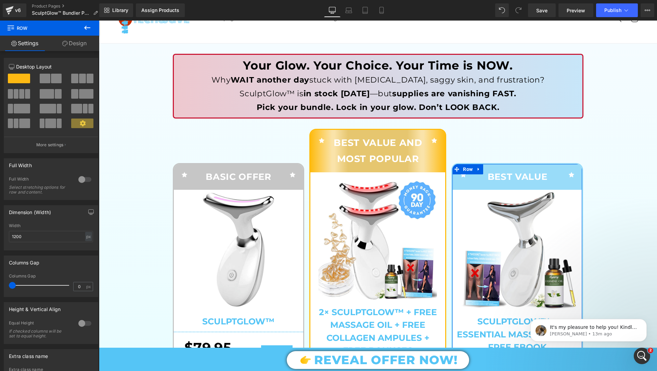
click at [84, 37] on link "Design" at bounding box center [75, 43] width 50 height 15
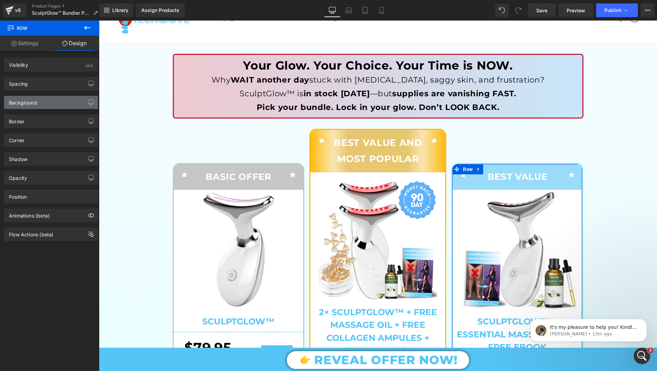
click at [39, 104] on div "Background" at bounding box center [51, 102] width 94 height 13
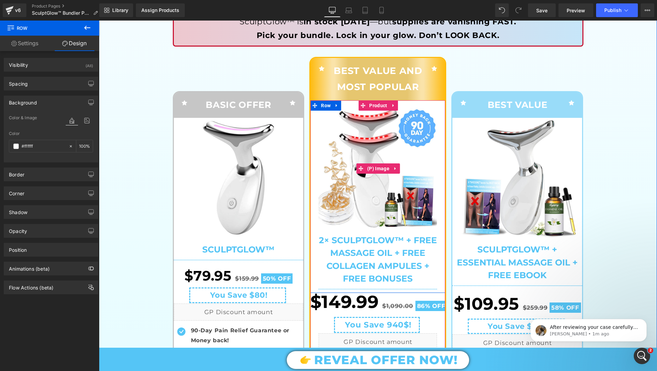
scroll to position [357, 0]
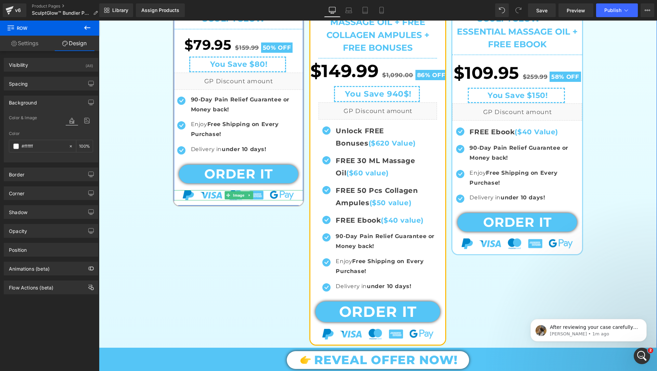
click at [298, 195] on div at bounding box center [239, 195] width 130 height 10
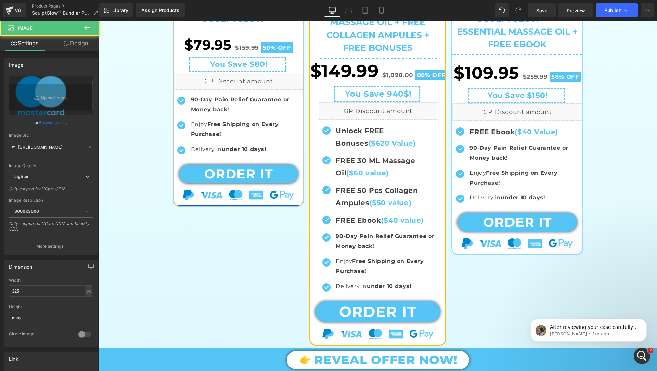
click at [298, 182] on div "Sale Off (P) Image SculptGlow™ (P) Title Separator $79.95 $159.99 50% OFF (P) P…" at bounding box center [239, 46] width 130 height 318
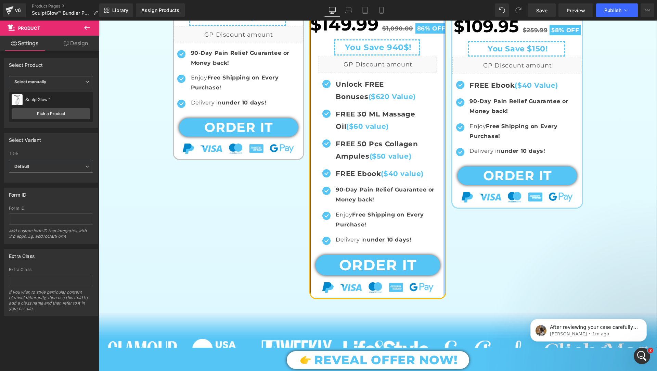
scroll to position [416, 0]
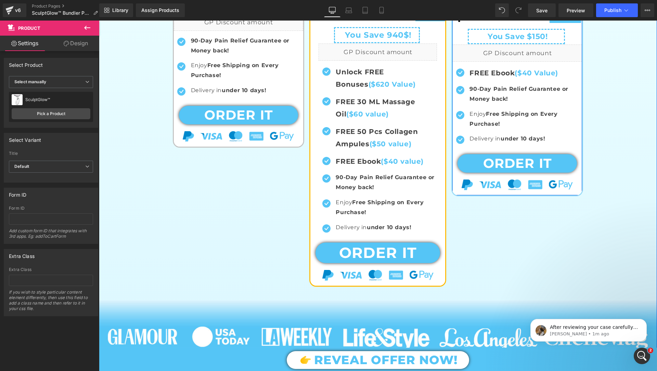
click at [494, 189] on div "Sale Off (P) Image SculptGlow™ + Essential Massage Oil + FREE Ebook (P) Title S…" at bounding box center [517, 11] width 130 height 367
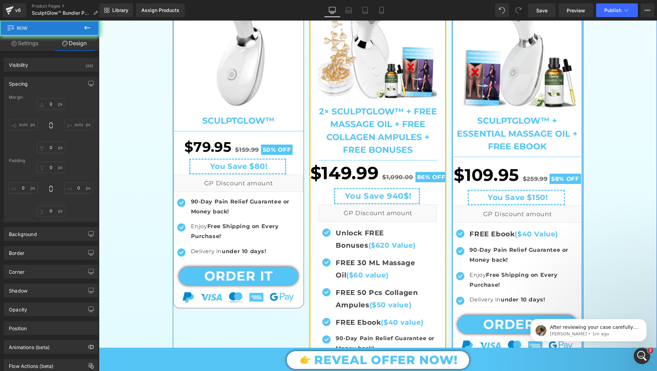
type input "100"
type input "0"
type input "1"
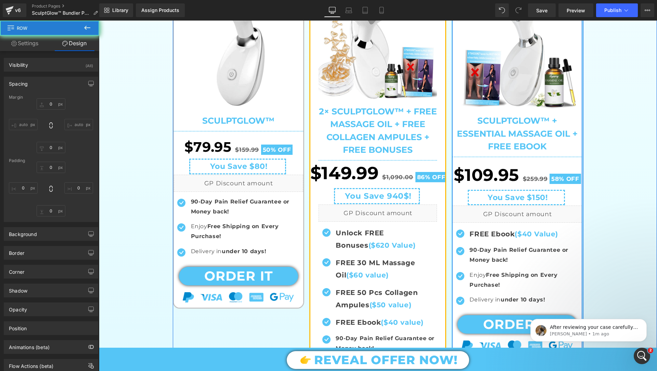
type input "0"
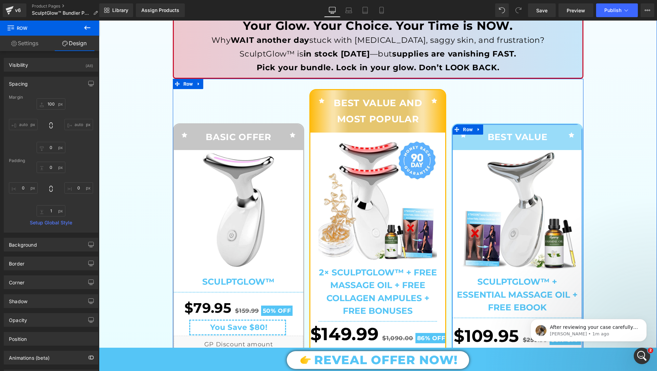
scroll to position [82, 0]
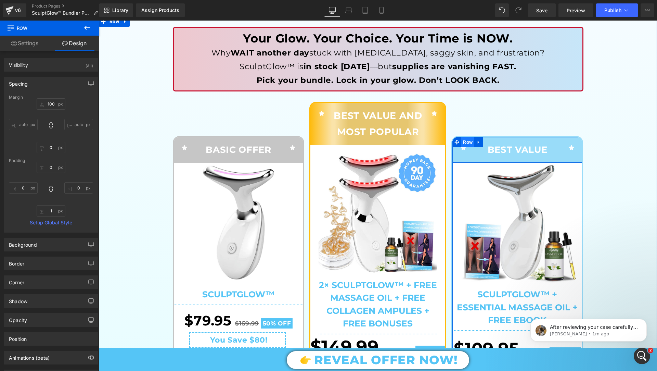
click at [470, 143] on span "Row" at bounding box center [467, 142] width 13 height 10
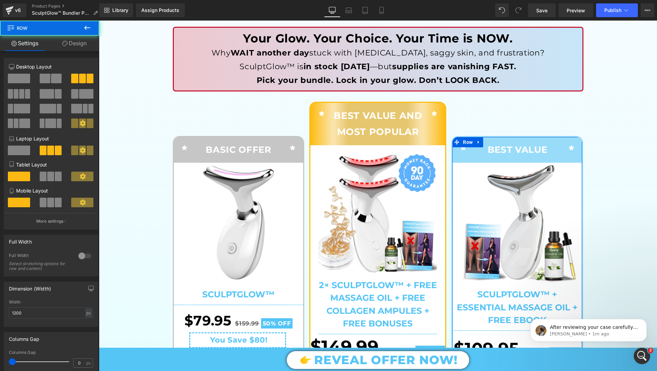
drag, startPoint x: 637, startPoint y: 183, endPoint x: 538, endPoint y: 163, distance: 100.9
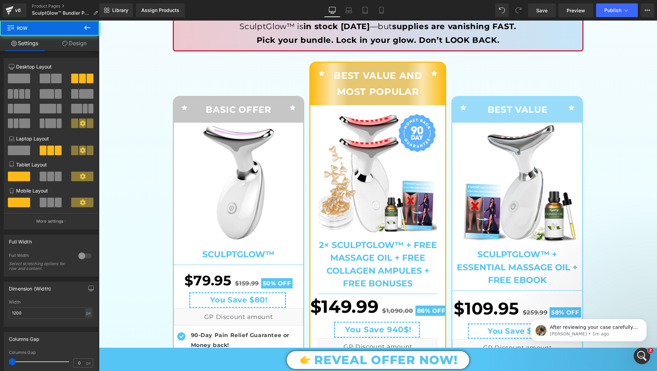
scroll to position [125, 0]
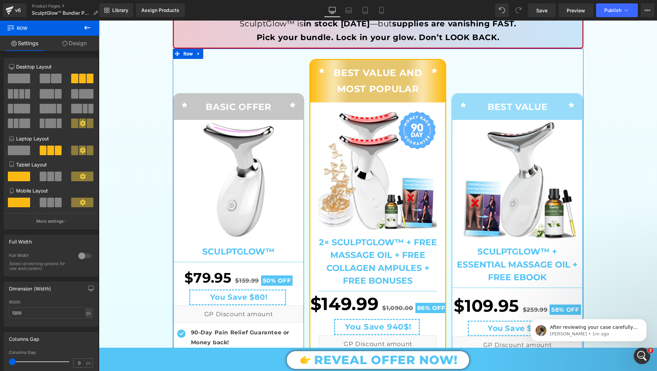
click at [83, 52] on div "4+4+4 12+12+12 12+12+12 Column Size Customizer 4+4+4 Desktop Layout Laptop Layo…" at bounding box center [51, 271] width 102 height 441
click at [83, 46] on link "Design" at bounding box center [75, 43] width 50 height 15
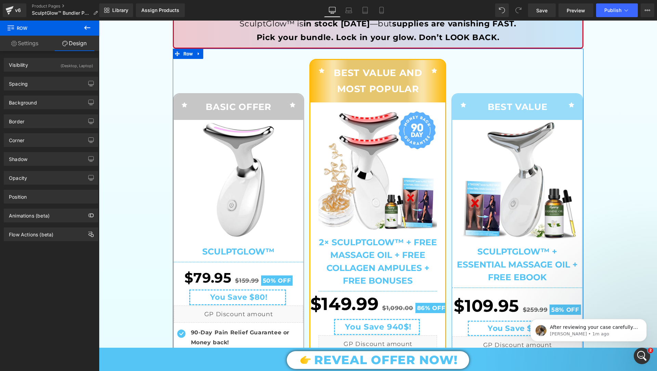
click at [31, 47] on link "Settings" at bounding box center [25, 43] width 50 height 15
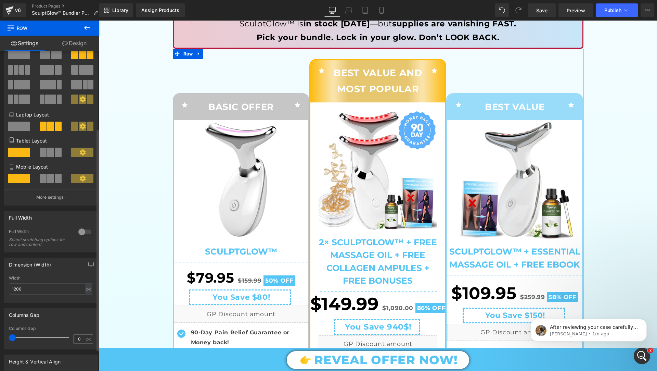
scroll to position [142, 0]
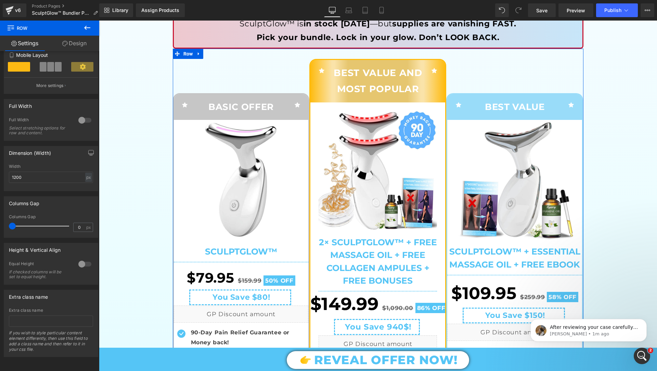
click at [79, 46] on link "Design" at bounding box center [75, 43] width 50 height 15
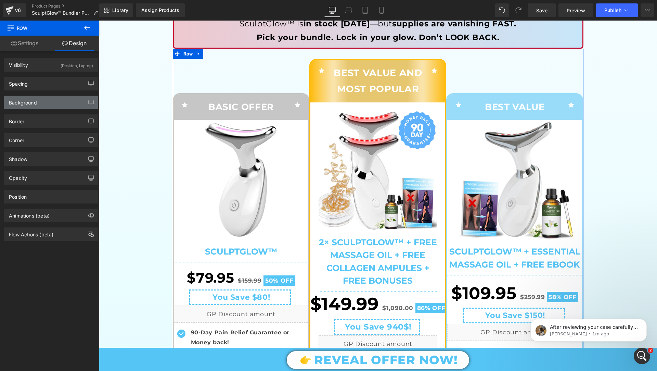
click at [56, 101] on div "Background" at bounding box center [51, 102] width 94 height 13
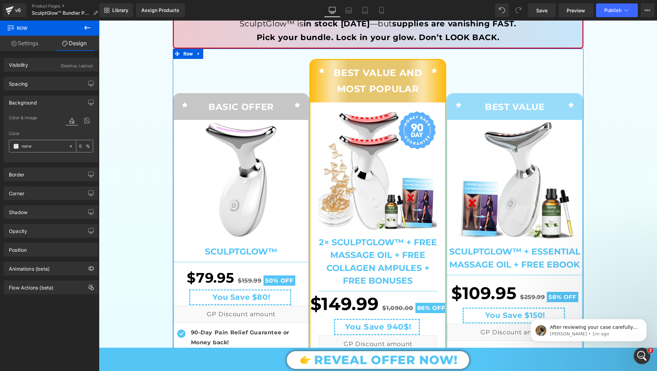
click at [15, 147] on span at bounding box center [15, 145] width 5 height 5
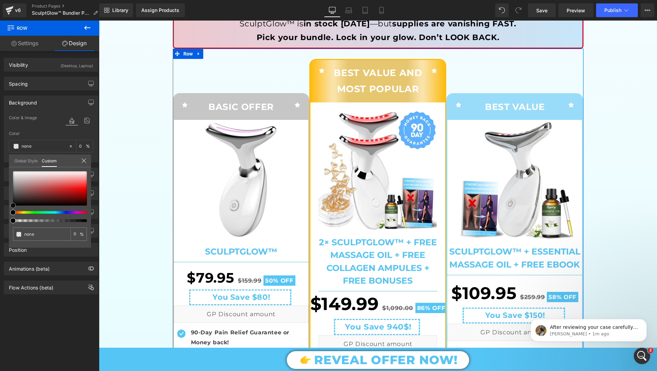
type input "#c58585"
type input "100"
type input "#c58585"
type input "100"
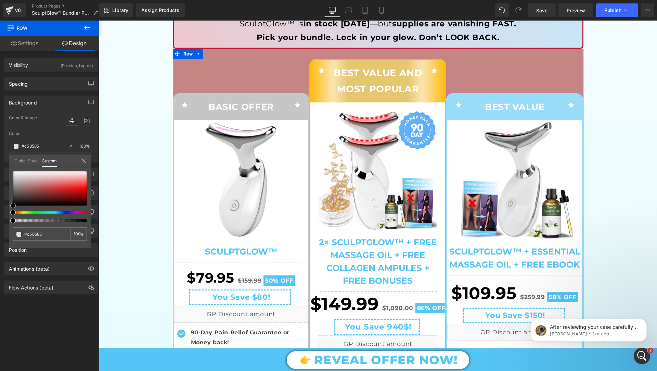
type input "#c88282"
type input "#d07a7a"
type input "#dc6565"
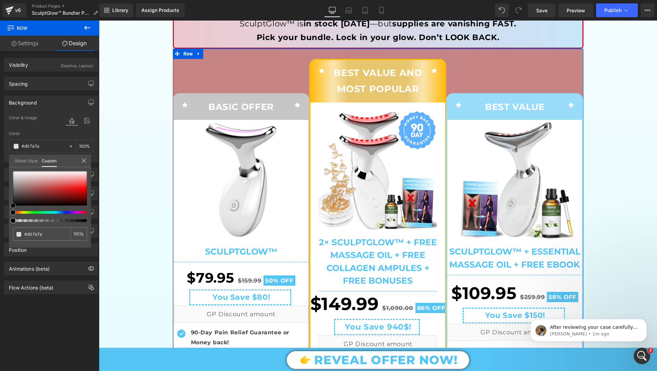
type input "#dc6565"
type input "#e23a3a"
type input "#e52e2e"
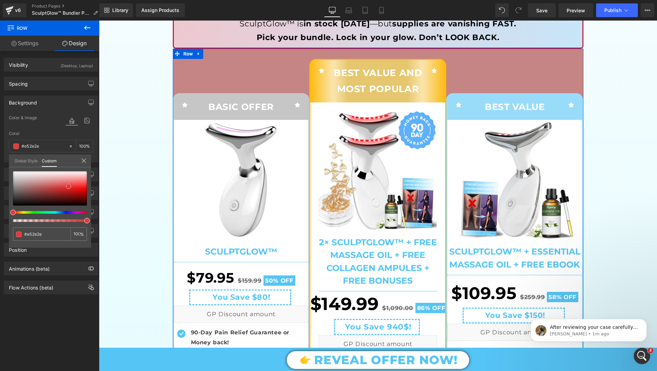
type input "#e52828"
type input "#e42929"
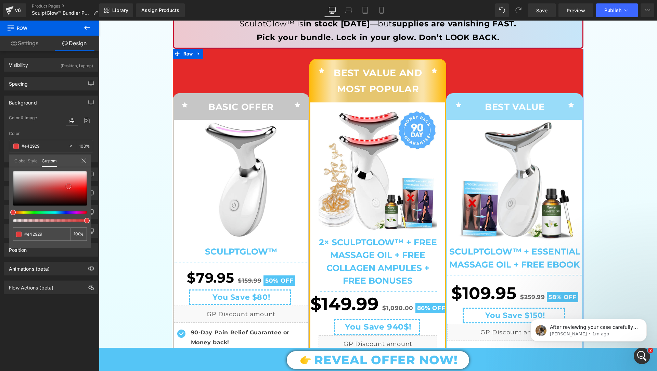
drag, startPoint x: 40, startPoint y: 183, endPoint x: 71, endPoint y: 187, distance: 31.1
click at [71, 187] on div at bounding box center [50, 188] width 74 height 34
click at [83, 157] on div "Global Style Custom" at bounding box center [50, 160] width 82 height 13
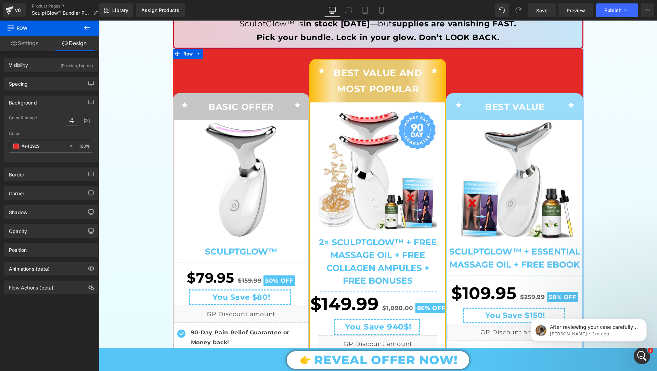
click at [68, 144] on icon at bounding box center [70, 146] width 5 height 5
type input "none"
type input "0"
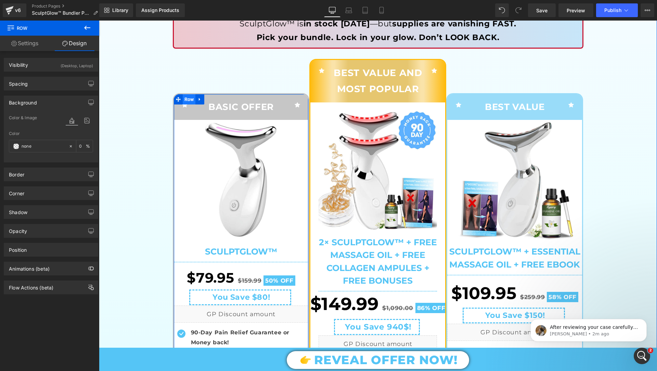
click at [187, 96] on span "Row" at bounding box center [189, 99] width 13 height 10
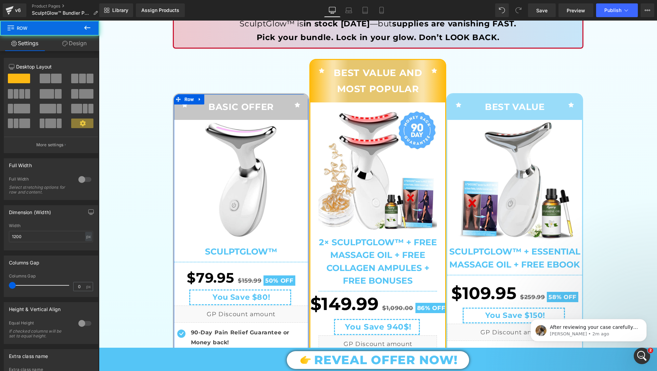
click at [91, 36] on link "Design" at bounding box center [75, 43] width 50 height 15
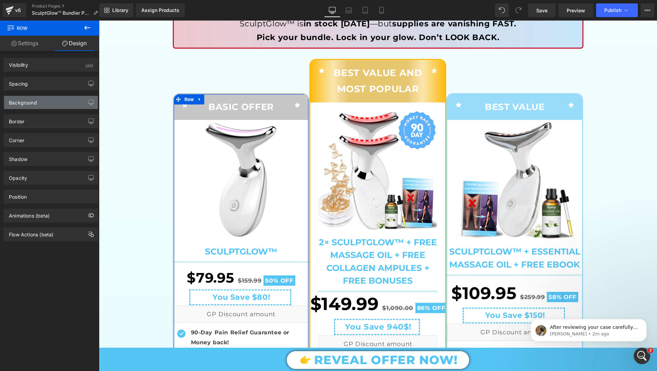
click at [56, 105] on div "Background" at bounding box center [51, 102] width 94 height 13
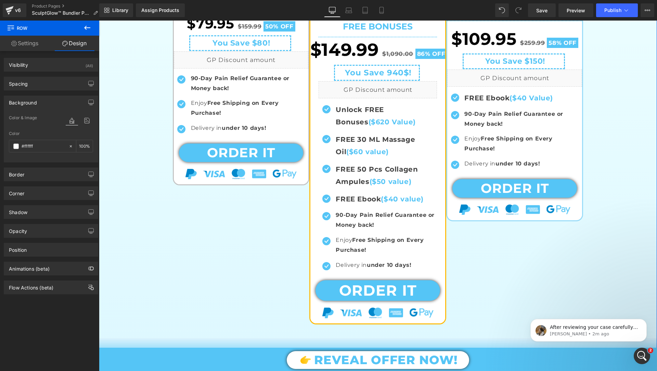
scroll to position [463, 0]
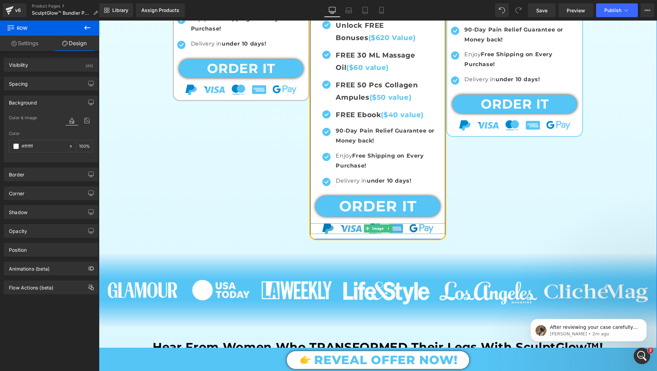
click at [361, 230] on img at bounding box center [377, 228] width 111 height 10
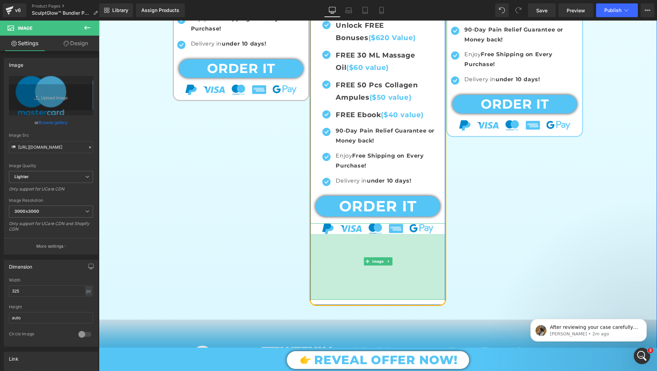
drag, startPoint x: 380, startPoint y: 232, endPoint x: 385, endPoint y: 297, distance: 65.9
click at [385, 297] on div "Sale Off (P) Image" at bounding box center [377, 34] width 135 height 540
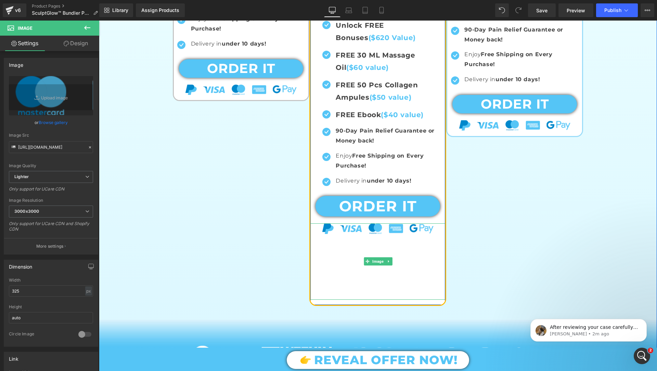
click at [478, 231] on div "Icon BASIC OFFER Text Block Icon Row Sale Off (P) Image SculptGlow™ (P) Title S…" at bounding box center [378, 9] width 411 height 598
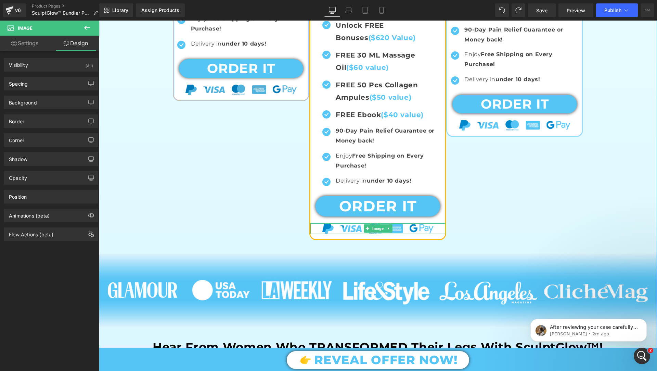
click at [249, 91] on div "Image" at bounding box center [241, 90] width 135 height 10
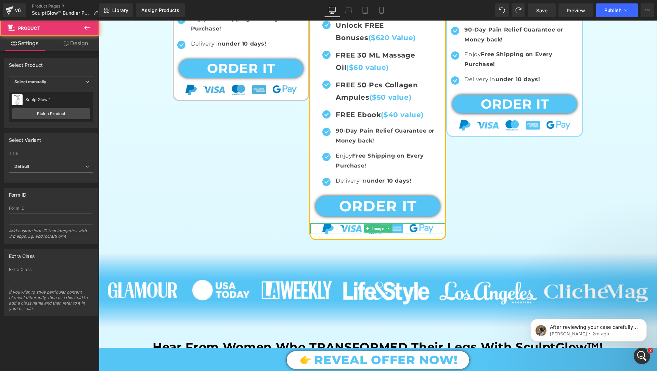
click at [270, 90] on img at bounding box center [240, 90] width 111 height 10
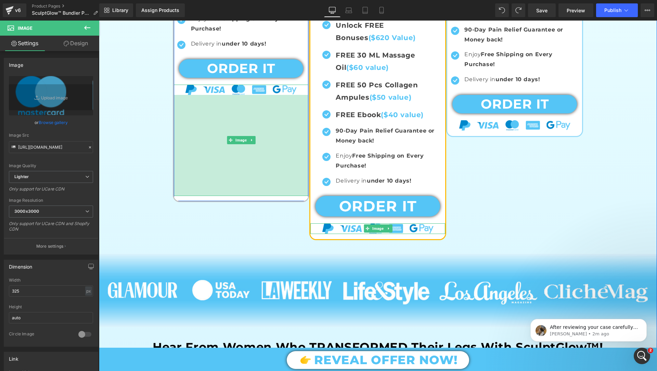
drag, startPoint x: 266, startPoint y: 93, endPoint x: 265, endPoint y: 194, distance: 101.0
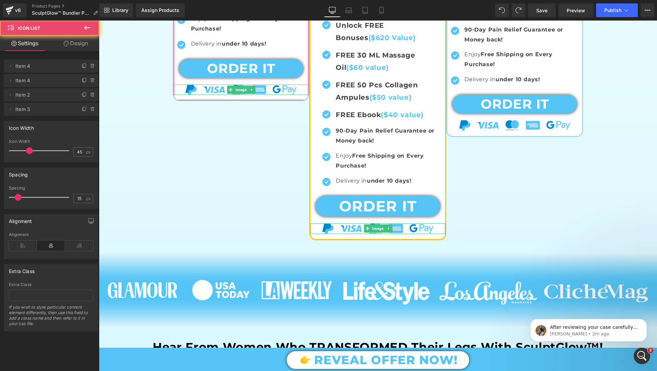
click at [515, 87] on div "Icon FREE Ebook ($40 Value) Text Block Icon 90-Day Pain Relief Guarantee or Mon…" at bounding box center [514, 45] width 135 height 87
click at [568, 8] on span "Preview" at bounding box center [576, 10] width 18 height 7
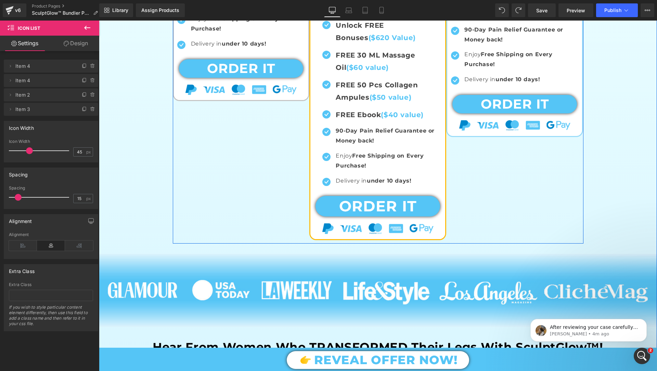
click at [274, 92] on div "Image" at bounding box center [241, 90] width 135 height 10
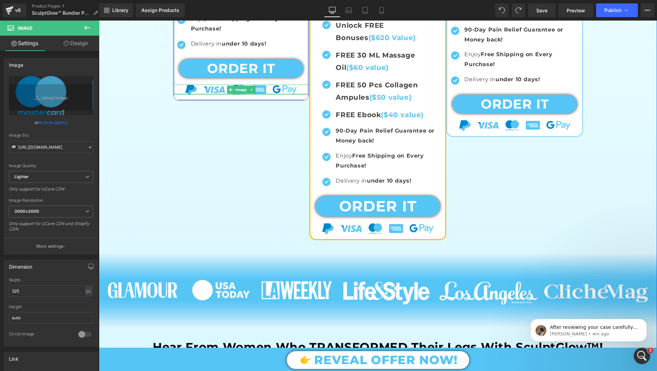
click at [242, 93] on div at bounding box center [241, 94] width 135 height 2
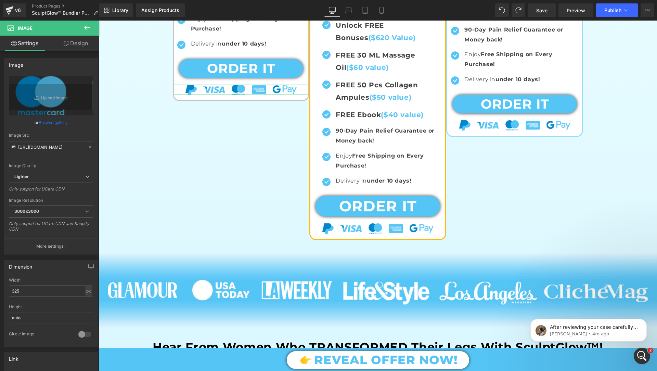
click at [83, 44] on link "Design" at bounding box center [76, 43] width 50 height 15
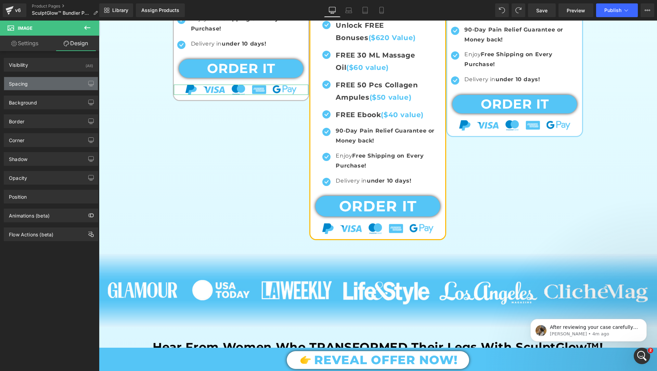
click at [52, 78] on div "Spacing" at bounding box center [51, 83] width 94 height 13
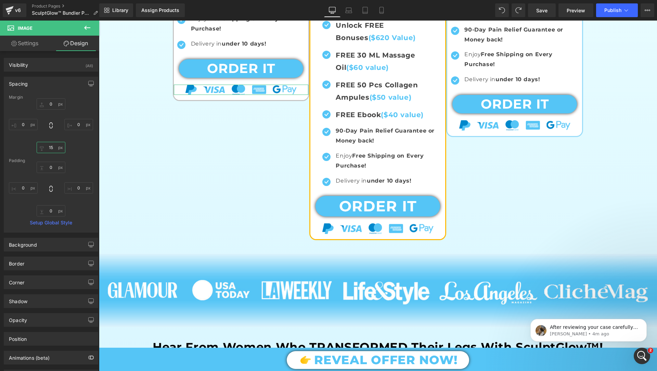
click at [51, 145] on input "15" at bounding box center [51, 147] width 29 height 11
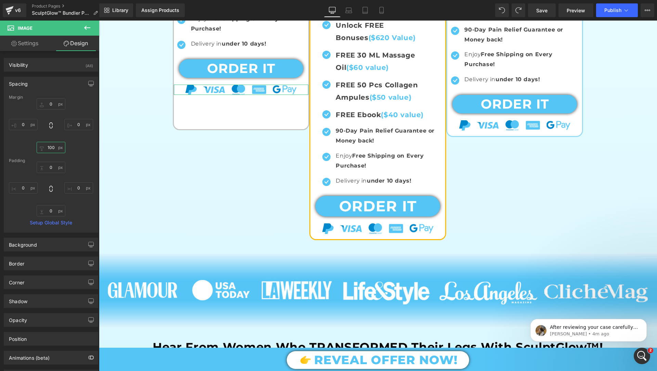
type input "100"
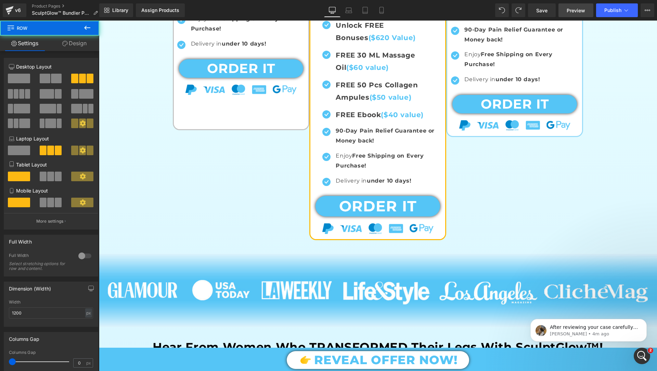
click at [569, 8] on span "Preview" at bounding box center [576, 10] width 18 height 7
click at [542, 10] on span "Save" at bounding box center [541, 10] width 11 height 7
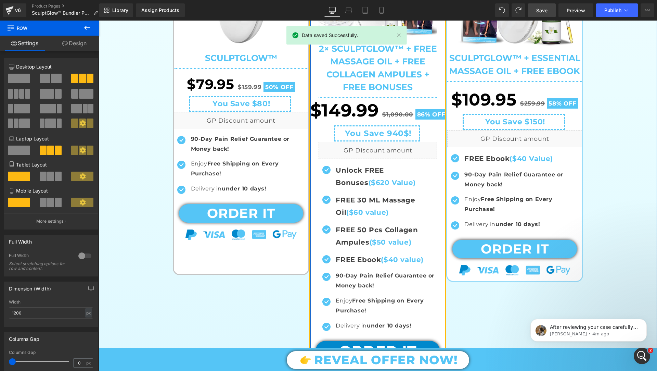
scroll to position [318, 0]
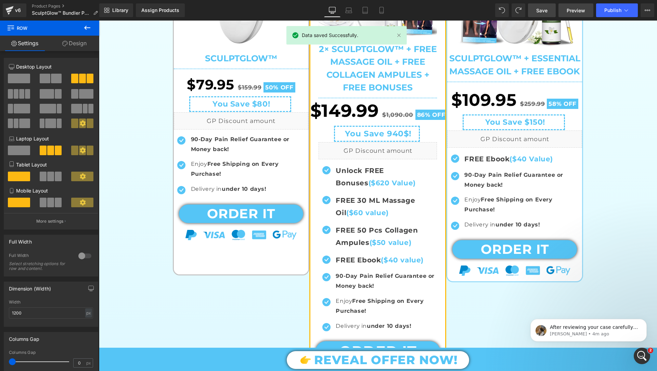
click at [577, 13] on span "Preview" at bounding box center [576, 10] width 18 height 7
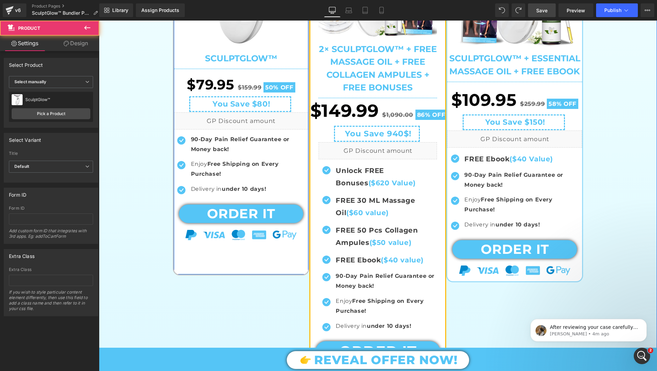
click at [244, 241] on div "Sale Off (P) Image SculptGlow™ (P) Title Separator $79.95 $159.99 50% OFF (P) P…" at bounding box center [241, 100] width 135 height 347
click at [244, 234] on div "Image" at bounding box center [241, 235] width 135 height 10
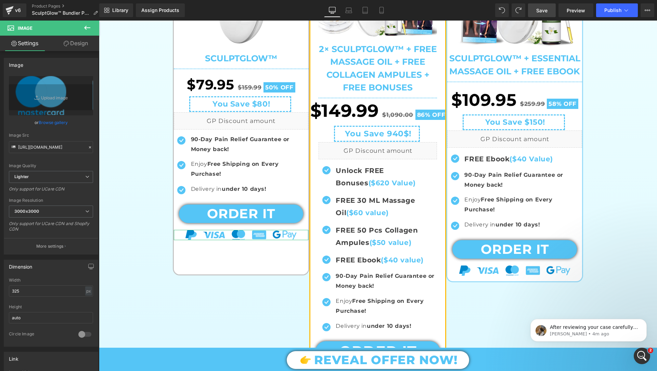
click at [87, 44] on link "Design" at bounding box center [76, 43] width 50 height 15
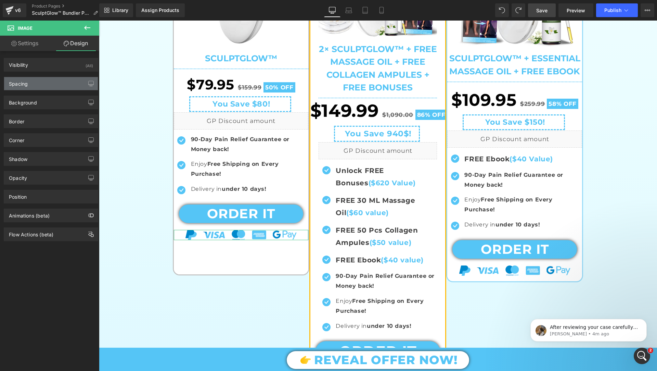
click at [60, 80] on div "Spacing" at bounding box center [51, 83] width 94 height 13
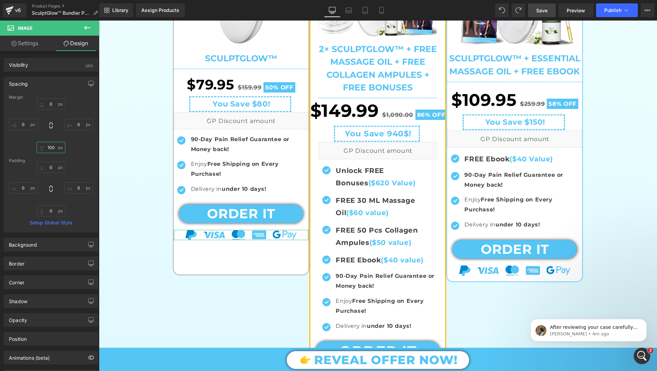
click at [52, 146] on input "100" at bounding box center [51, 147] width 29 height 11
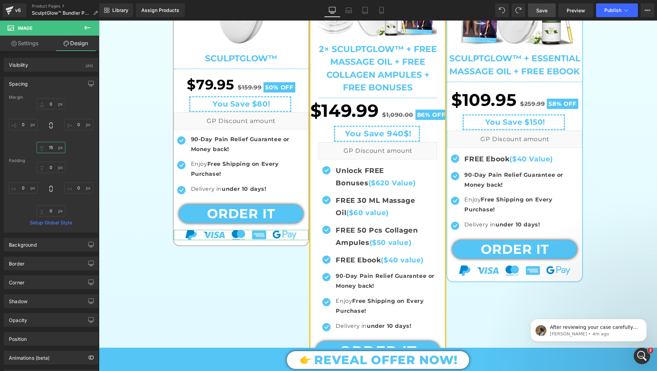
type input "15"
click at [541, 11] on span "Save" at bounding box center [541, 10] width 11 height 7
click at [564, 10] on link "Preview" at bounding box center [575, 10] width 35 height 14
click at [219, 331] on div "Icon BASIC OFFER Text Block Icon Row Sale Off (P) Image SculptGlow™ (P) Title S…" at bounding box center [378, 122] width 411 height 532
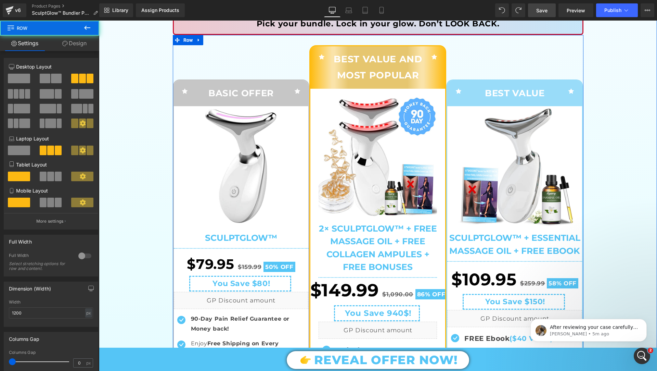
scroll to position [93, 0]
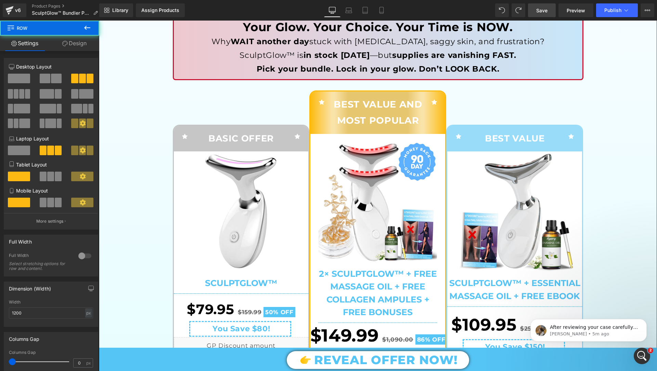
click at [279, 110] on div "Icon BASIC OFFER Text Block Icon Row Sale Off (P) Image SculptGlow™ (P) Title S…" at bounding box center [241, 280] width 137 height 380
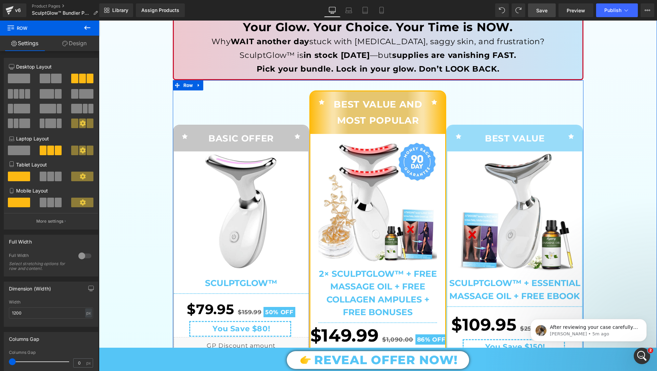
click at [288, 112] on div "Icon BASIC OFFER Text Block Icon Row Sale Off (P) Image SculptGlow™ (P) Title S…" at bounding box center [241, 280] width 137 height 380
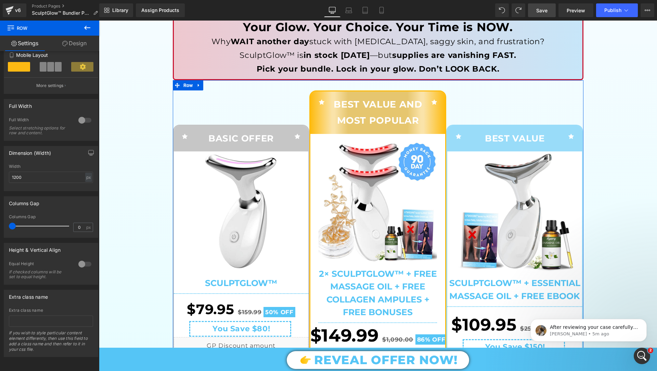
scroll to position [142, 0]
click at [78, 224] on input "0" at bounding box center [80, 227] width 12 height 9
type input "16"
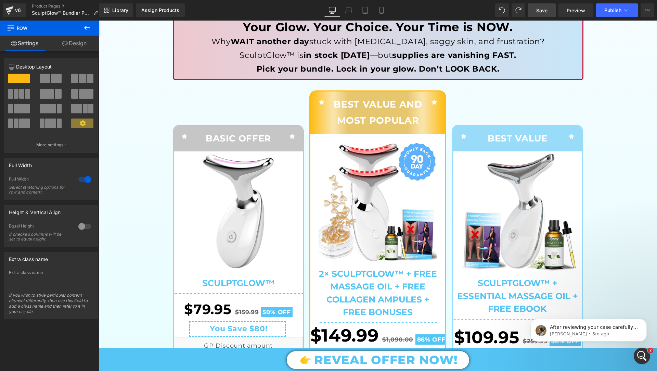
click at [541, 13] on span "Save" at bounding box center [541, 10] width 11 height 7
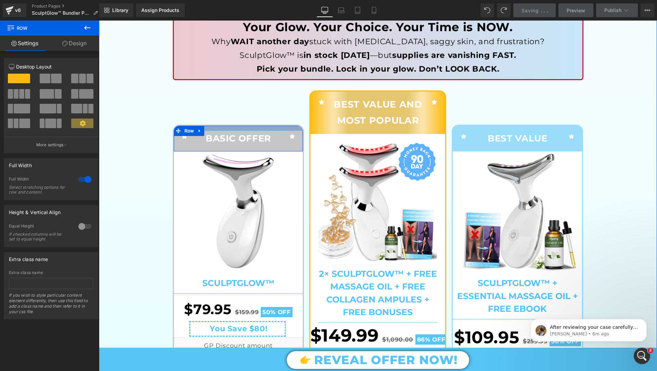
click at [245, 129] on div at bounding box center [238, 128] width 129 height 5
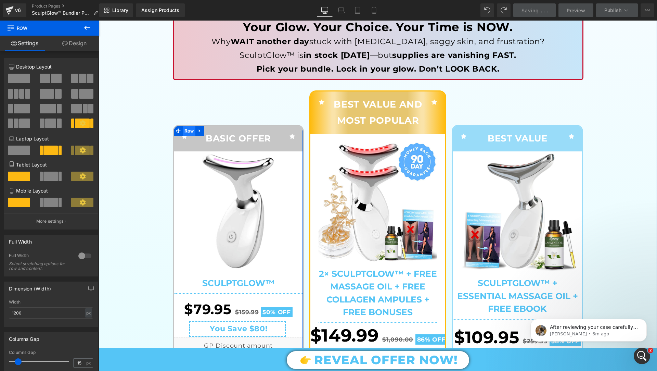
click at [190, 131] on span "Row" at bounding box center [189, 131] width 13 height 10
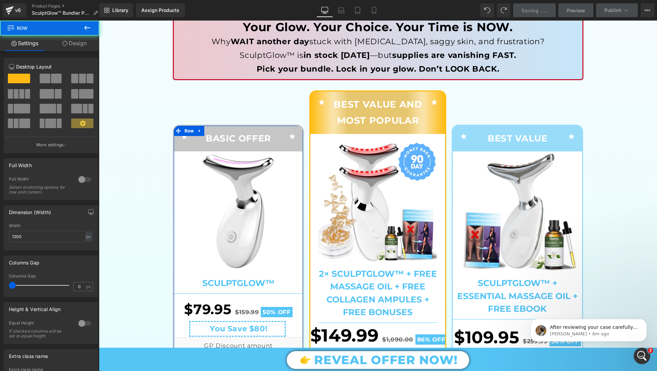
click at [81, 48] on link "Design" at bounding box center [75, 43] width 50 height 15
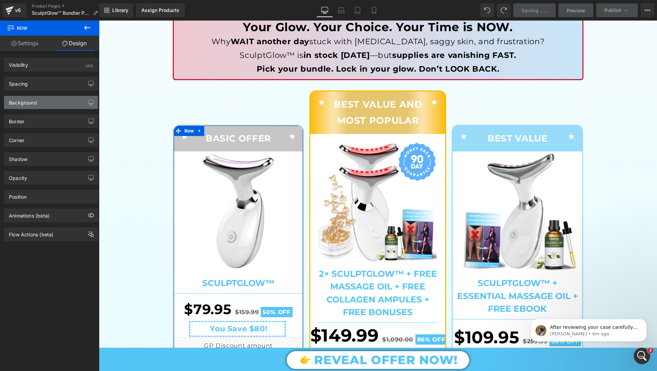
click at [49, 105] on div "Background" at bounding box center [51, 102] width 94 height 13
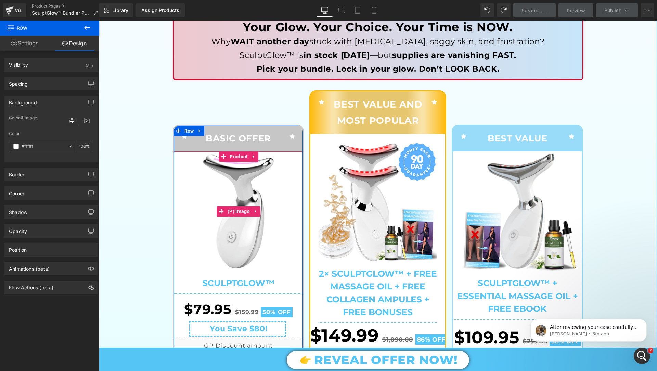
click at [196, 174] on img at bounding box center [238, 211] width 120 height 120
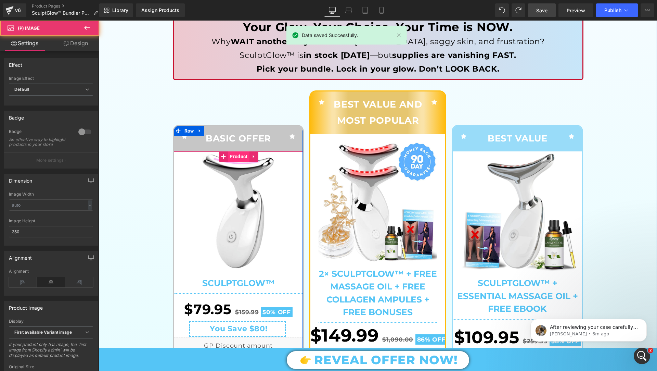
click at [240, 154] on span "Product" at bounding box center [238, 156] width 21 height 10
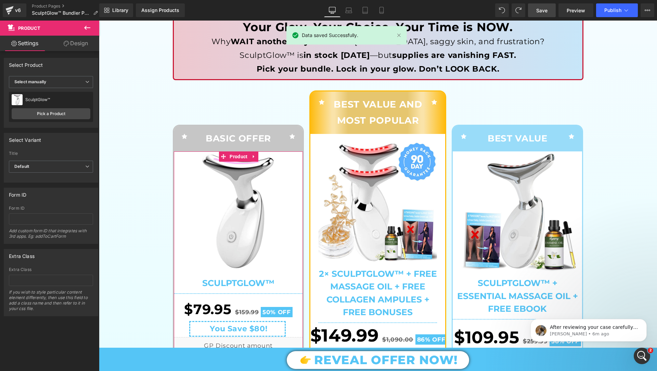
click at [81, 46] on link "Design" at bounding box center [76, 43] width 50 height 15
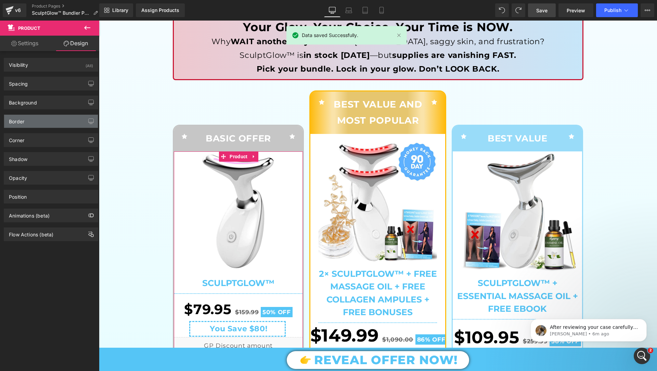
click at [51, 121] on div "Border" at bounding box center [51, 121] width 94 height 13
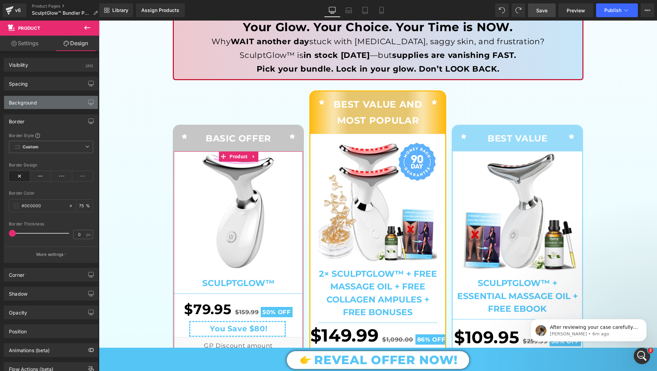
click at [51, 104] on div "Background" at bounding box center [51, 102] width 94 height 13
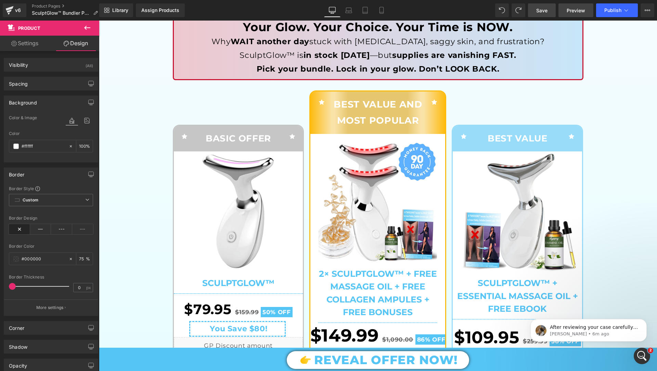
click at [572, 12] on span "Preview" at bounding box center [576, 10] width 18 height 7
